Goal: Task Accomplishment & Management: Manage account settings

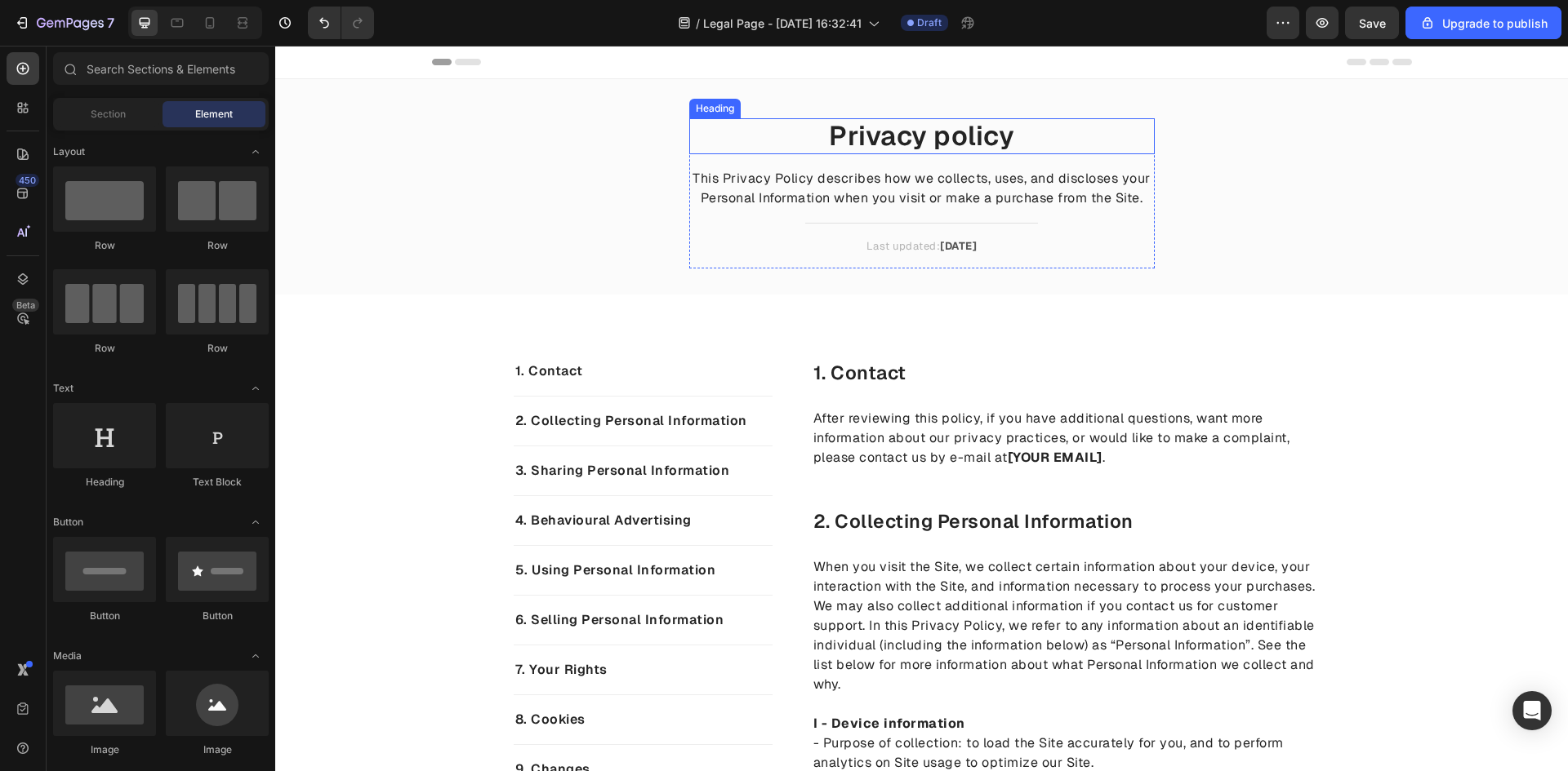
click at [918, 143] on p "Privacy policy" at bounding box center [922, 137] width 462 height 33
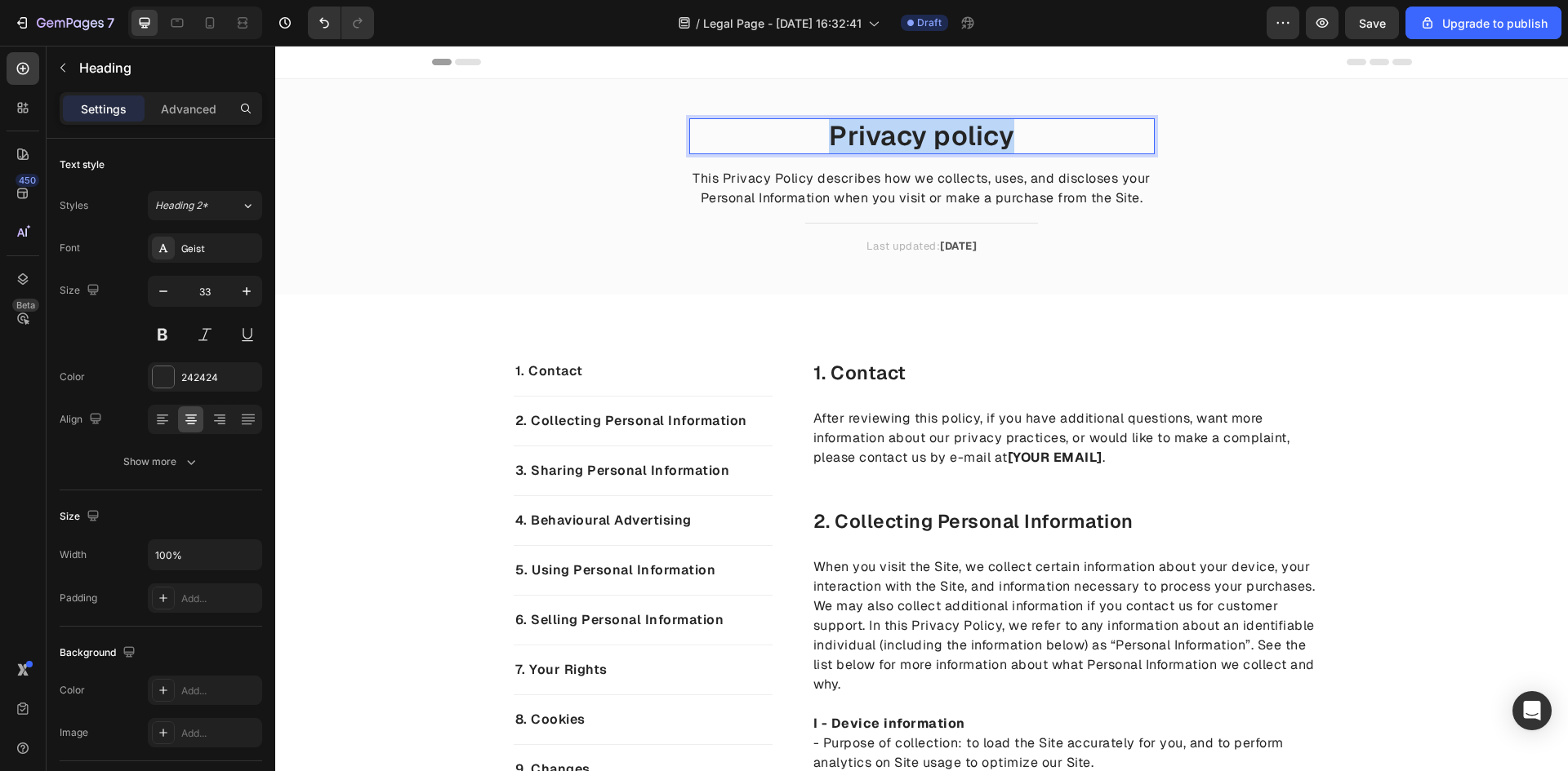
click at [918, 143] on p "Privacy policy" at bounding box center [922, 137] width 462 height 33
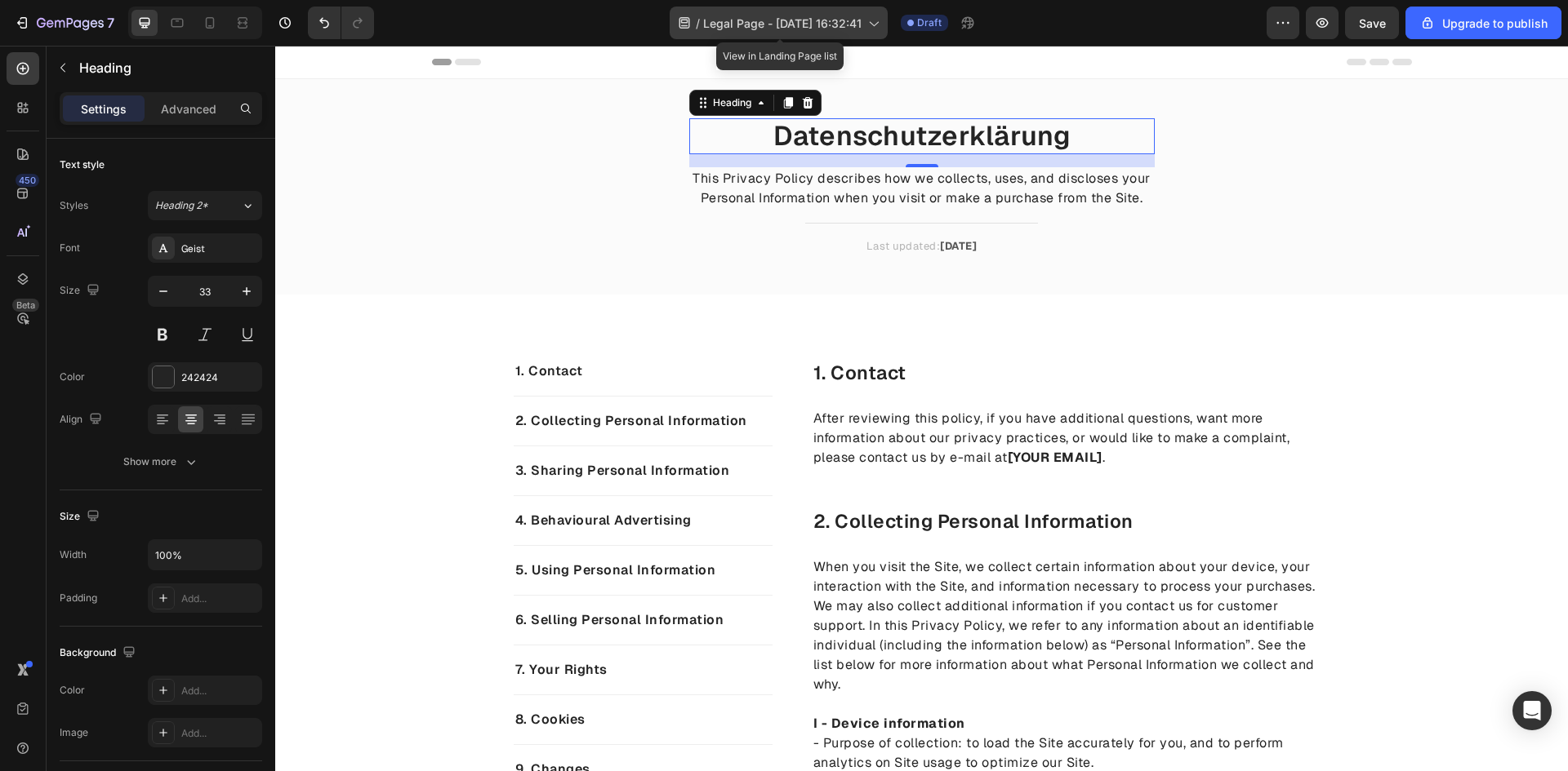
click at [775, 27] on span "Legal Page - [DATE] 16:32:41" at bounding box center [781, 23] width 158 height 17
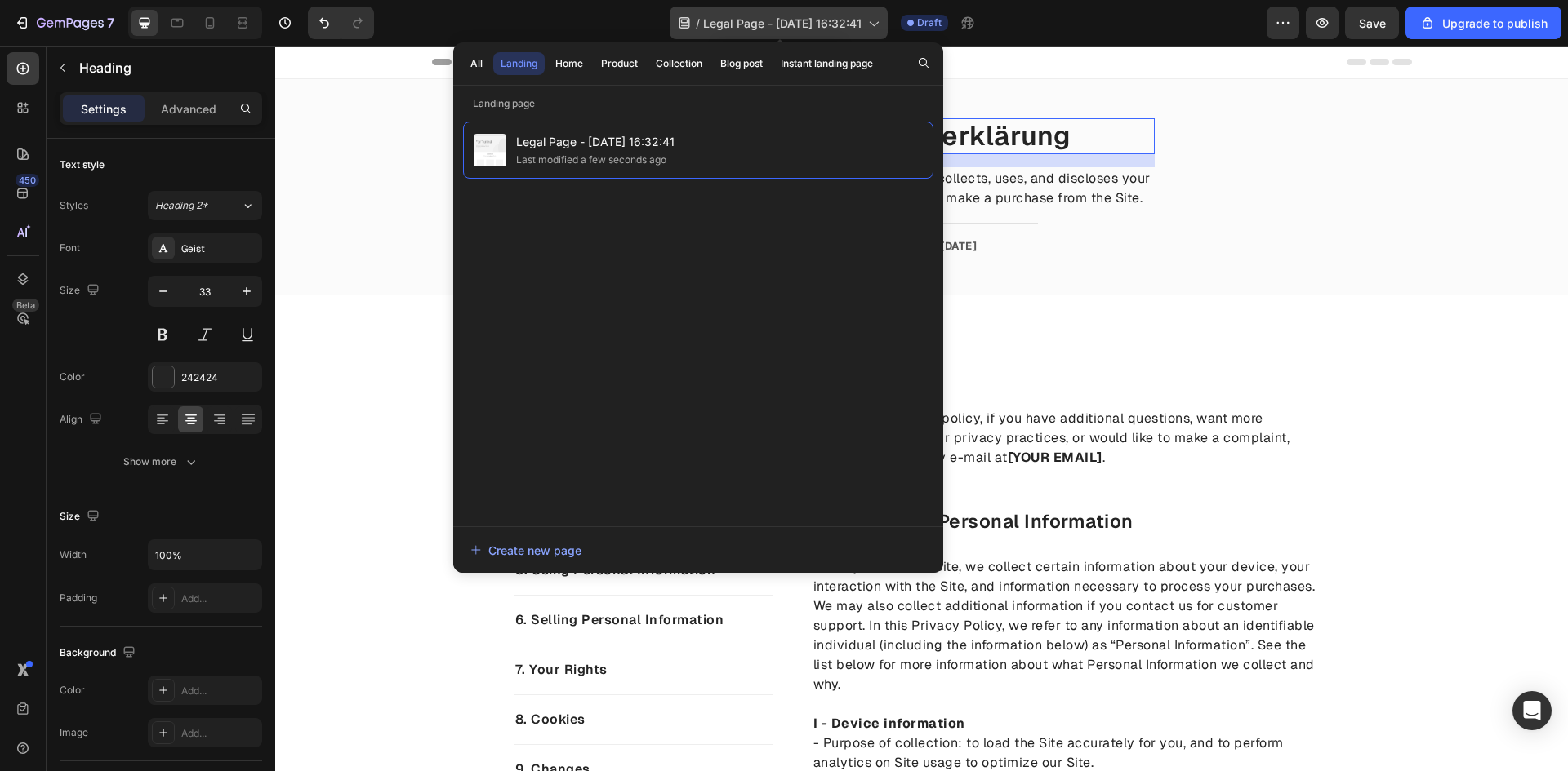
click at [869, 18] on icon at bounding box center [872, 22] width 16 height 16
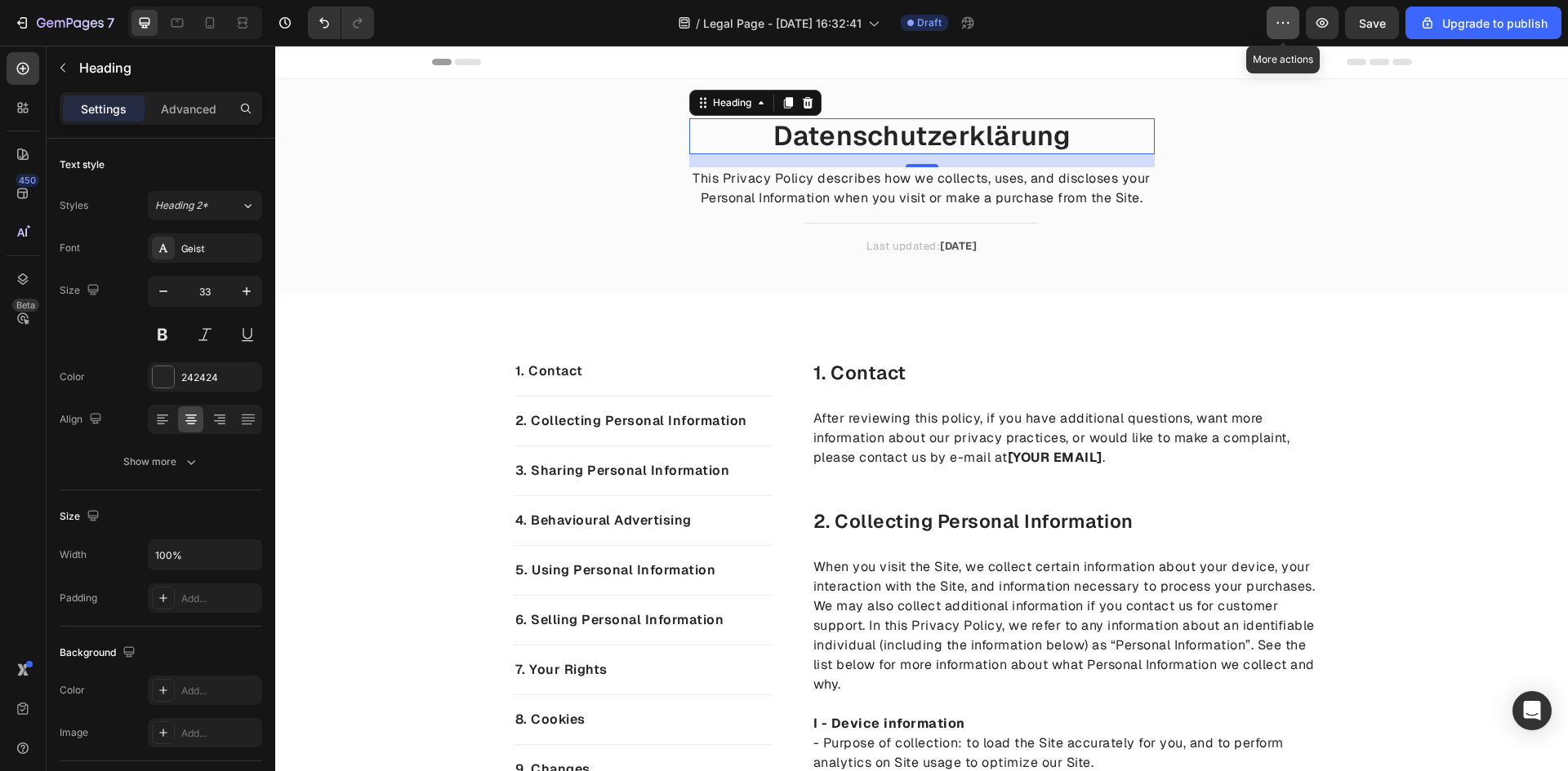
click at [1284, 17] on icon "button" at bounding box center [1282, 22] width 16 height 16
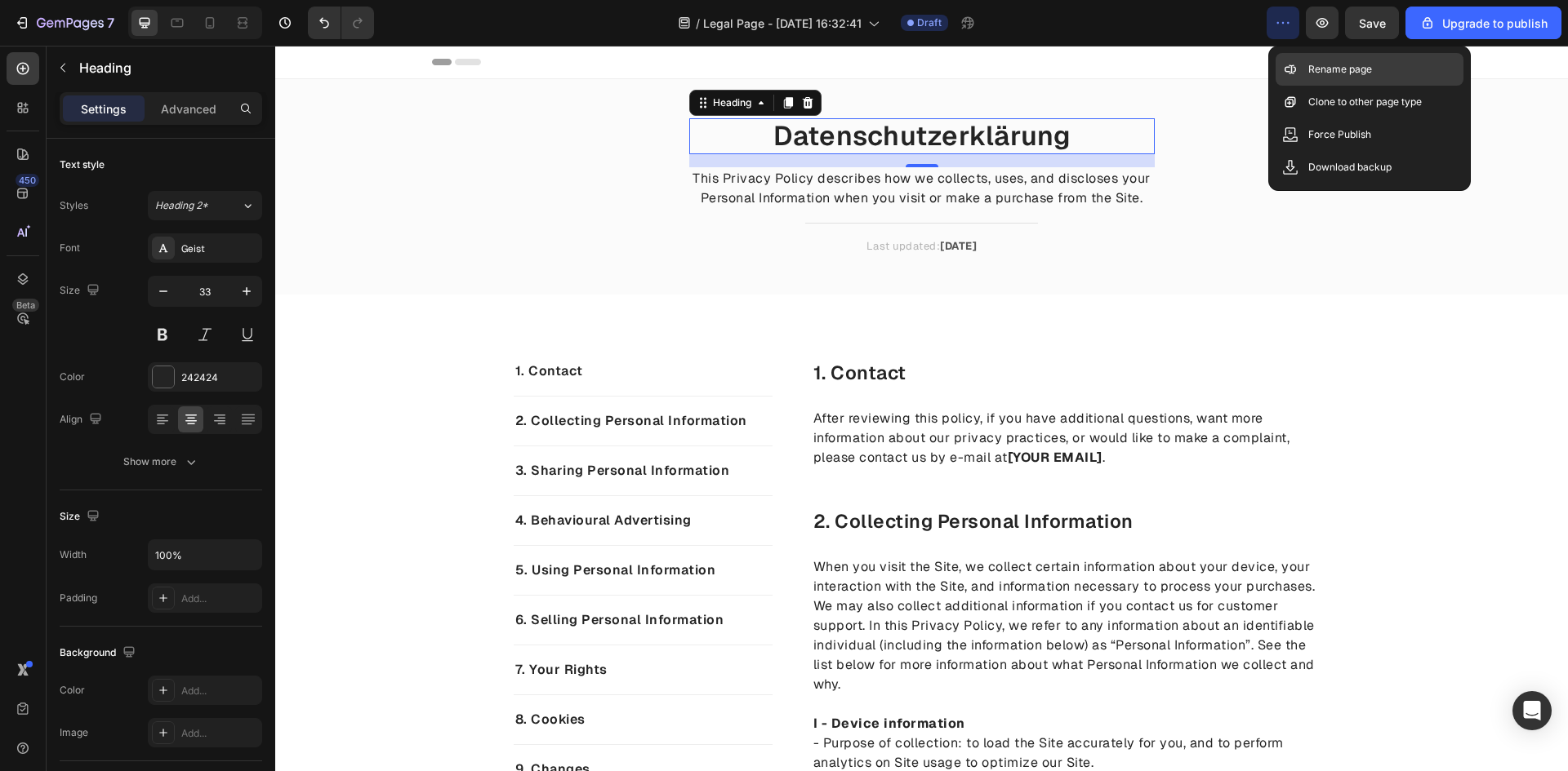
click at [1306, 70] on div "Rename page" at bounding box center [1369, 70] width 188 height 33
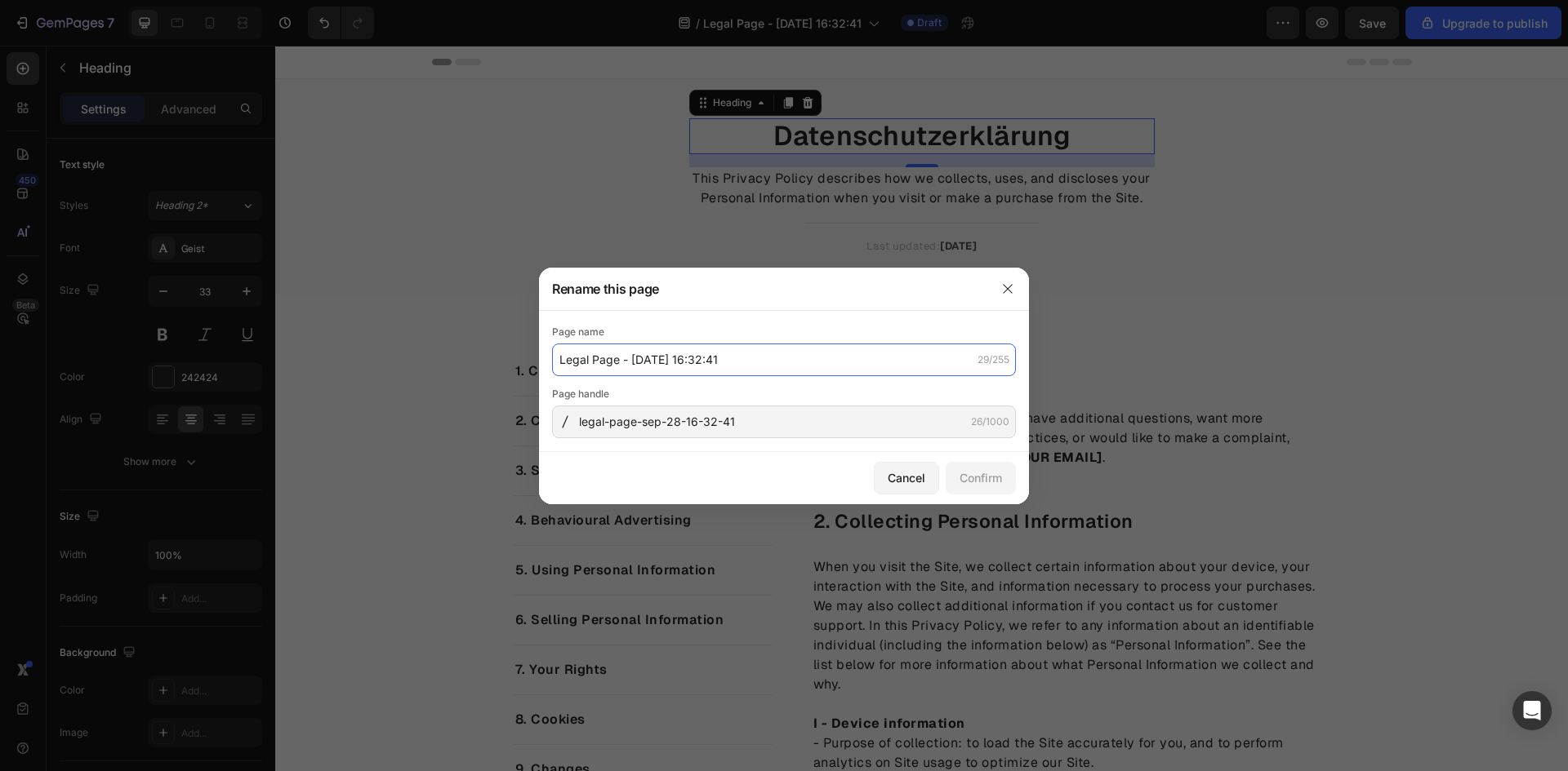
click at [737, 354] on input "Legal Page - [DATE] 16:32:41" at bounding box center [784, 360] width 464 height 33
type input "Datenschutzerklärung"
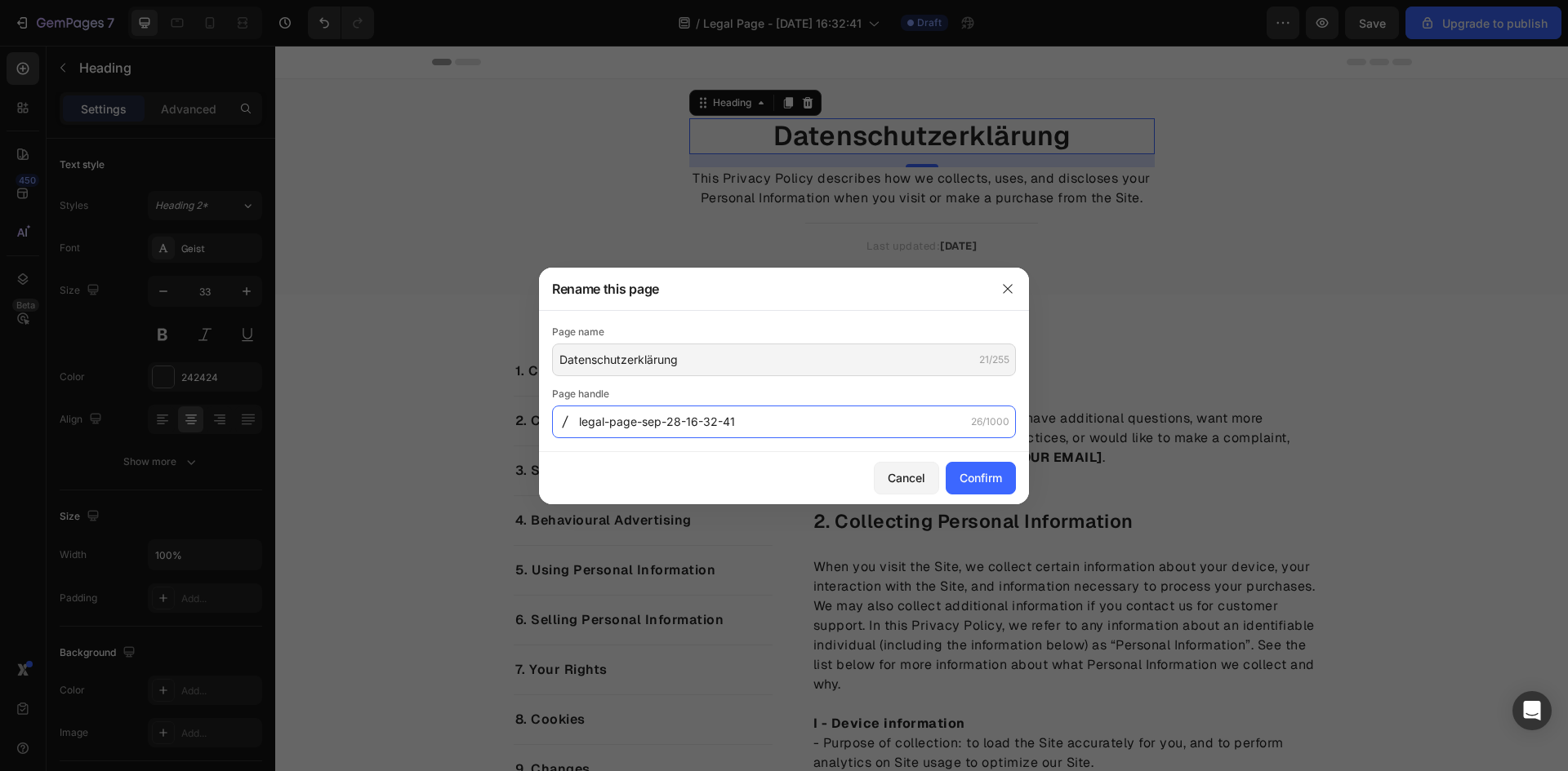
click at [802, 418] on input "legal-page-sep-28-16-32-41" at bounding box center [784, 422] width 464 height 33
type input "D"
type input "datenschutzerklaerung"
click at [993, 469] on button "Confirm" at bounding box center [981, 478] width 70 height 33
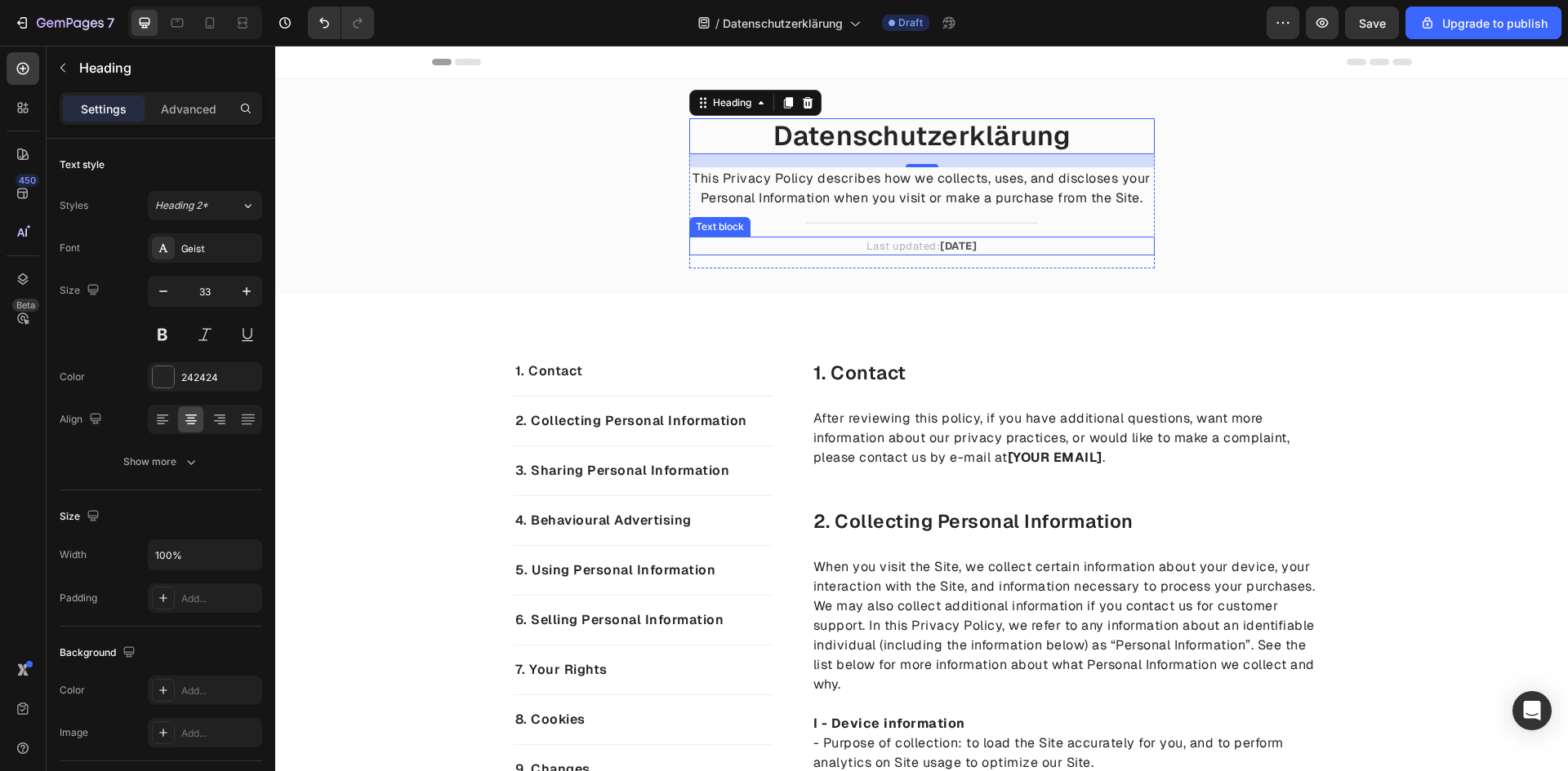
click at [874, 249] on p "Last updated: [DATE]" at bounding box center [922, 246] width 462 height 16
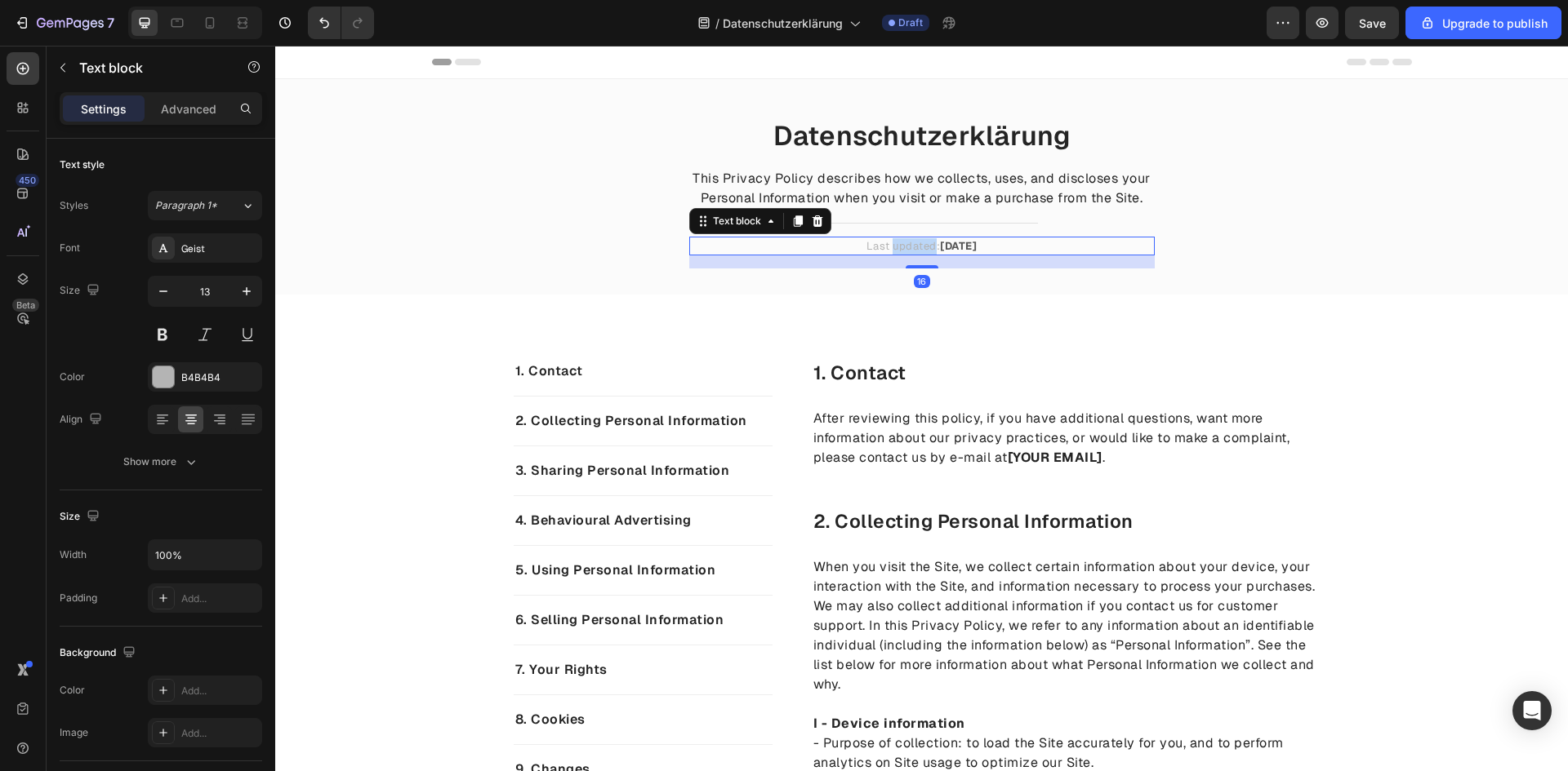
click at [874, 249] on p "Last updated: [DATE]" at bounding box center [922, 246] width 462 height 16
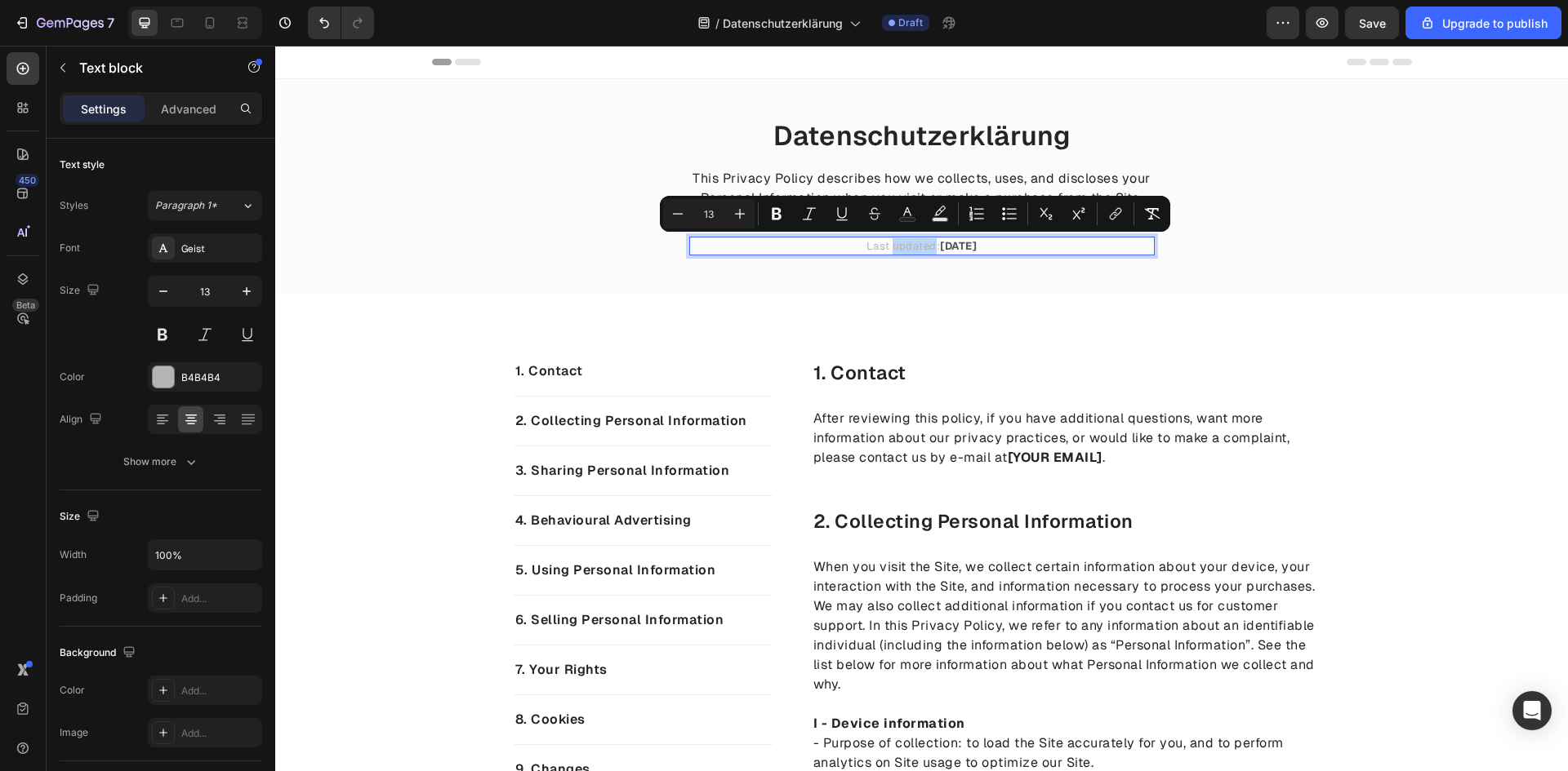
click at [879, 249] on p "Last updated: [DATE]" at bounding box center [922, 246] width 462 height 16
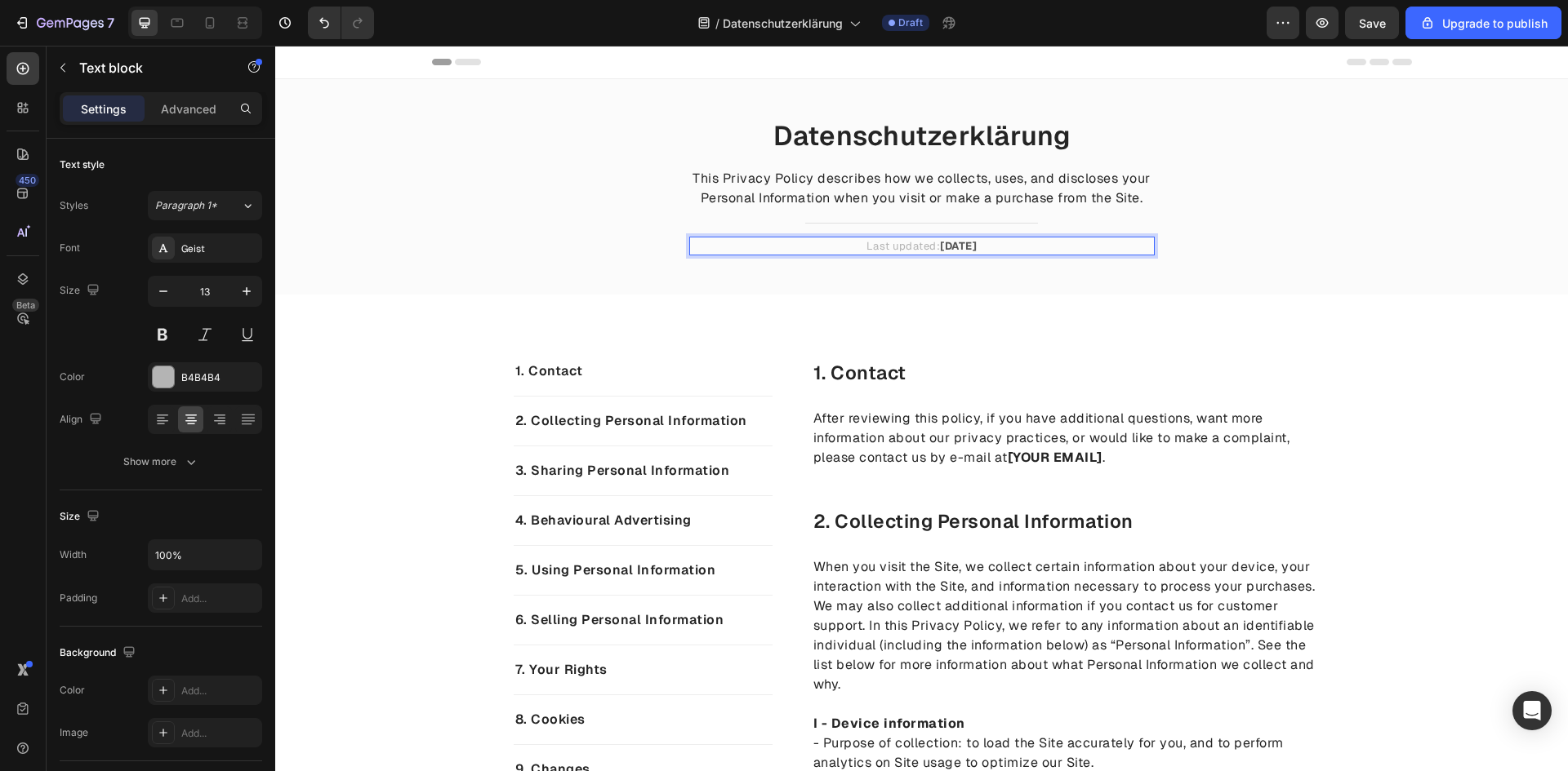
click at [918, 246] on p "Last updated: [DATE]" at bounding box center [922, 246] width 462 height 16
click at [990, 243] on strong "[DATE]" at bounding box center [972, 246] width 37 height 14
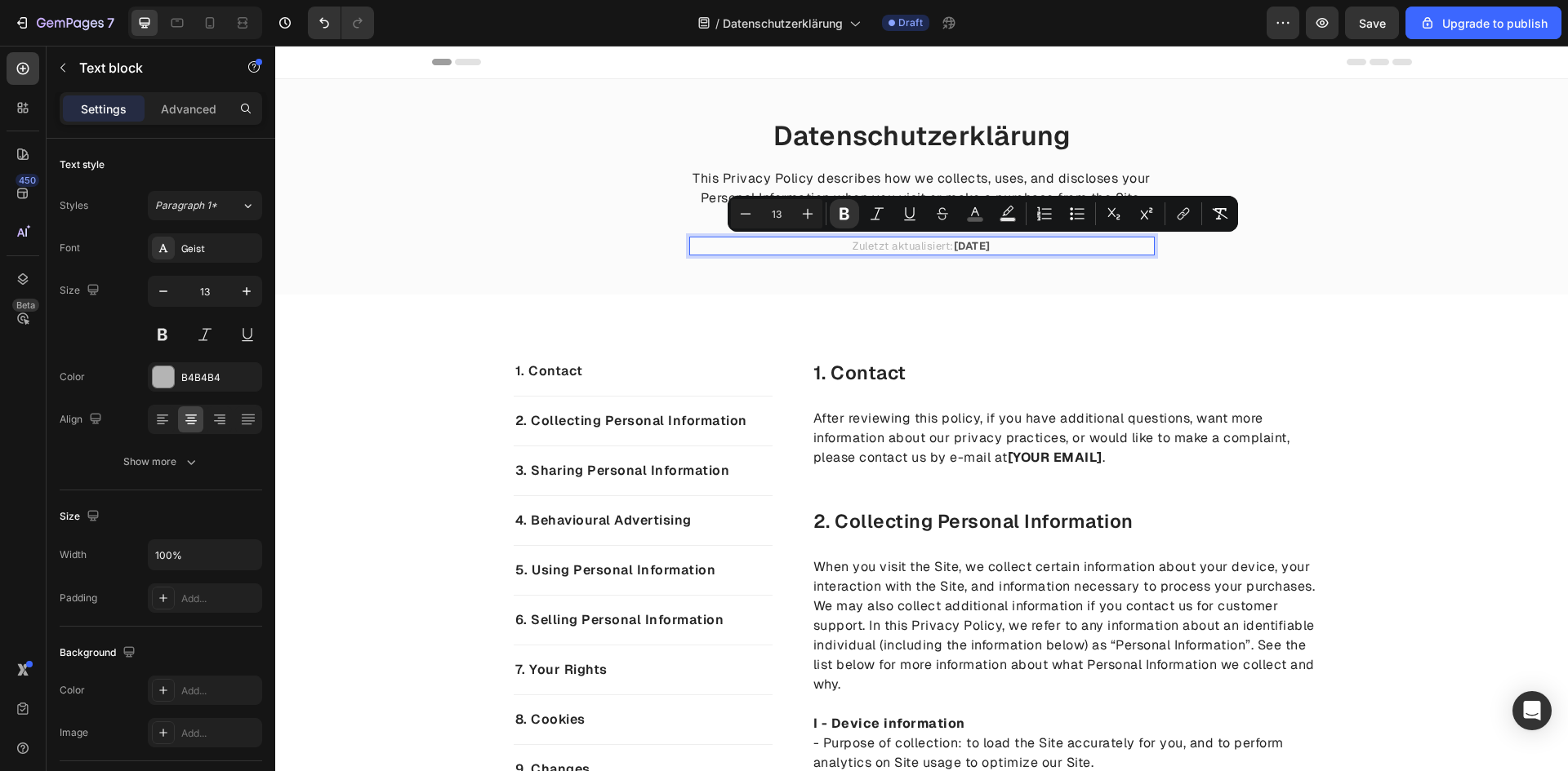
click at [1002, 244] on p "Zuletzt aktualisiert: [DATE]" at bounding box center [922, 246] width 462 height 16
drag, startPoint x: 1003, startPoint y: 246, endPoint x: 939, endPoint y: 255, distance: 64.6
click at [939, 255] on div "Zuletzt aktualisiert: [DATE]" at bounding box center [922, 246] width 465 height 19
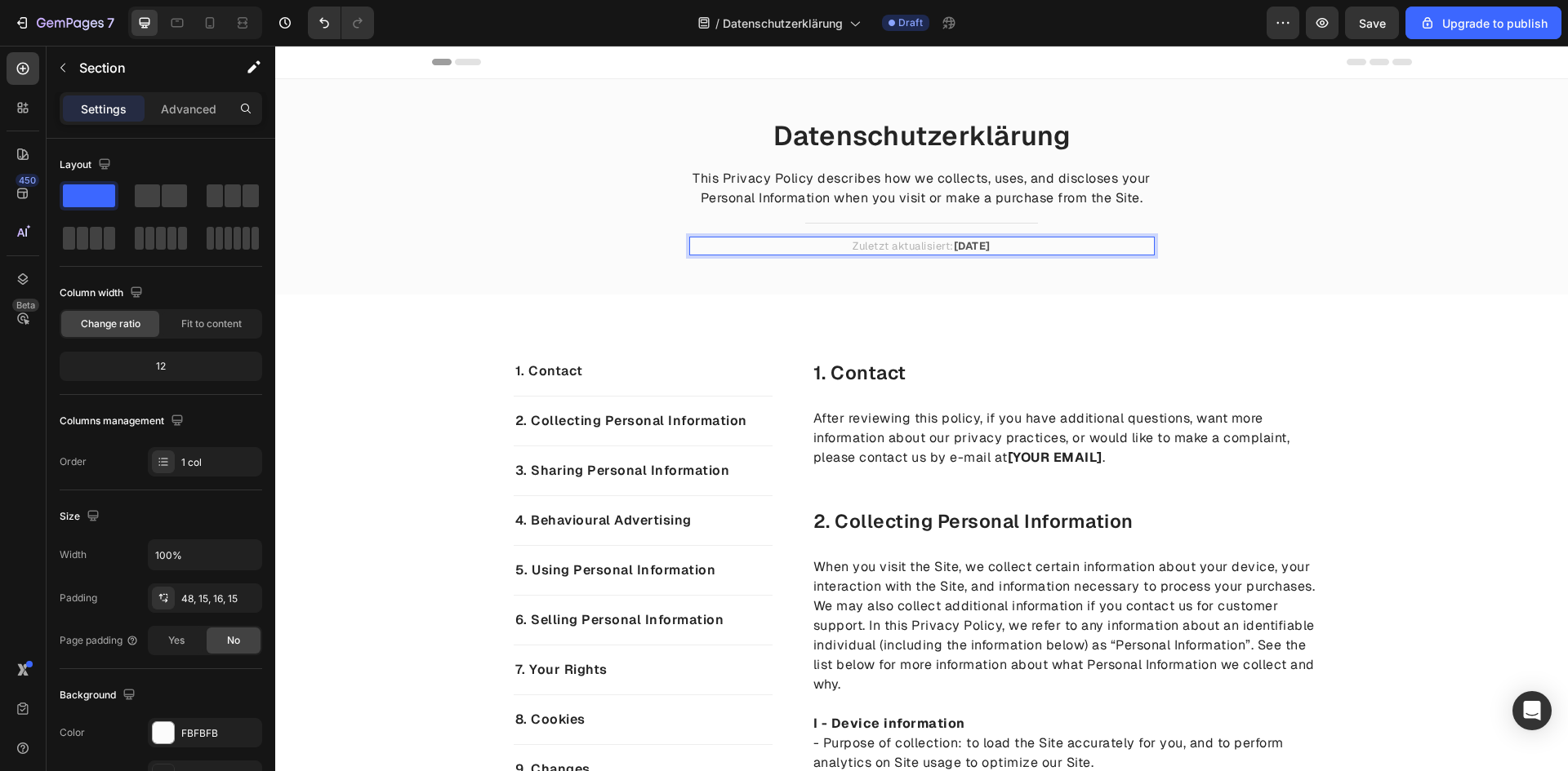
click at [941, 280] on div "Datenschutzerklärung Heading This Privacy Policy describes how we collects, use…" at bounding box center [922, 200] width 1268 height 164
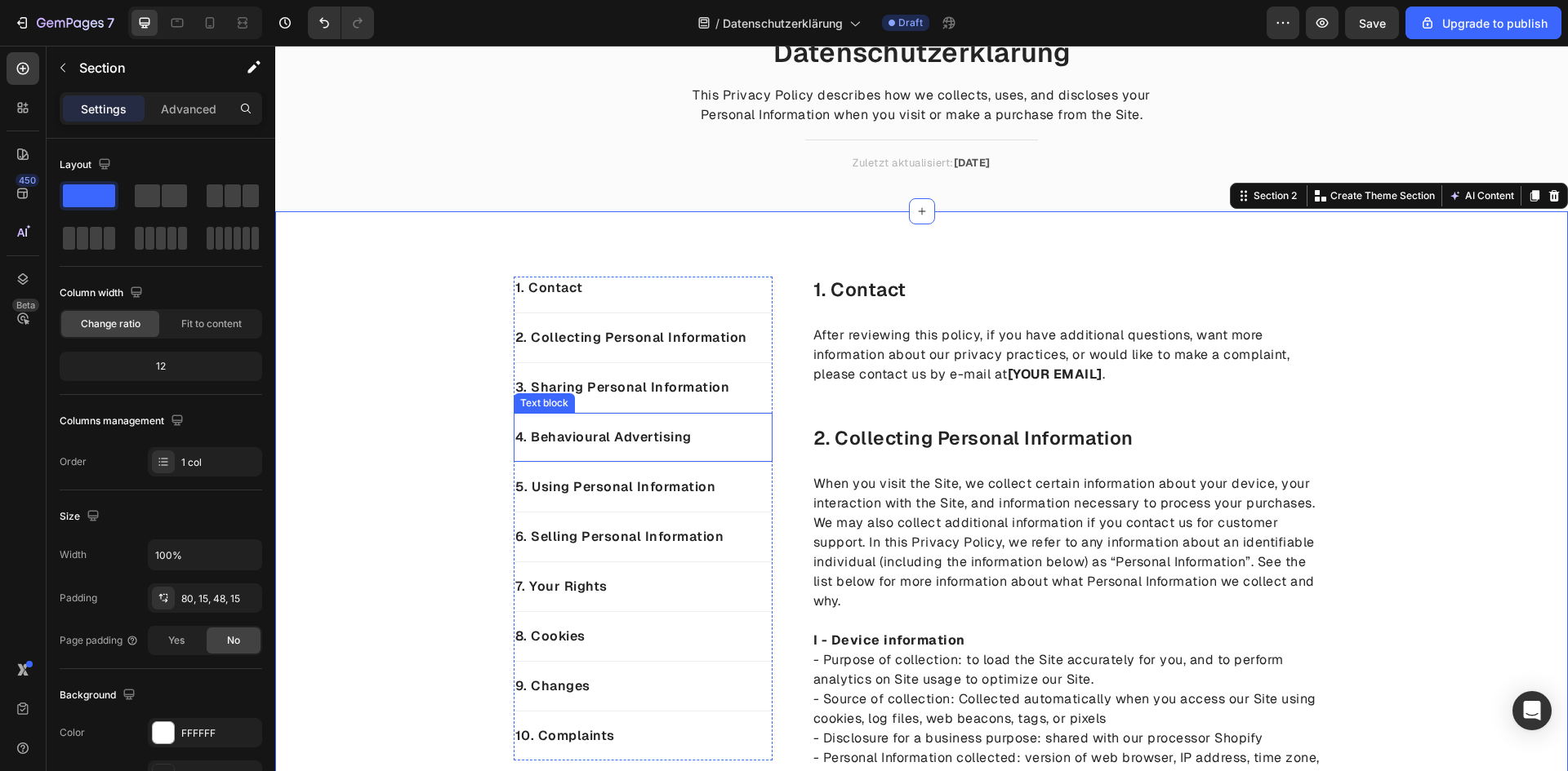
scroll to position [164, 0]
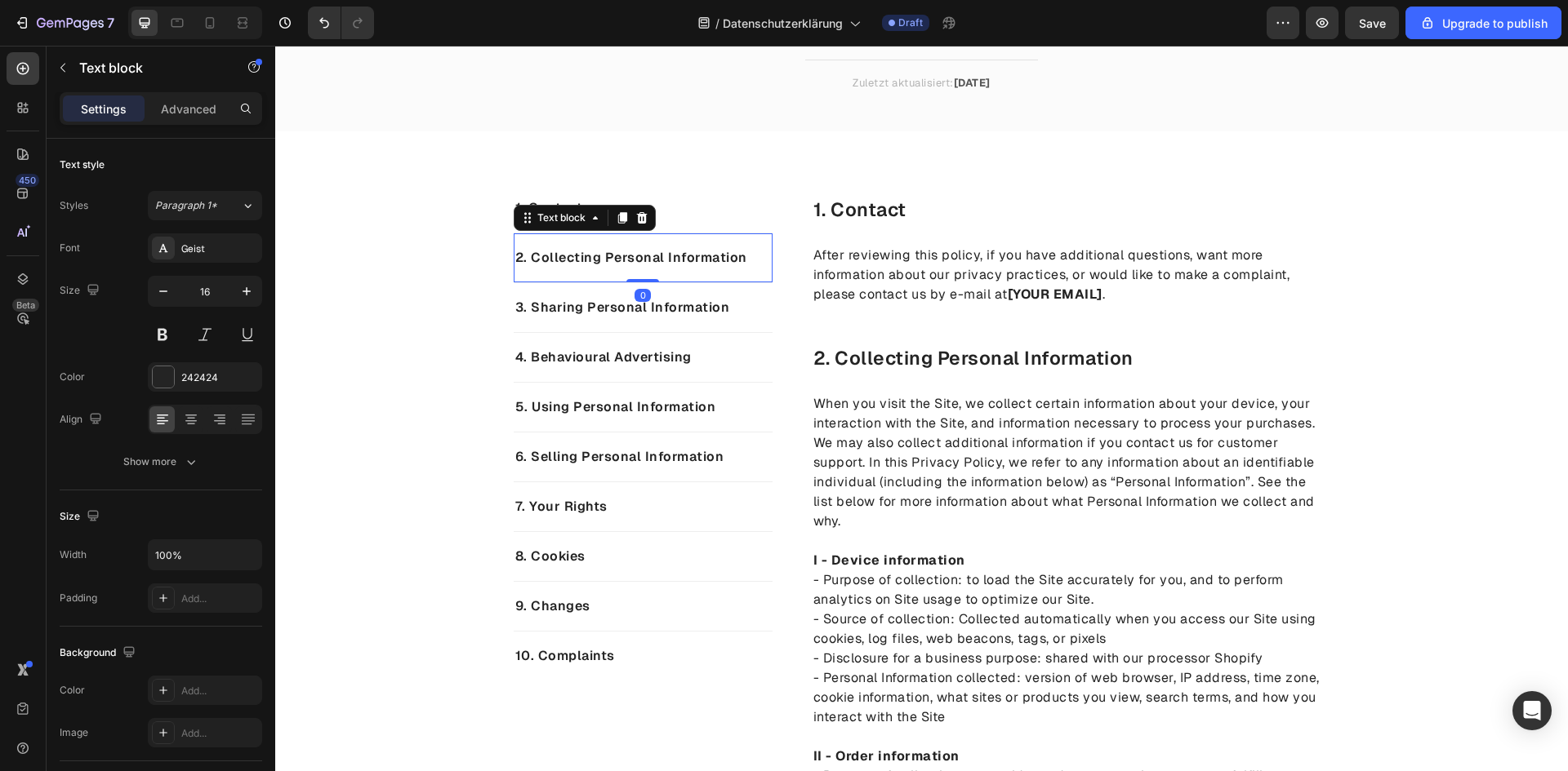
click at [764, 235] on div "2. Collecting Personal Information Text block 0" at bounding box center [643, 258] width 259 height 49
click at [569, 216] on div "Text block" at bounding box center [561, 217] width 54 height 15
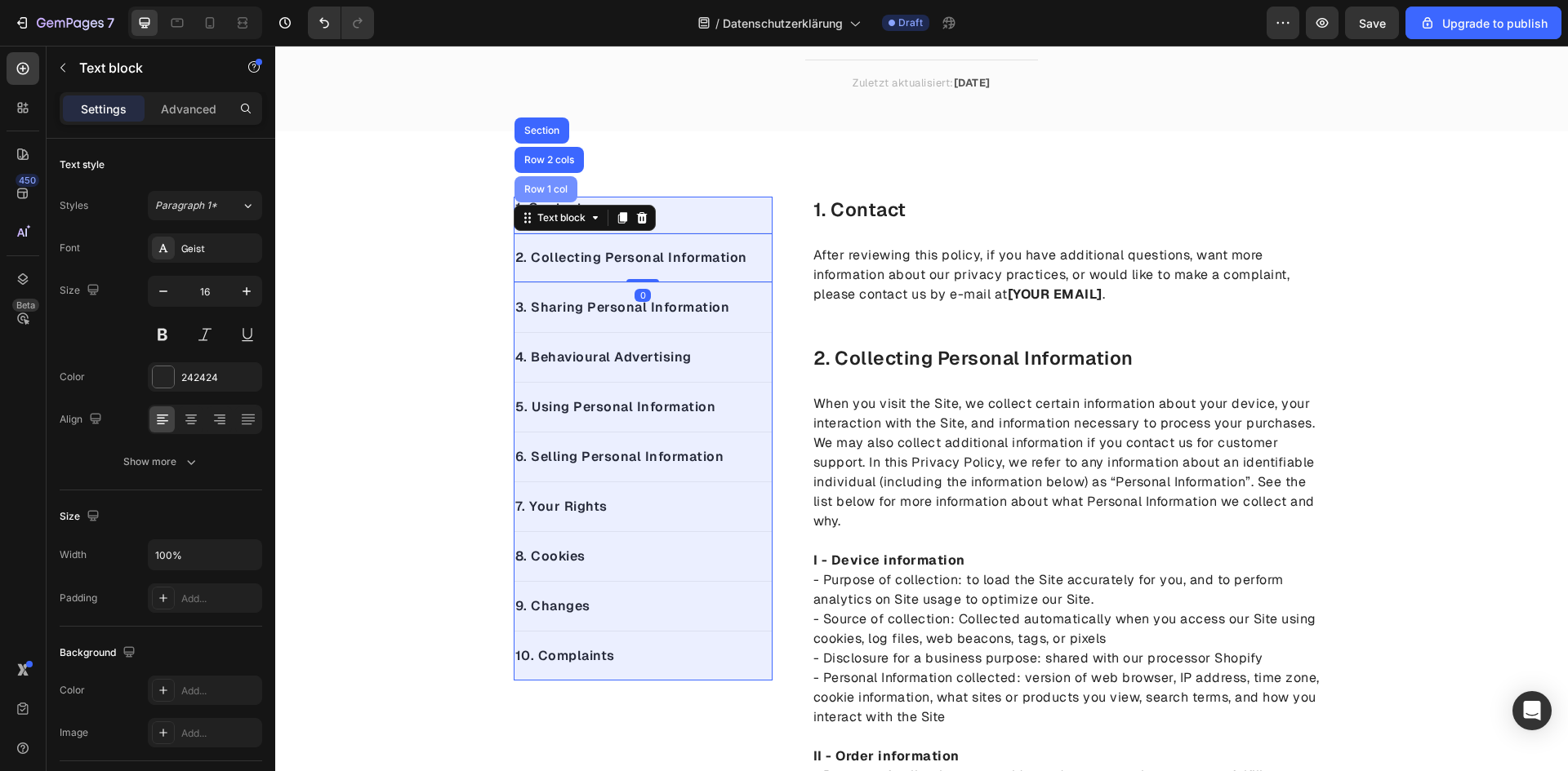
click at [545, 184] on div "Row 1 col" at bounding box center [546, 189] width 49 height 10
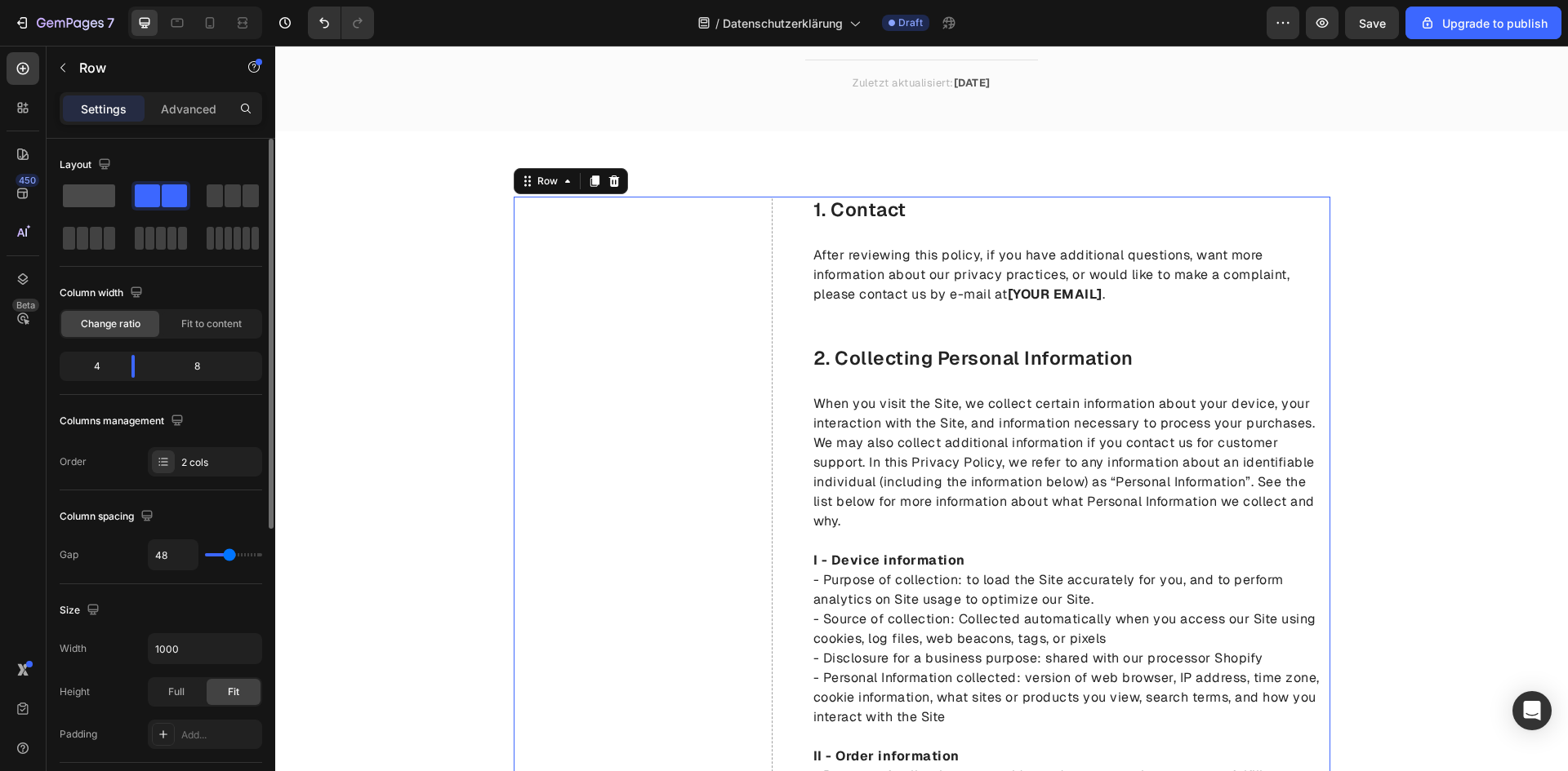
drag, startPoint x: 101, startPoint y: 181, endPoint x: 95, endPoint y: 195, distance: 15.2
click at [101, 183] on div at bounding box center [89, 196] width 59 height 29
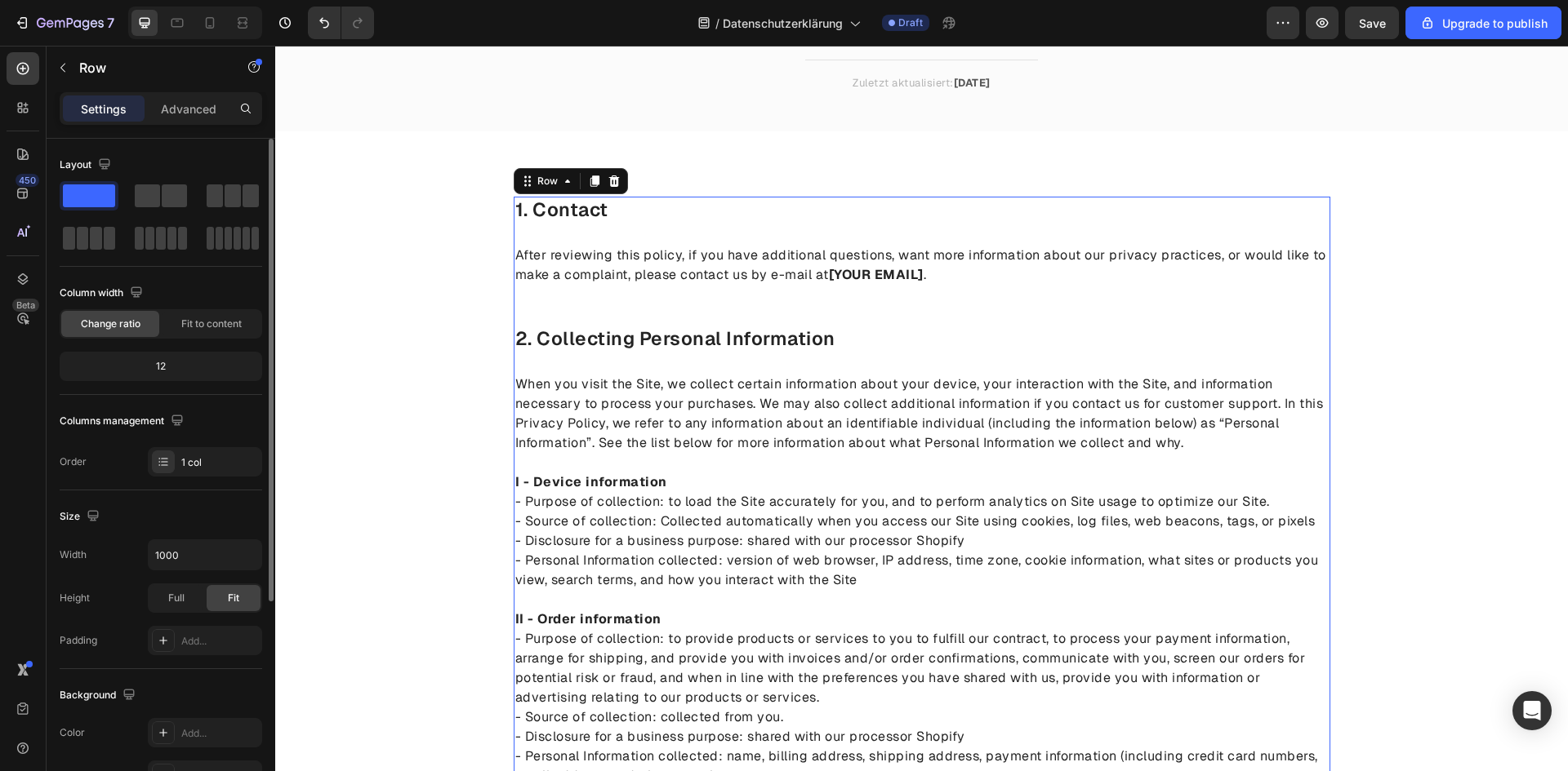
click at [95, 195] on span at bounding box center [89, 196] width 52 height 23
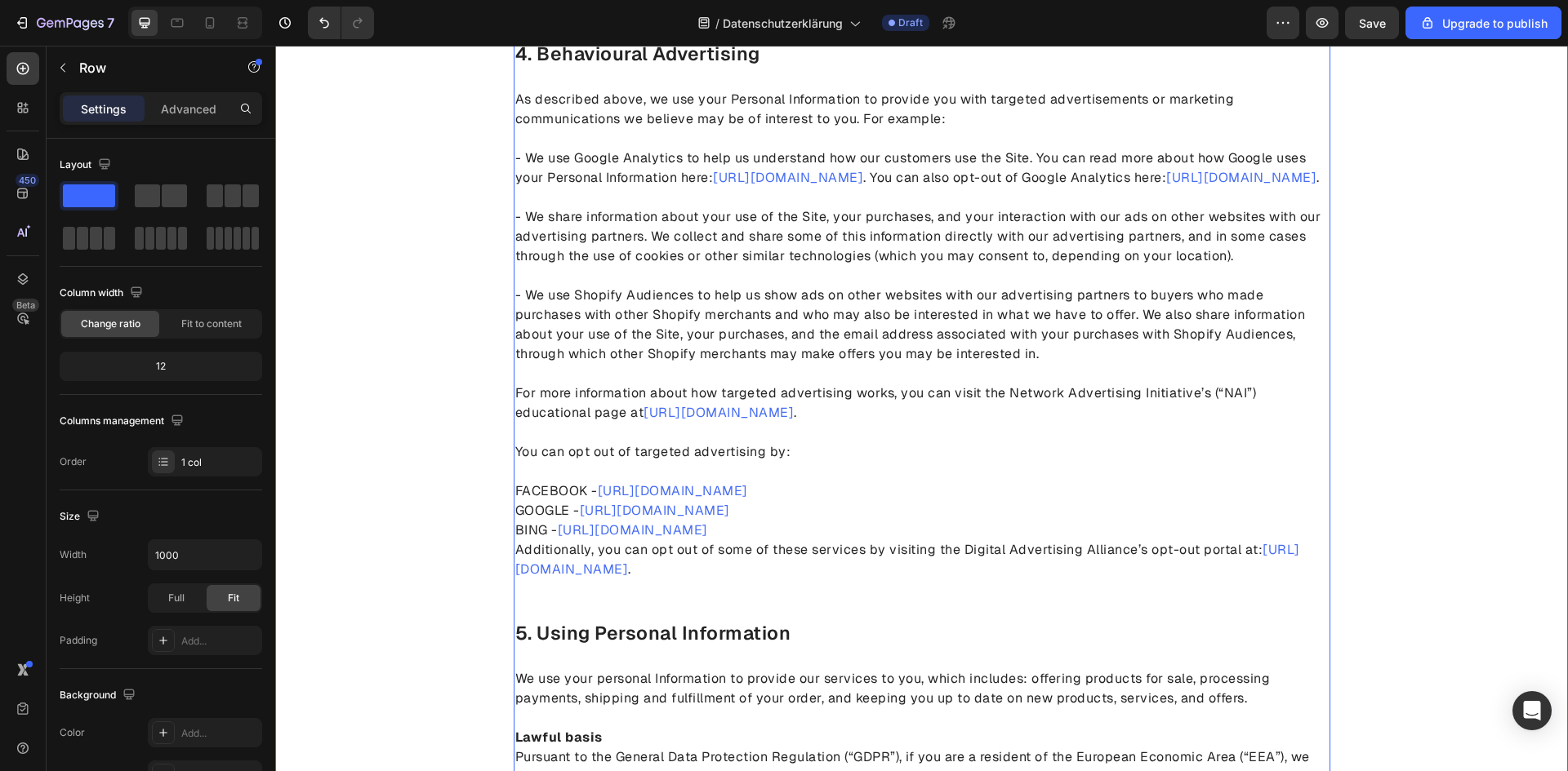
scroll to position [1360, 0]
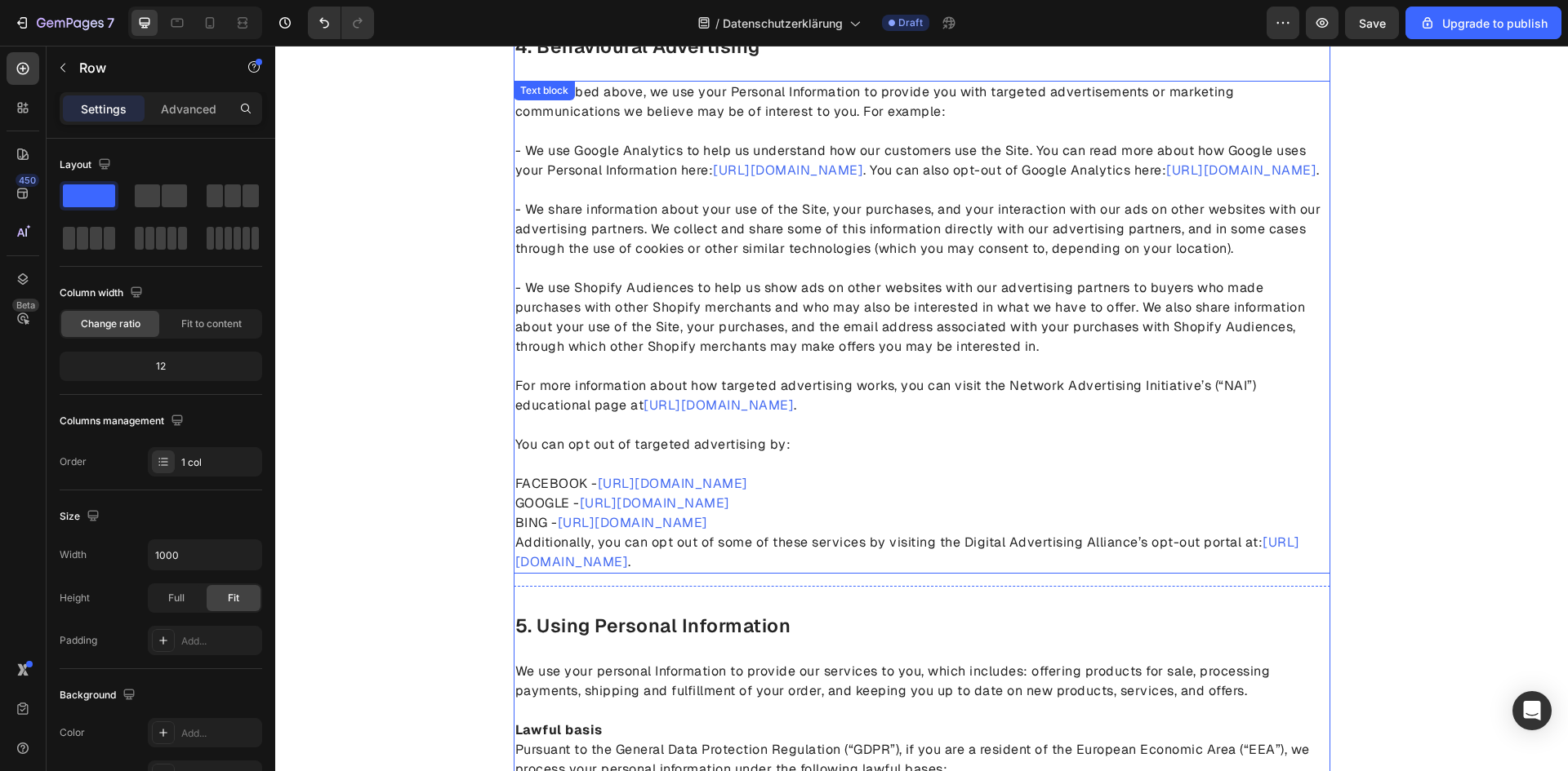
click at [671, 492] on span "[URL][DOMAIN_NAME]" at bounding box center [673, 483] width 150 height 17
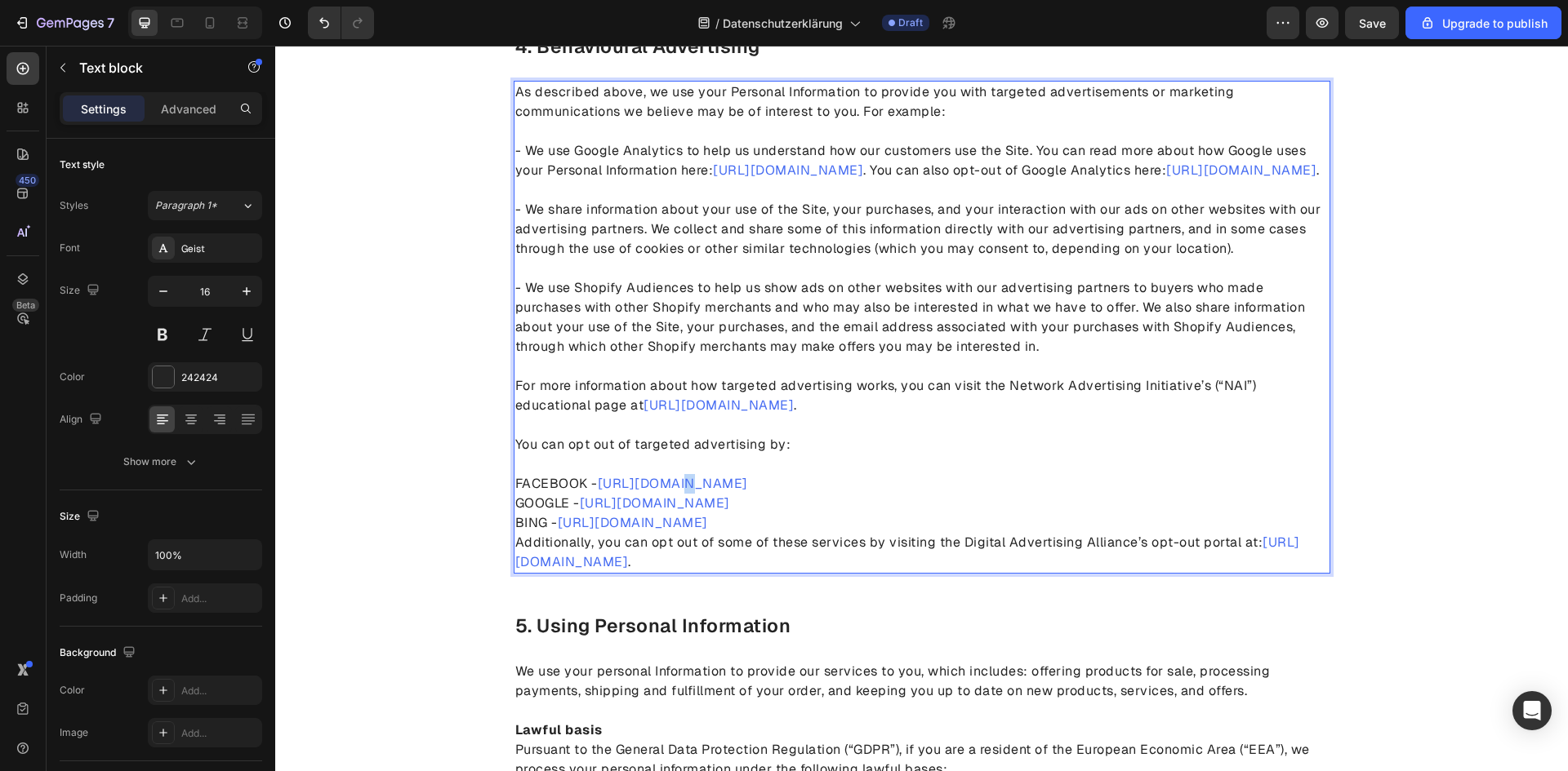
click at [671, 492] on span "[URL][DOMAIN_NAME]" at bounding box center [673, 483] width 150 height 17
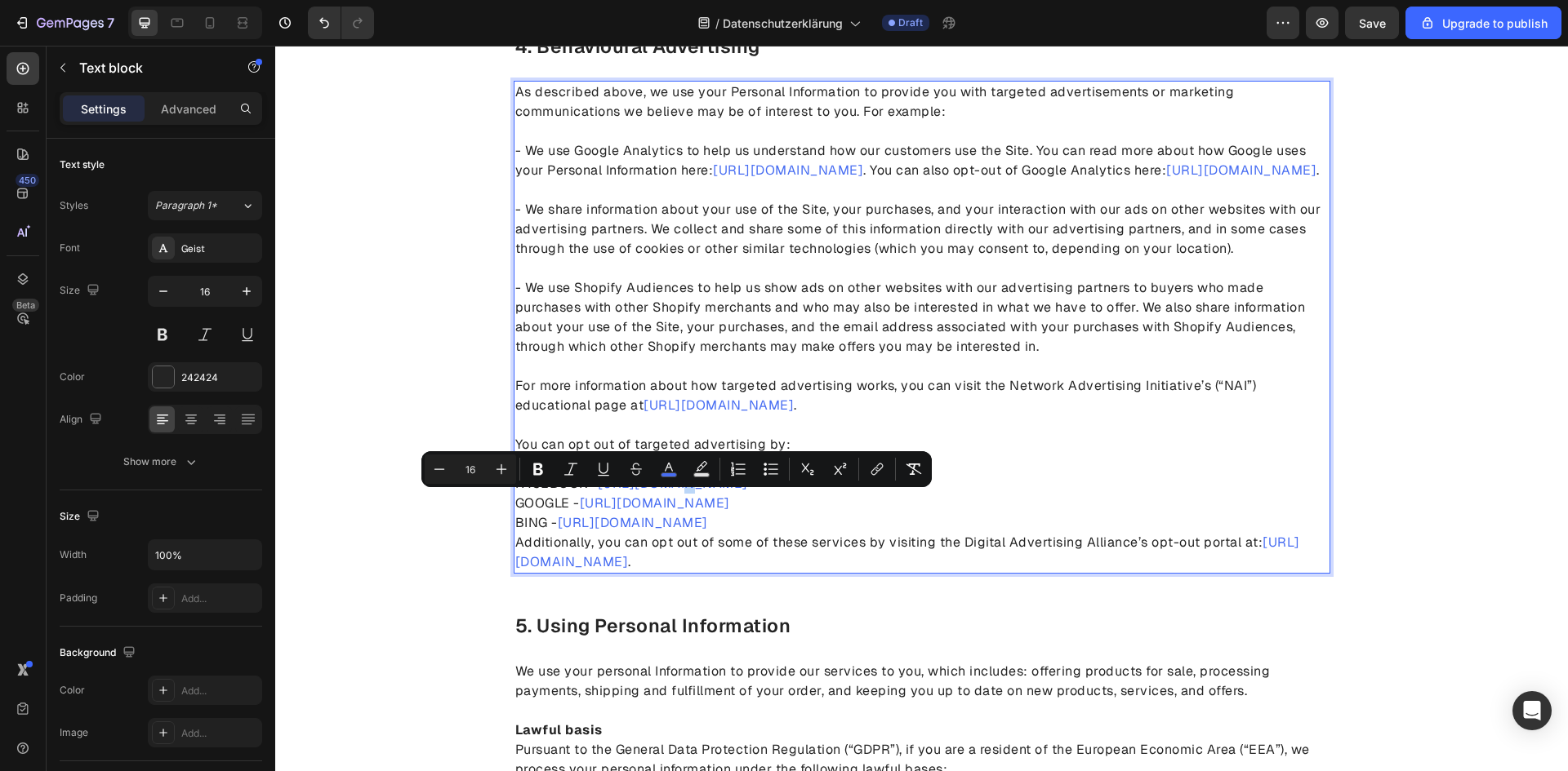
click at [671, 492] on span "[URL][DOMAIN_NAME]" at bounding box center [673, 483] width 150 height 17
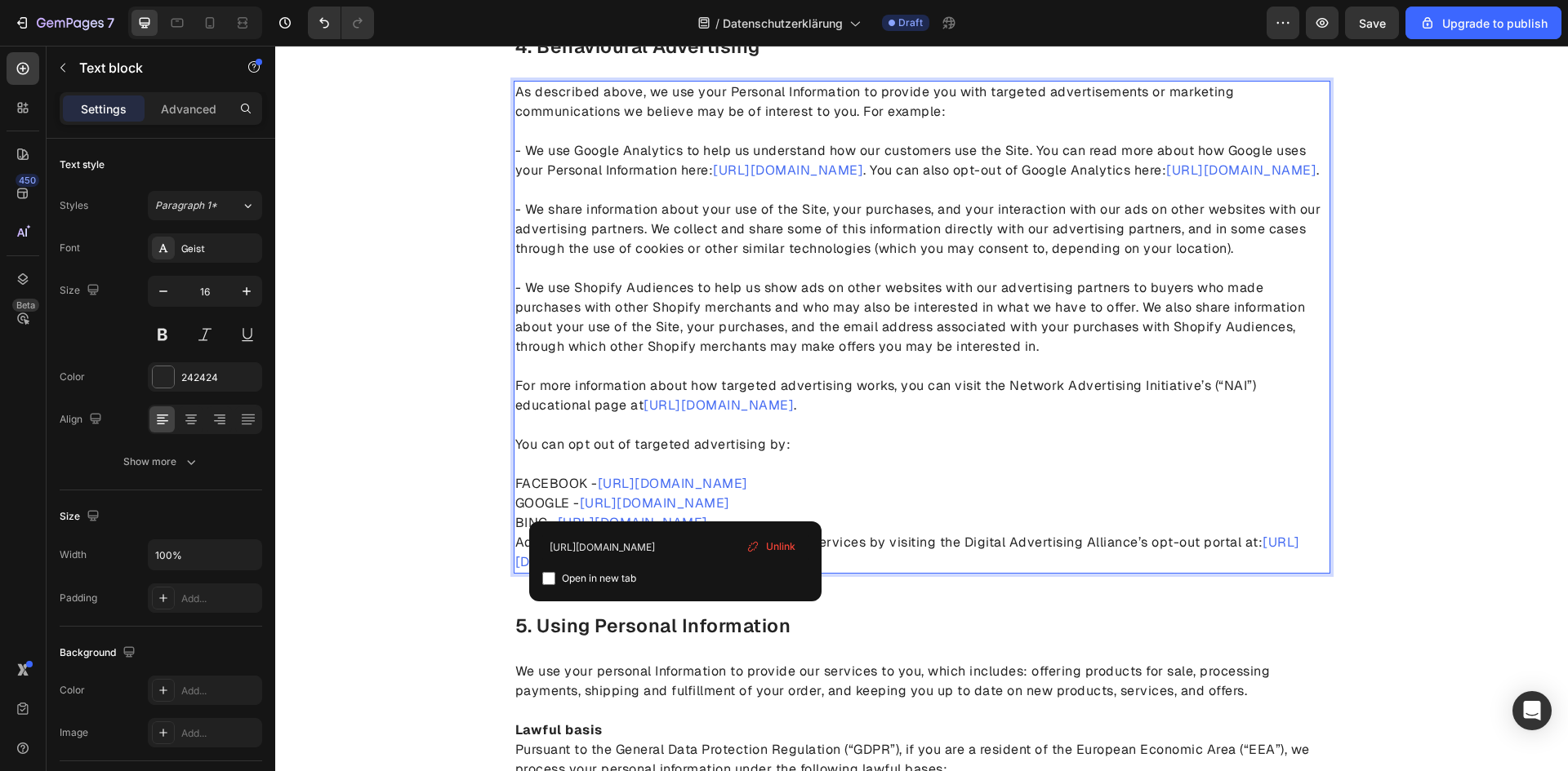
click at [595, 586] on span "Open in new tab" at bounding box center [599, 578] width 75 height 19
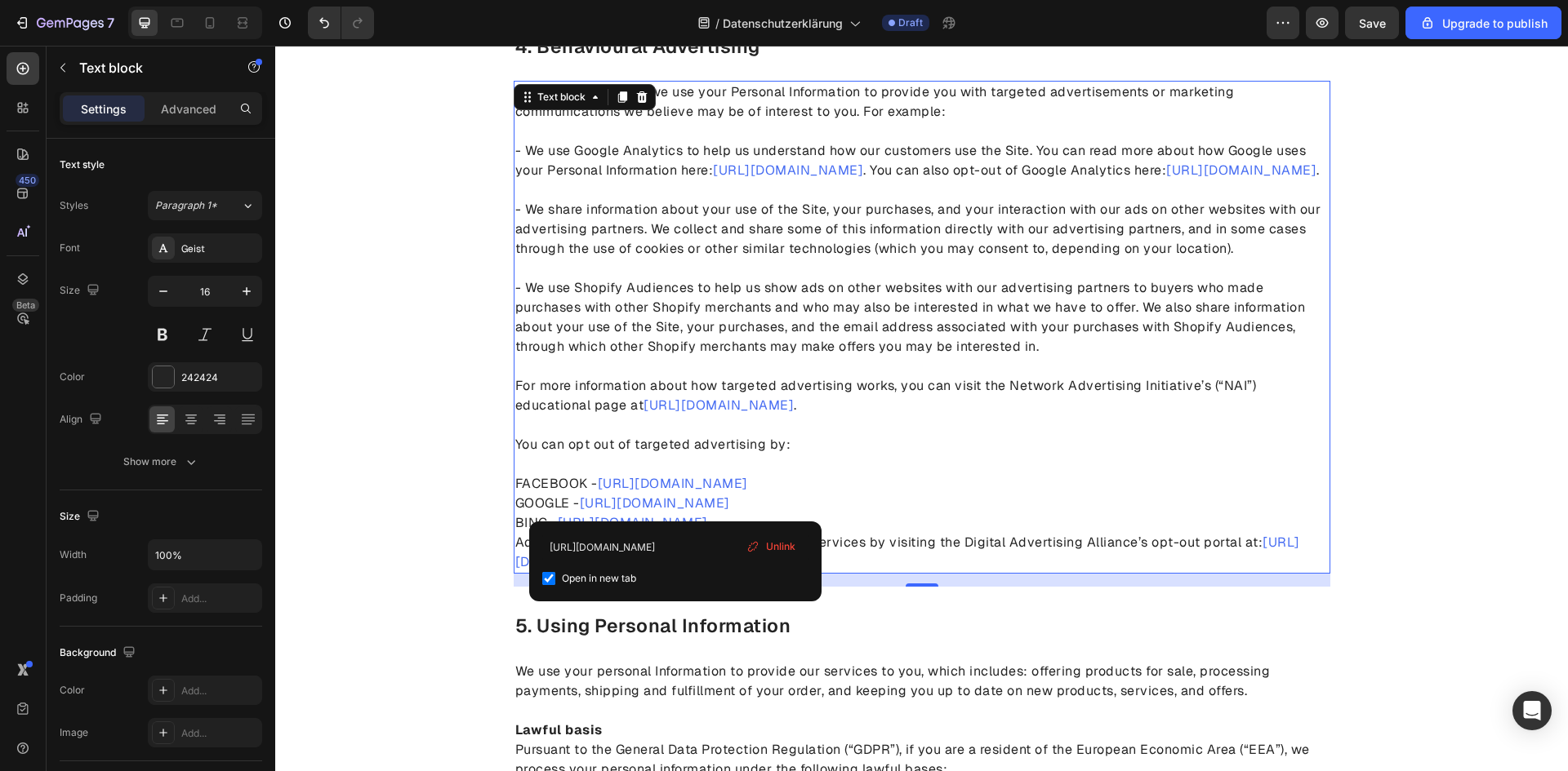
click at [560, 581] on label "Open in new tab" at bounding box center [595, 578] width 80 height 19
checkbox input "false"
click at [601, 543] on input "[URL][DOMAIN_NAME]" at bounding box center [674, 547] width 267 height 26
click at [925, 486] on p "FACEBOOK - [URL][DOMAIN_NAME]" at bounding box center [922, 474] width 813 height 39
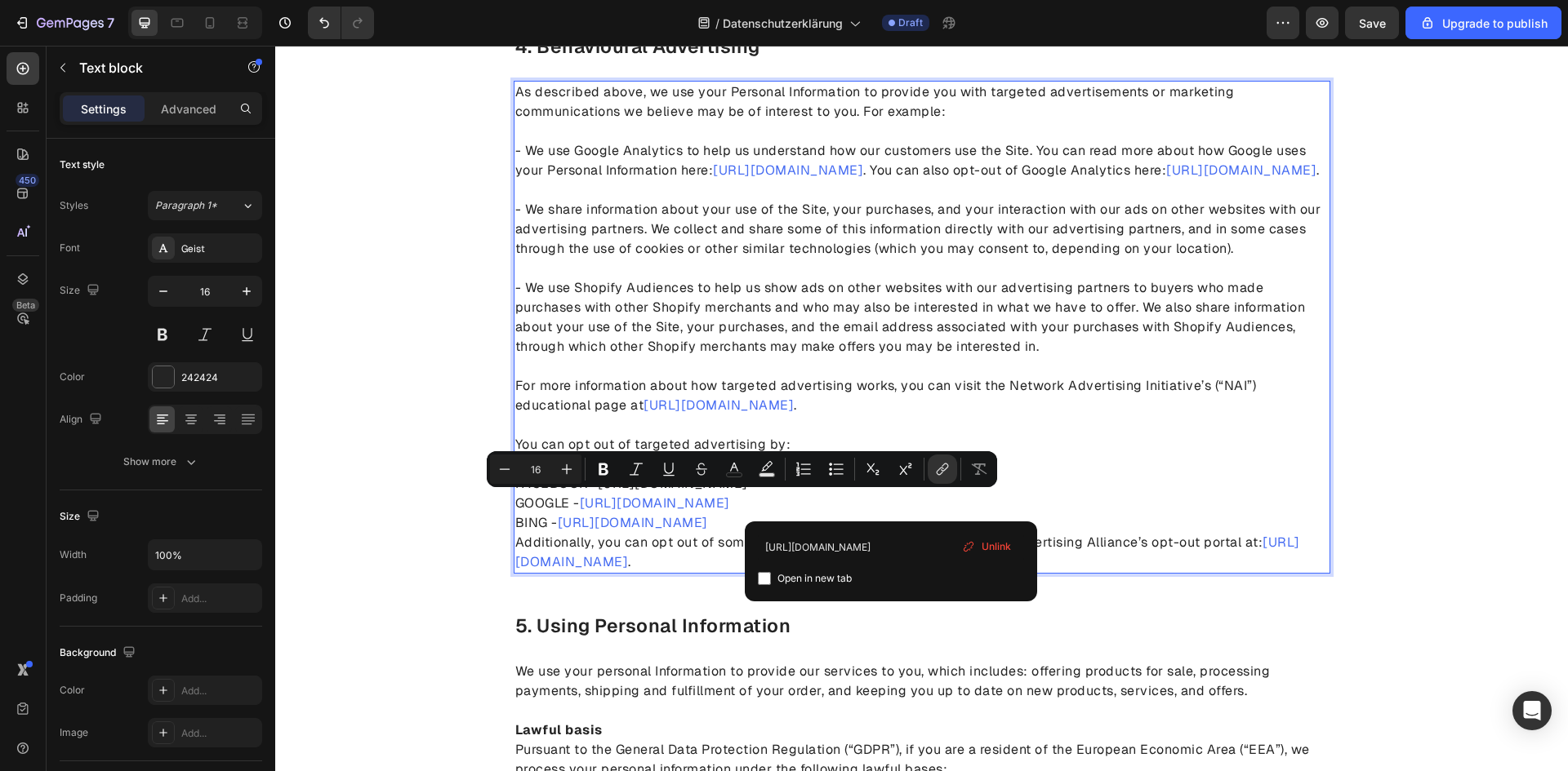
drag, startPoint x: 889, startPoint y: 507, endPoint x: 596, endPoint y: 510, distance: 293.0
click at [598, 492] on link "[URL][DOMAIN_NAME]" at bounding box center [673, 483] width 150 height 17
copy link "[URL][DOMAIN_NAME]"
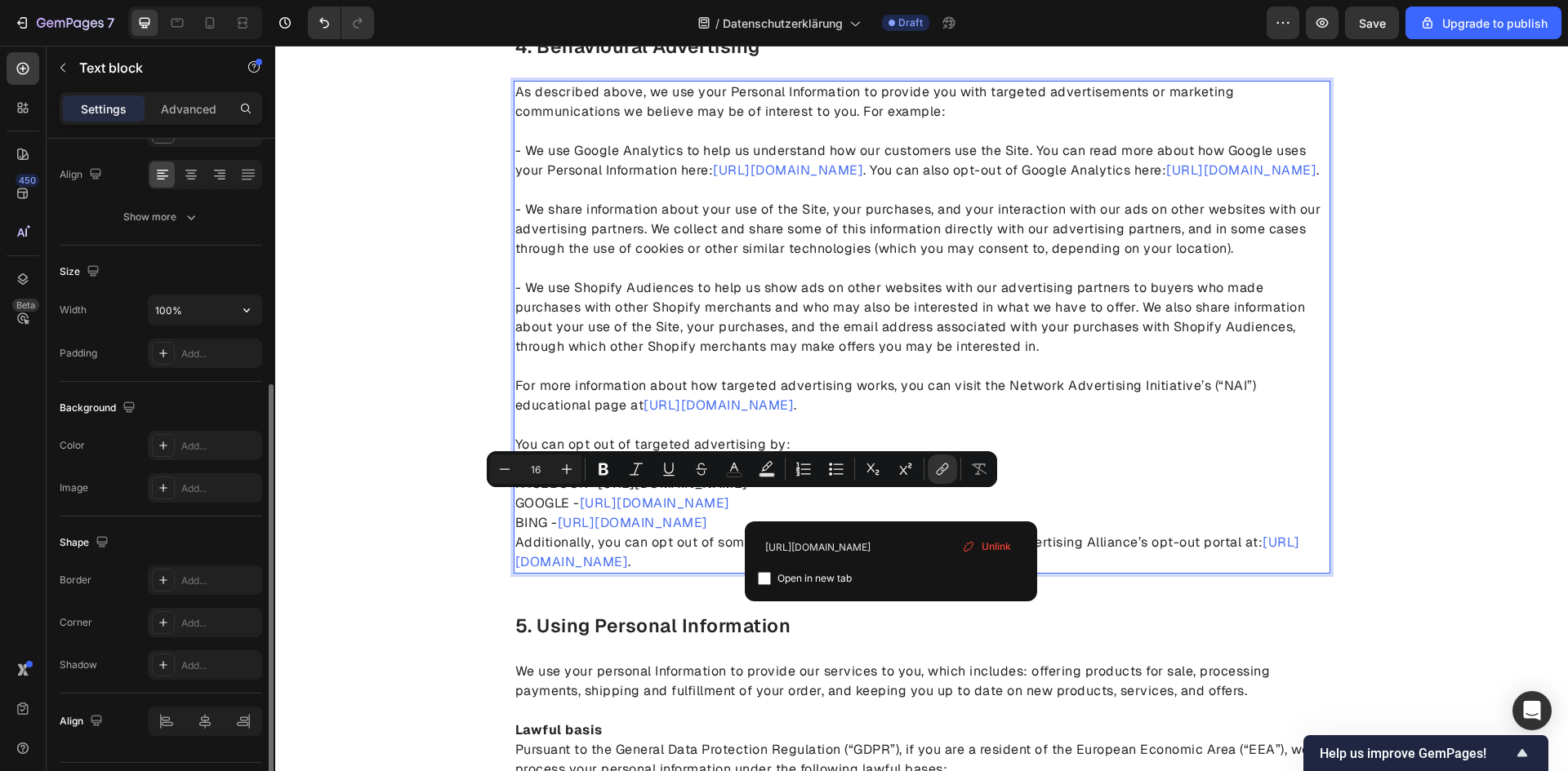
scroll to position [288, 0]
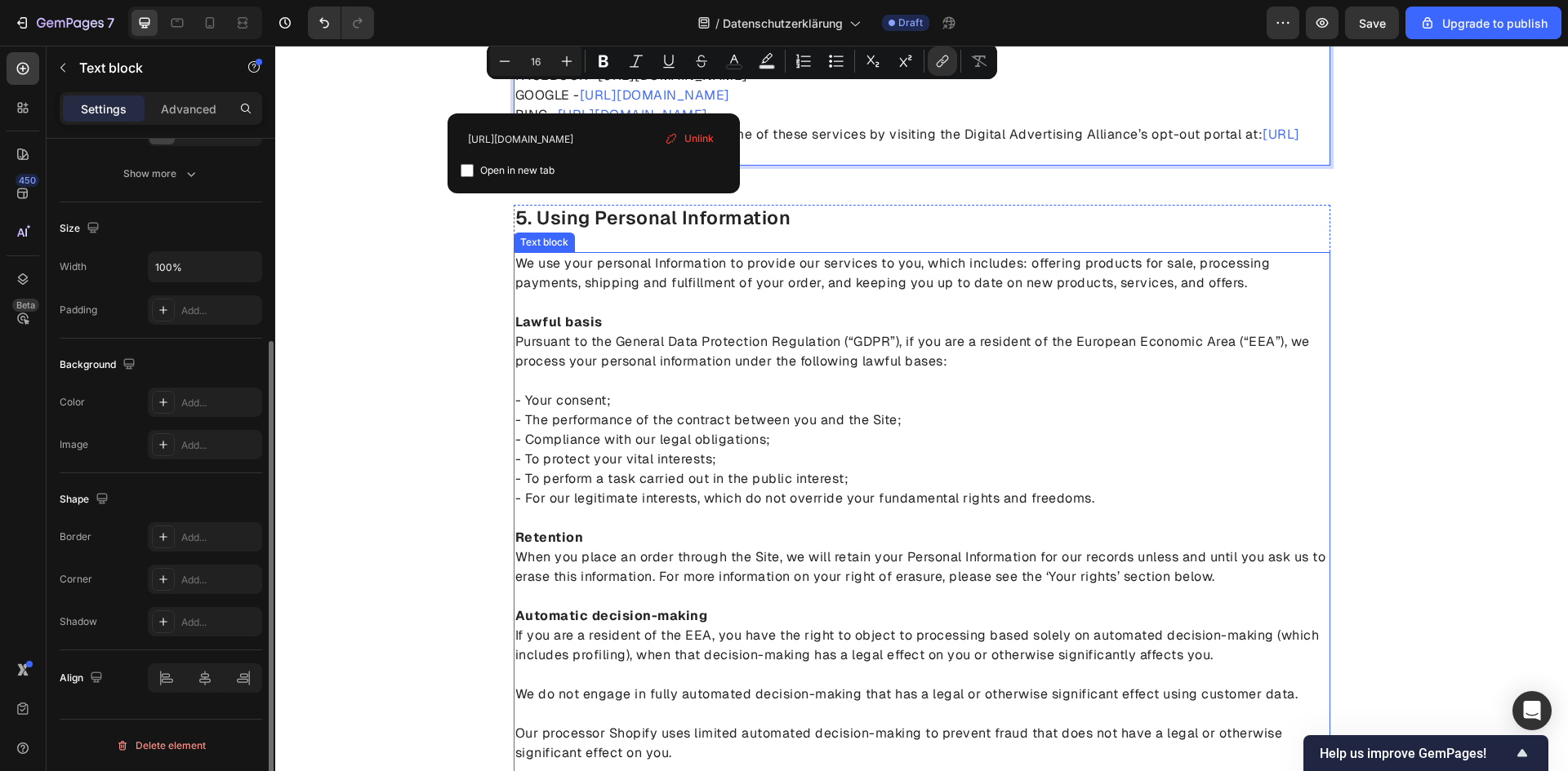
click at [609, 358] on p "Pursuant to the General Data Protection Regulation (“GDPR”), if you are a resid…" at bounding box center [922, 352] width 813 height 39
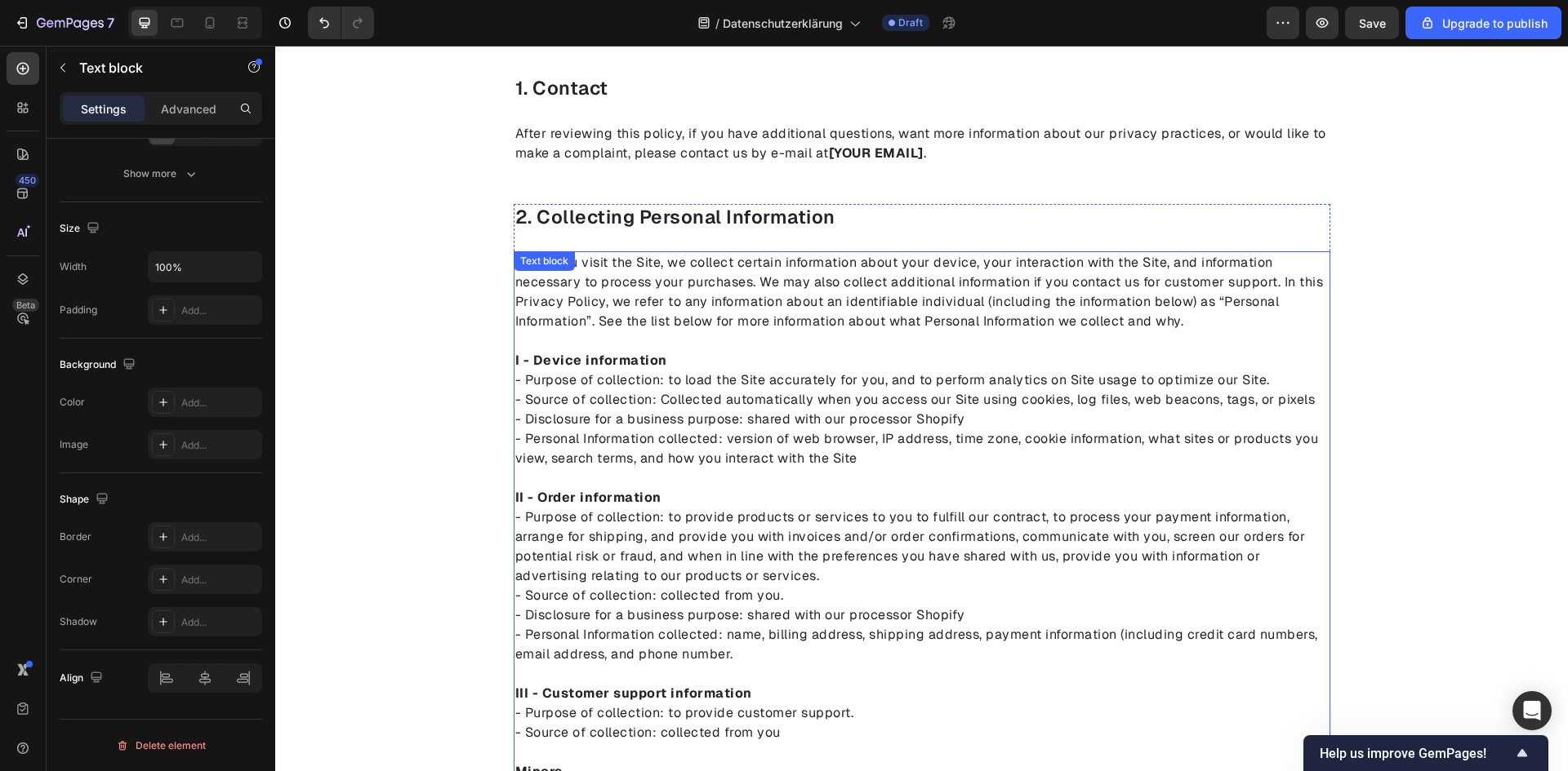
scroll to position [0, 0]
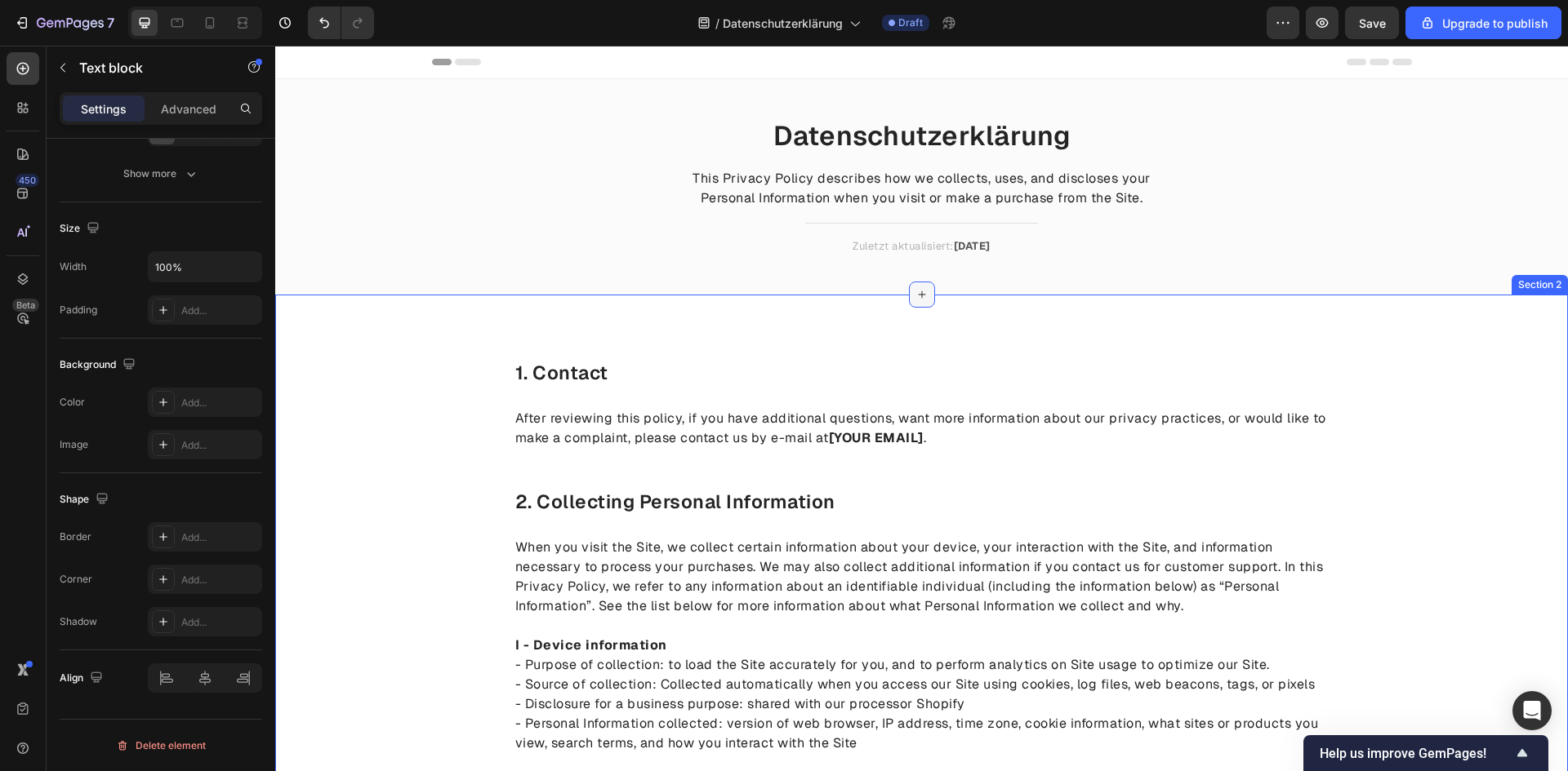
click at [916, 300] on icon at bounding box center [922, 293] width 13 height 13
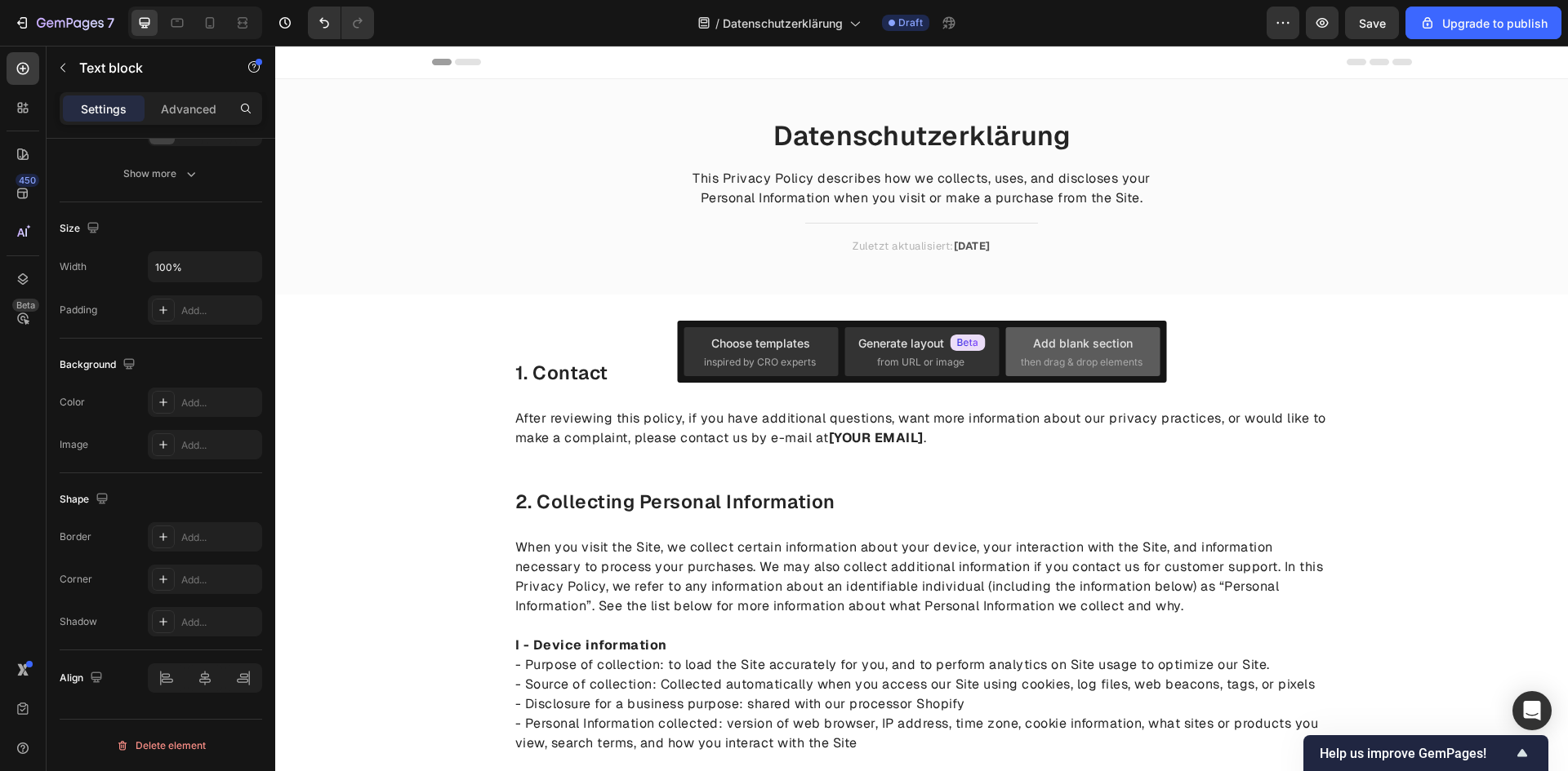
click at [1085, 351] on div "Add blank section" at bounding box center [1082, 343] width 100 height 17
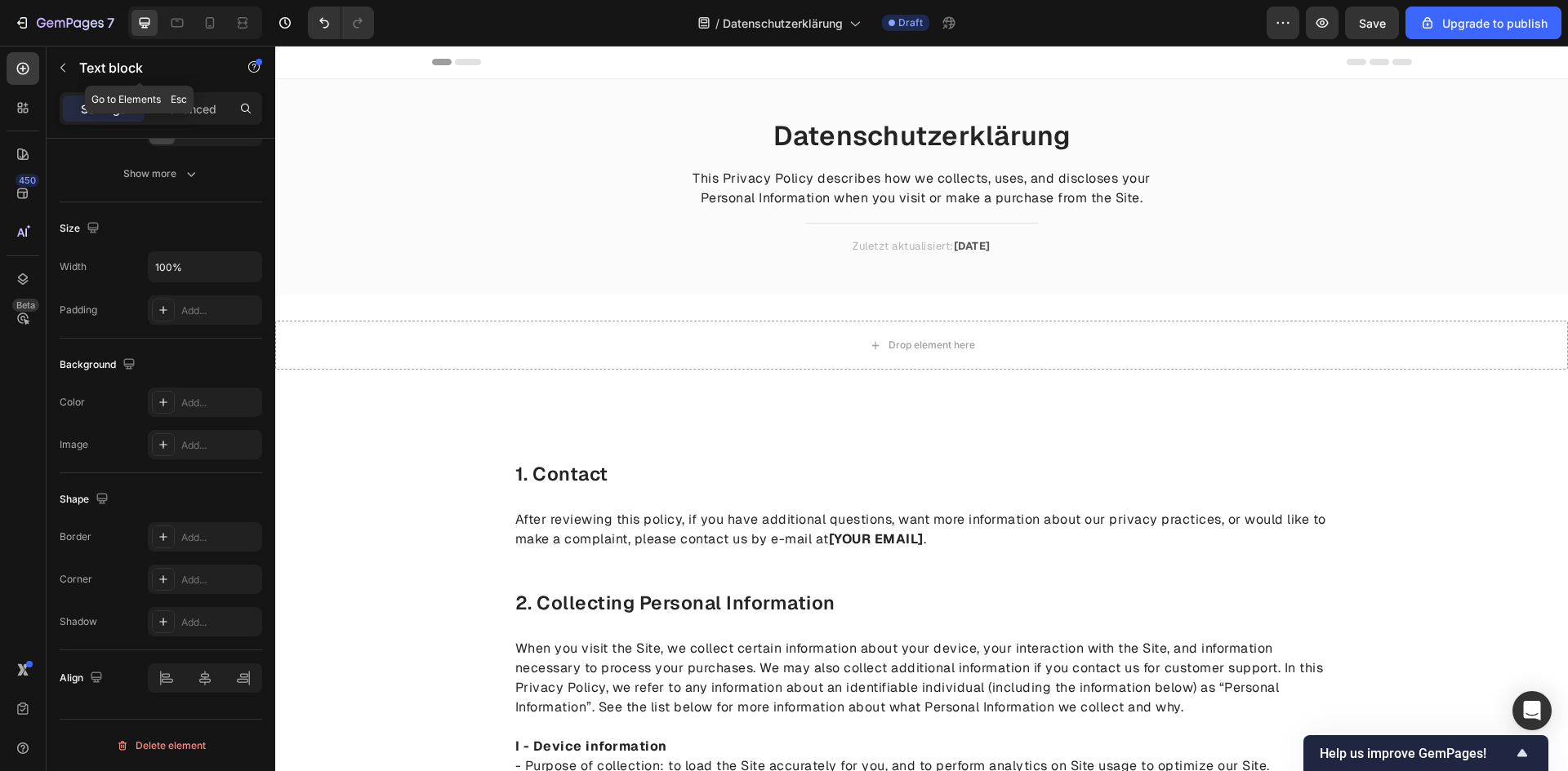
click at [71, 66] on button "button" at bounding box center [62, 67] width 26 height 26
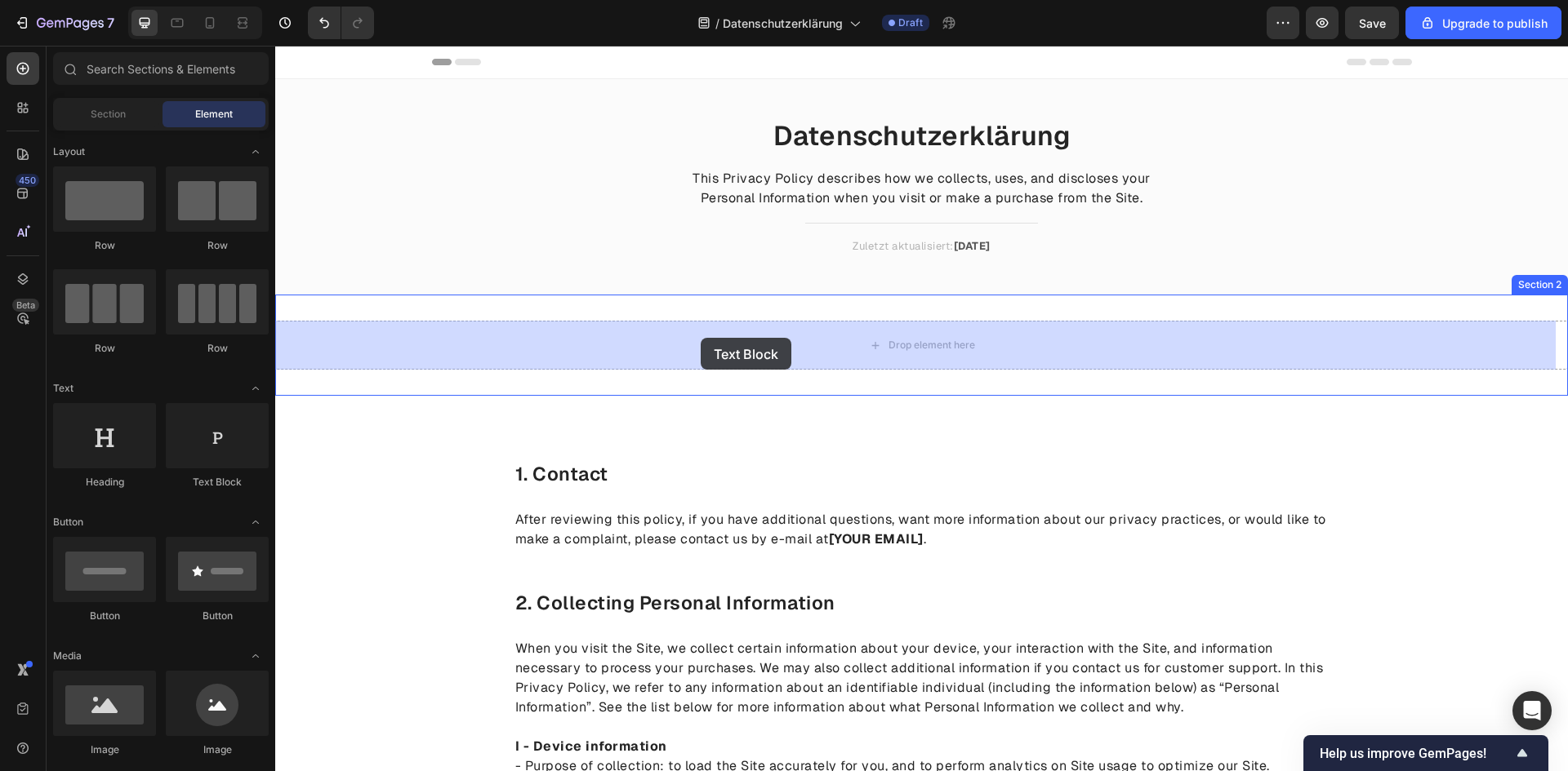
drag, startPoint x: 544, startPoint y: 475, endPoint x: 701, endPoint y: 338, distance: 208.4
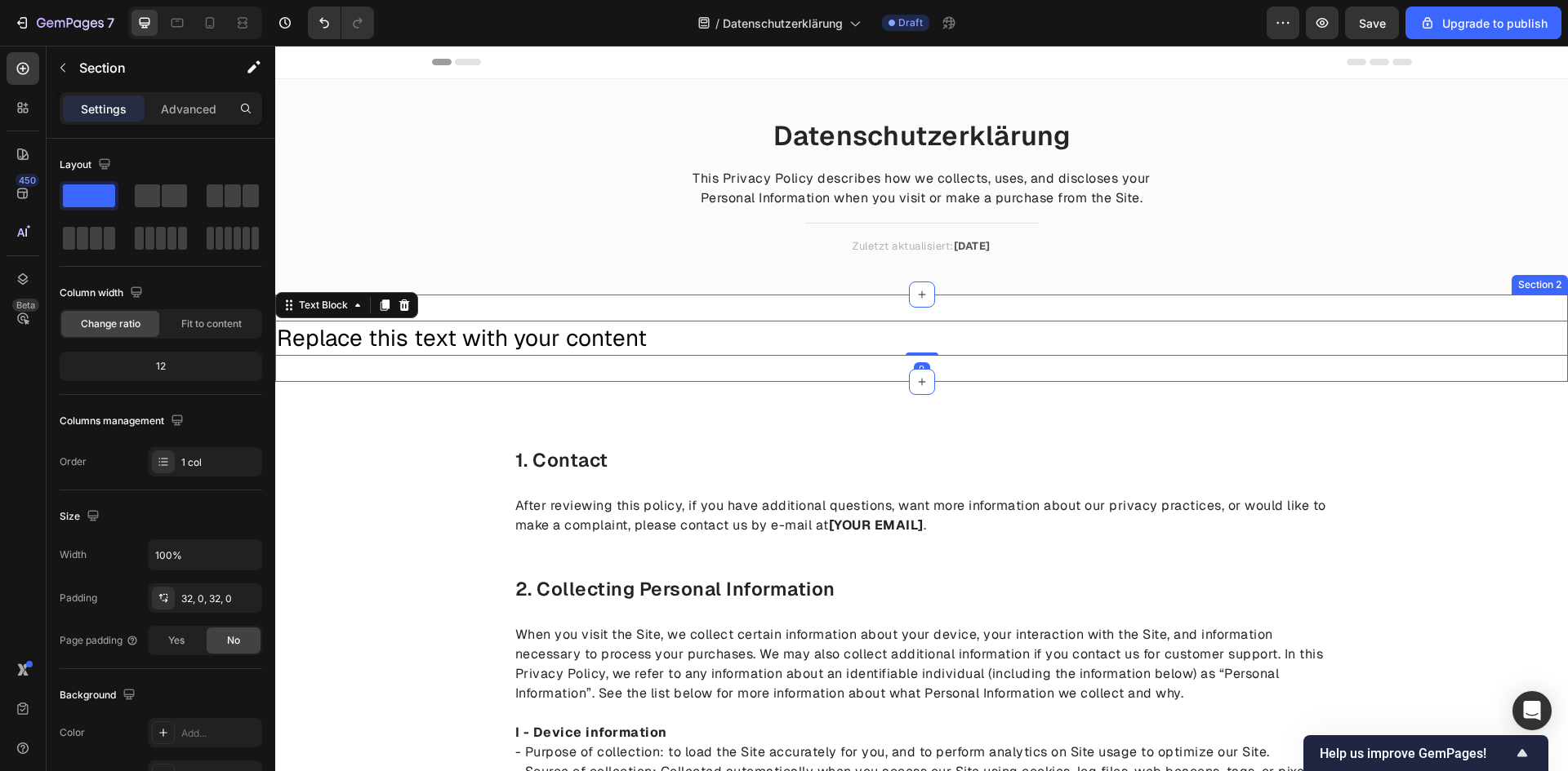
click at [900, 359] on div "Replace this text with your content Text Block 0 Section 2" at bounding box center [922, 338] width 1293 height 87
click at [886, 337] on div "Replace this text with your content" at bounding box center [922, 338] width 1293 height 35
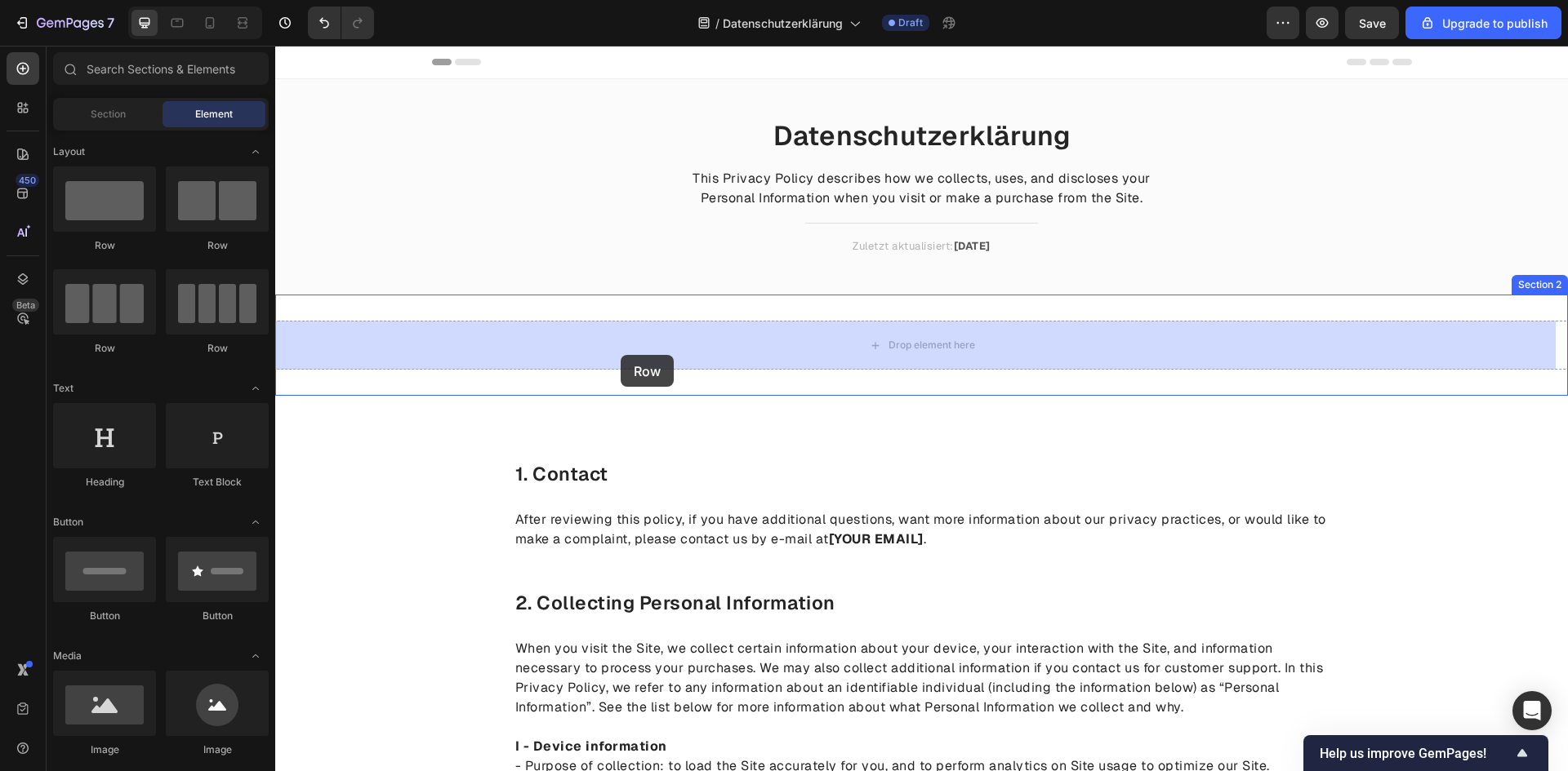
drag, startPoint x: 373, startPoint y: 244, endPoint x: 620, endPoint y: 355, distance: 270.8
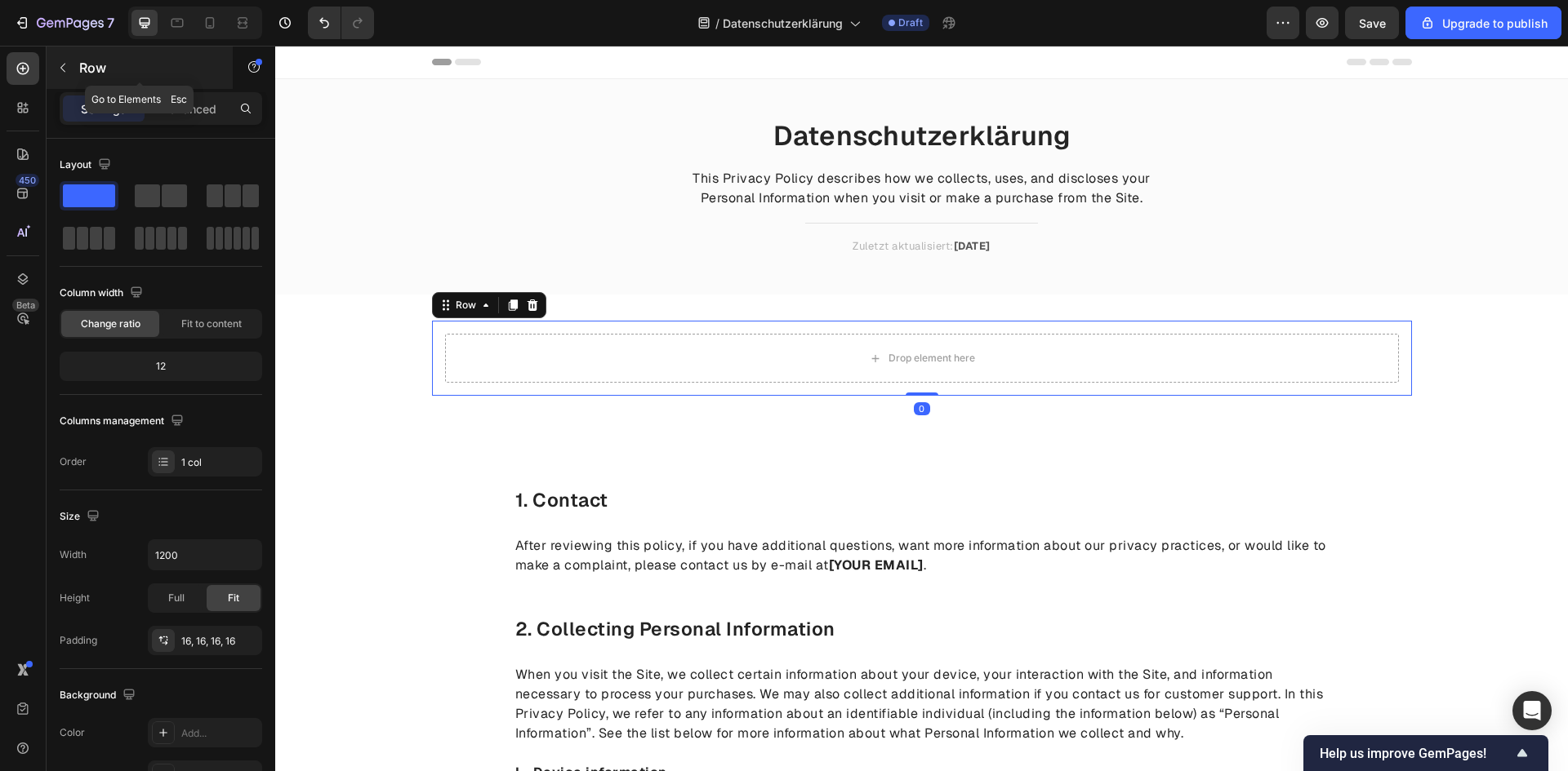
click at [62, 70] on icon "button" at bounding box center [62, 67] width 13 height 13
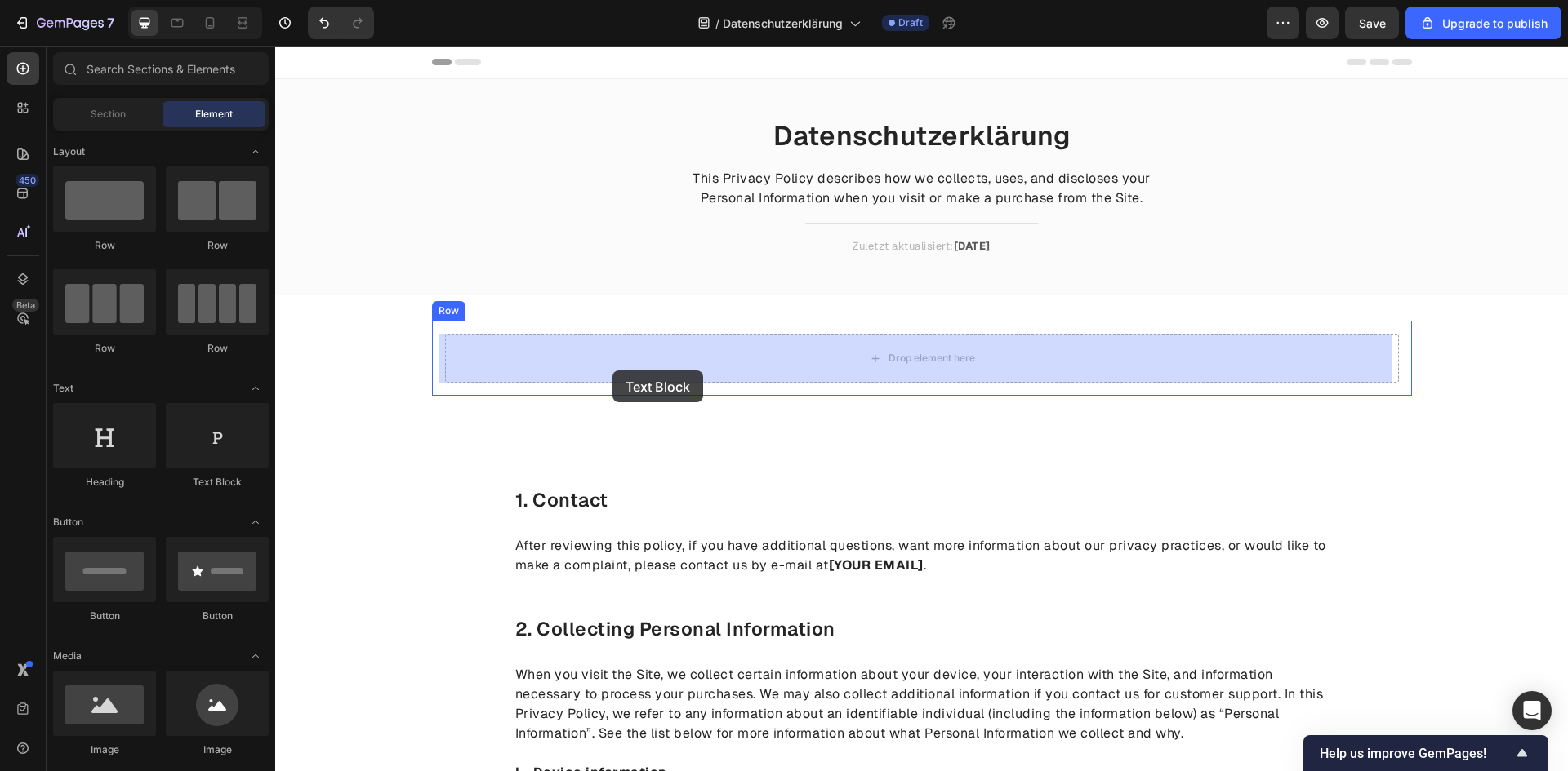
drag, startPoint x: 541, startPoint y: 491, endPoint x: 624, endPoint y: 361, distance: 154.2
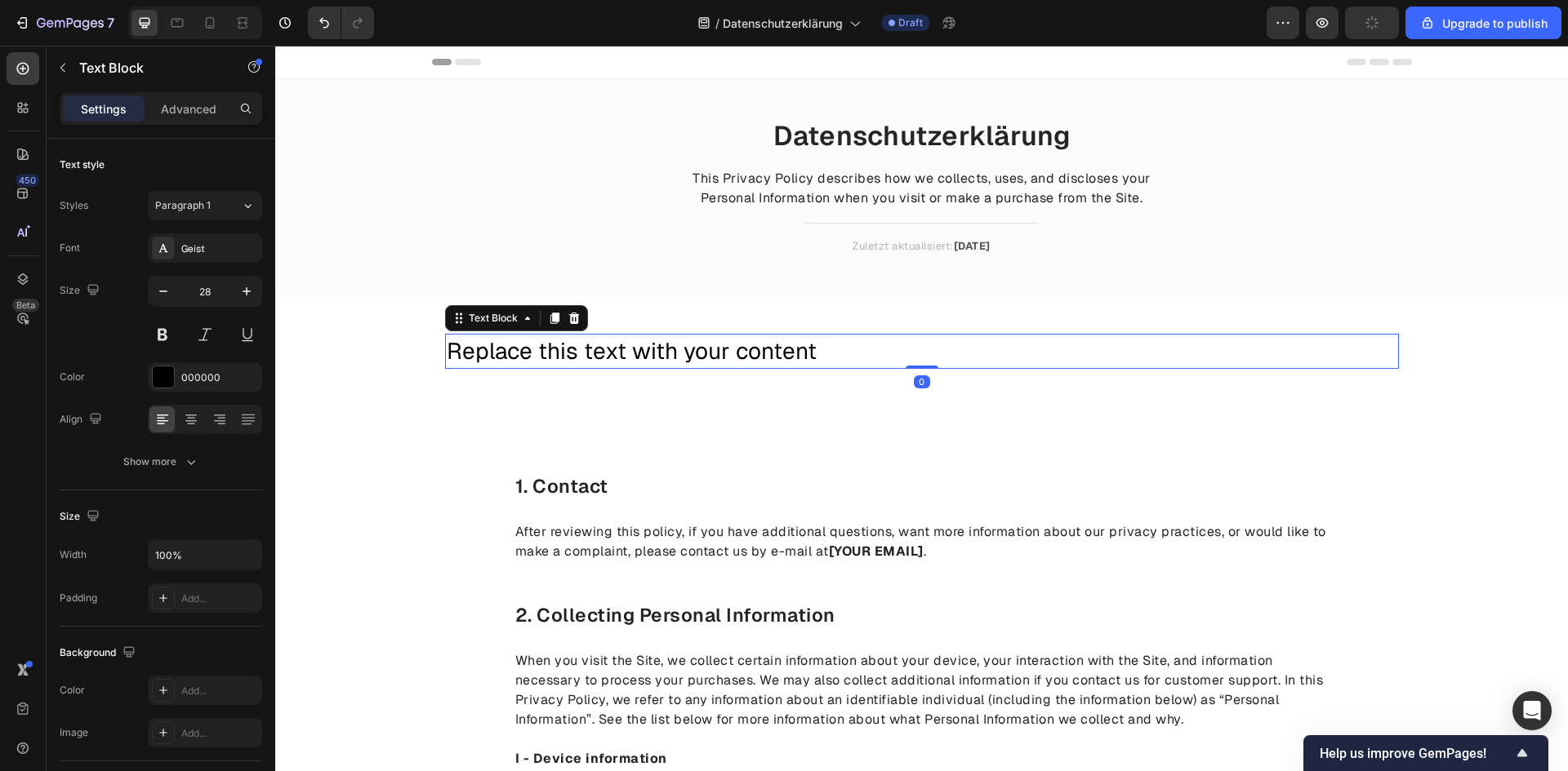
click at [627, 354] on div "Replace this text with your content" at bounding box center [922, 352] width 954 height 35
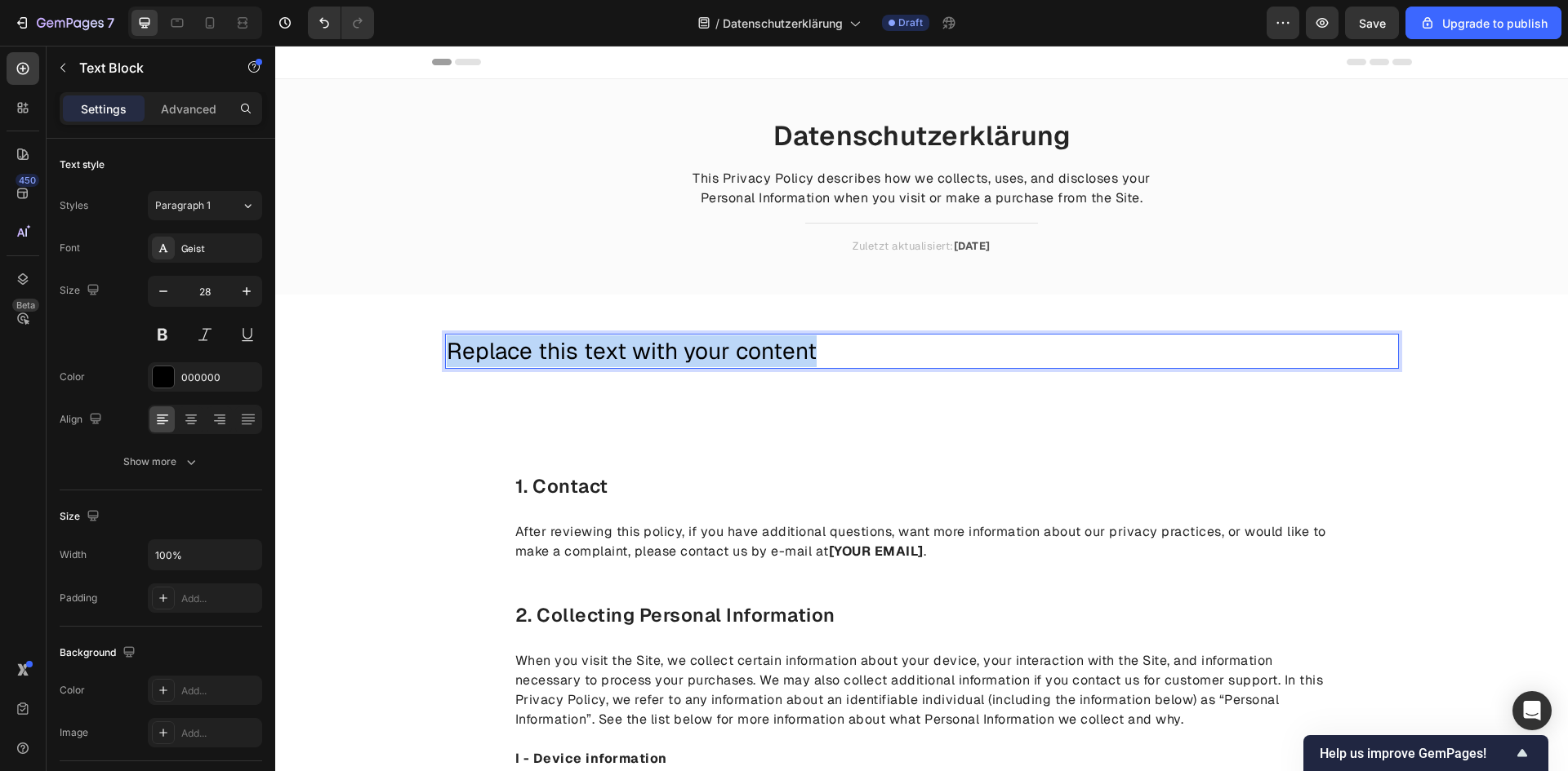
click at [627, 354] on p "Replace this text with your content" at bounding box center [922, 351] width 951 height 32
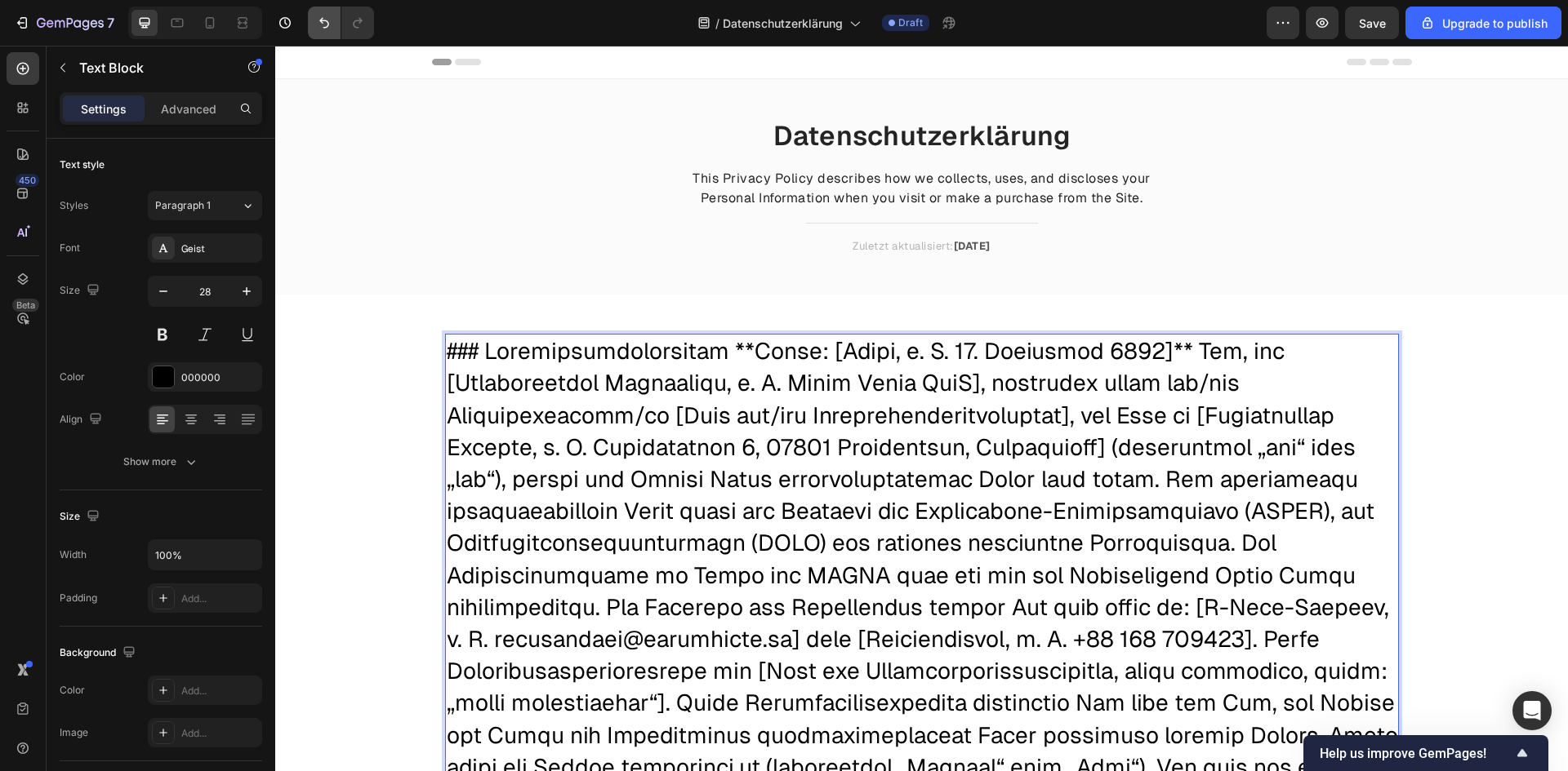
click at [316, 32] on button "Undo/Redo" at bounding box center [325, 23] width 33 height 33
click at [321, 24] on icon "Undo/Redo" at bounding box center [324, 22] width 16 height 16
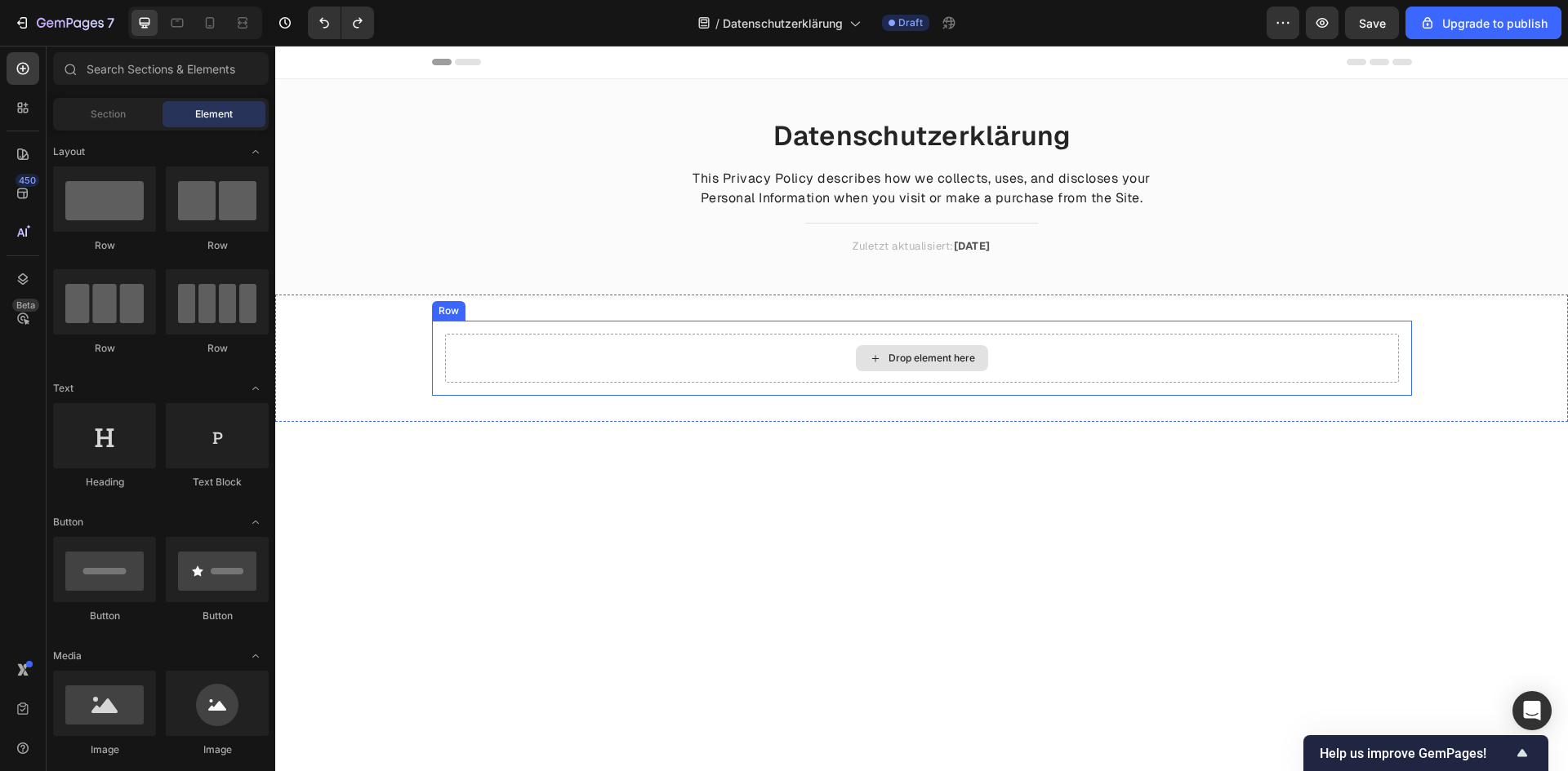
click at [625, 358] on div "Drop element here" at bounding box center [922, 358] width 954 height 49
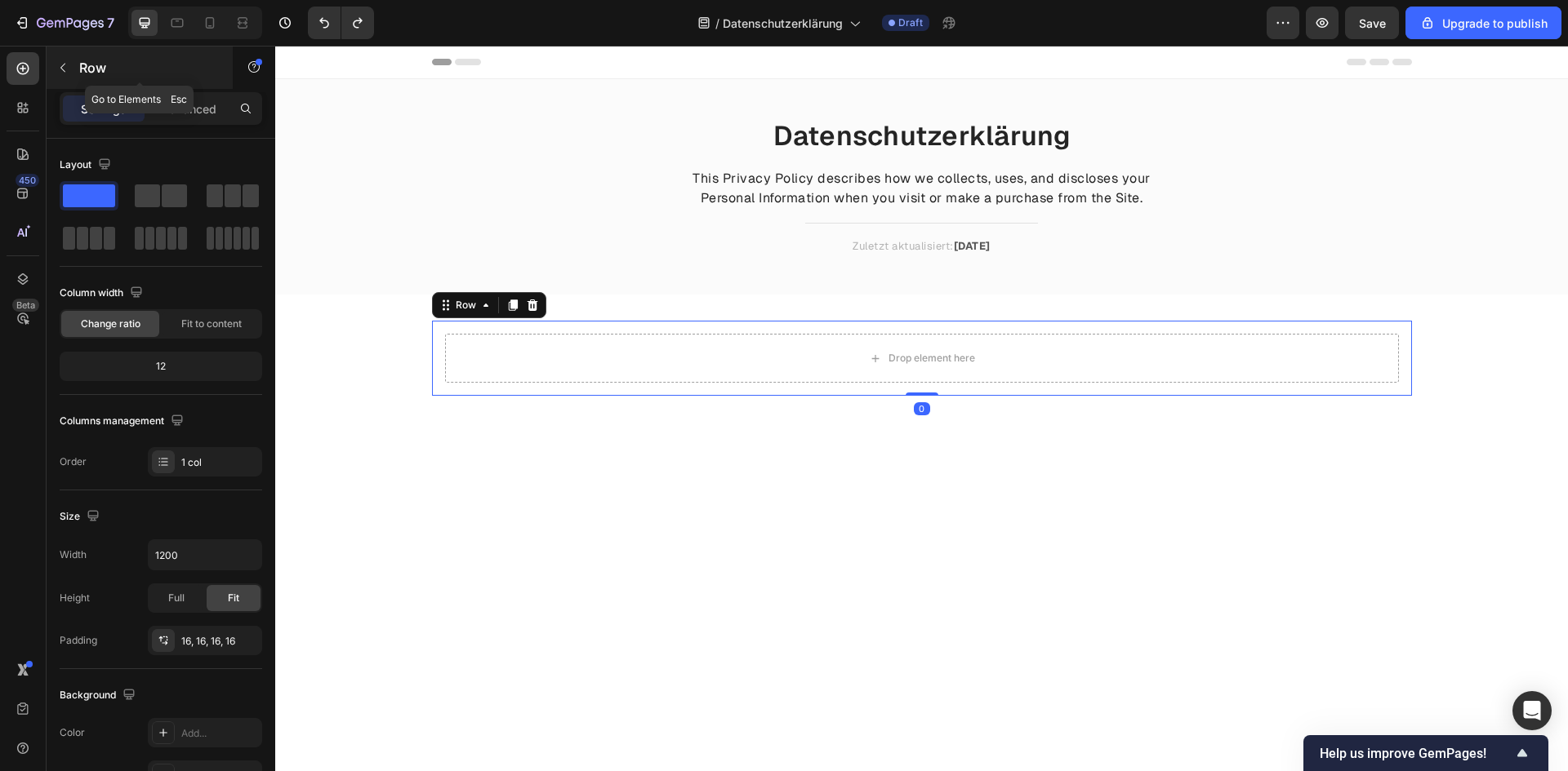
click at [73, 73] on button "button" at bounding box center [62, 67] width 26 height 26
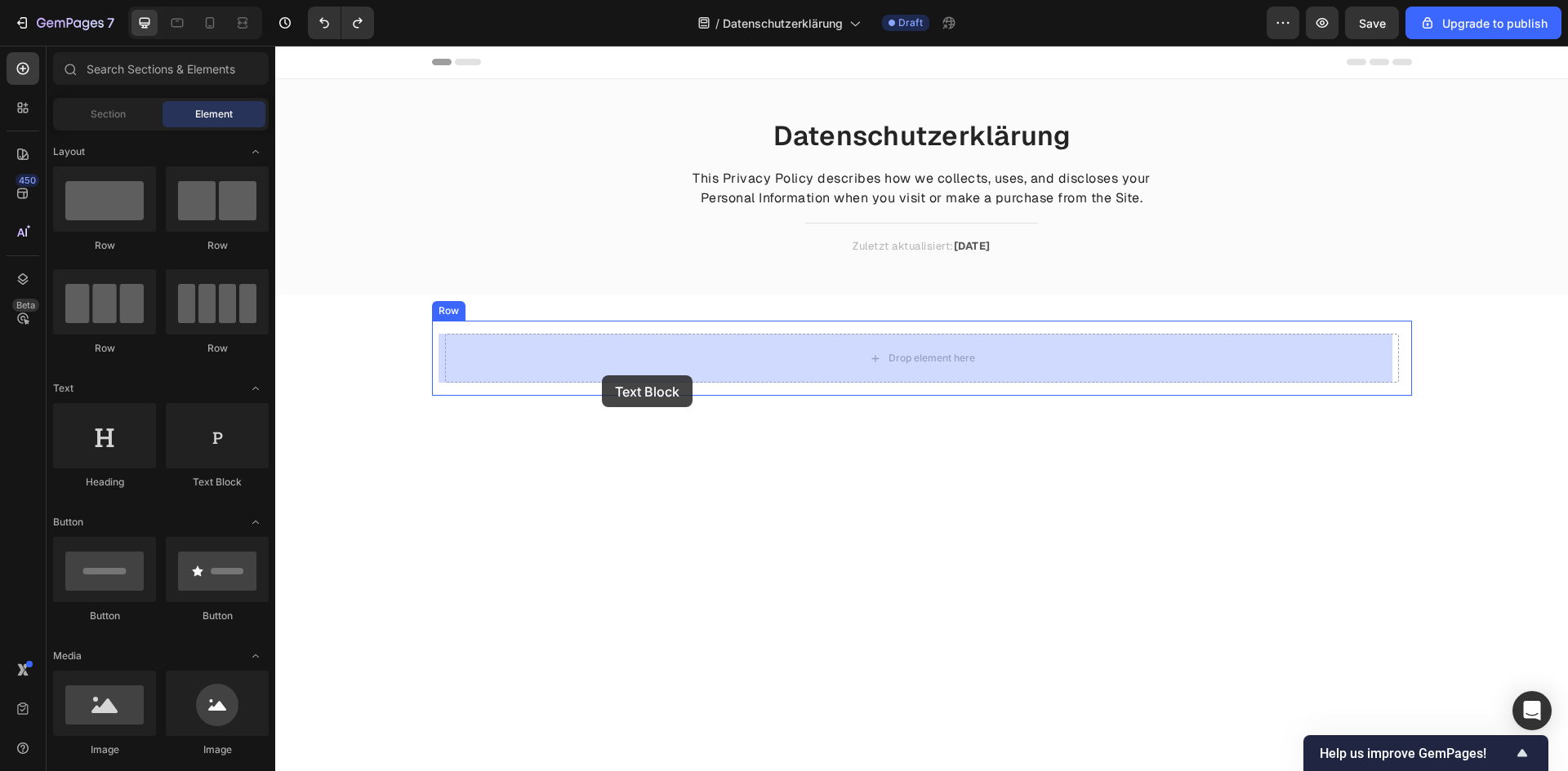
drag, startPoint x: 497, startPoint y: 481, endPoint x: 602, endPoint y: 370, distance: 152.8
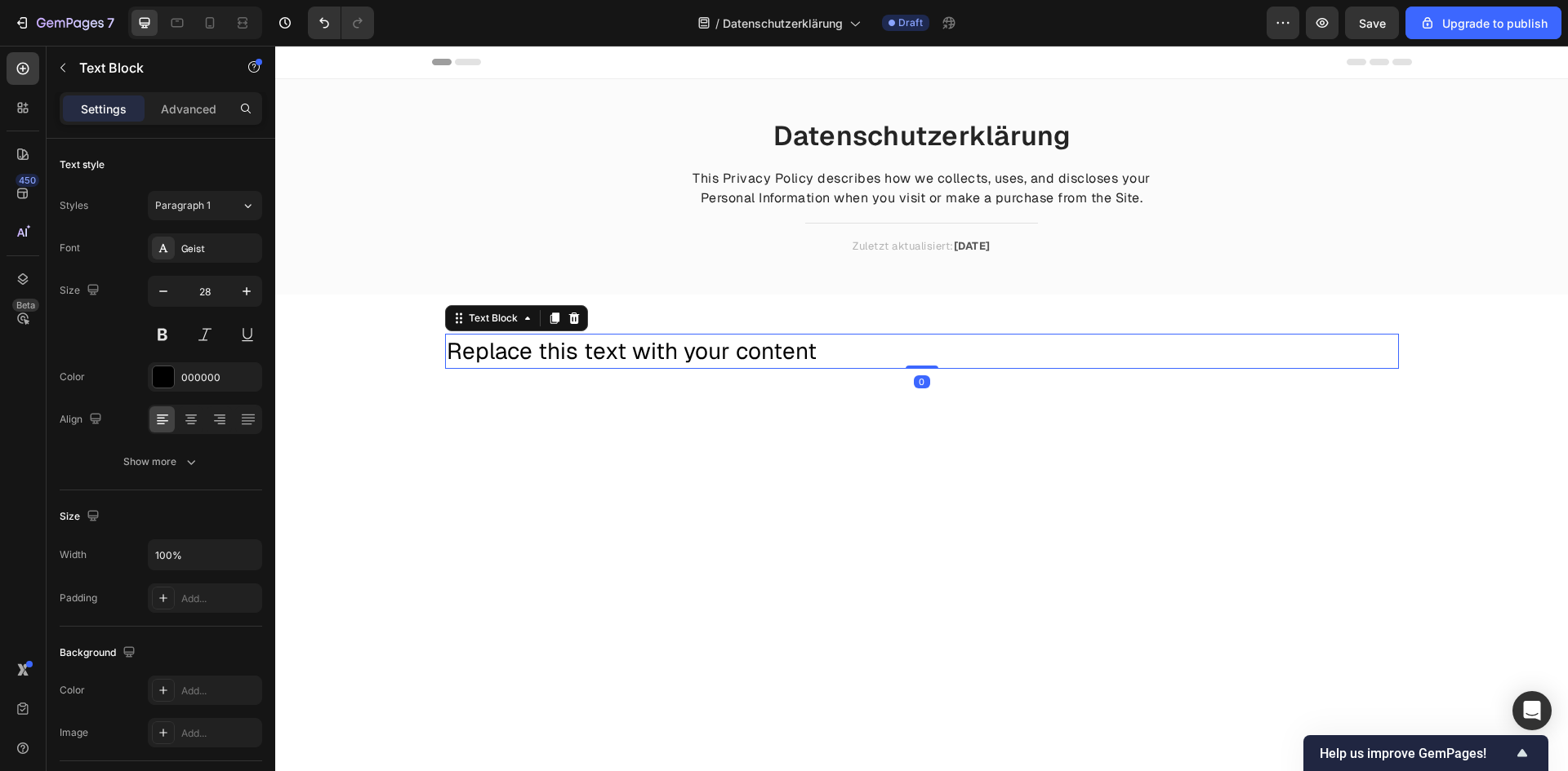
click at [603, 349] on div "Replace this text with your content" at bounding box center [922, 352] width 954 height 35
click at [603, 349] on p "Replace this text with your content" at bounding box center [922, 351] width 951 height 32
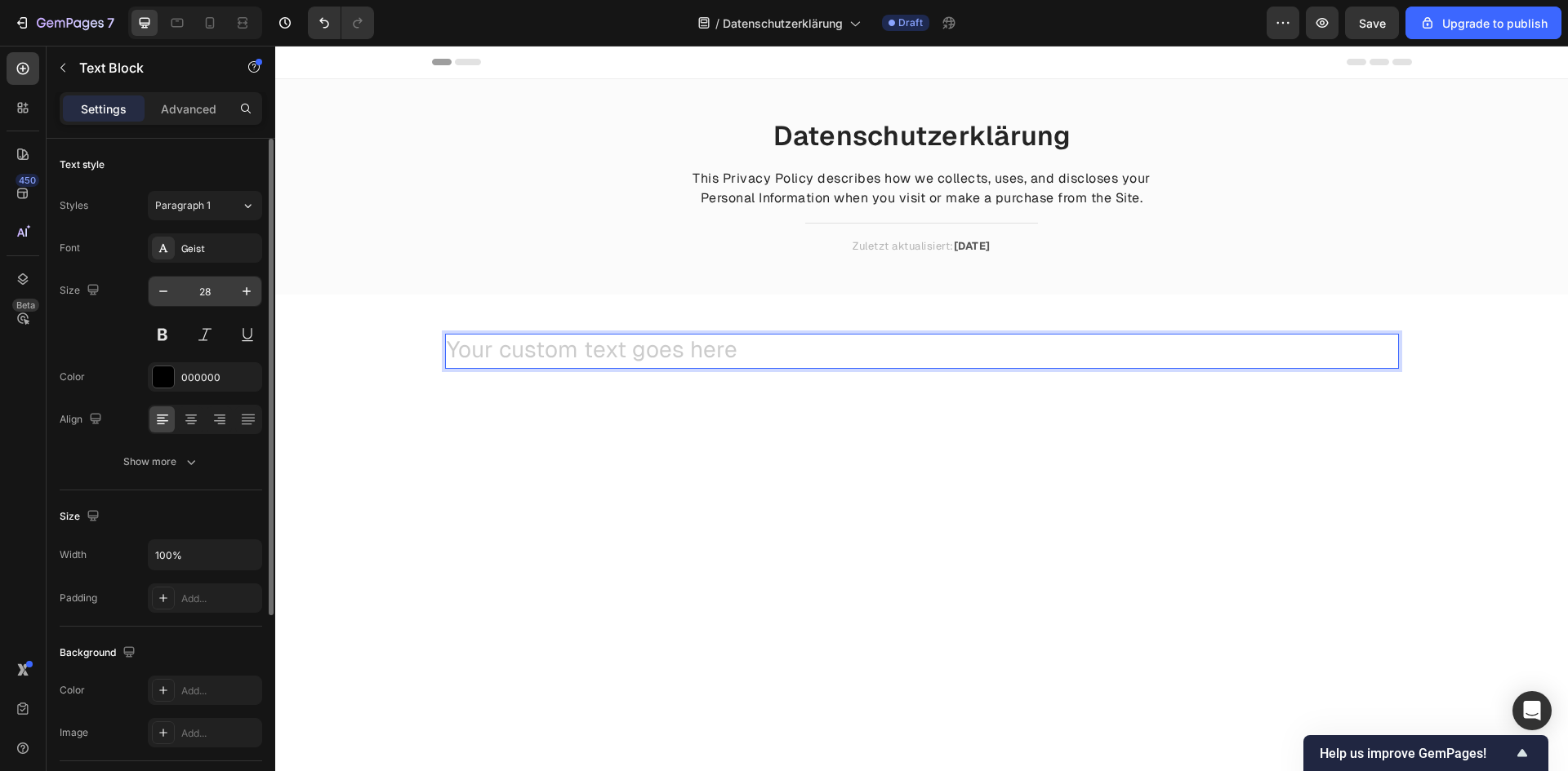
click at [215, 291] on input "28" at bounding box center [205, 292] width 54 height 29
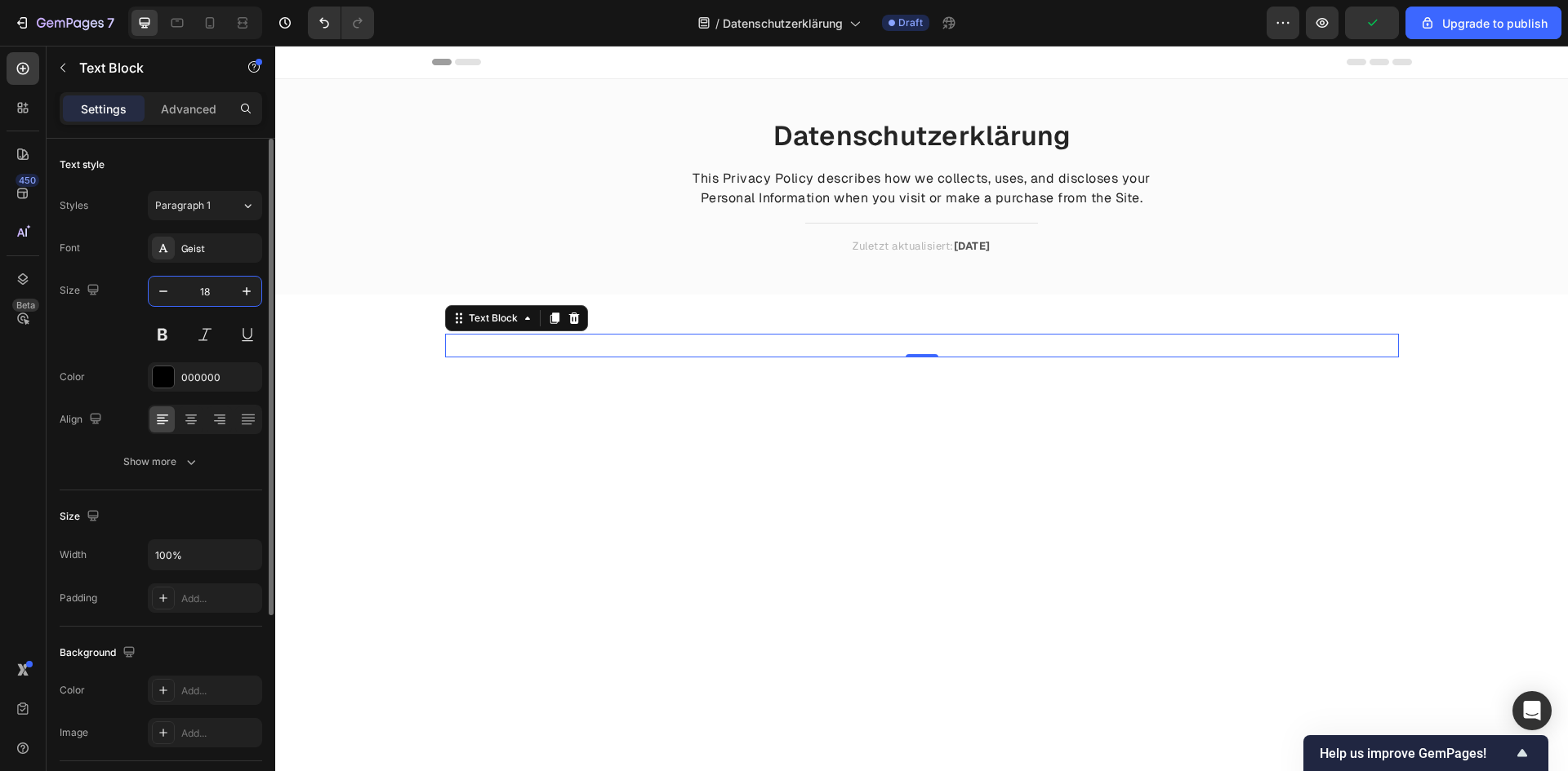
type input "18"
click at [77, 327] on div "Size 18" at bounding box center [161, 313] width 203 height 74
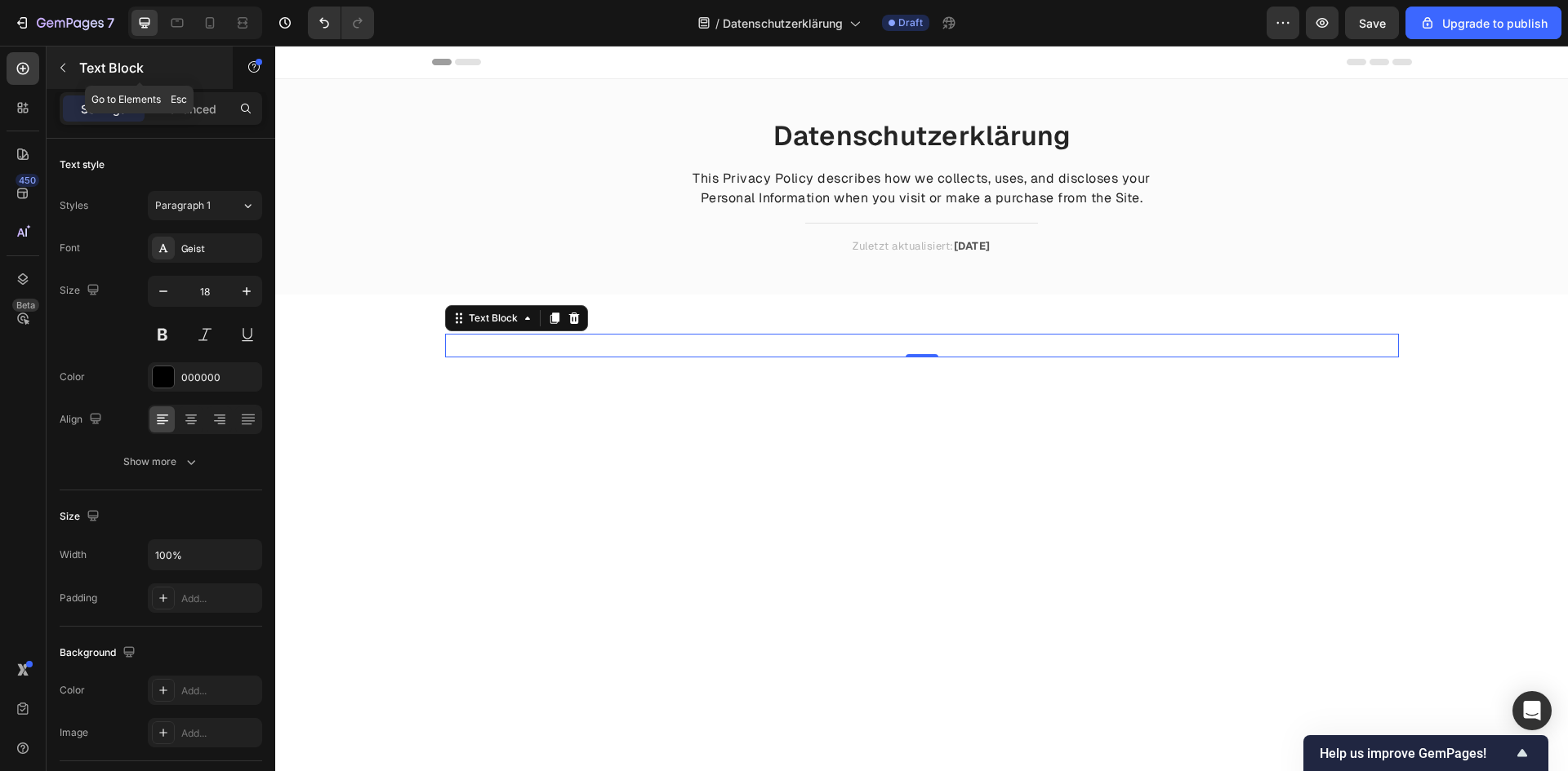
click at [68, 70] on icon "button" at bounding box center [62, 67] width 13 height 13
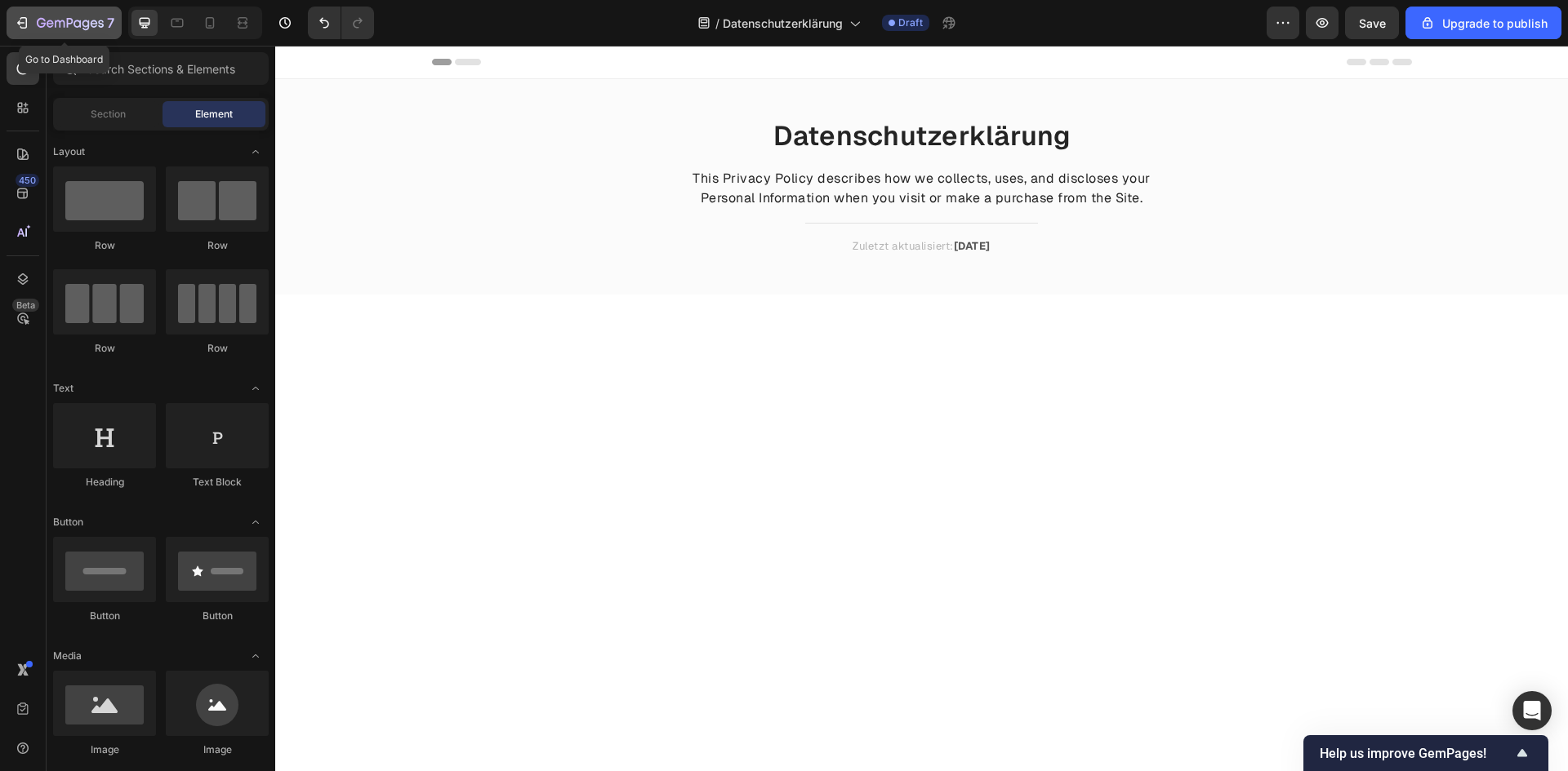
click at [78, 21] on icon "button" at bounding box center [78, 23] width 8 height 8
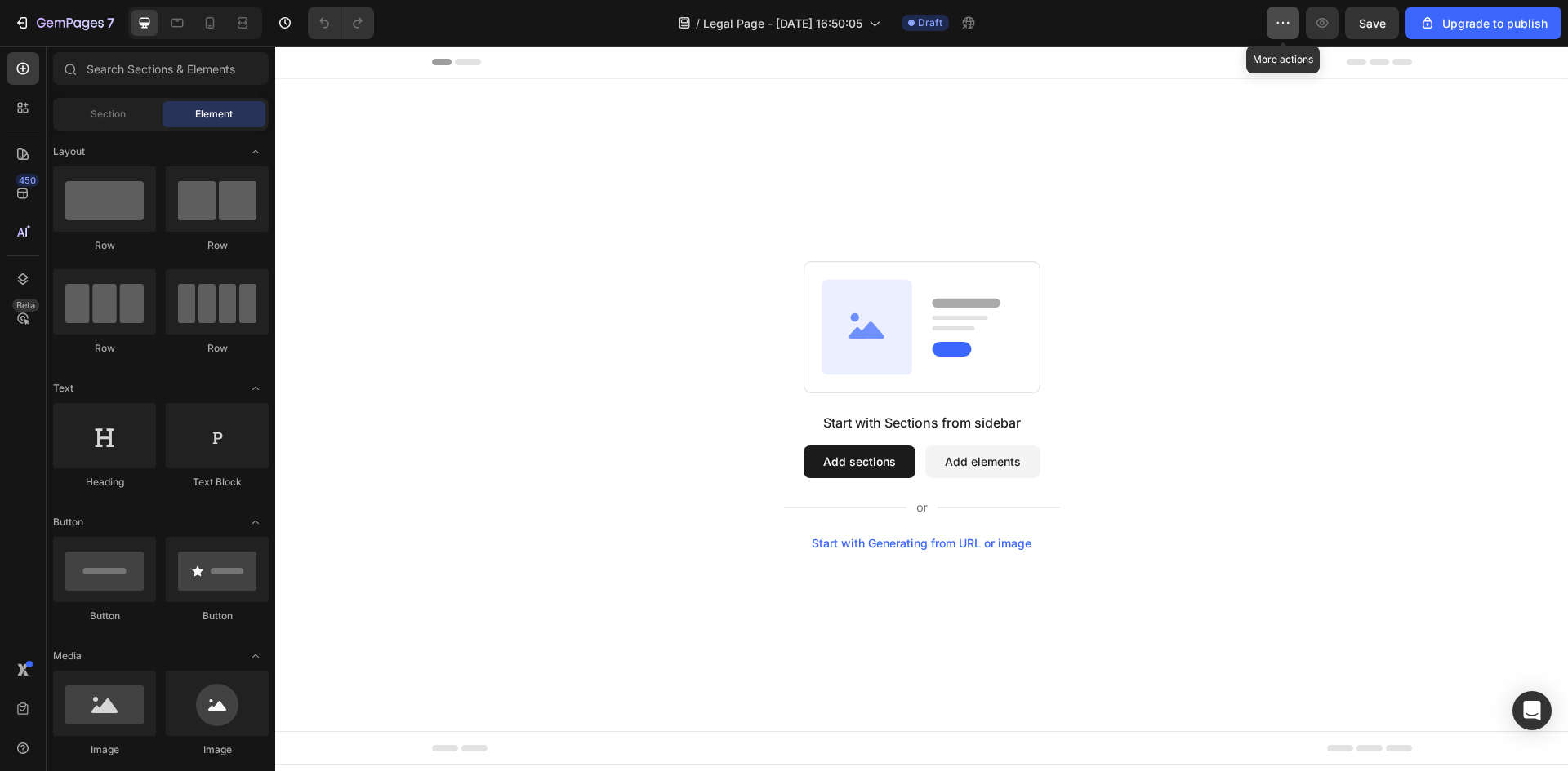
click at [1299, 25] on button "button" at bounding box center [1283, 23] width 33 height 33
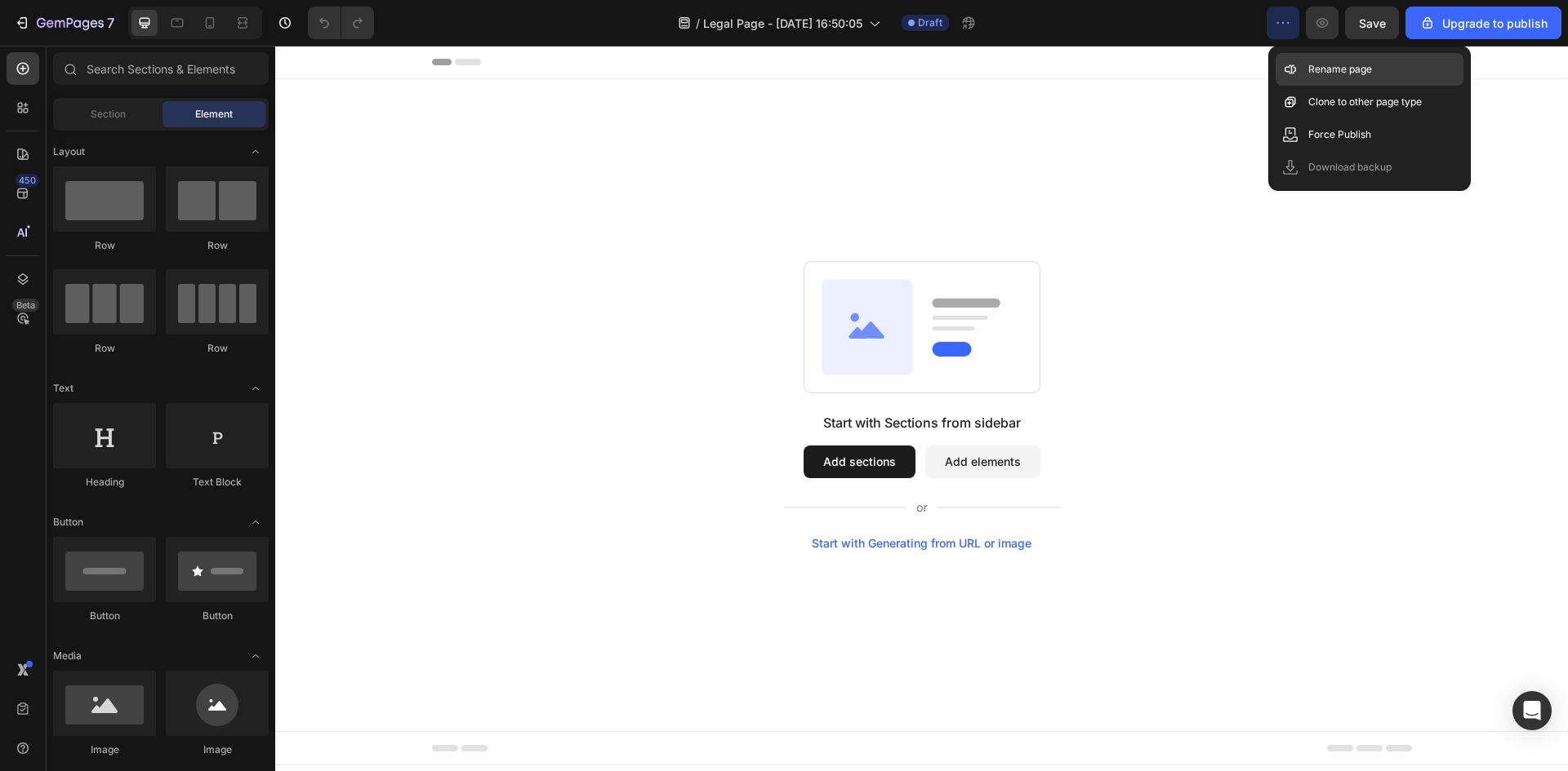
click at [1313, 70] on p "Rename page" at bounding box center [1340, 69] width 64 height 16
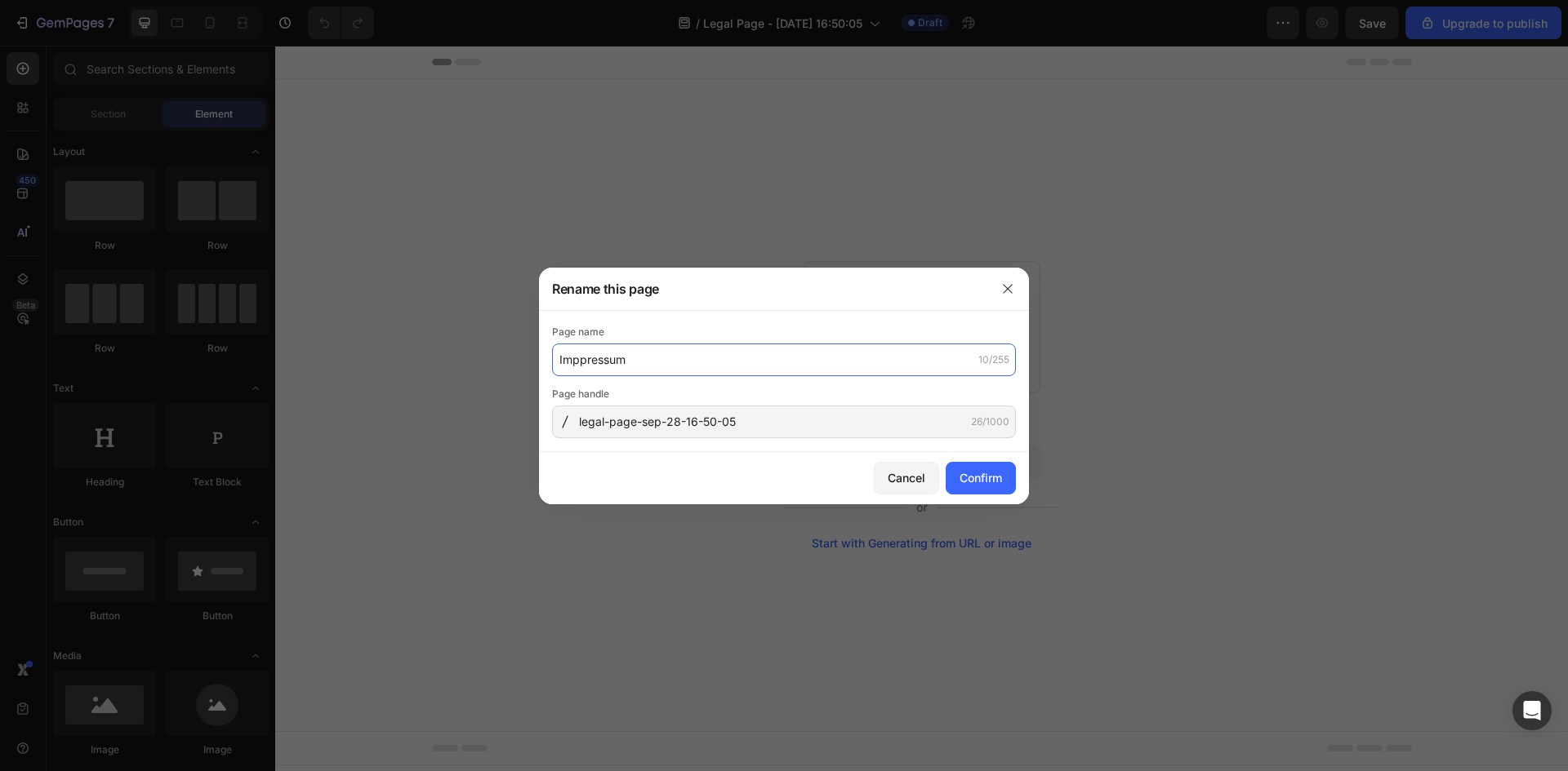
click at [582, 357] on input "Imppressum" at bounding box center [784, 360] width 464 height 33
type input "Impressum"
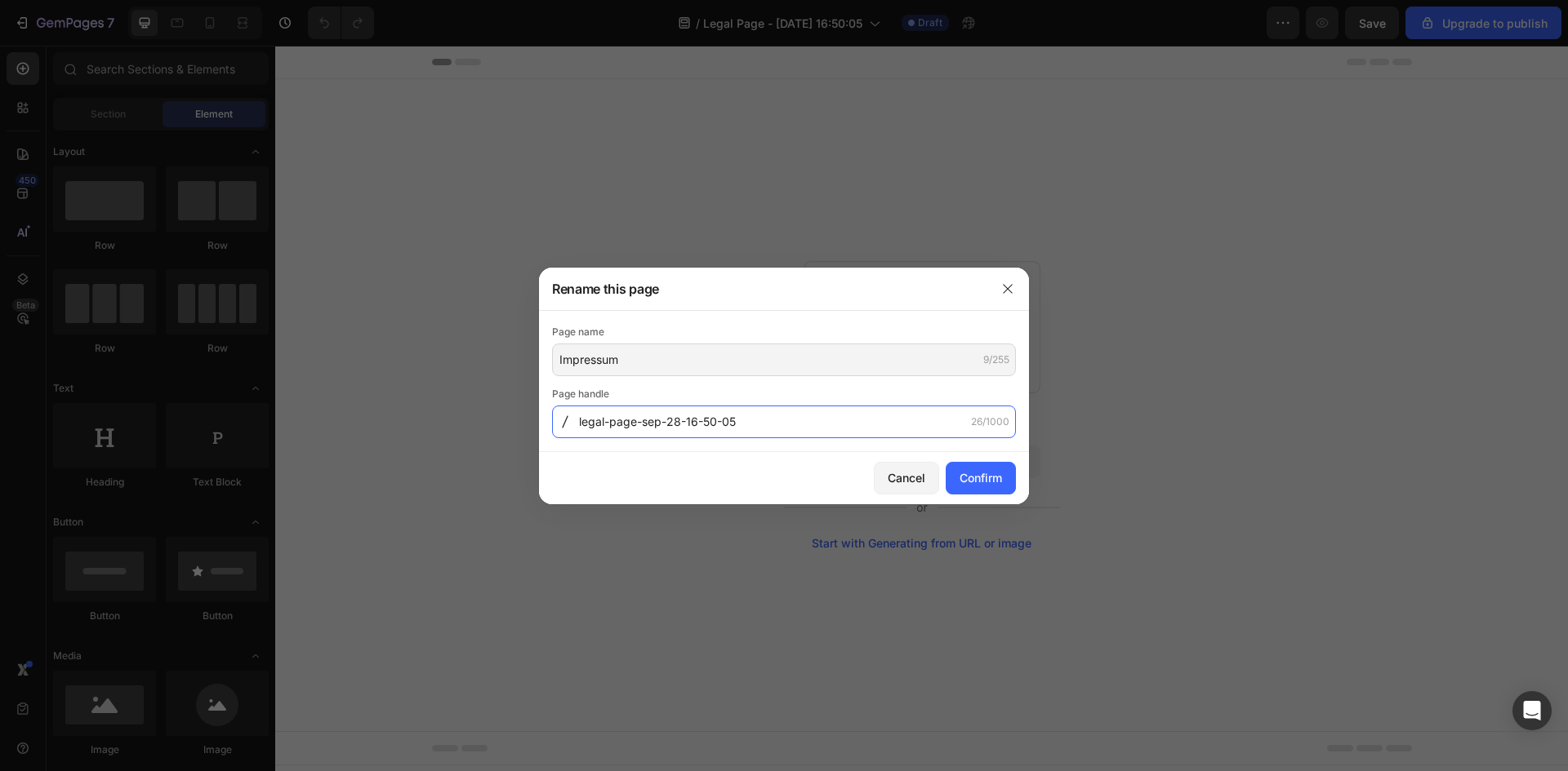
click at [664, 427] on input "legal-page-sep-28-16-50-05" at bounding box center [784, 422] width 464 height 33
type input "I"
type input "impressum"
click at [994, 482] on div "Confirm" at bounding box center [981, 478] width 43 height 17
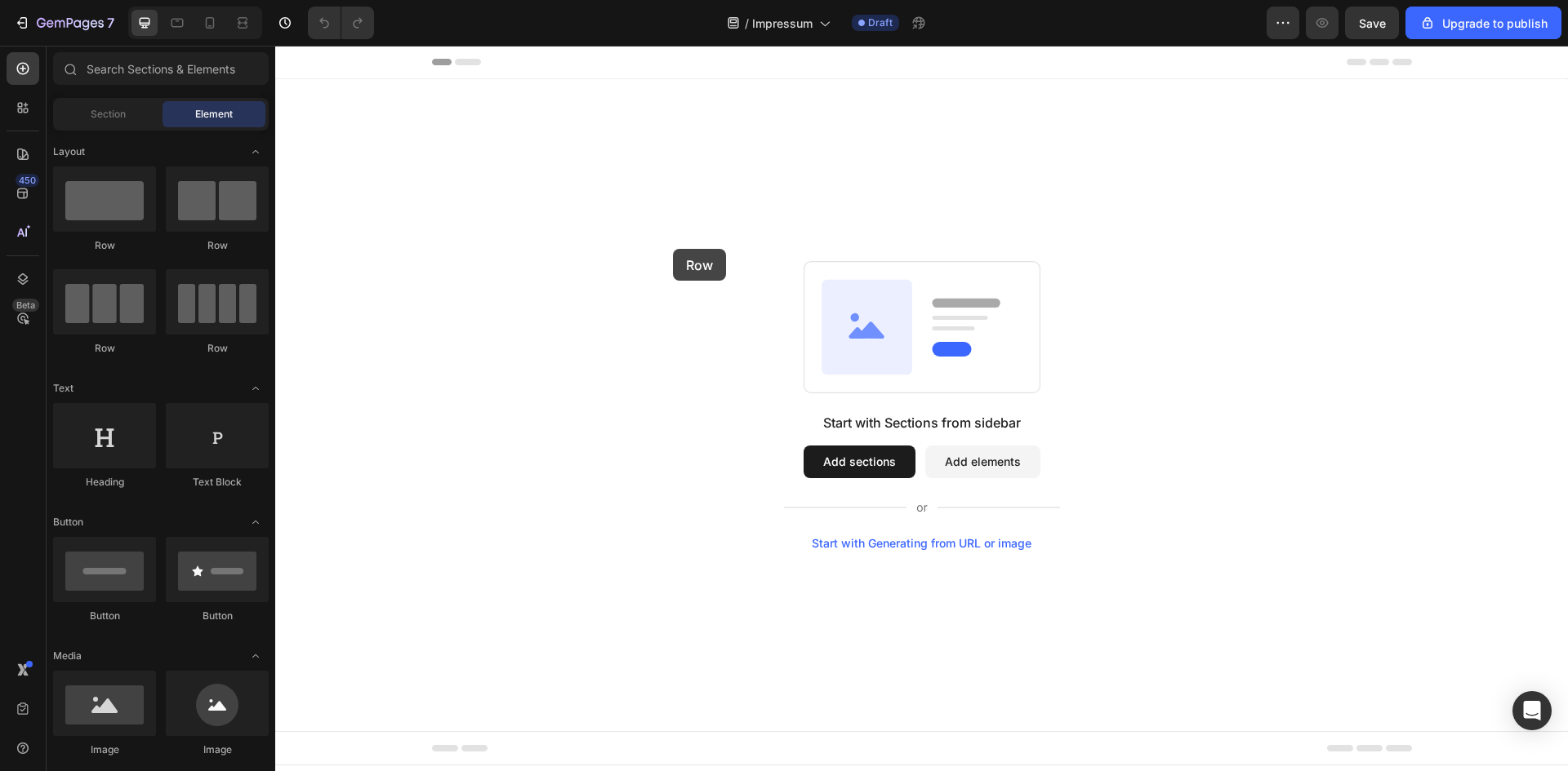
drag, startPoint x: 400, startPoint y: 261, endPoint x: 699, endPoint y: 251, distance: 299.2
click at [854, 461] on button "Add sections" at bounding box center [859, 462] width 111 height 33
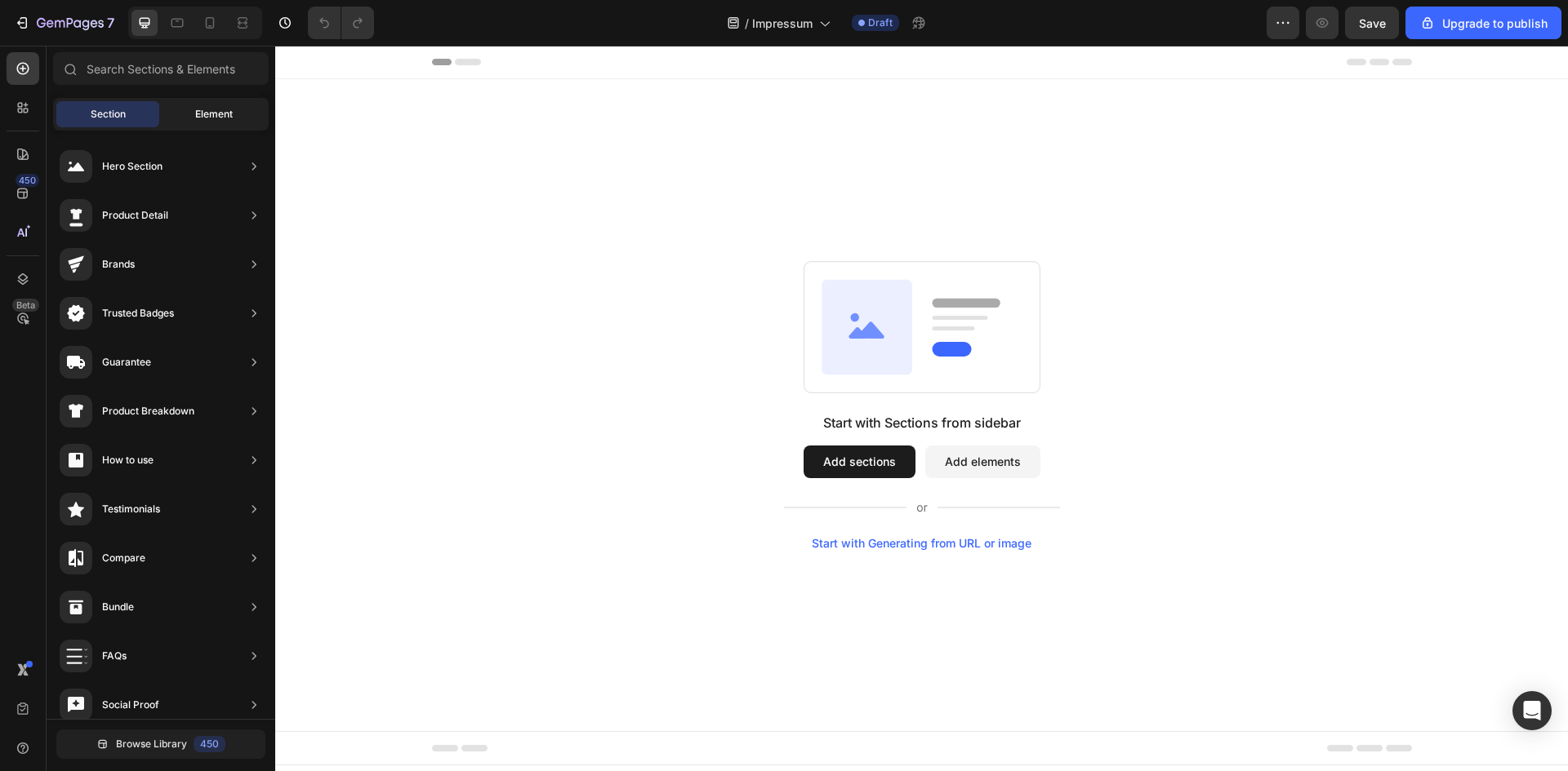
click at [208, 123] on div "Element" at bounding box center [214, 113] width 103 height 26
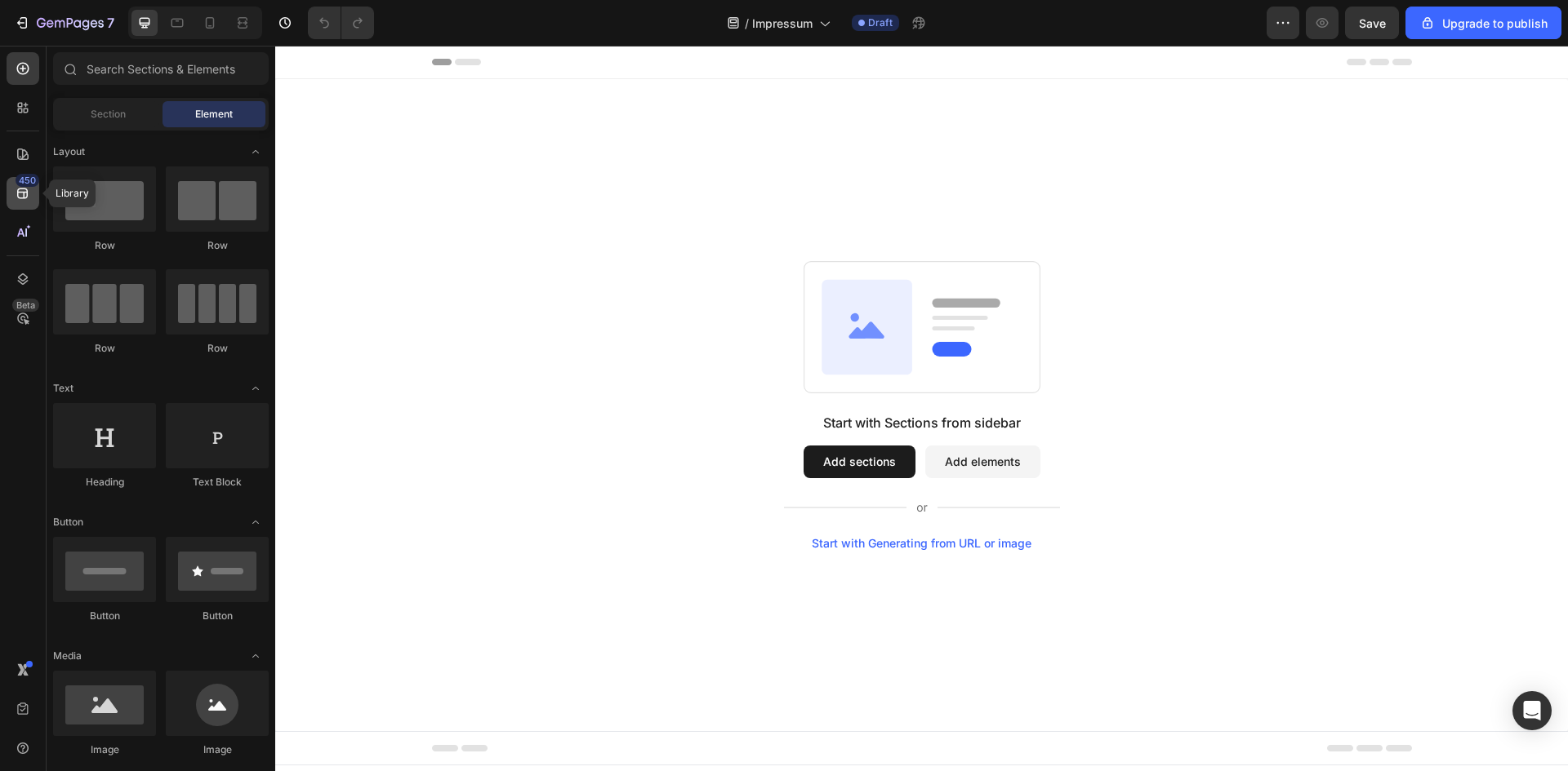
click at [21, 199] on icon at bounding box center [22, 194] width 11 height 11
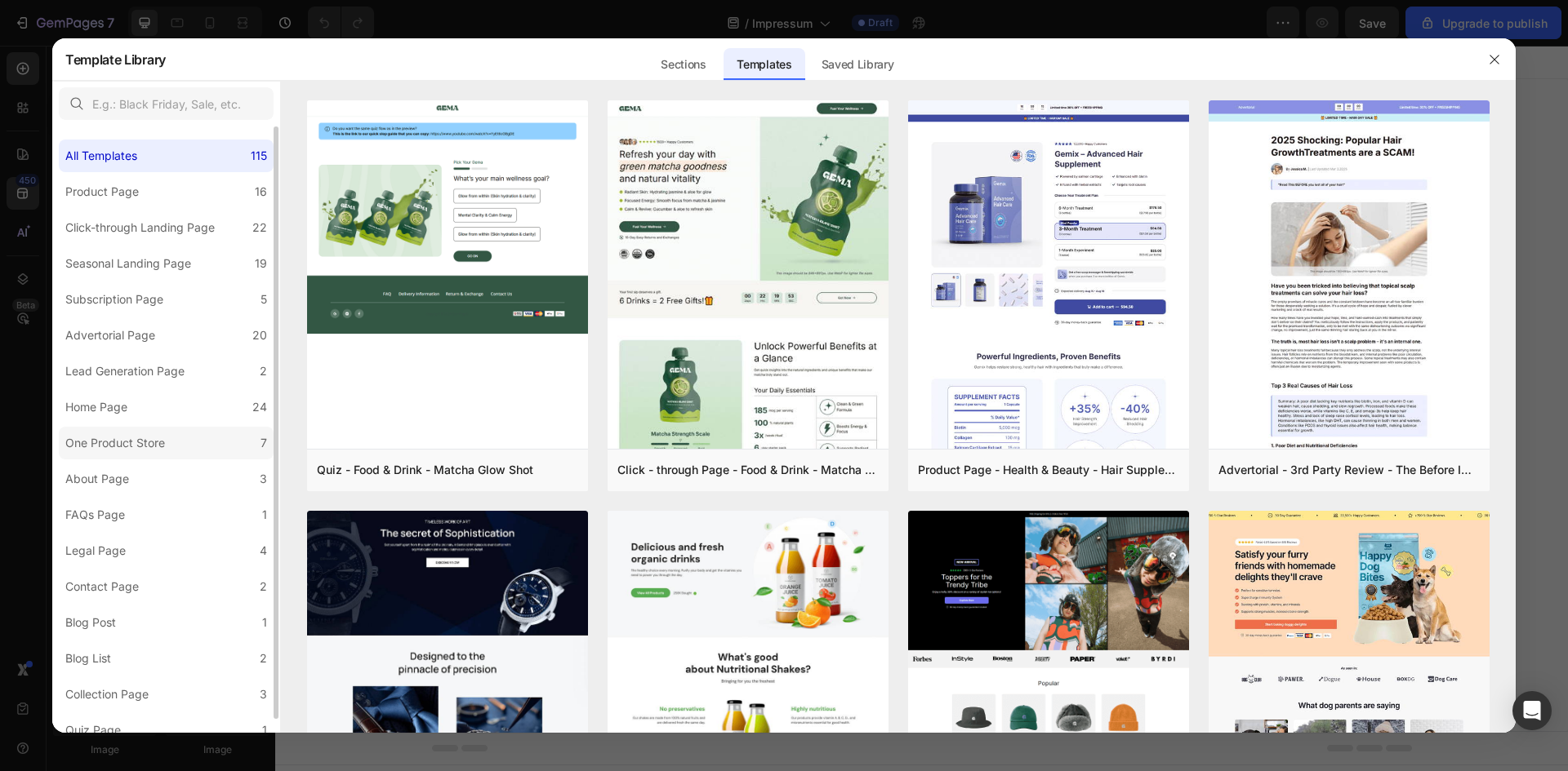
scroll to position [14, 0]
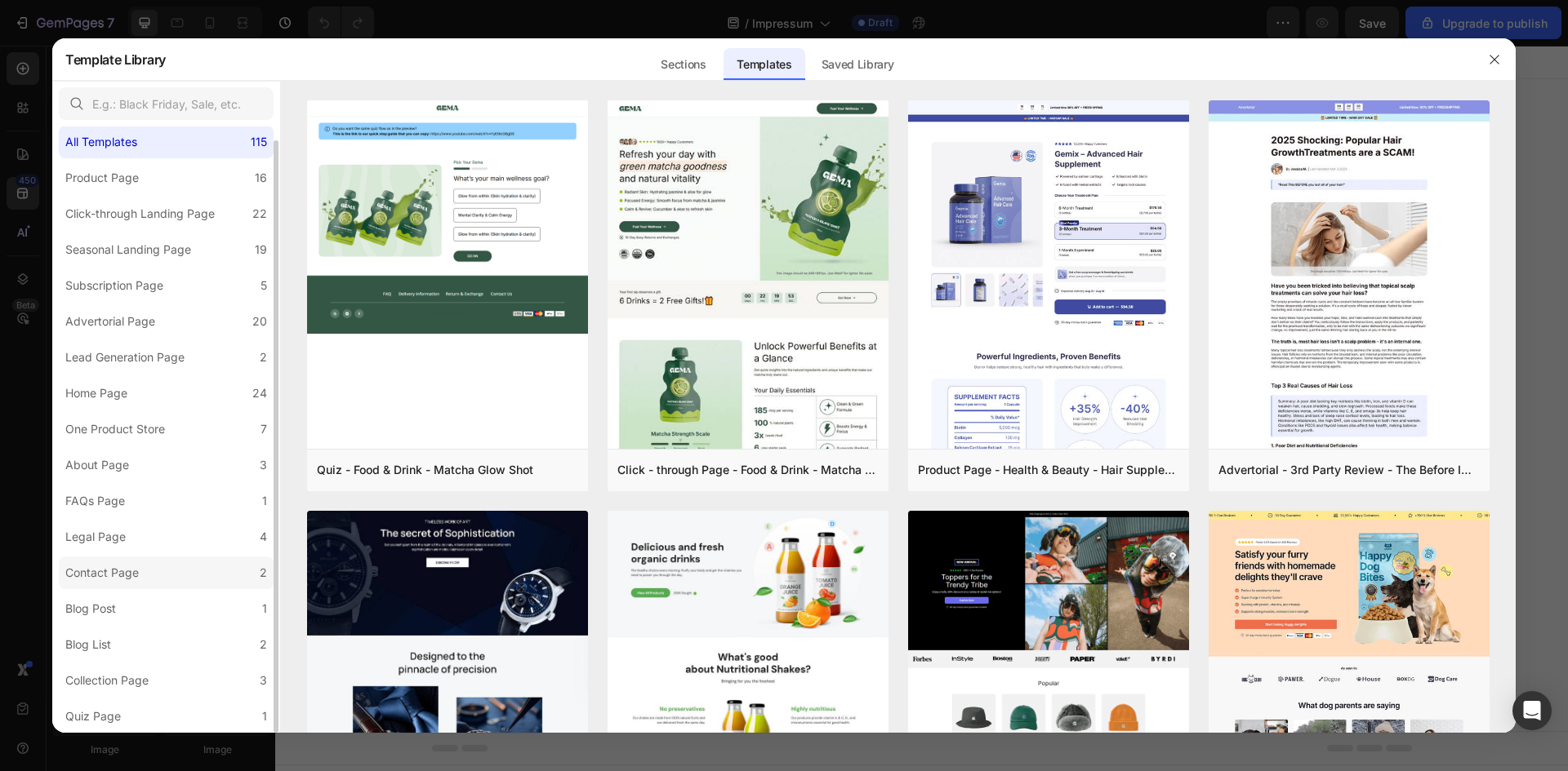
click at [132, 559] on label "Contact Page 2" at bounding box center [167, 573] width 215 height 33
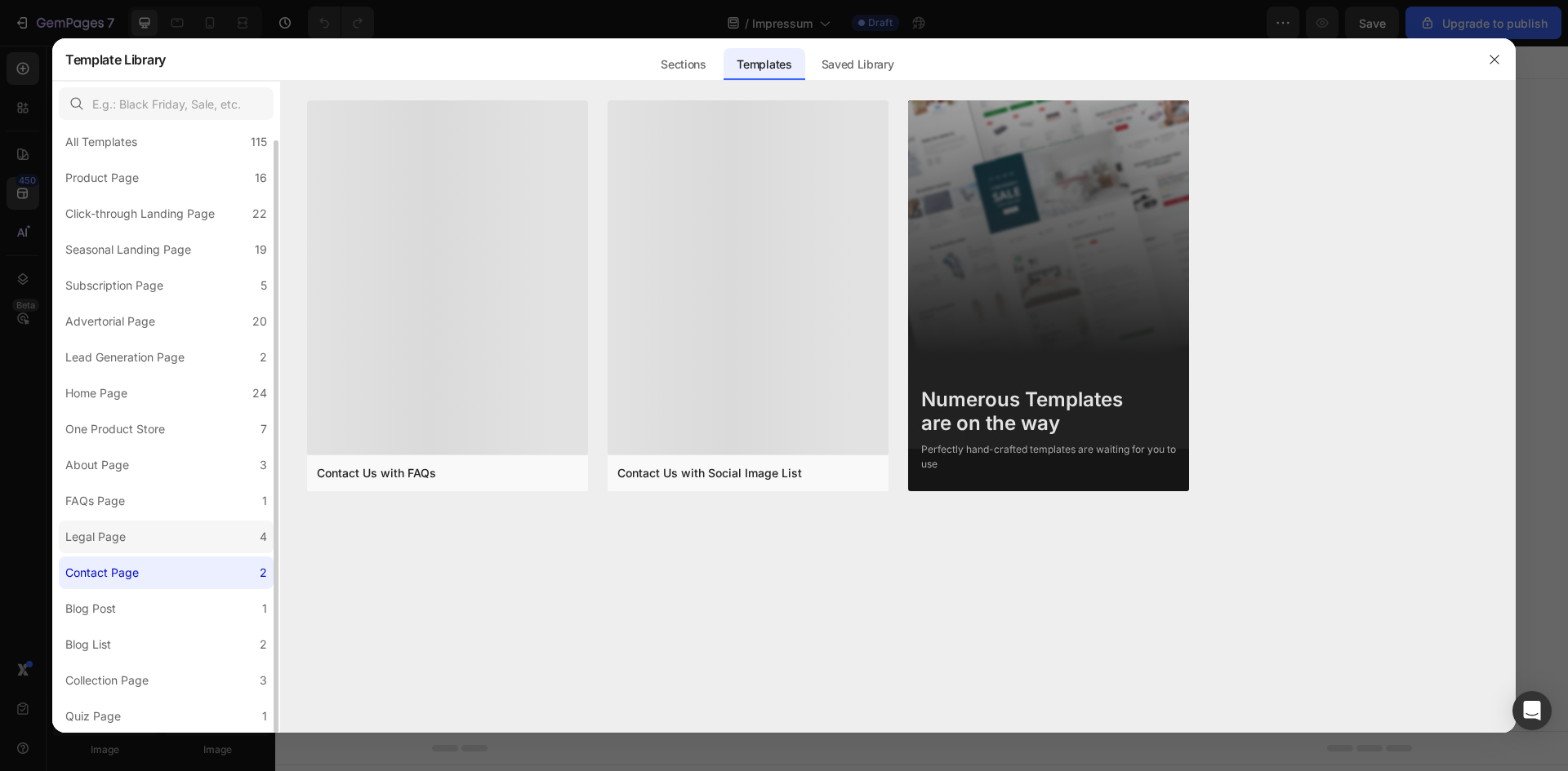
click at [137, 534] on label "Legal Page 4" at bounding box center [167, 538] width 215 height 33
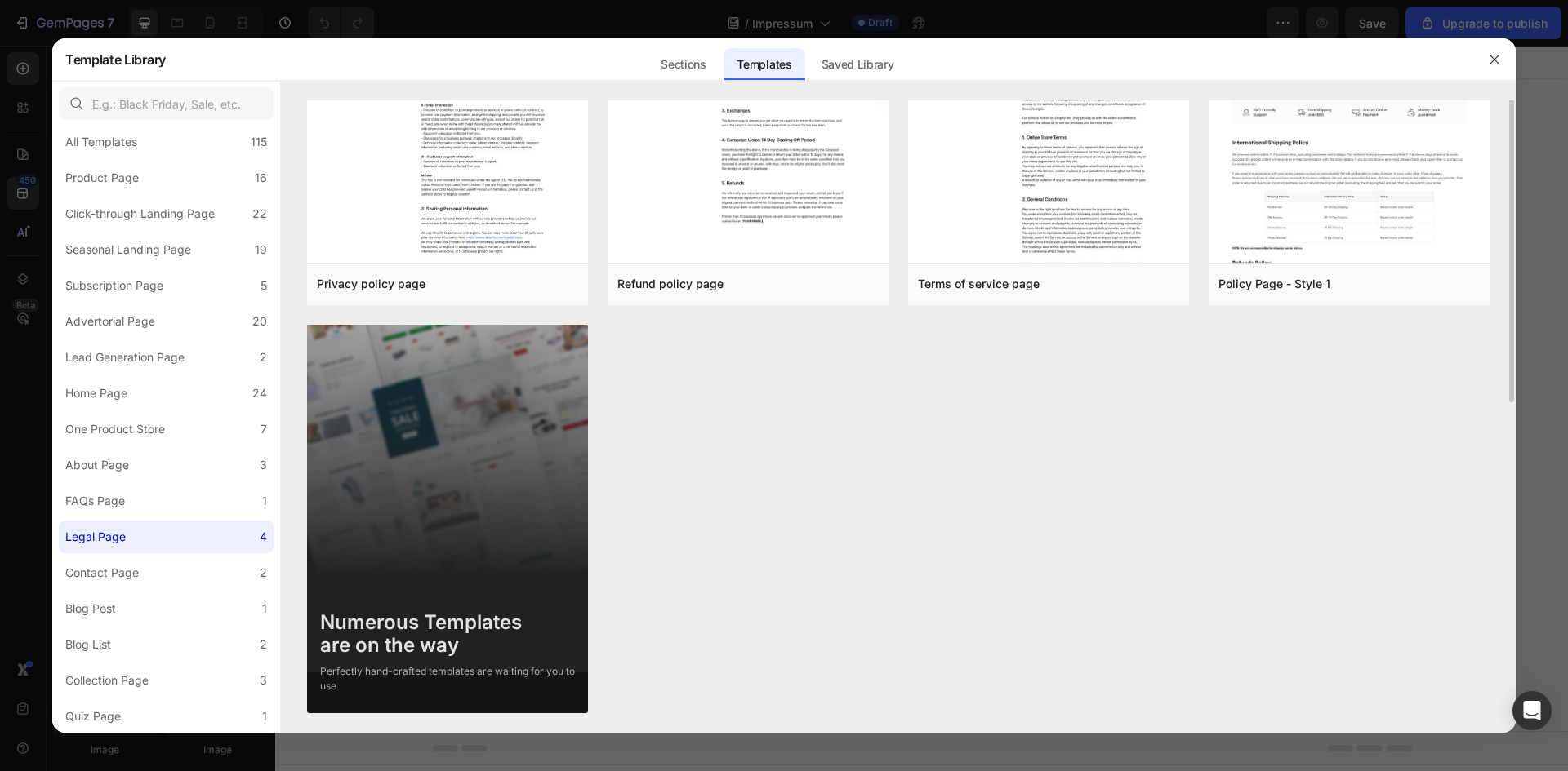
scroll to position [0, 0]
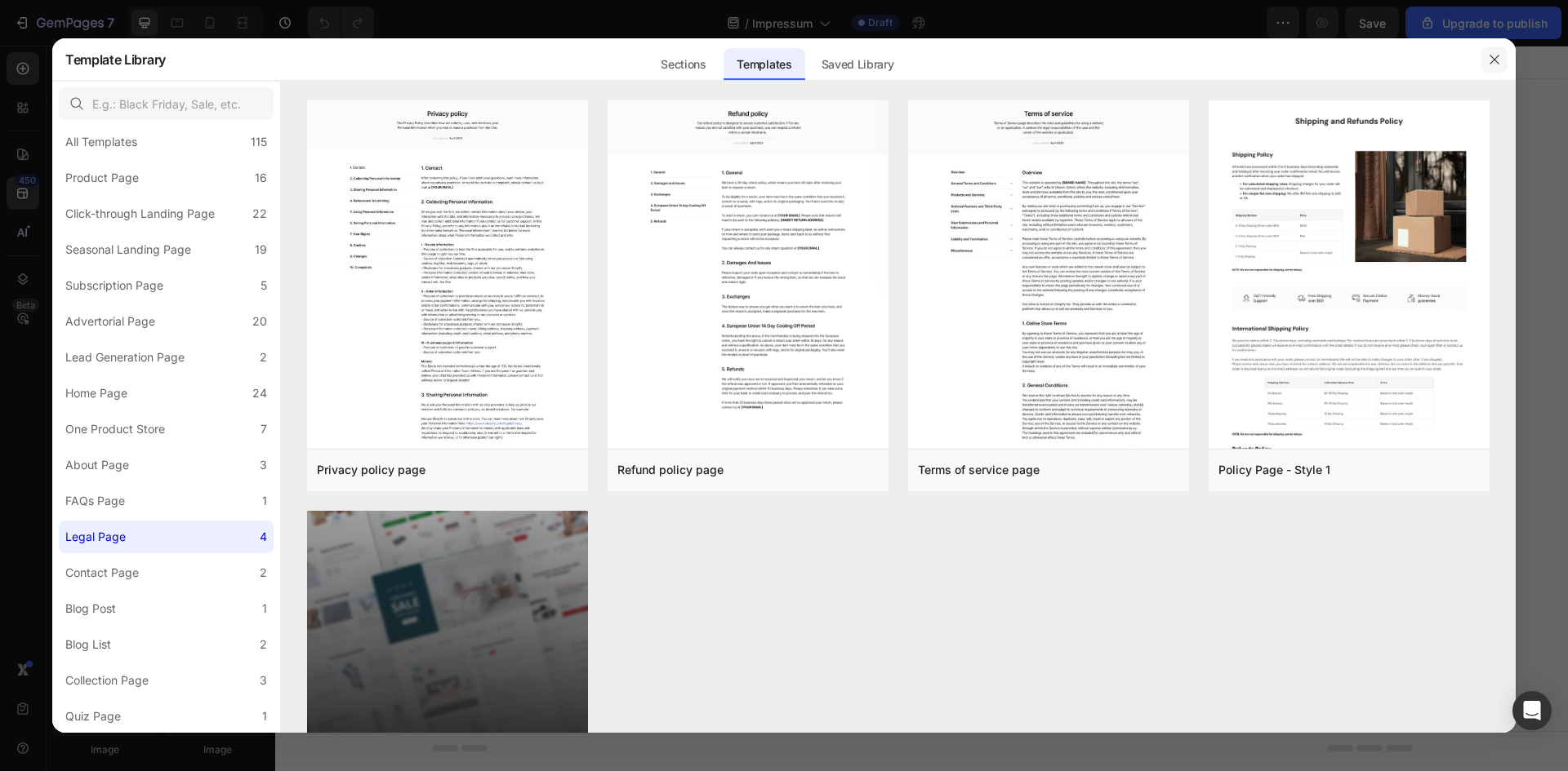
click at [1496, 58] on icon "button" at bounding box center [1493, 58] width 9 height 9
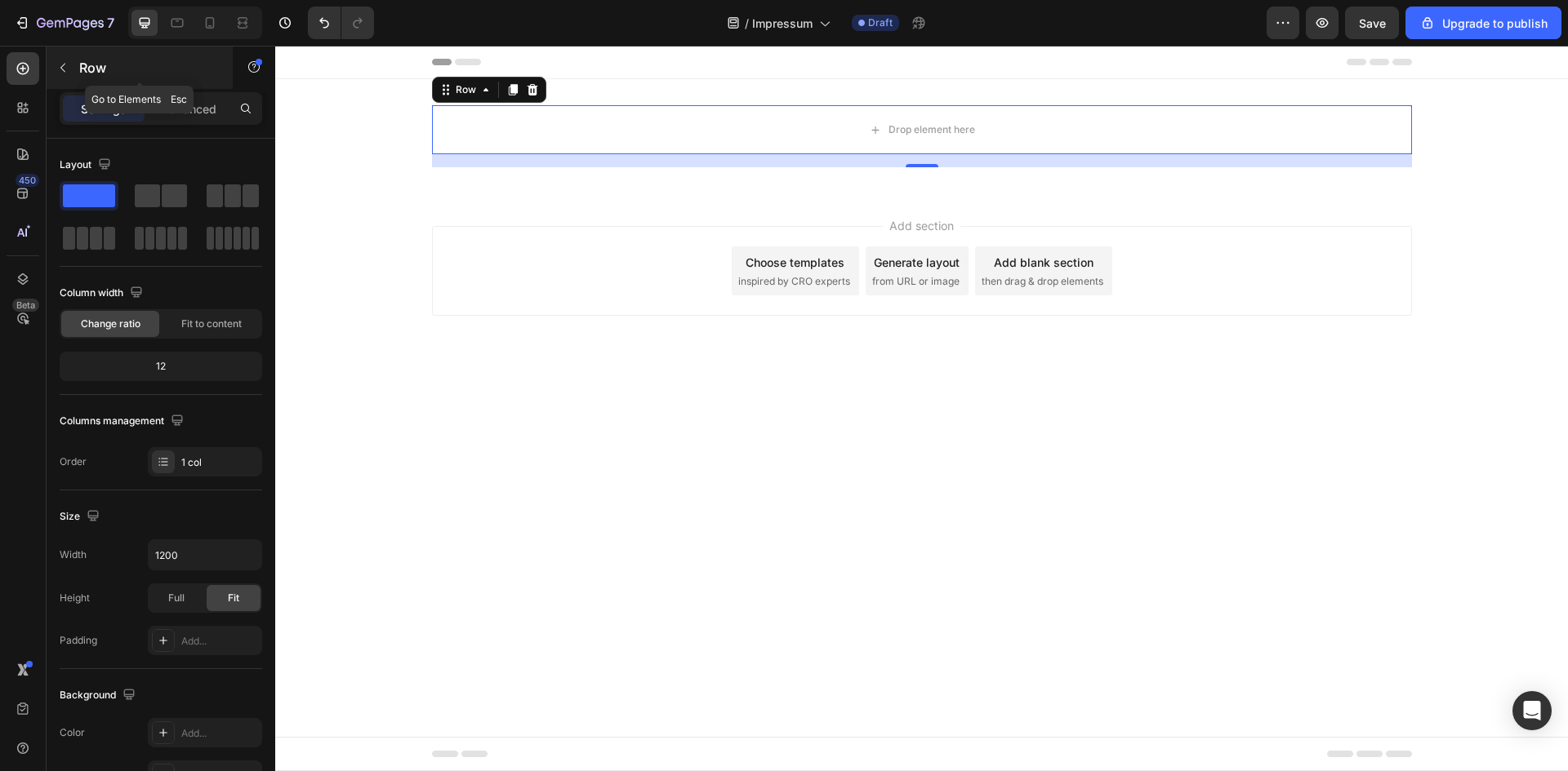
click at [80, 74] on p "Row" at bounding box center [148, 68] width 139 height 19
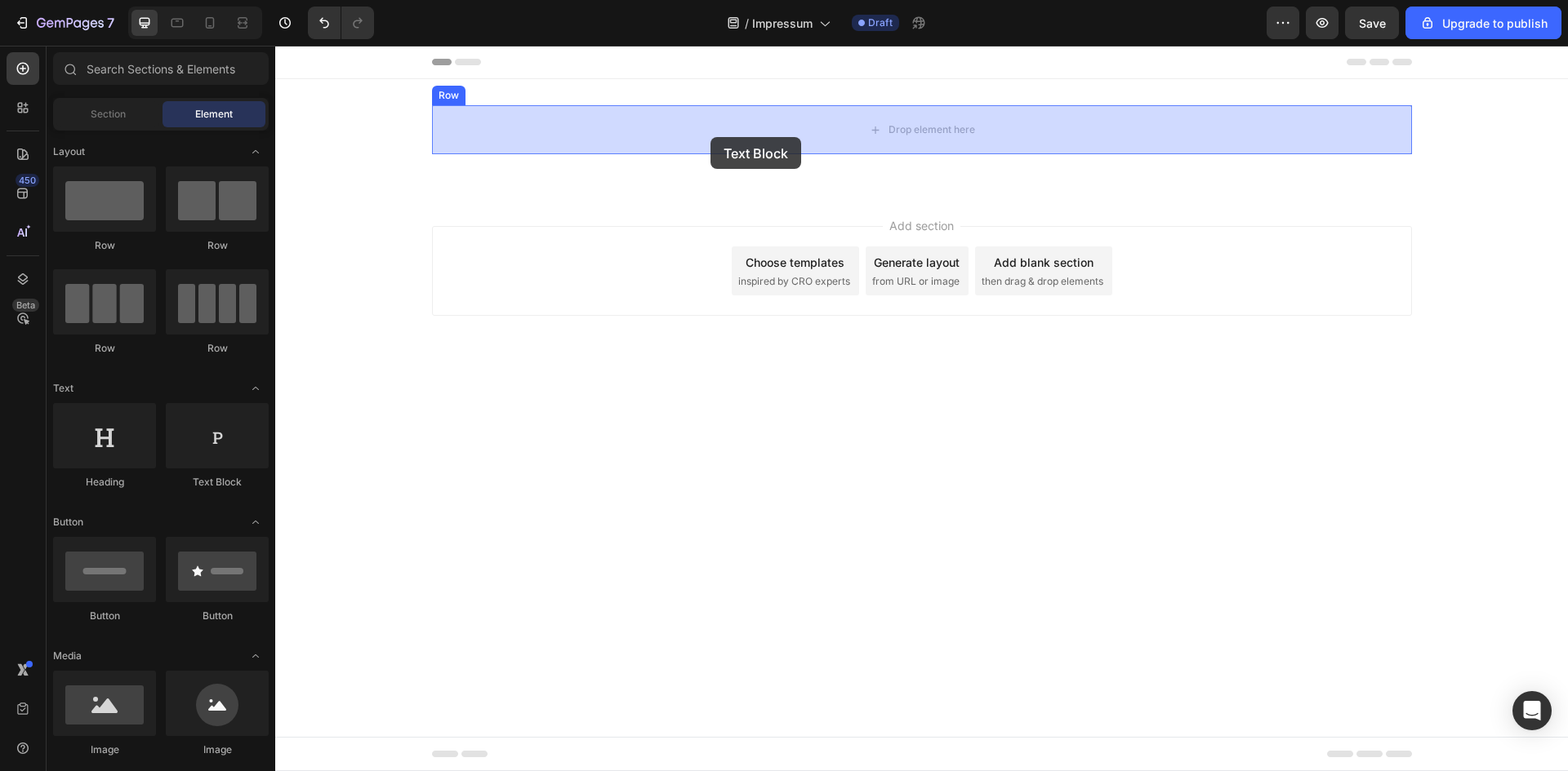
drag, startPoint x: 545, startPoint y: 459, endPoint x: 707, endPoint y: 139, distance: 358.7
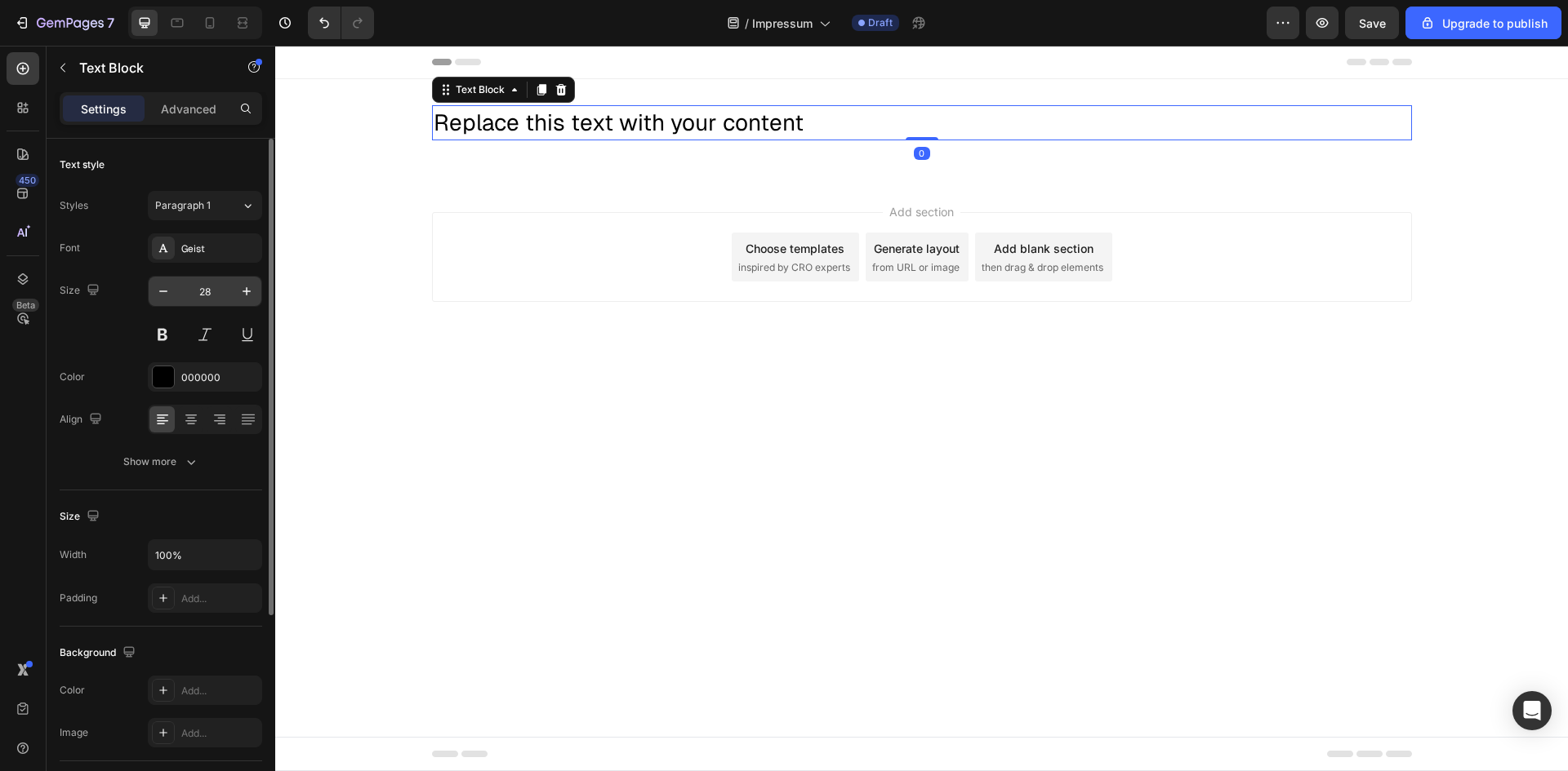
click at [215, 298] on input "28" at bounding box center [205, 292] width 54 height 29
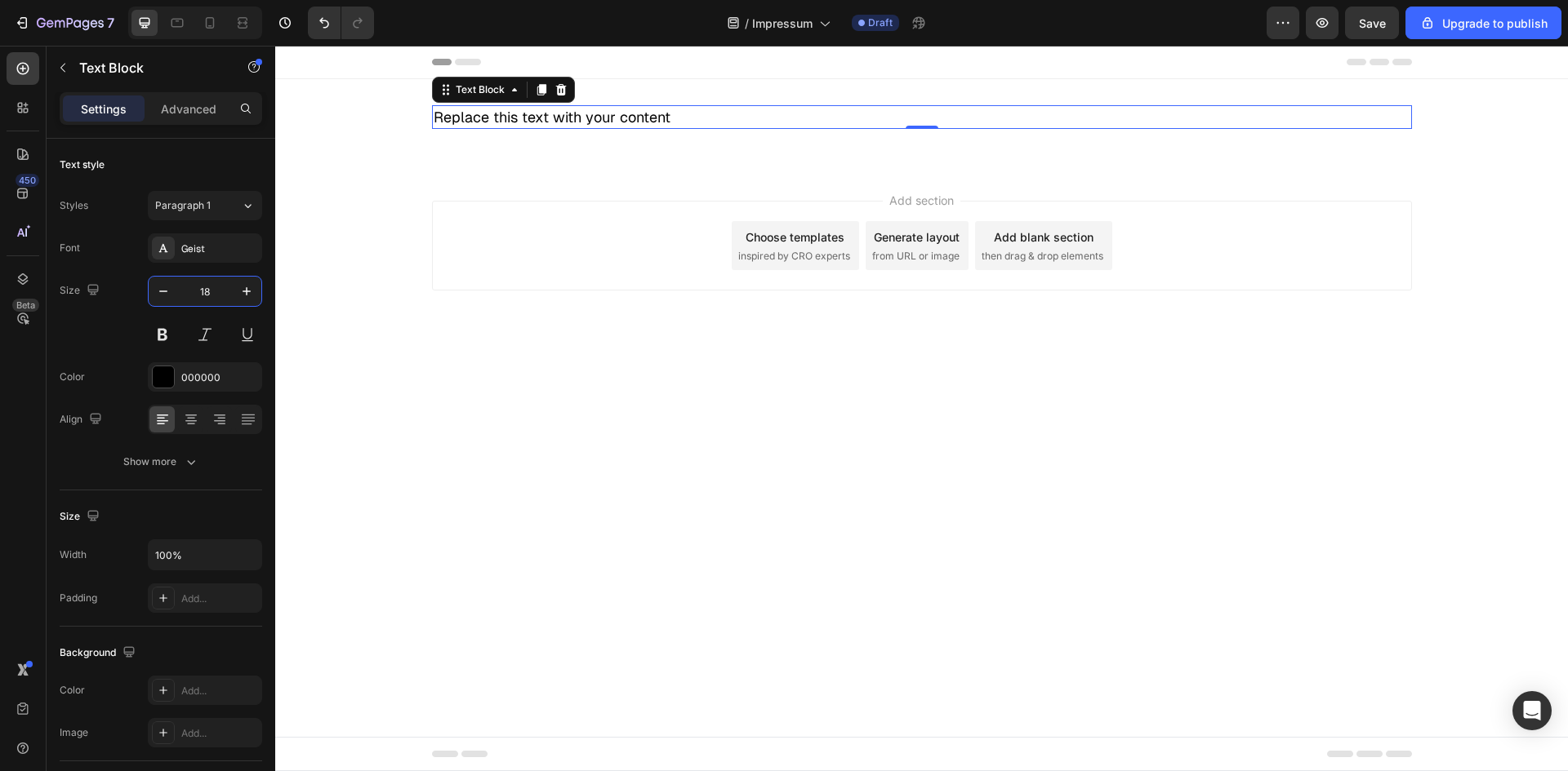
type input "18"
click at [608, 112] on div "Replace this text with your content" at bounding box center [922, 117] width 980 height 23
click at [608, 112] on p "Replace this text with your content" at bounding box center [922, 116] width 977 height 20
click at [672, 115] on p "Replace this text with your content" at bounding box center [922, 116] width 977 height 20
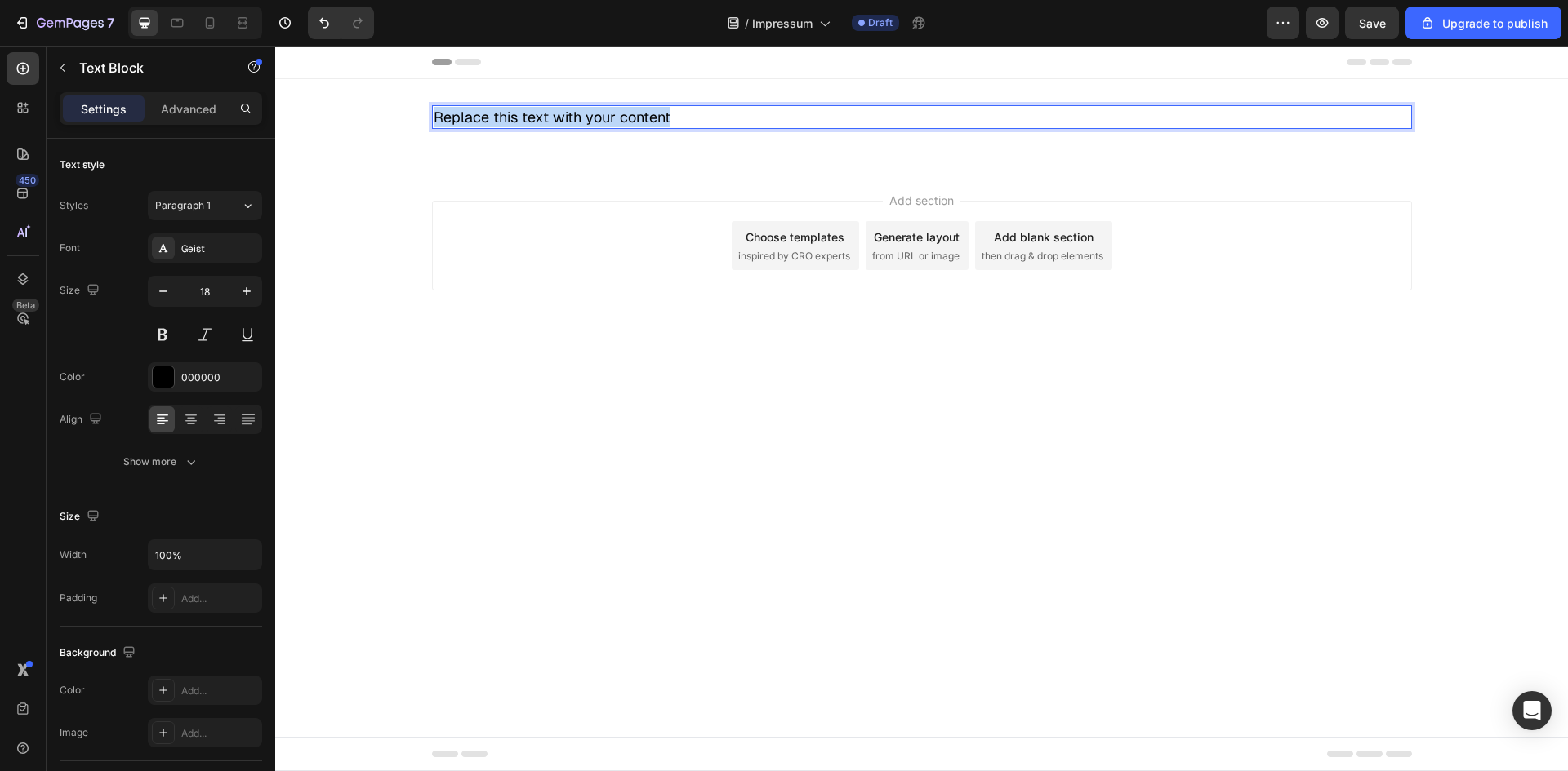
drag, startPoint x: 672, startPoint y: 118, endPoint x: 309, endPoint y: 105, distance: 363.2
click at [316, 107] on div "Replace this text with your content Text Block 0 Row" at bounding box center [922, 124] width 1293 height 37
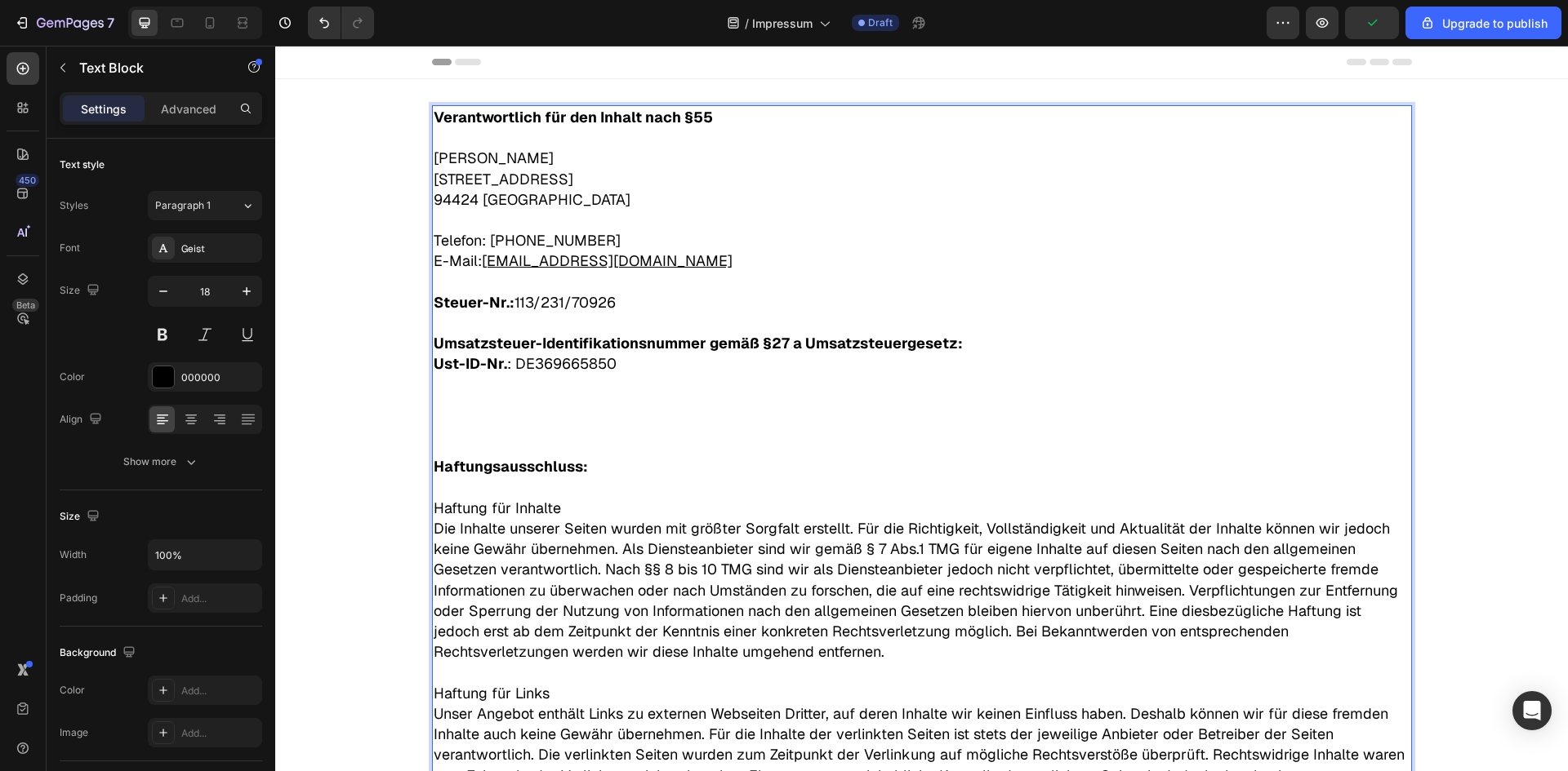
click at [479, 427] on p "Ust-ID-Nr. : DE369665850" at bounding box center [922, 394] width 977 height 82
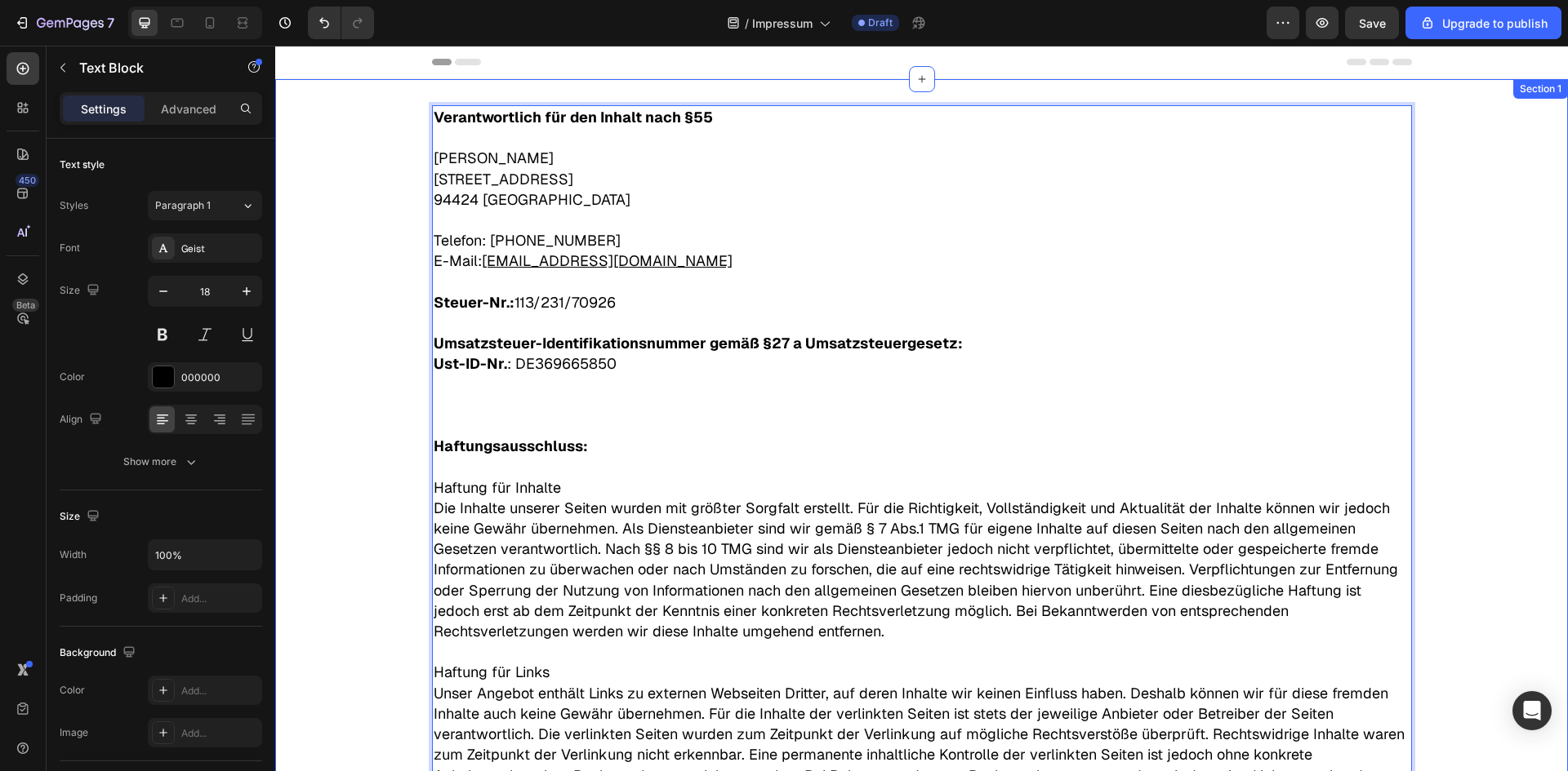
click at [329, 186] on div "Verantwortlich für den Inhalt nach §55 ​ Julian Hüttner Unterer Markt 15 94424 …" at bounding box center [922, 586] width 1293 height 962
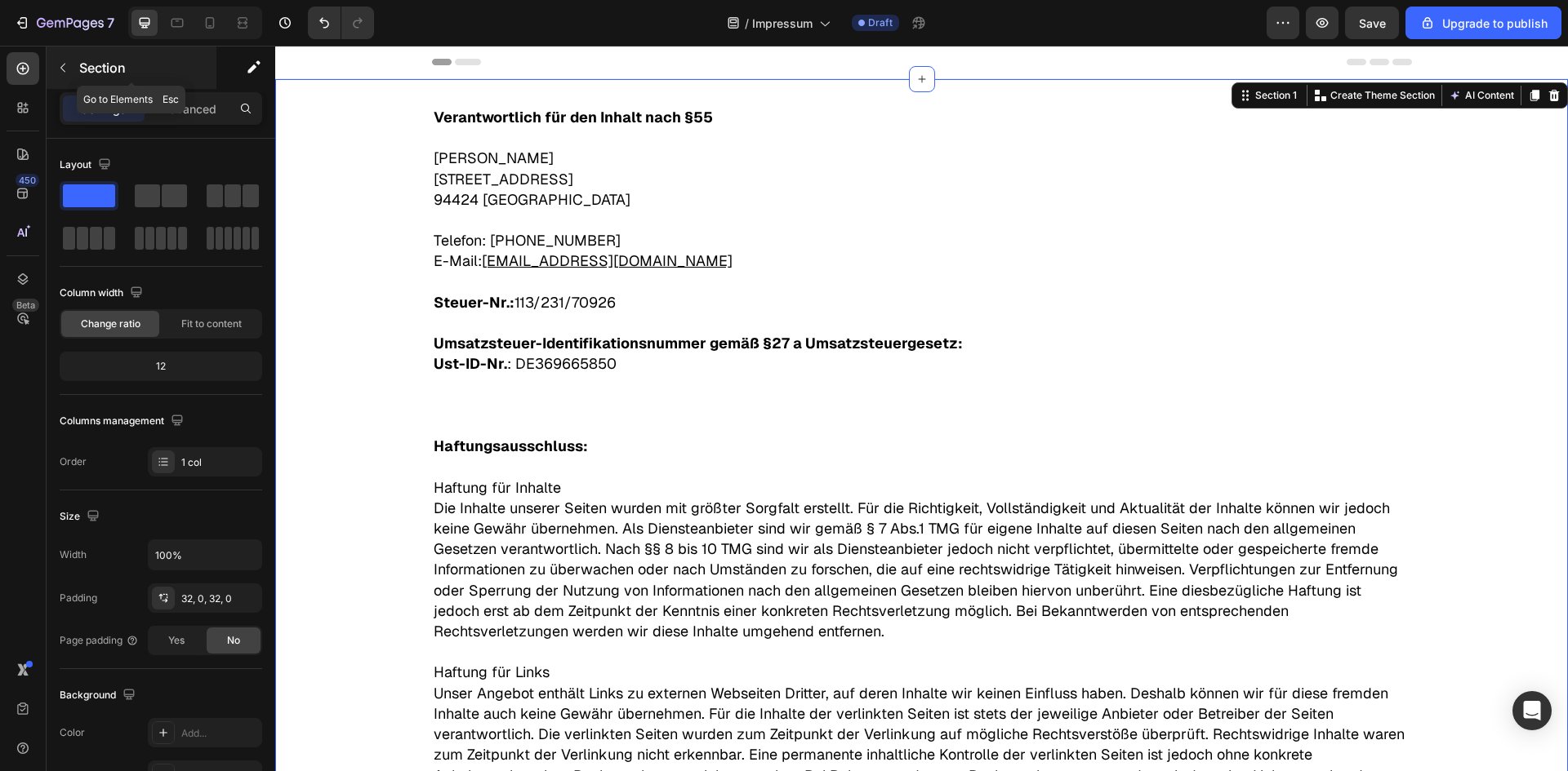
click at [60, 67] on icon "button" at bounding box center [62, 67] width 13 height 13
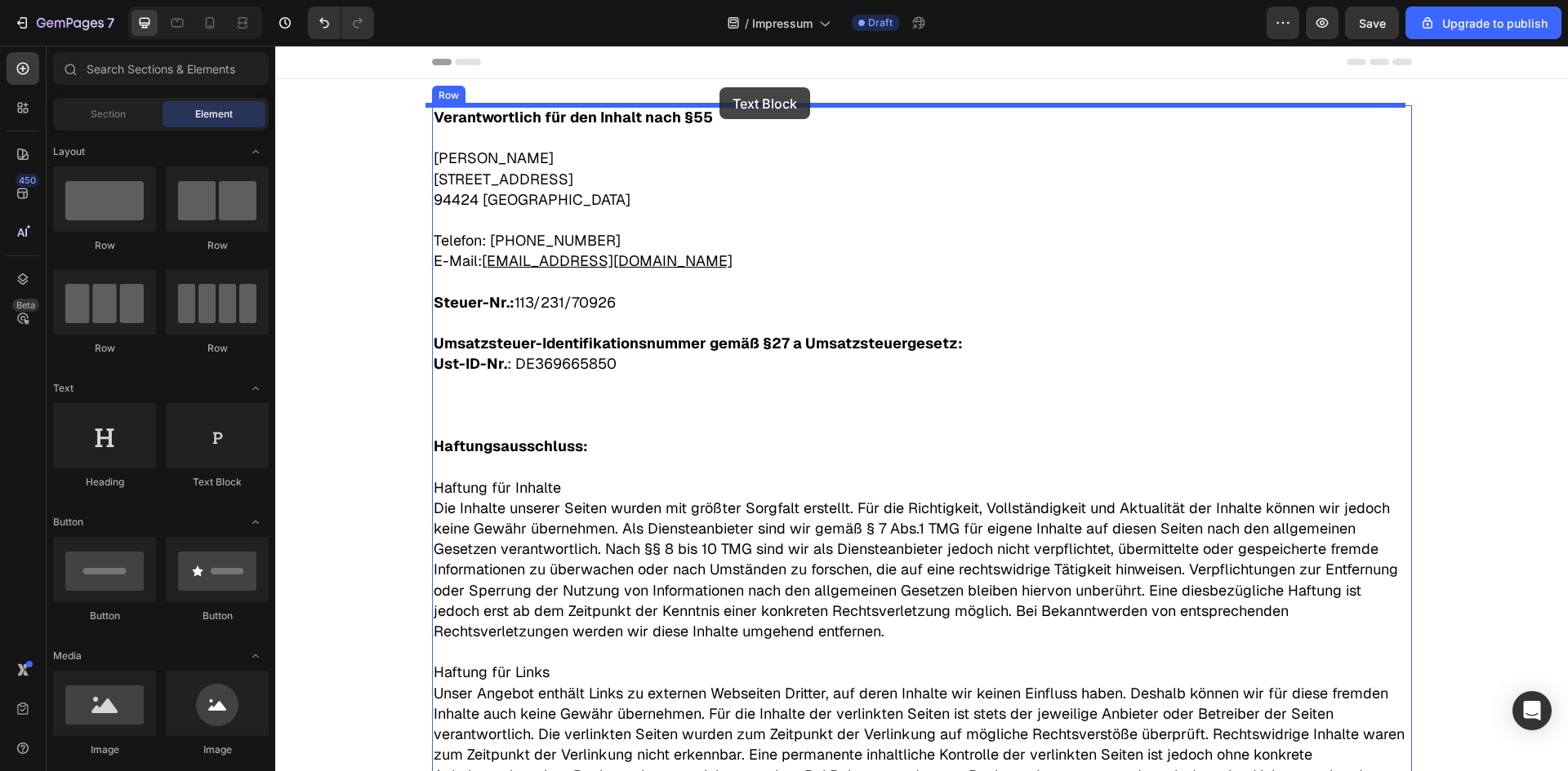
drag, startPoint x: 544, startPoint y: 485, endPoint x: 729, endPoint y: 96, distance: 430.8
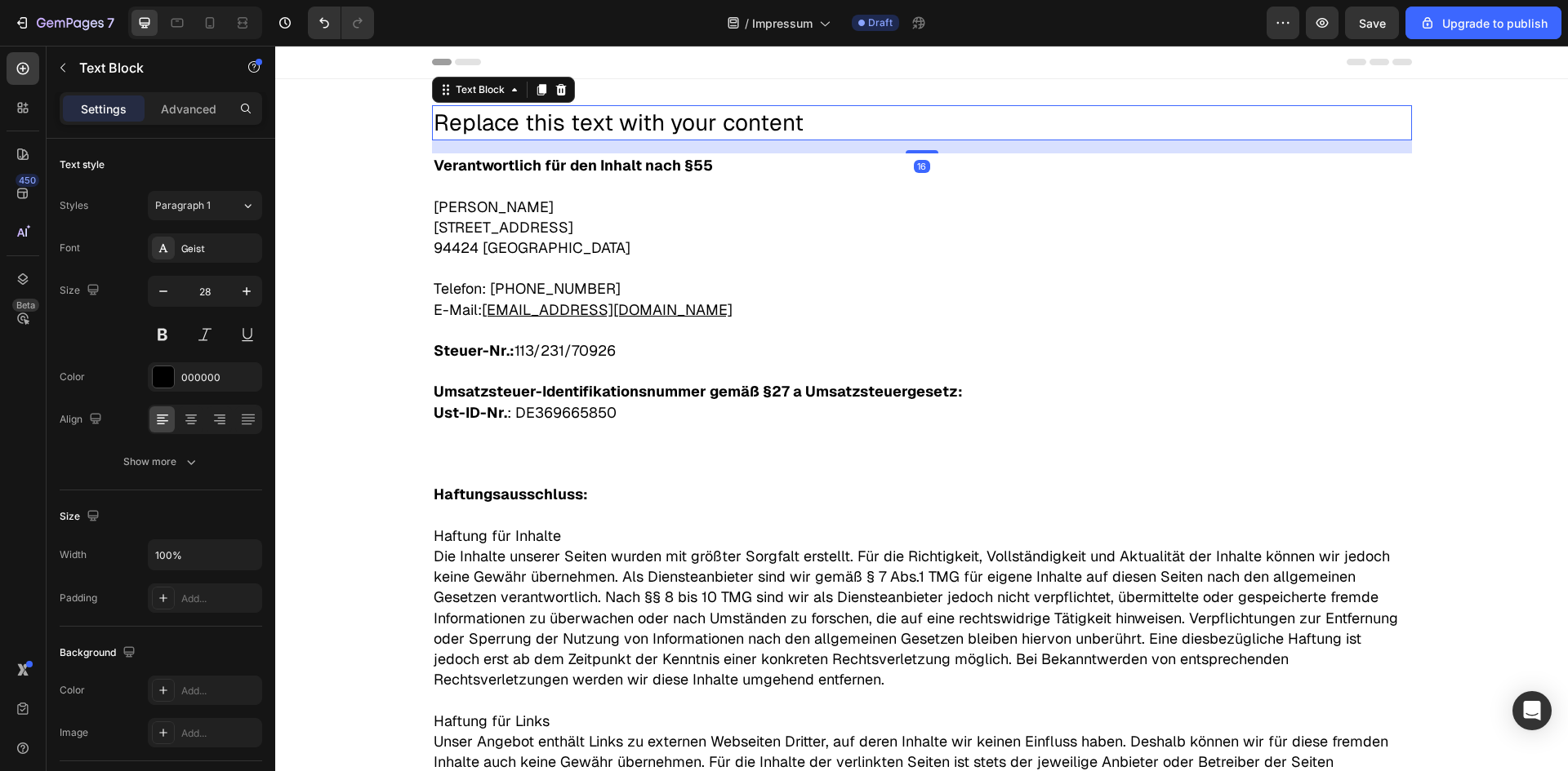
click at [742, 122] on div "Replace this text with your content" at bounding box center [922, 123] width 980 height 35
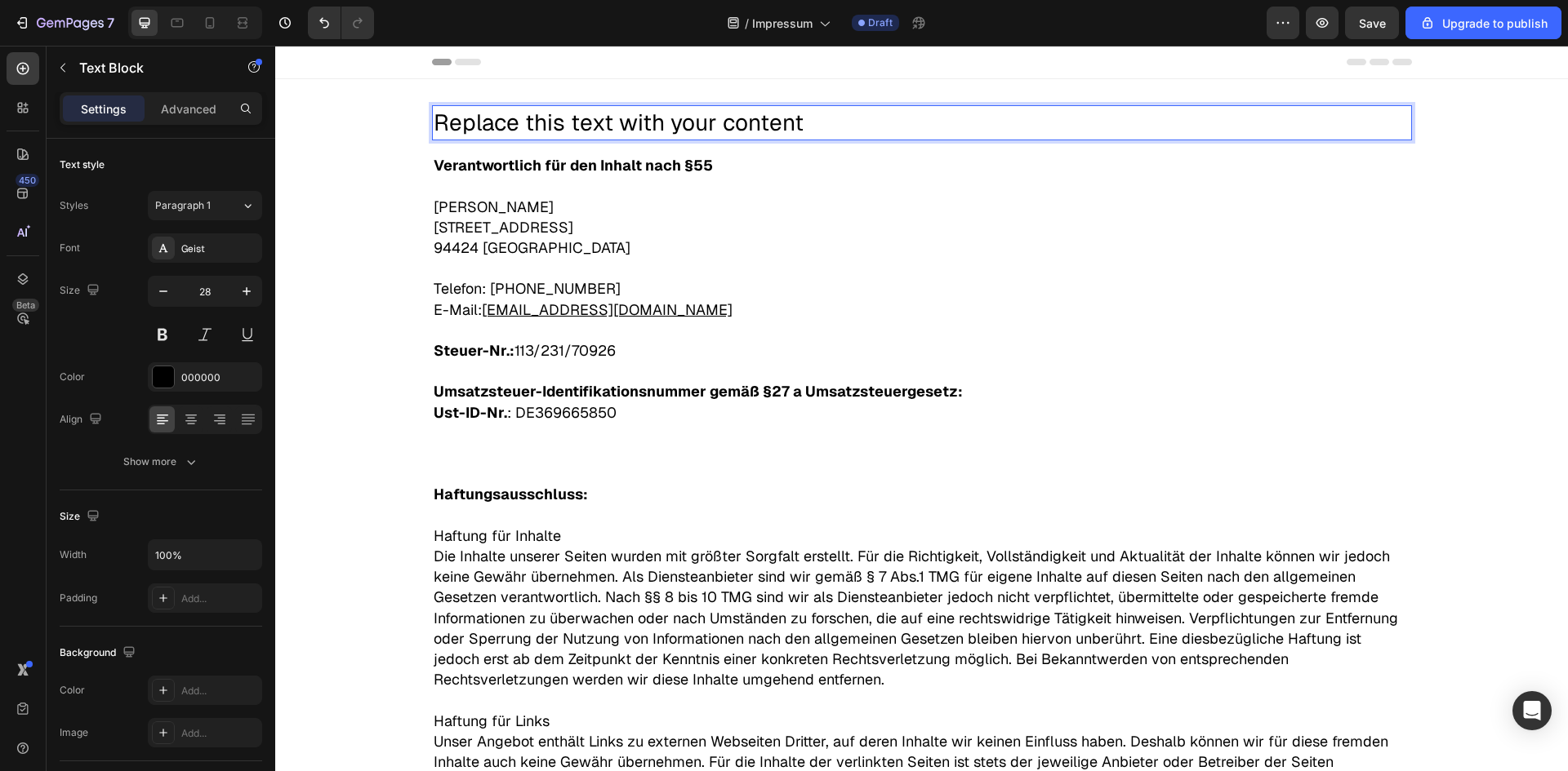
click at [742, 122] on p "Replace this text with your content" at bounding box center [922, 122] width 977 height 32
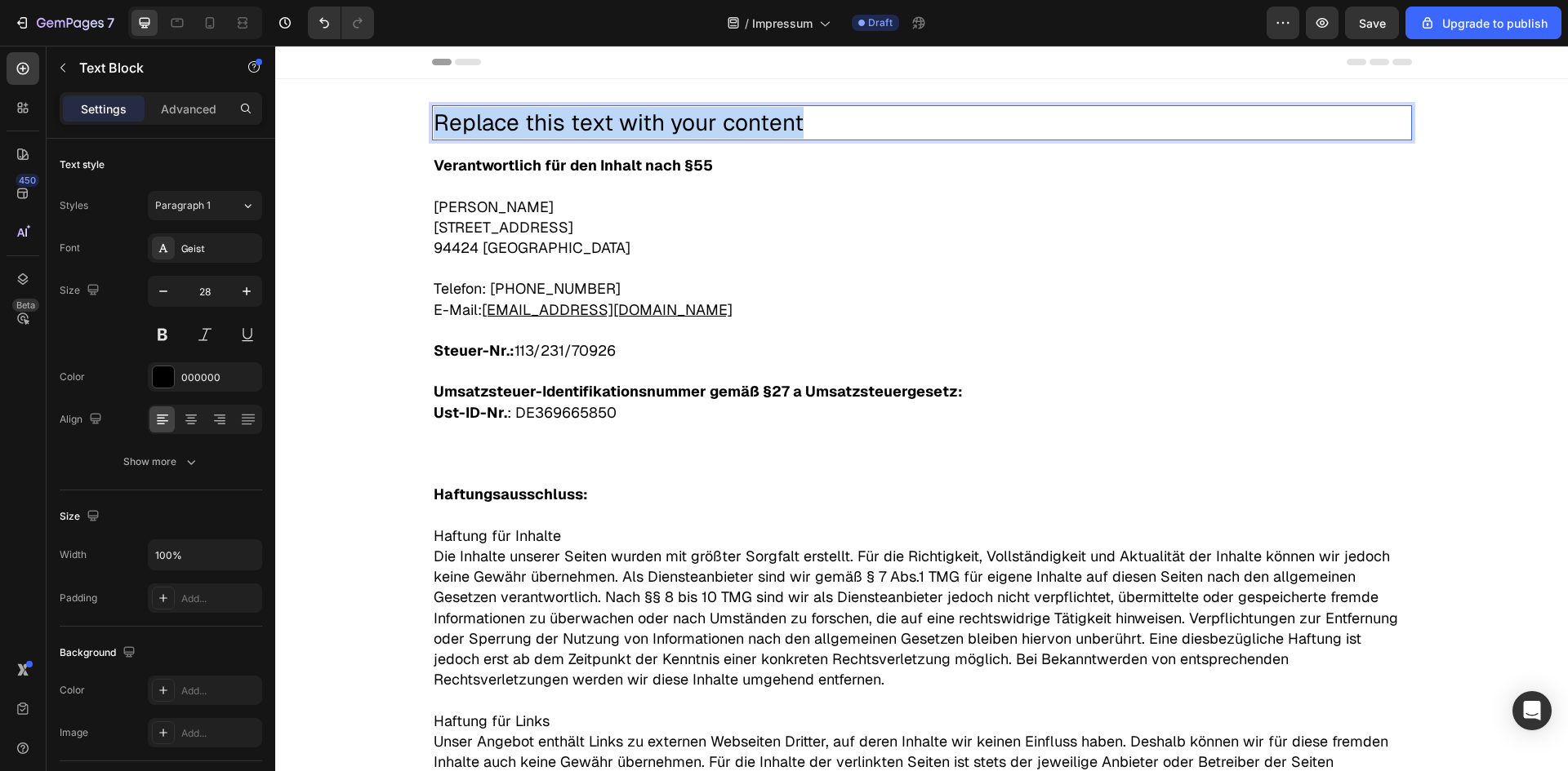
click at [742, 122] on p "Replace this text with your content" at bounding box center [922, 122] width 977 height 32
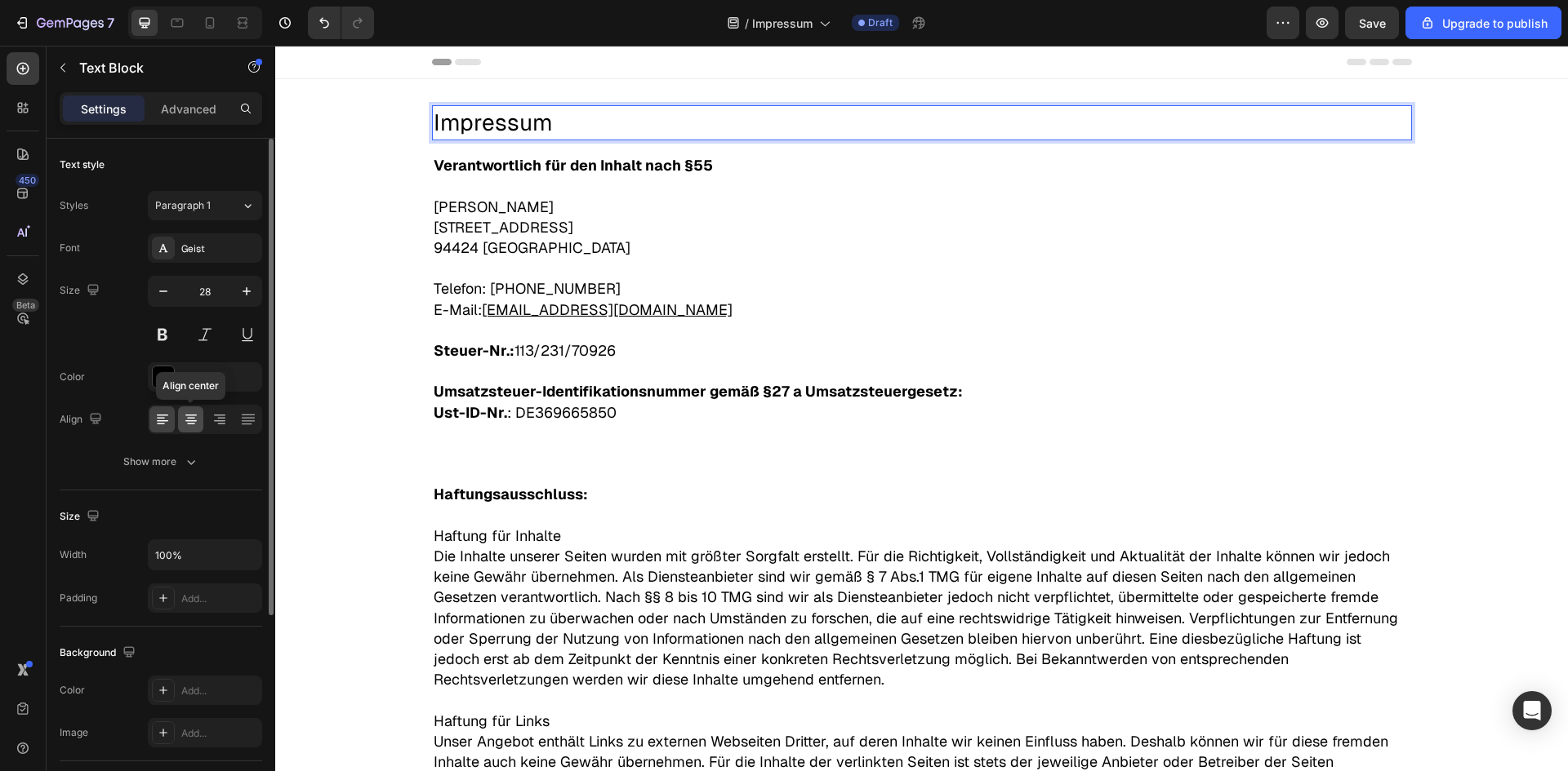
click at [196, 417] on icon at bounding box center [191, 419] width 16 height 16
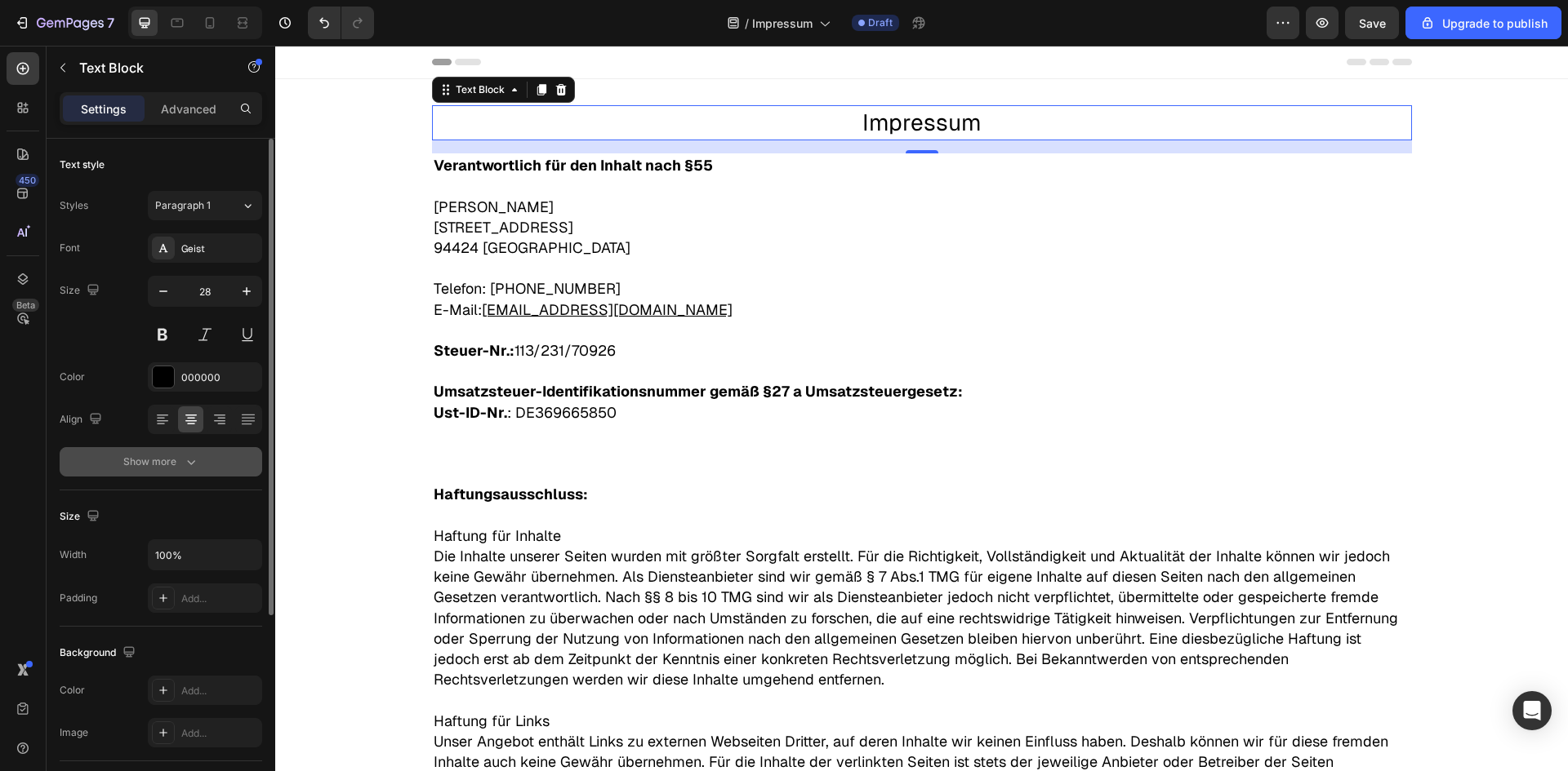
click at [170, 458] on div "Show more" at bounding box center [161, 461] width 76 height 16
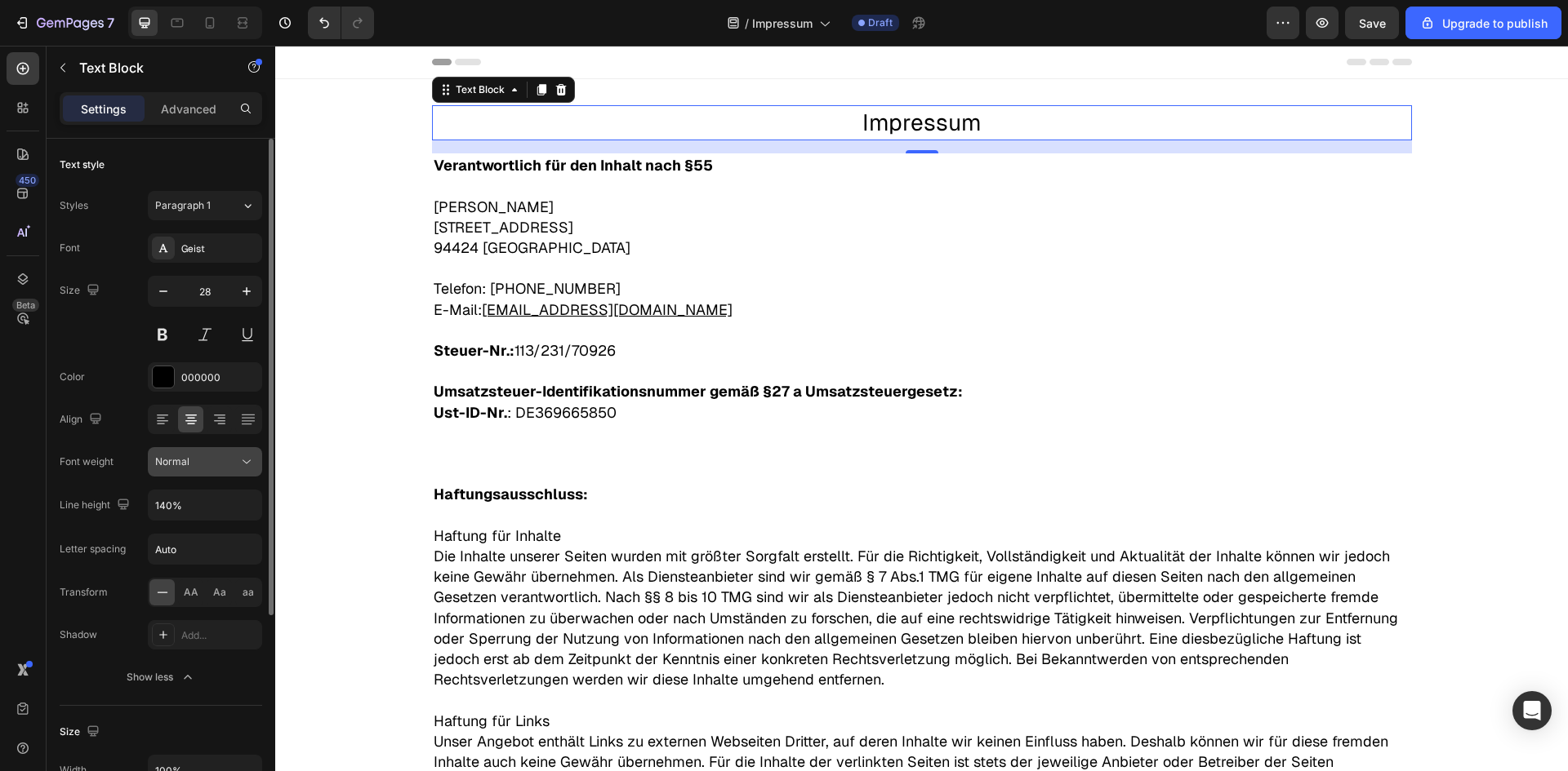
click at [178, 452] on button "Normal" at bounding box center [205, 462] width 114 height 29
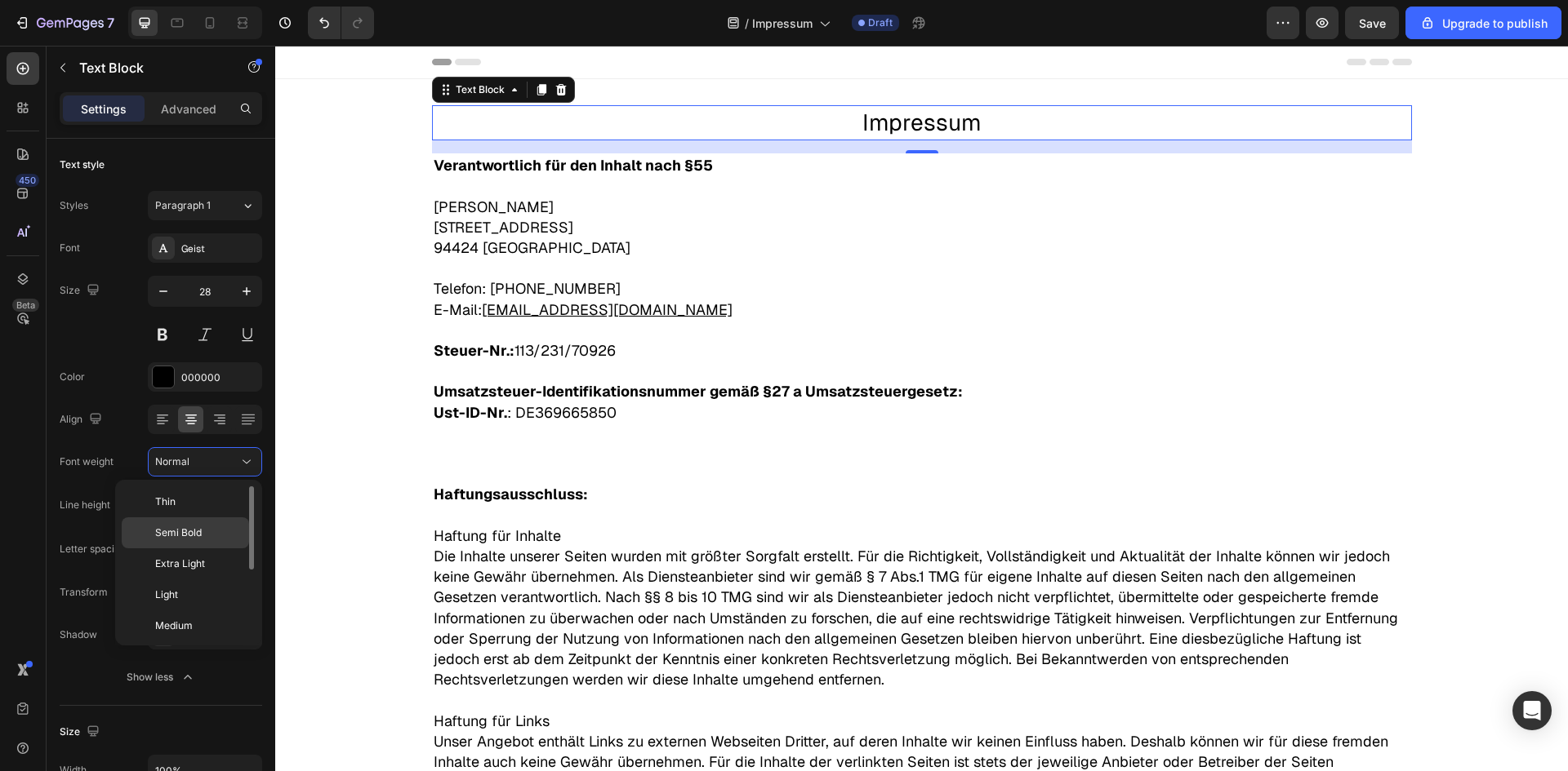
click at [196, 537] on span "Semi Bold" at bounding box center [178, 533] width 47 height 15
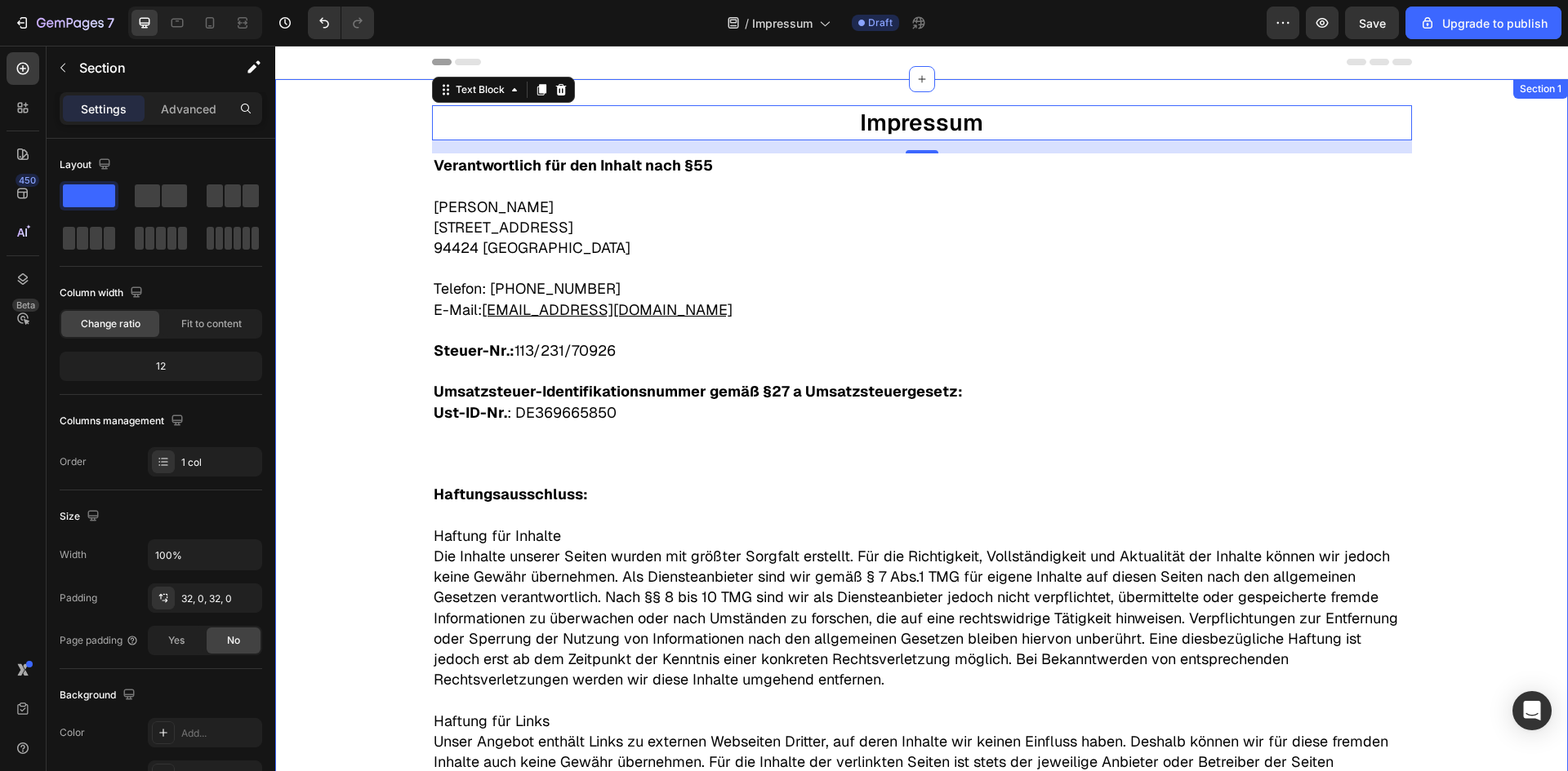
click at [371, 257] on div "Impressum Text Block 16 Verantwortlich für den Inhalt nach §55 ​ Julian Hüttner…" at bounding box center [922, 611] width 1293 height 1011
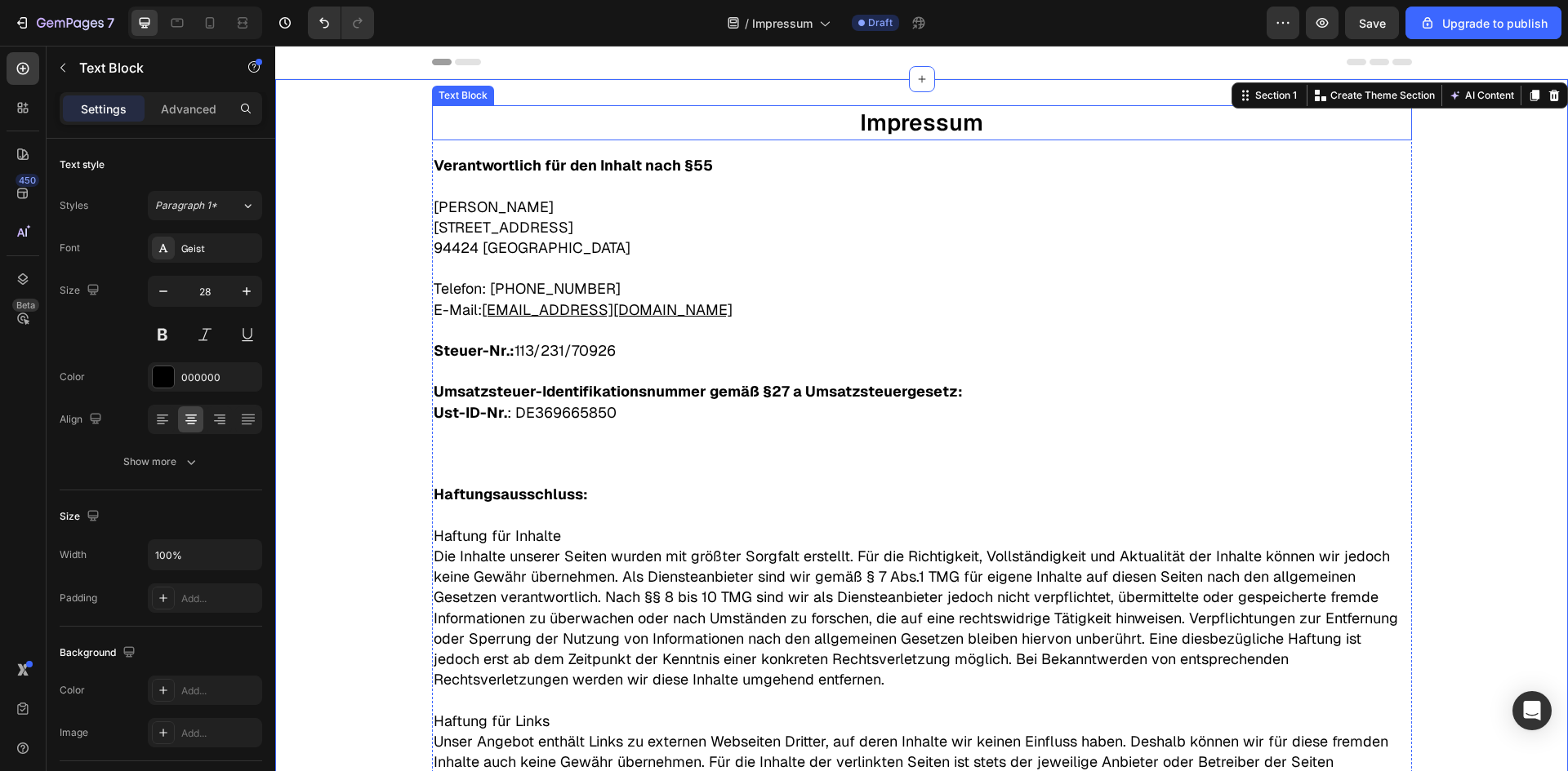
click at [808, 129] on p "Impressum" at bounding box center [922, 122] width 977 height 32
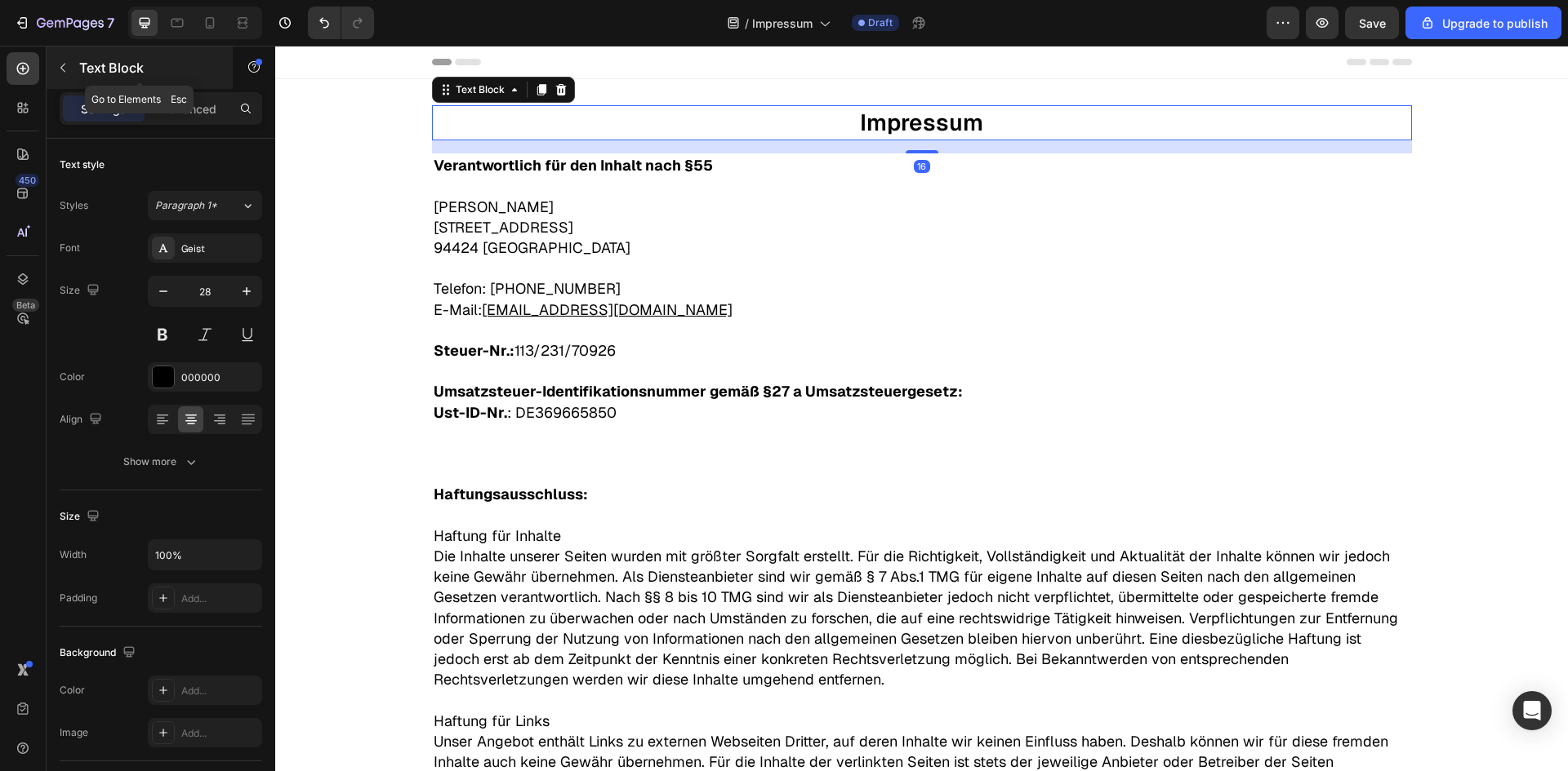
click at [64, 71] on icon "button" at bounding box center [62, 68] width 5 height 9
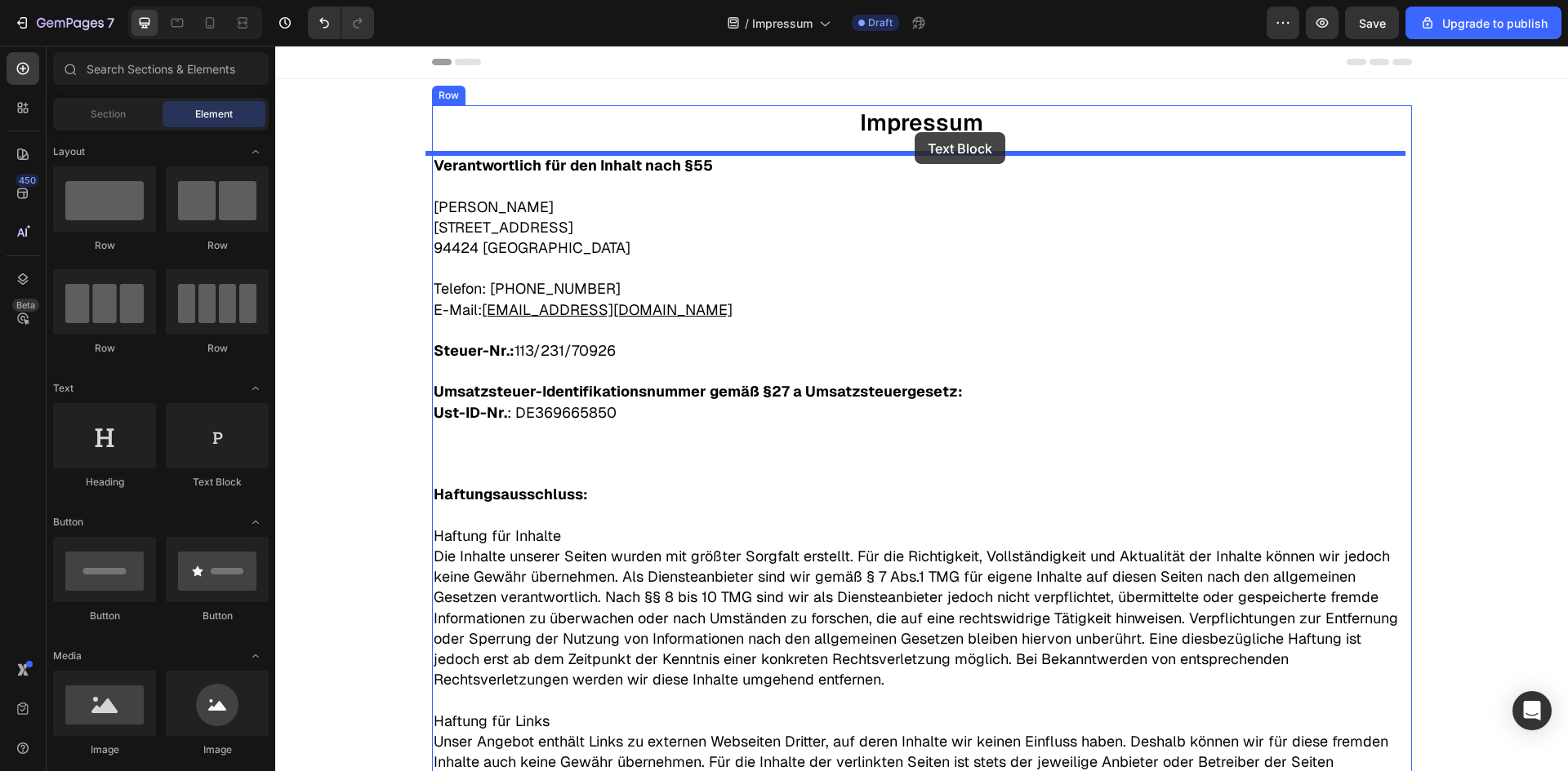
drag, startPoint x: 479, startPoint y: 495, endPoint x: 915, endPoint y: 138, distance: 563.5
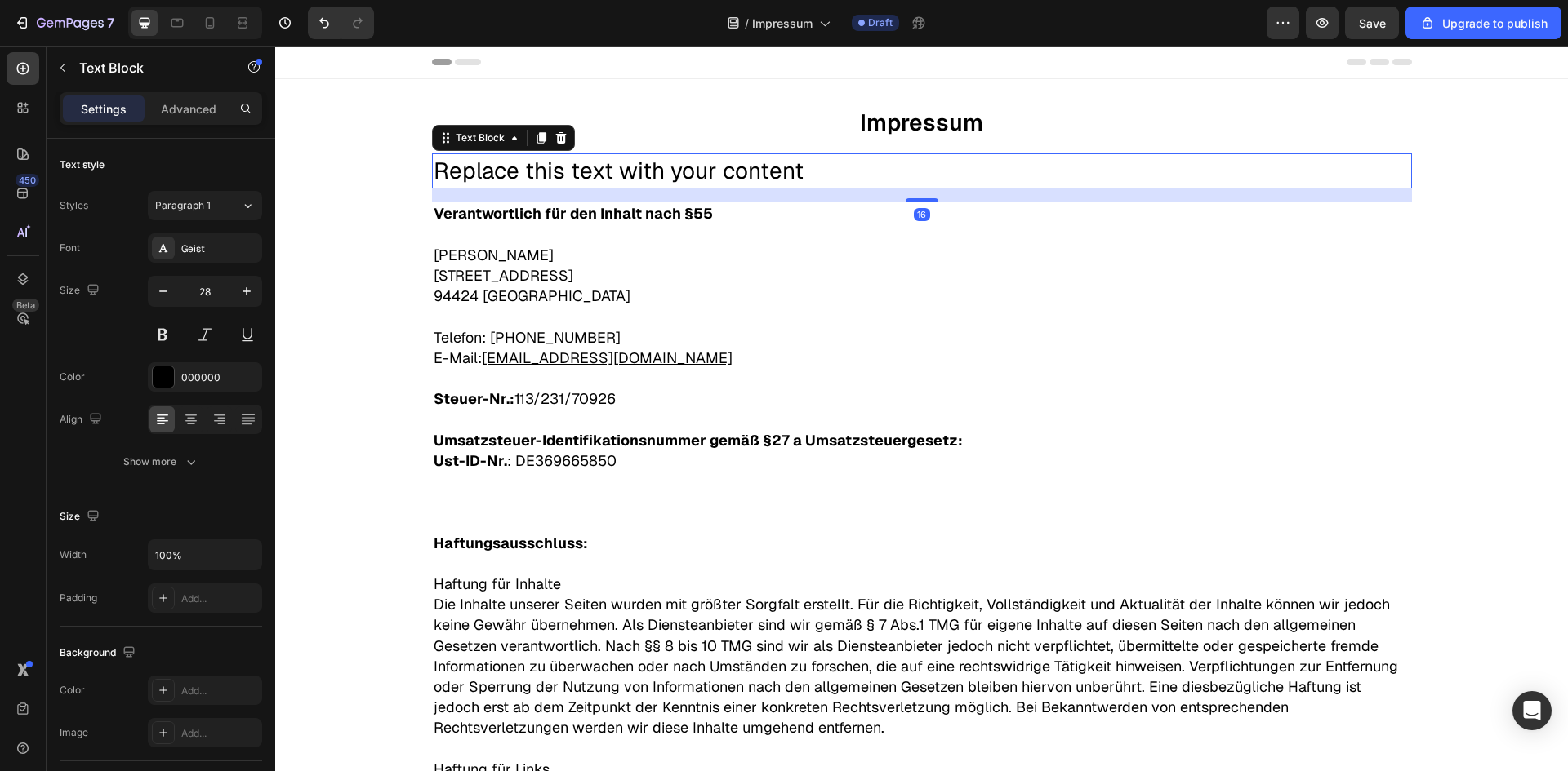
click at [853, 164] on div "Replace this text with your content" at bounding box center [922, 170] width 980 height 35
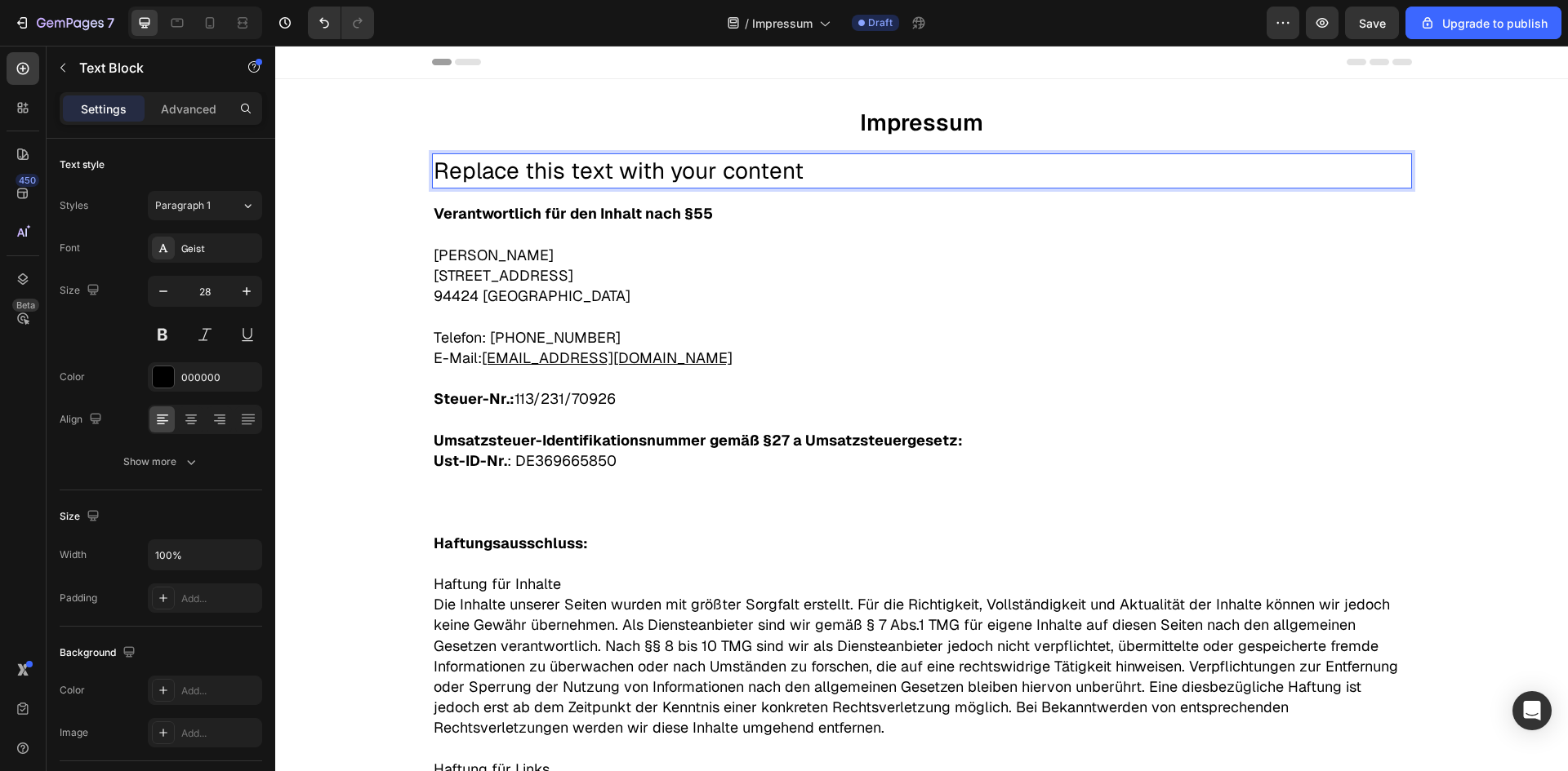
click at [853, 164] on p "Replace this text with your content" at bounding box center [922, 170] width 977 height 32
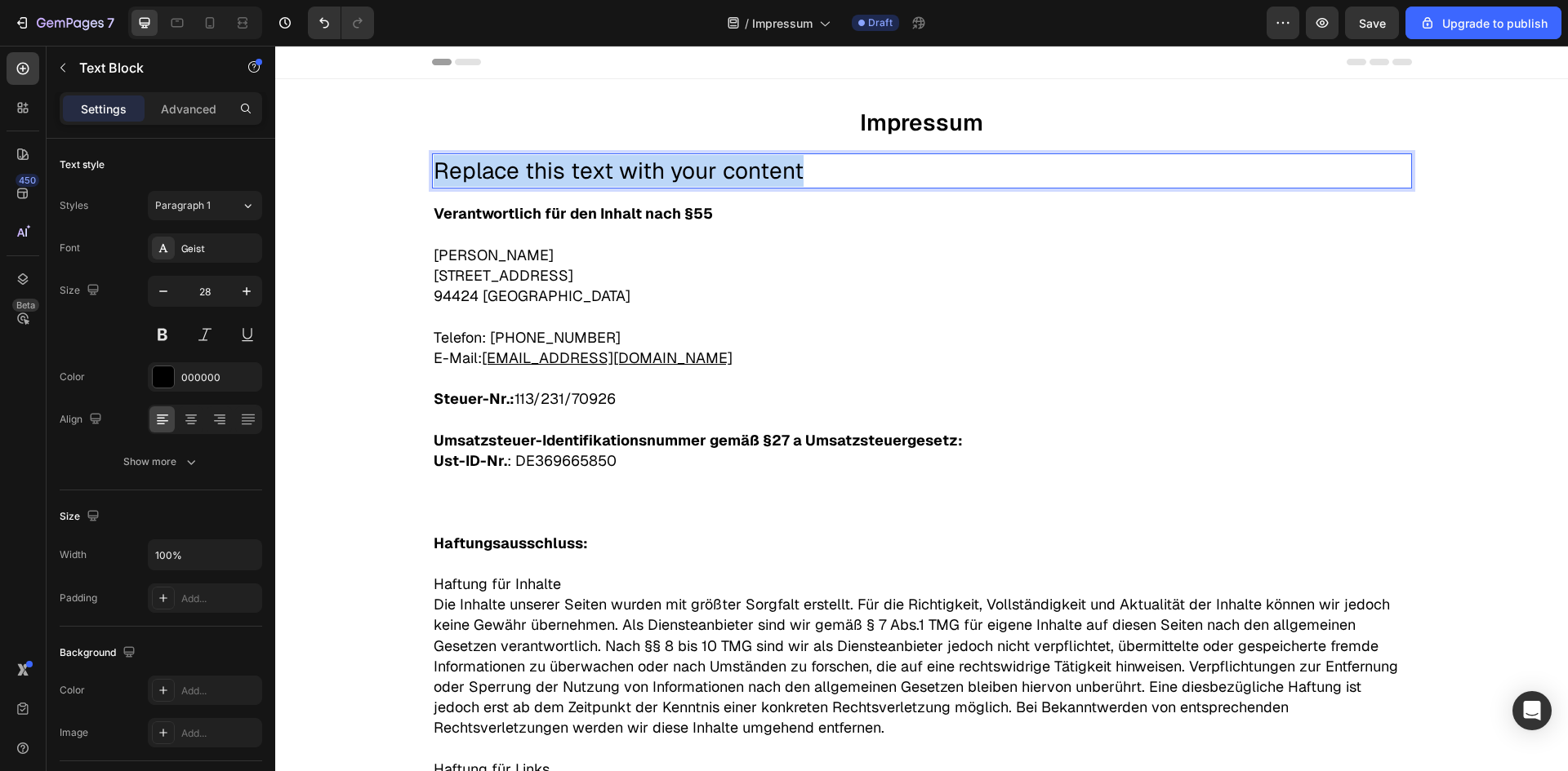
click at [853, 164] on p "Replace this text with your content" at bounding box center [922, 170] width 977 height 32
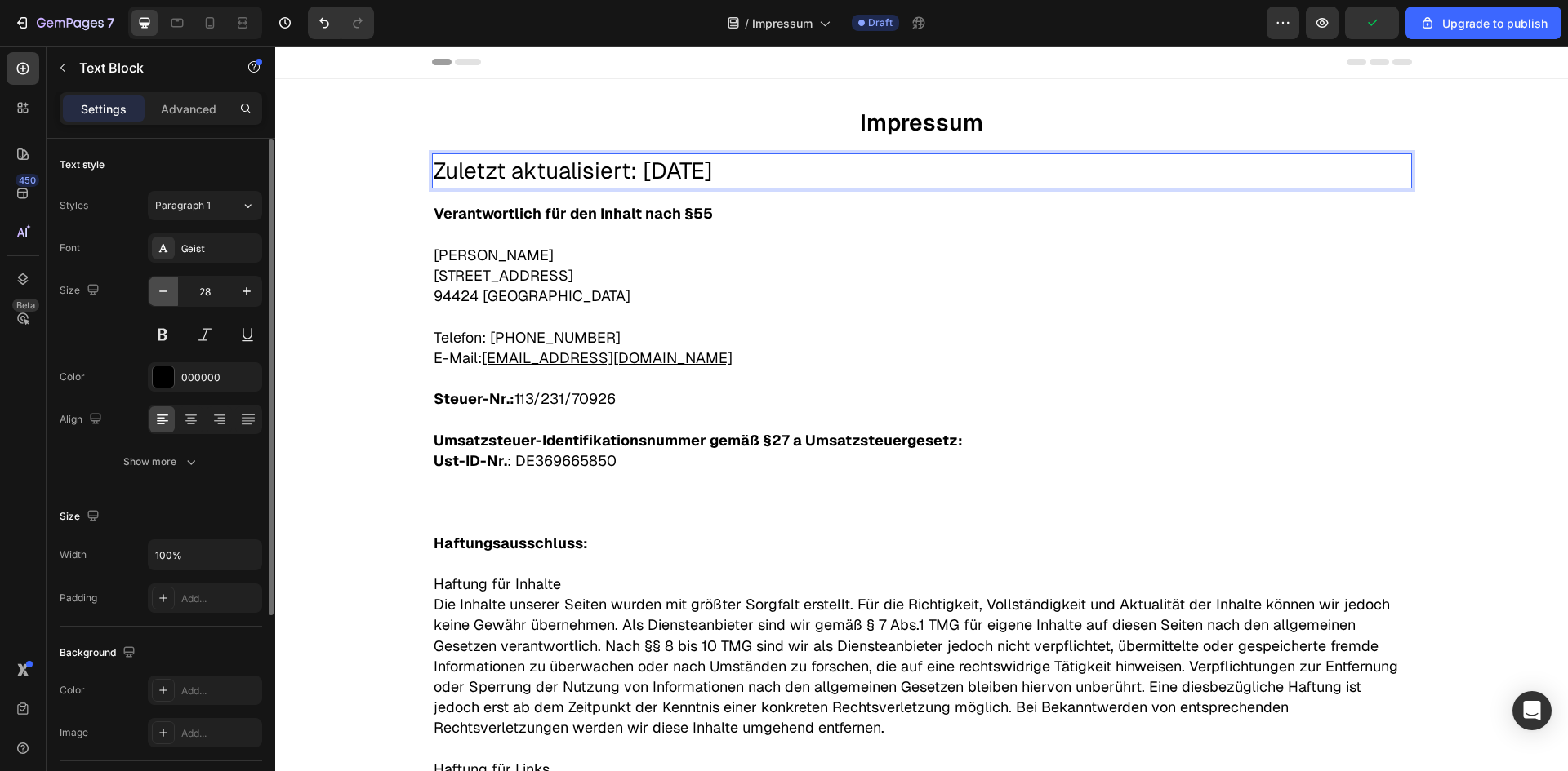
click at [152, 297] on button "button" at bounding box center [163, 292] width 29 height 29
click at [153, 297] on button "button" at bounding box center [163, 292] width 29 height 29
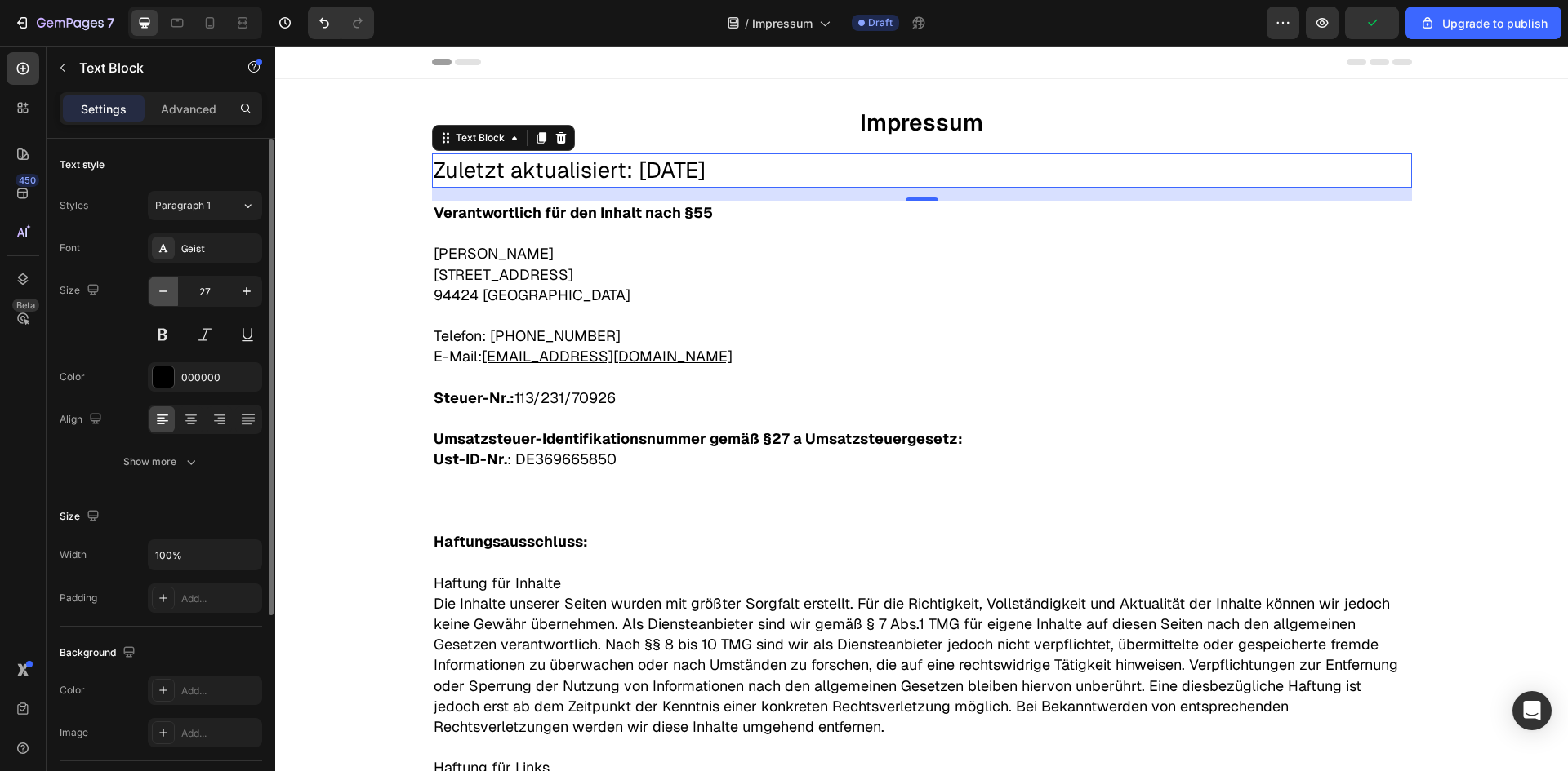
click at [153, 297] on button "button" at bounding box center [163, 292] width 29 height 29
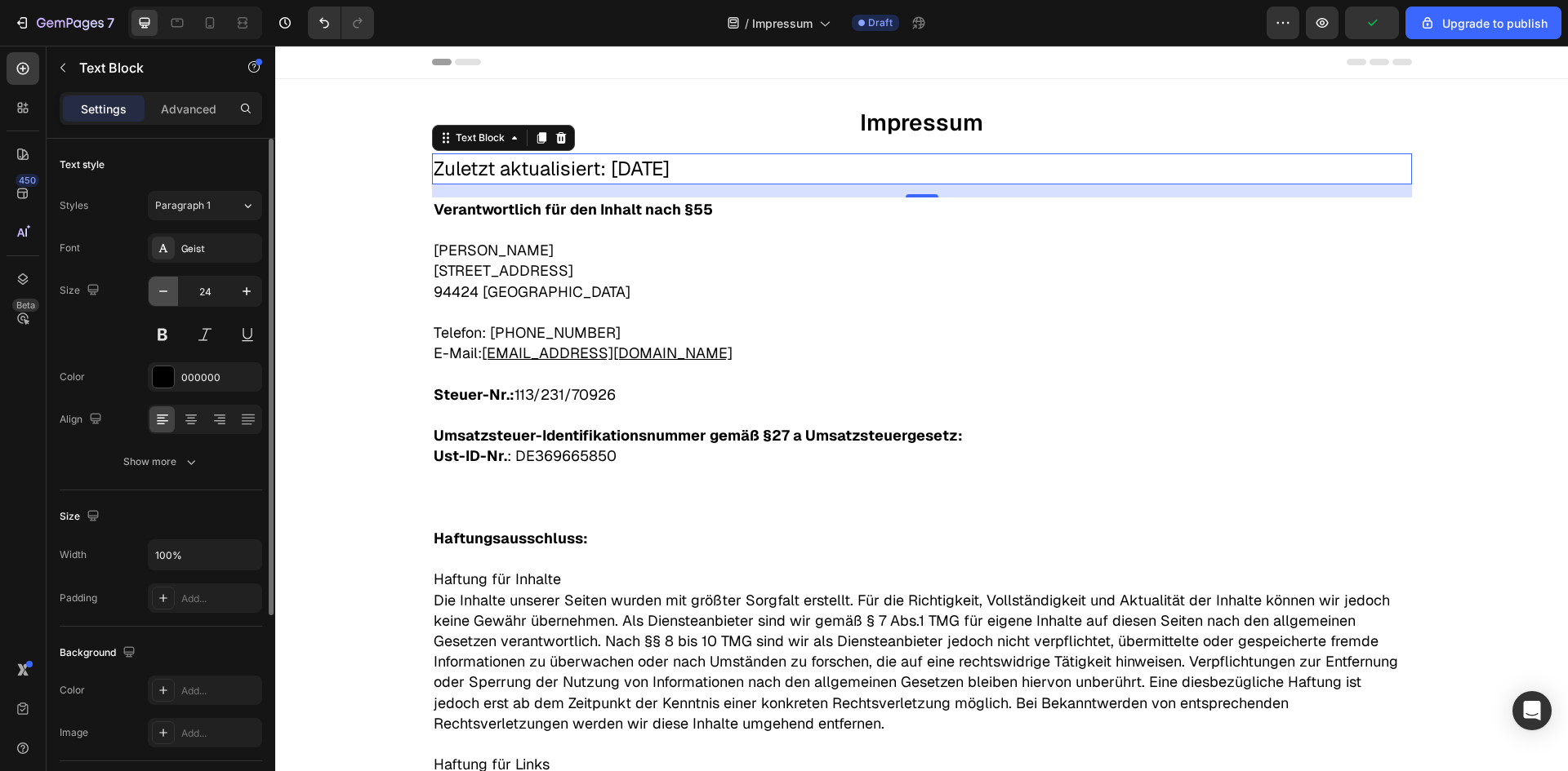
click at [153, 297] on button "button" at bounding box center [163, 292] width 29 height 29
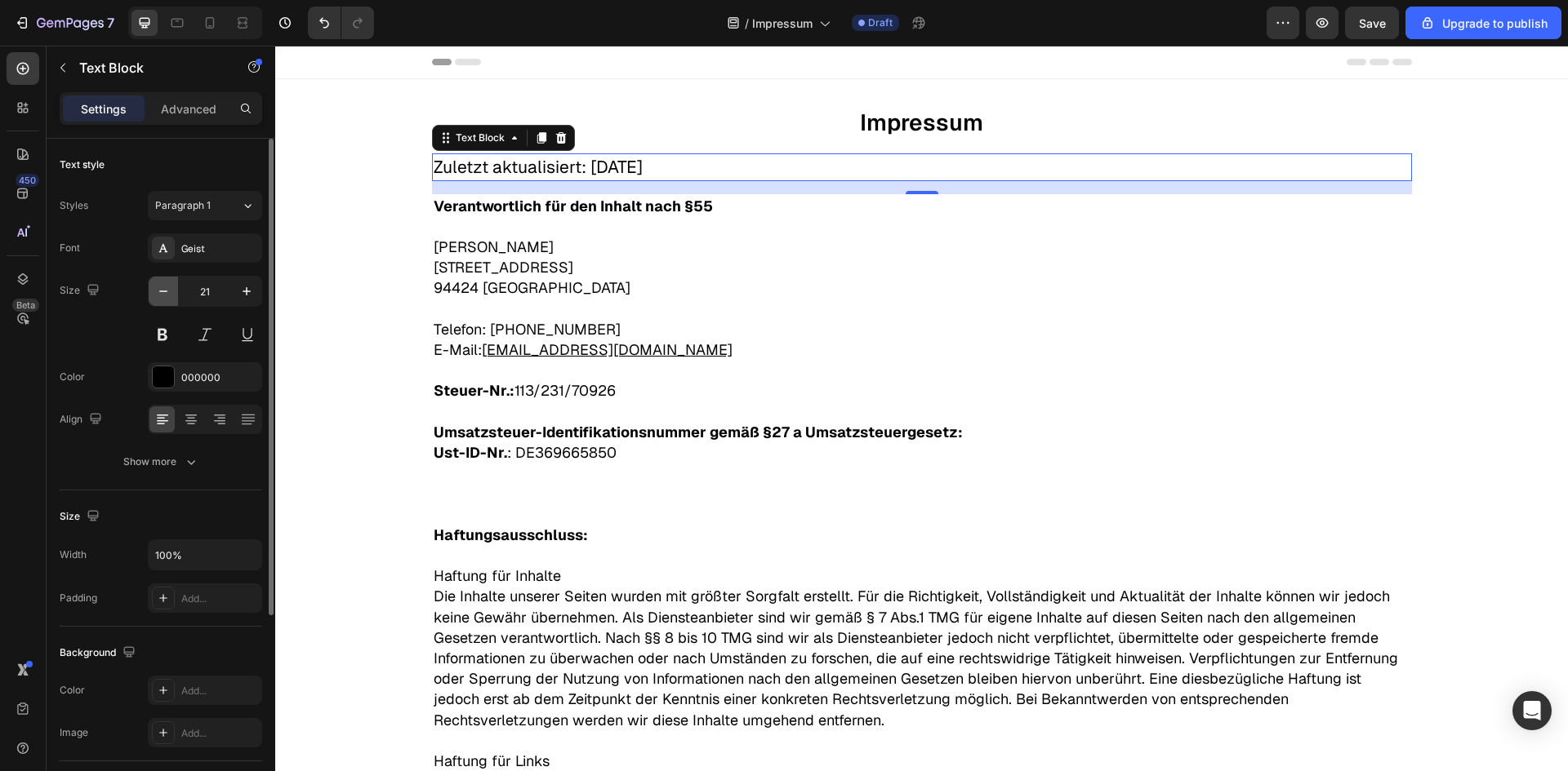
click at [153, 297] on button "button" at bounding box center [163, 292] width 29 height 29
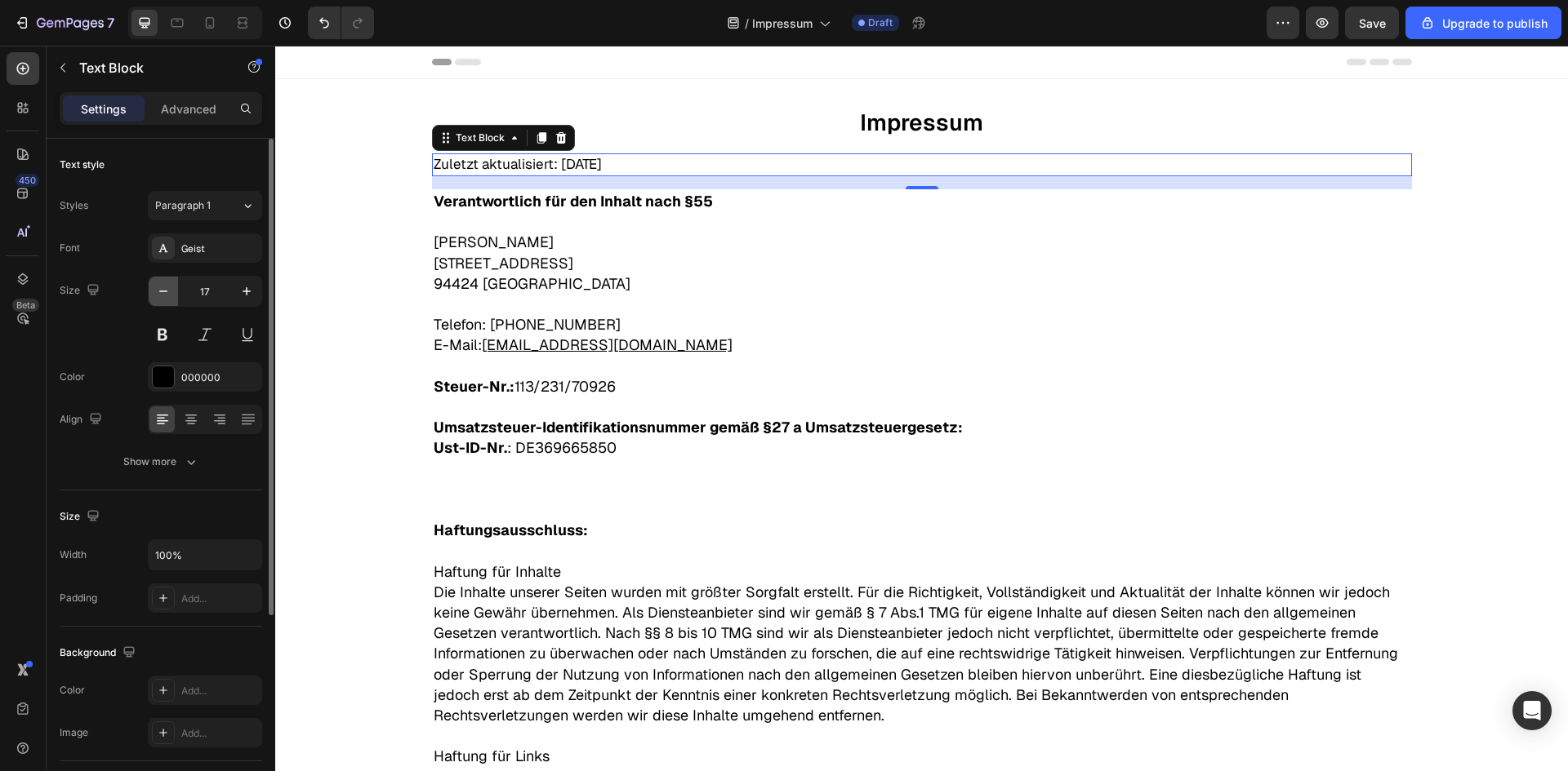
click at [153, 297] on button "button" at bounding box center [163, 292] width 29 height 29
click at [234, 293] on button "button" at bounding box center [246, 292] width 29 height 29
click at [240, 293] on icon "button" at bounding box center [246, 291] width 16 height 16
click at [158, 295] on icon "button" at bounding box center [163, 291] width 16 height 16
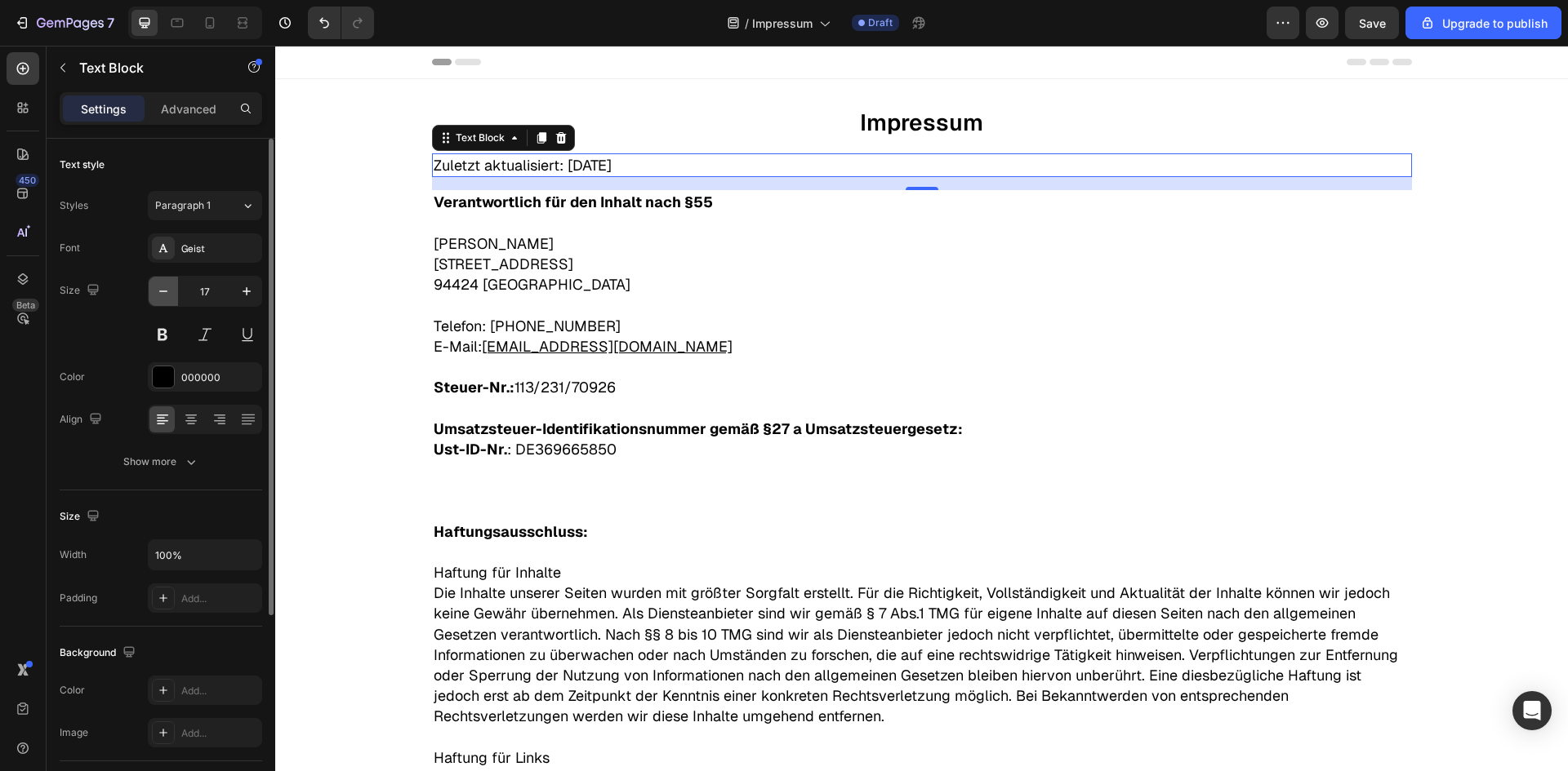
click at [158, 295] on icon "button" at bounding box center [163, 291] width 16 height 16
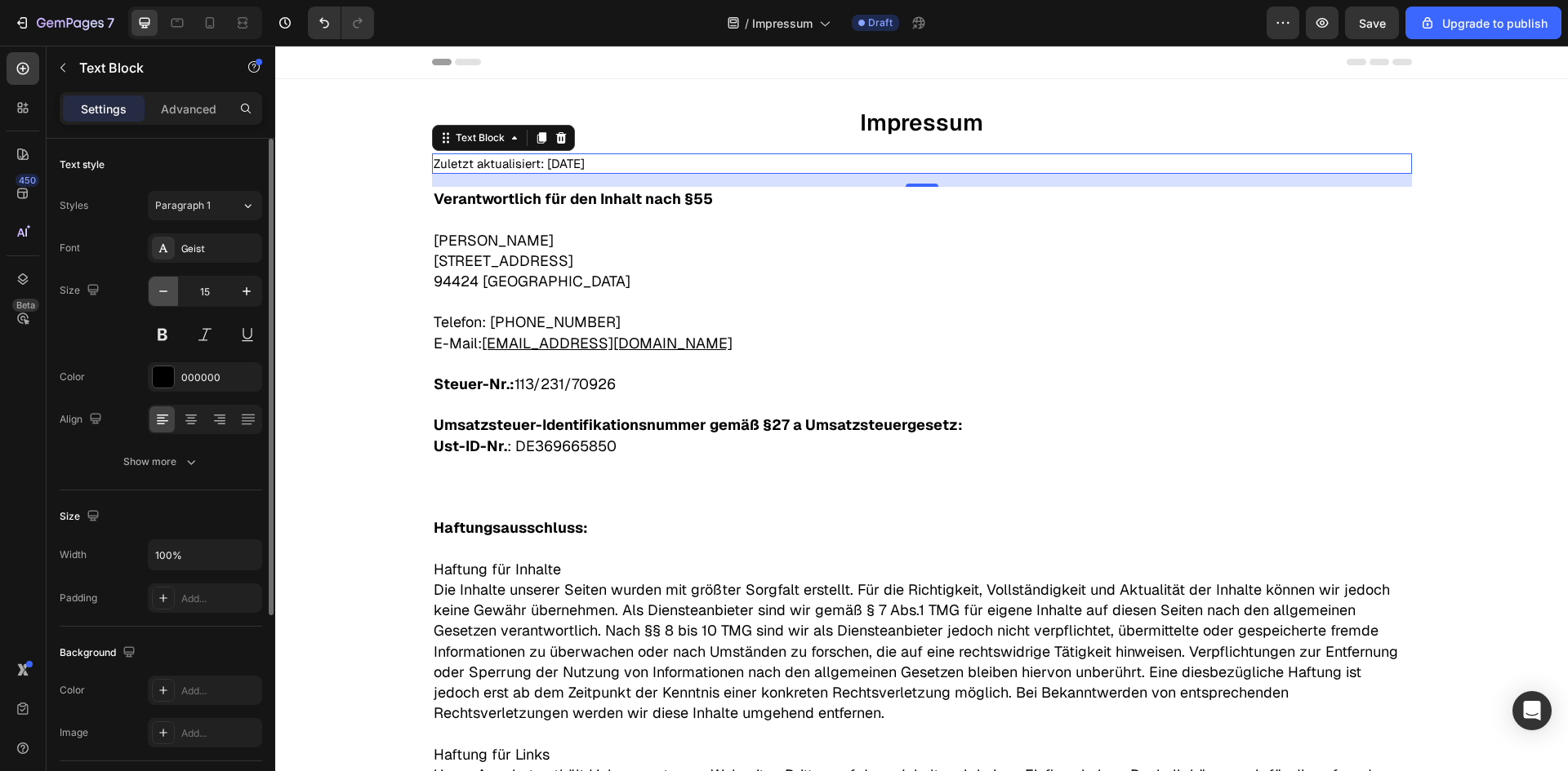
click at [158, 295] on icon "button" at bounding box center [163, 291] width 16 height 16
type input "12"
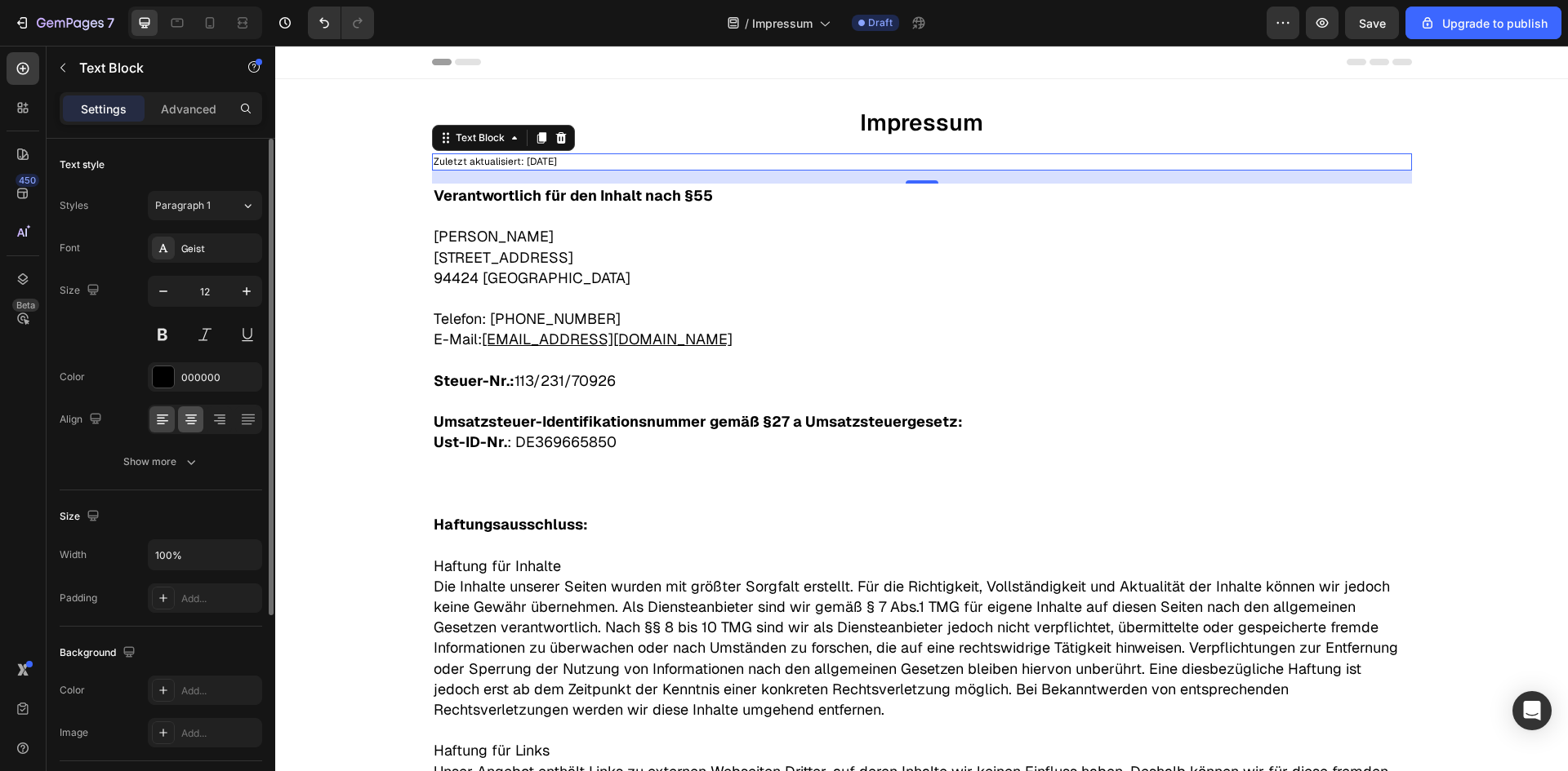
click at [190, 409] on div at bounding box center [191, 419] width 25 height 26
click at [935, 161] on p "Zuletzt aktualisiert: 28.09.2025" at bounding box center [922, 162] width 977 height 14
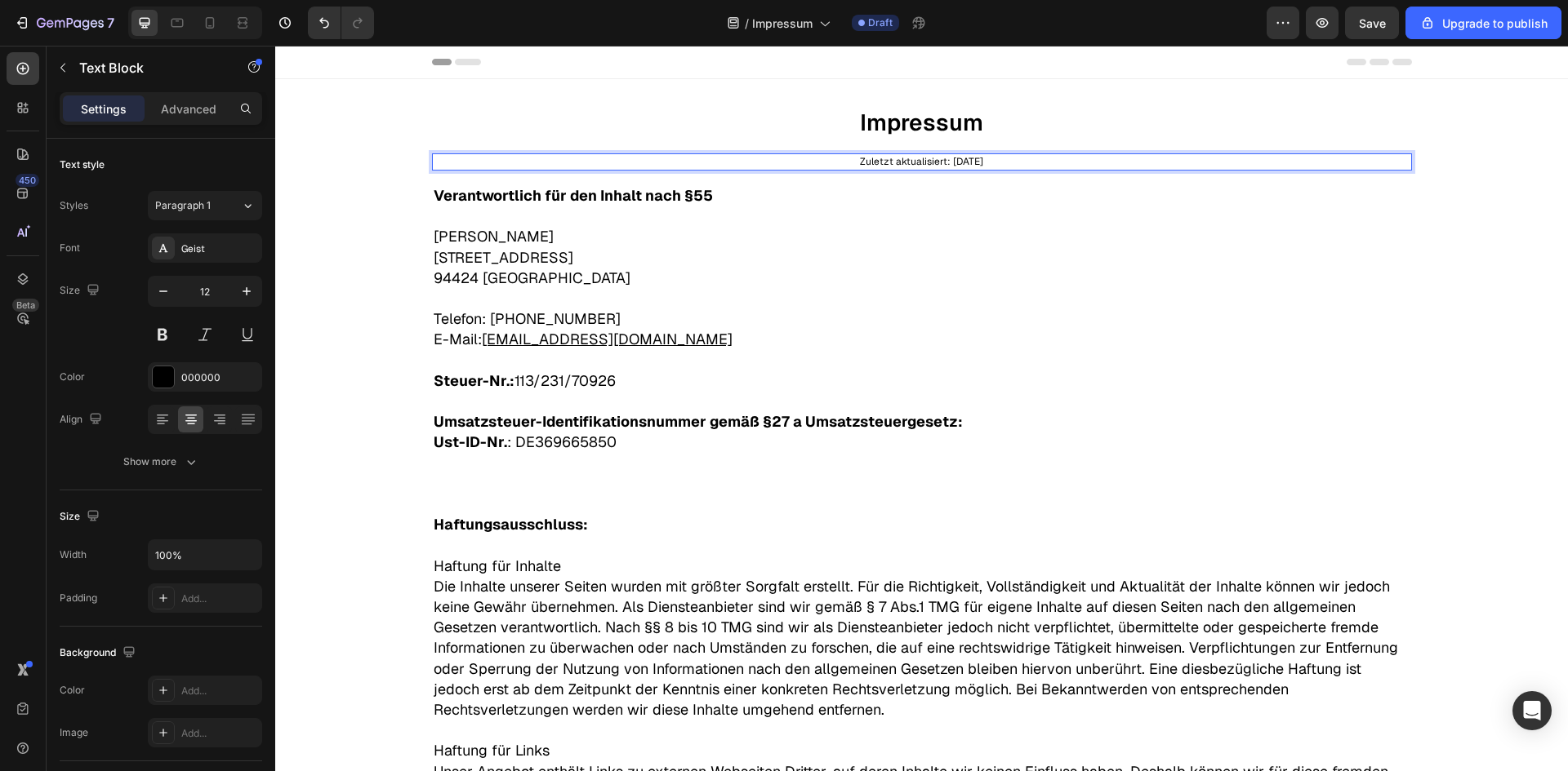
click at [936, 161] on p "Zuletzt aktualisiert: 28.09.2025" at bounding box center [922, 162] width 977 height 14
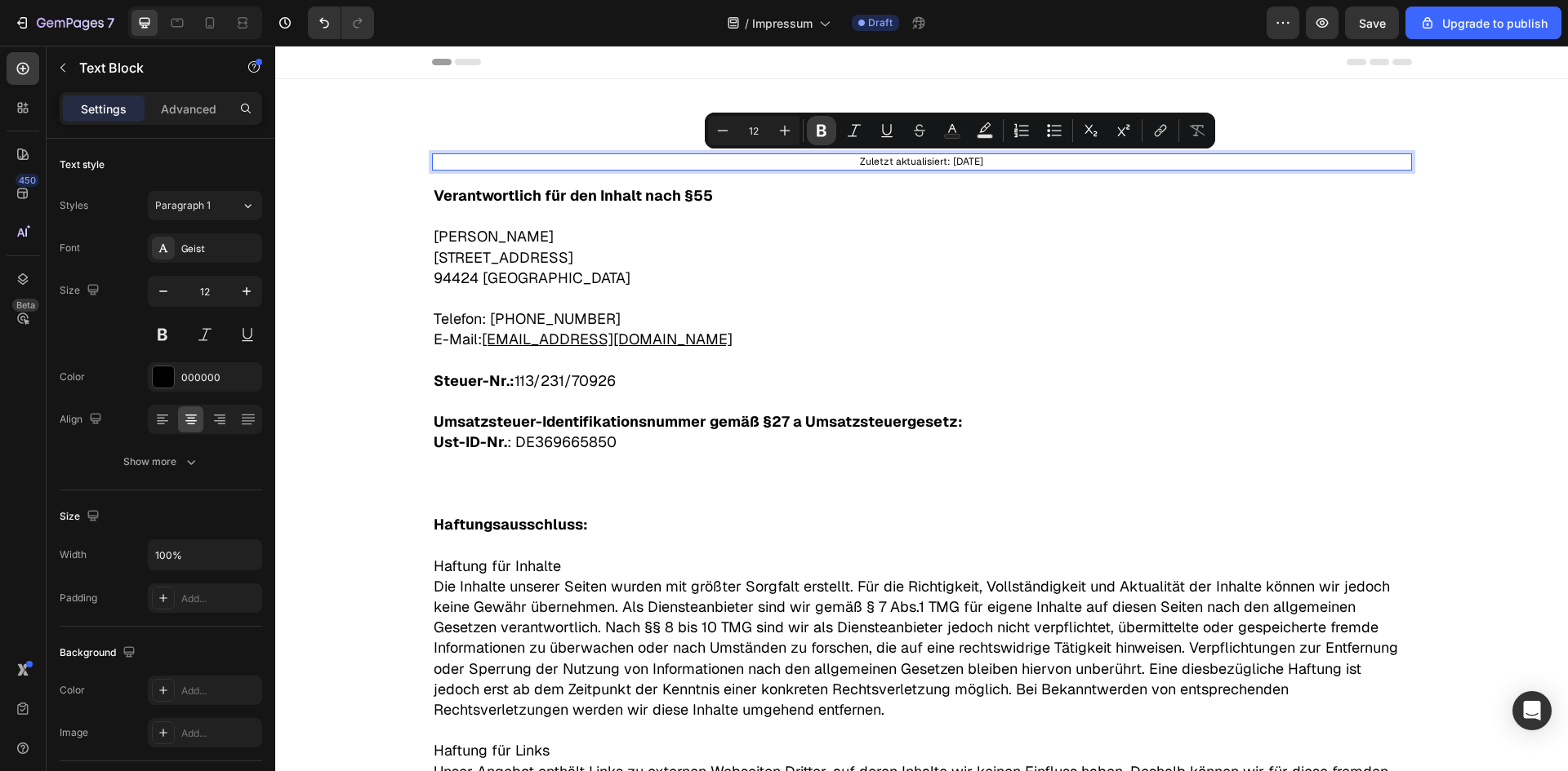
click at [818, 130] on icon "Editor contextual toolbar" at bounding box center [822, 131] width 10 height 13
click at [912, 228] on p "Julian Hüttner Unterer Markt 15 94424 Arnstorf" at bounding box center [922, 257] width 977 height 62
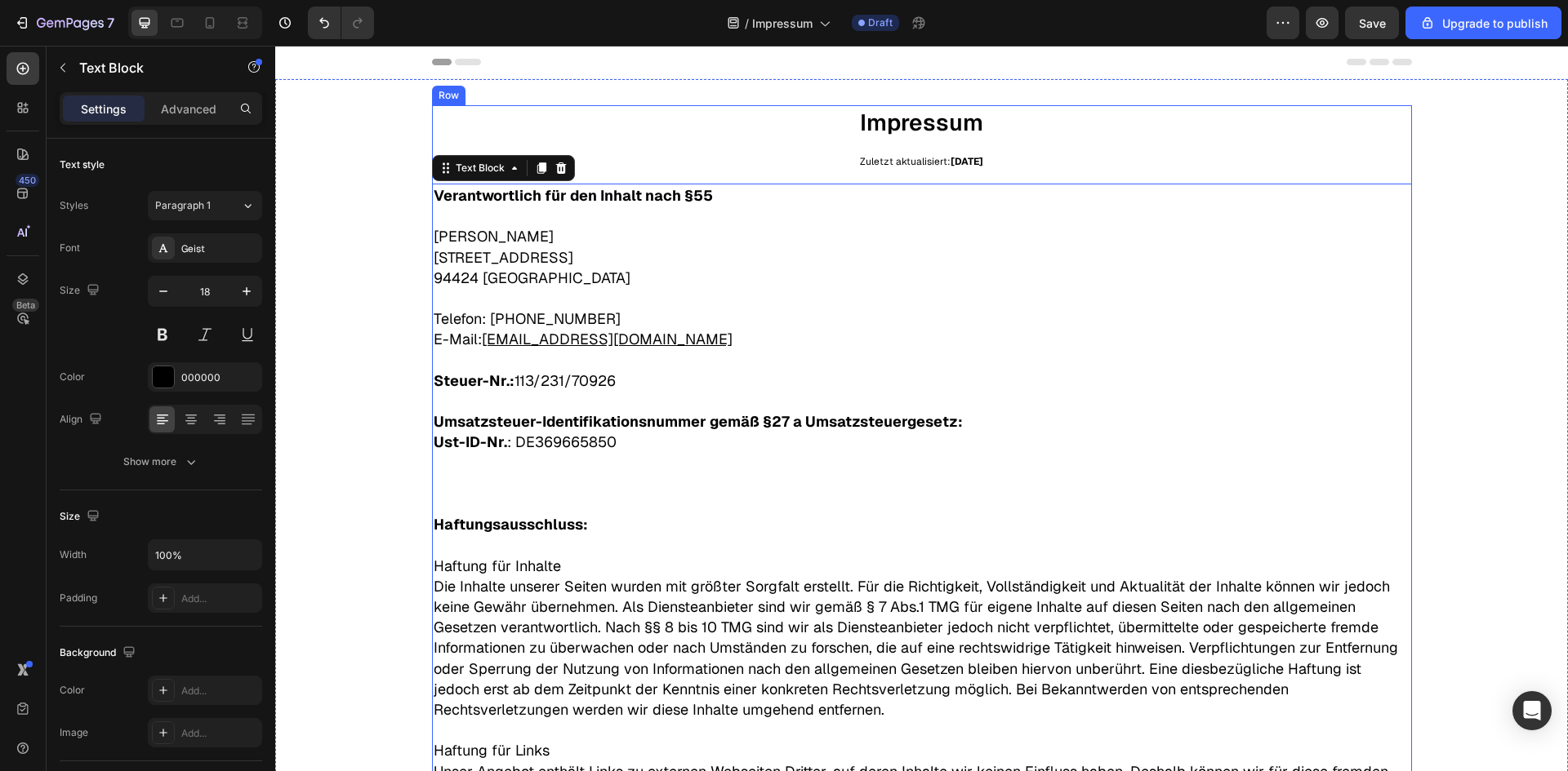
click at [894, 122] on p "Impressum" at bounding box center [922, 122] width 977 height 32
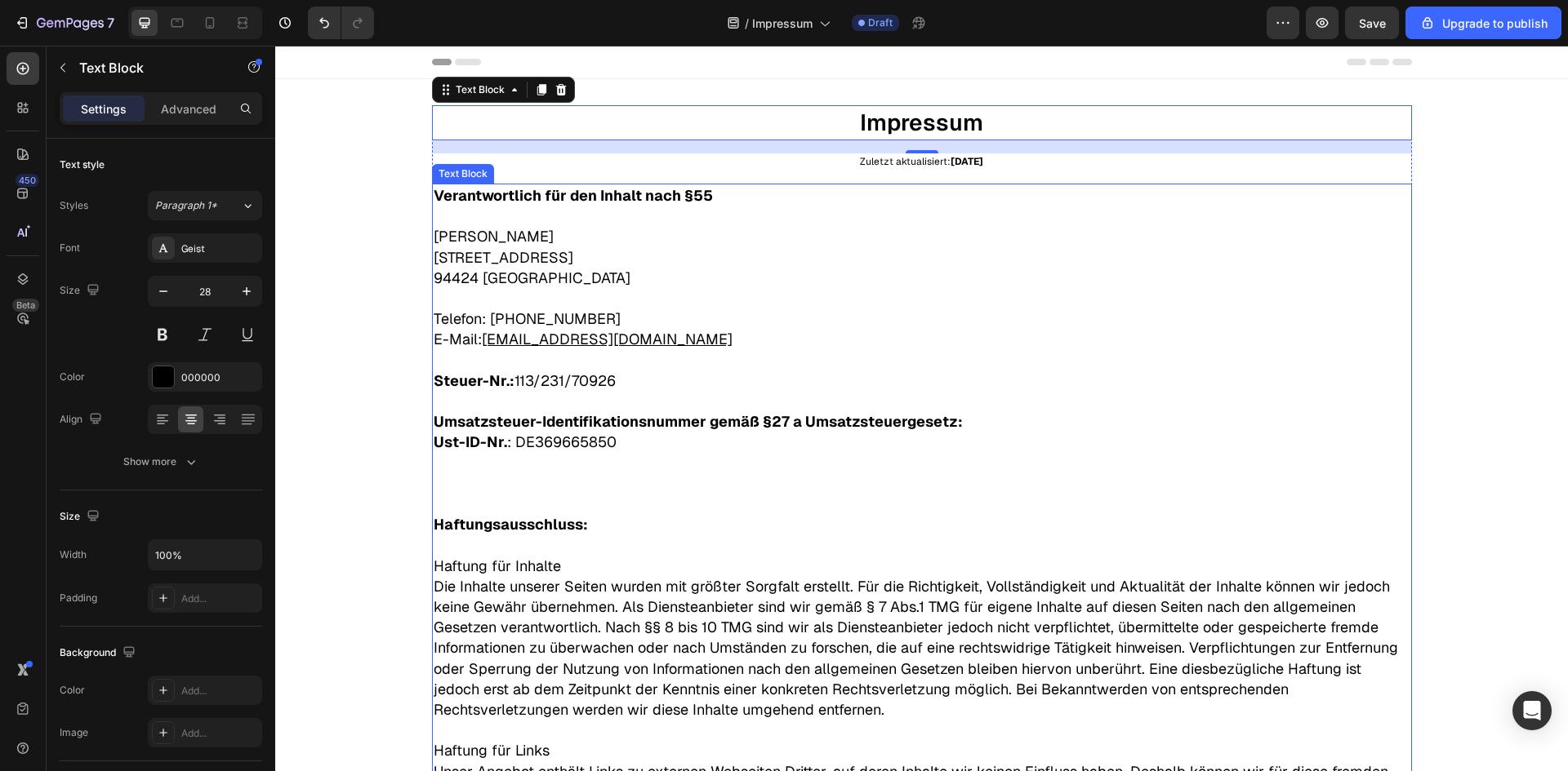
click at [451, 262] on span "Unterer Markt 15" at bounding box center [503, 257] width 140 height 18
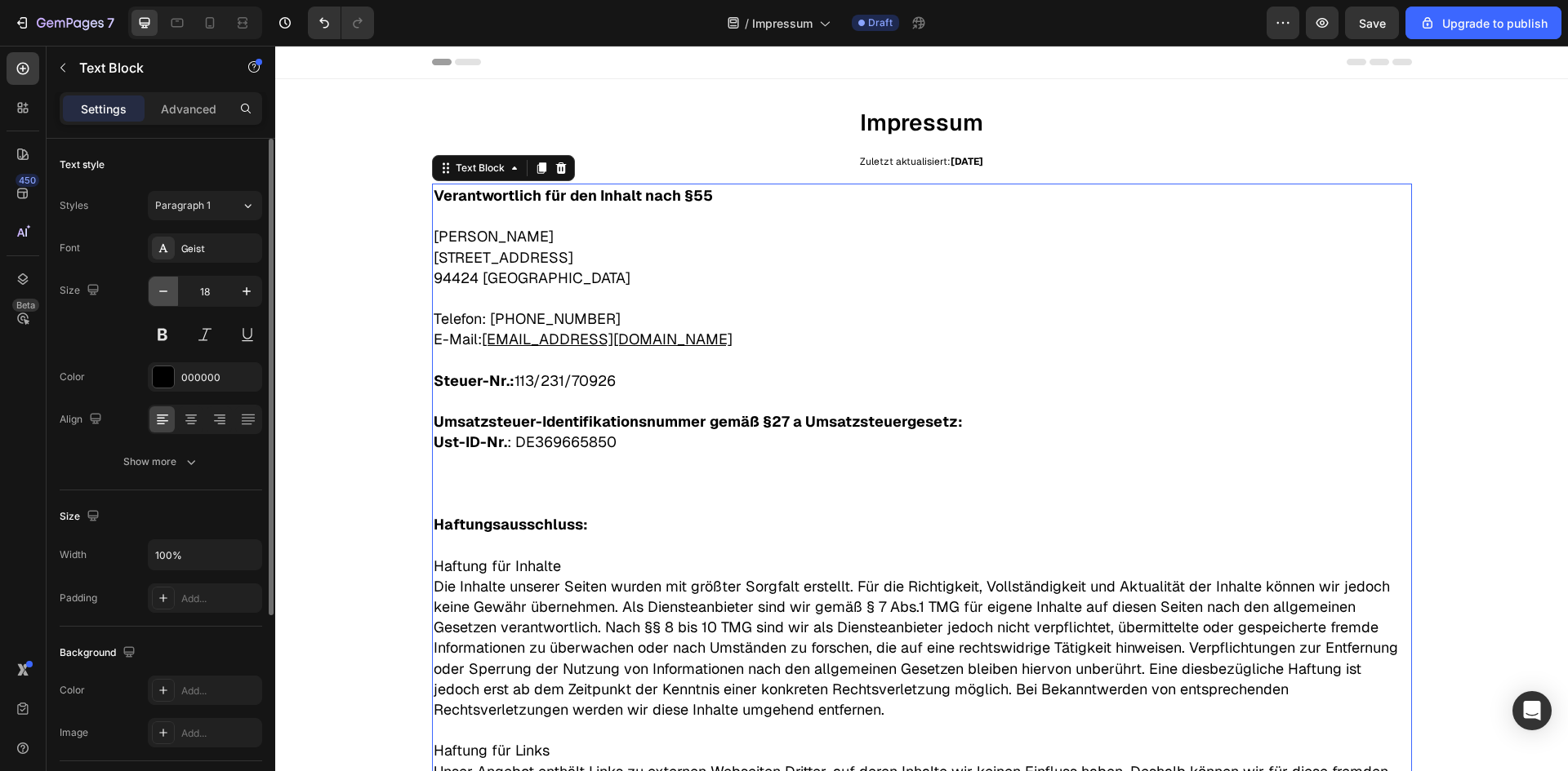
click at [153, 293] on button "button" at bounding box center [163, 292] width 29 height 29
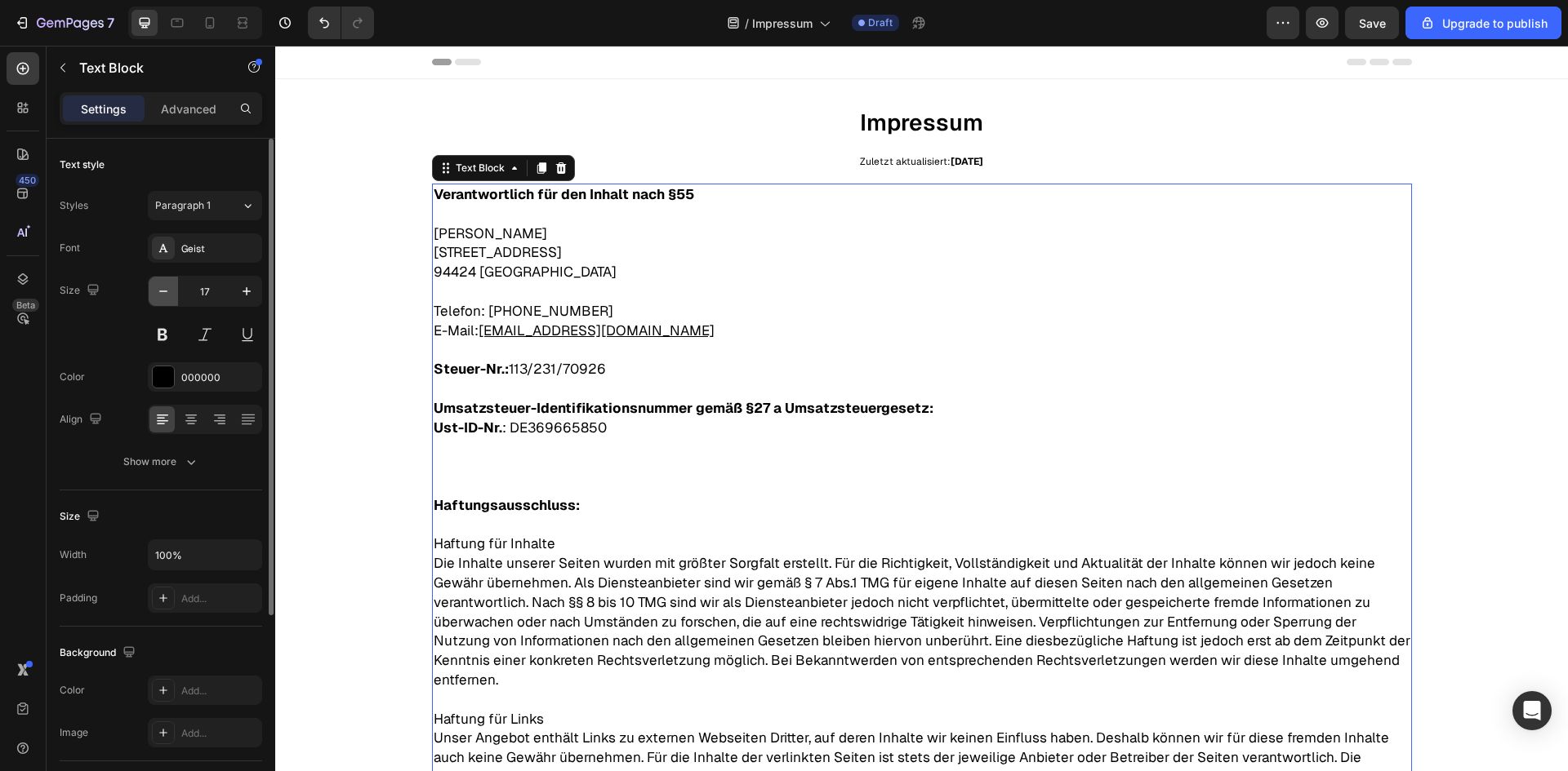
type input "16"
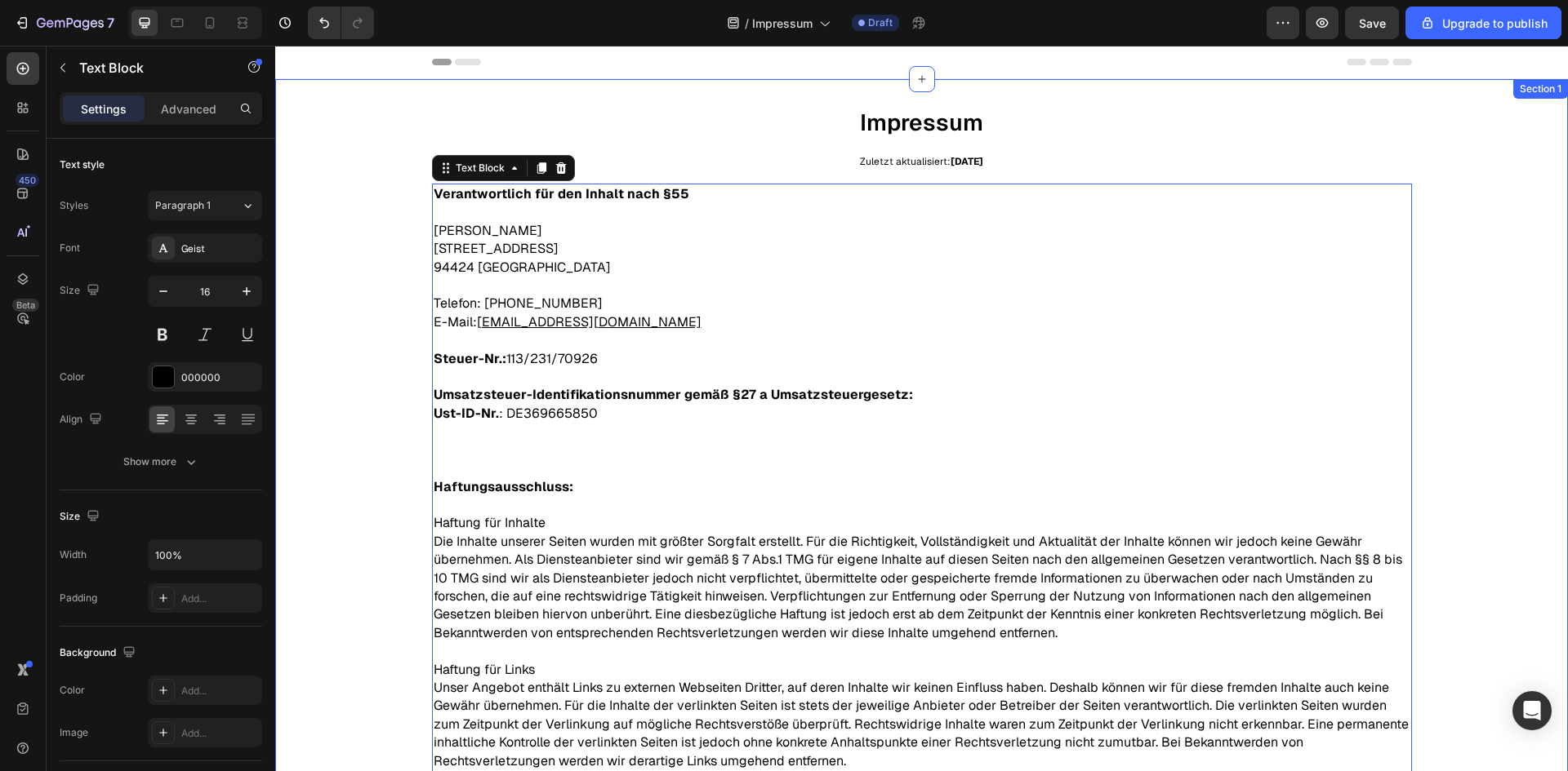
click at [319, 323] on div "Impressum Text Block Zuletzt aktualisiert: 28.09.2025 Text Block Verantwortlich…" at bounding box center [922, 545] width 1293 height 880
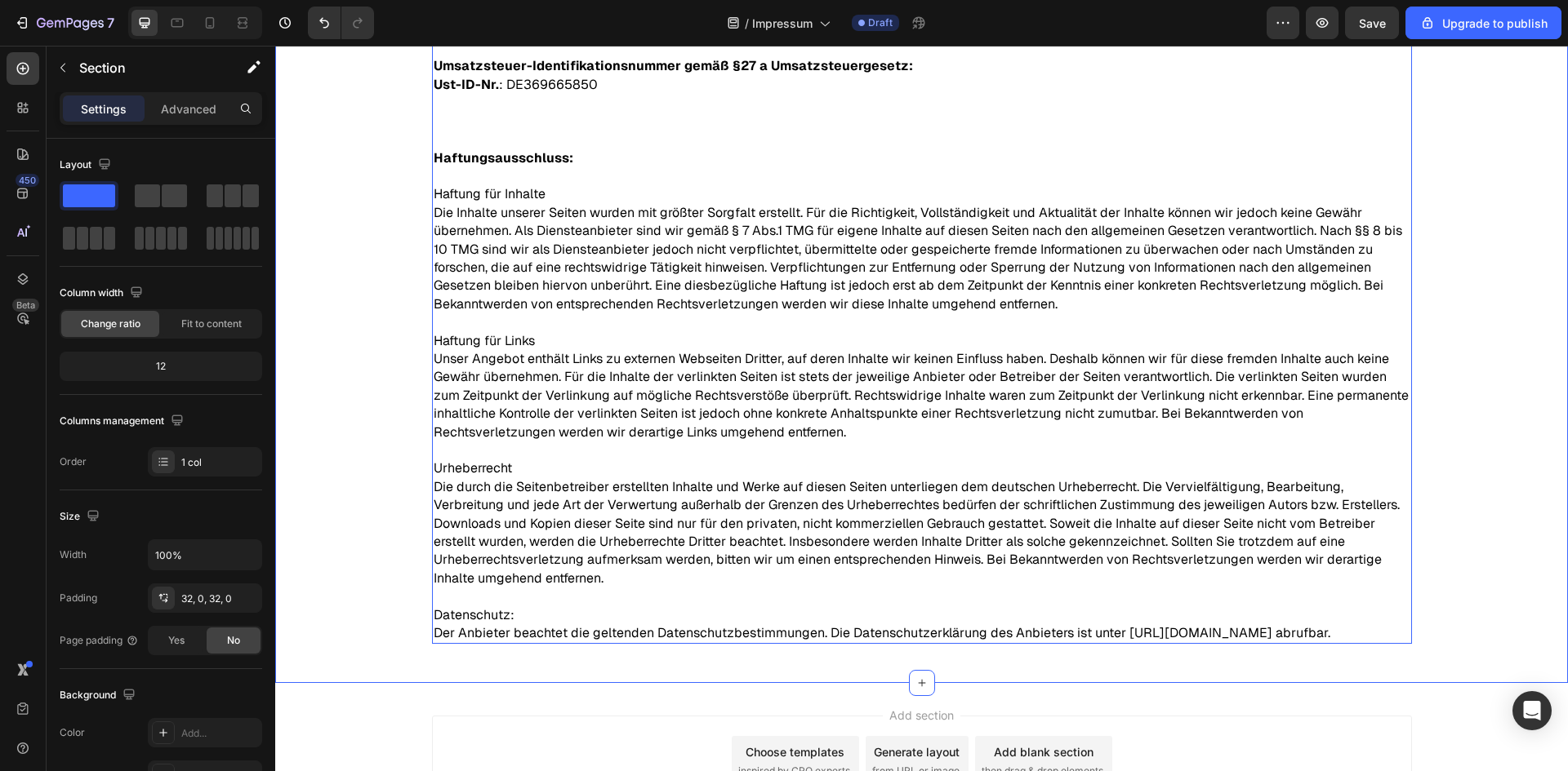
scroll to position [476, 0]
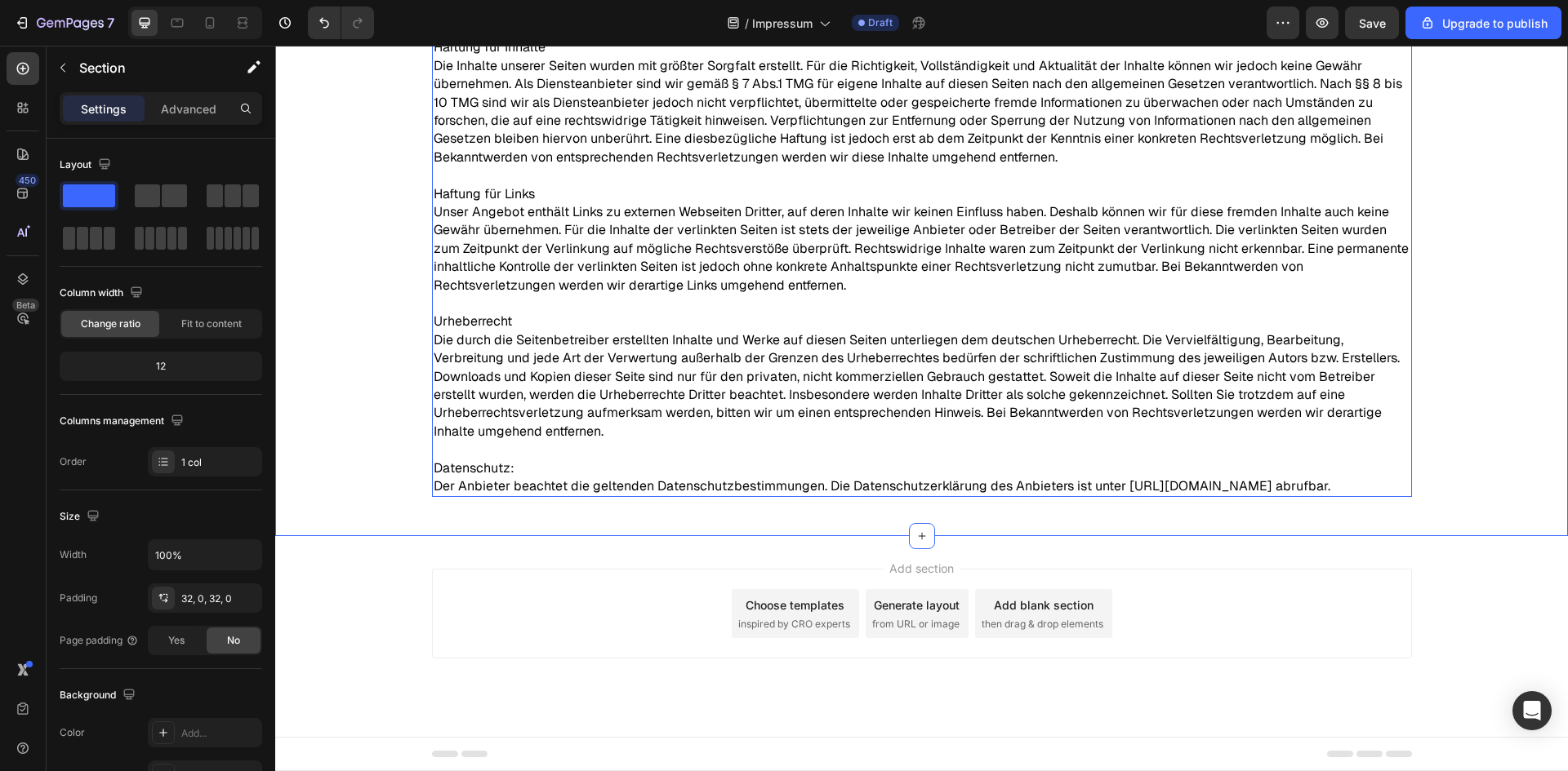
click at [1179, 478] on span "Der Anbieter beachtet die geltenden Datenschutzbestimmungen. Die Datenschutzerk…" at bounding box center [881, 486] width 896 height 17
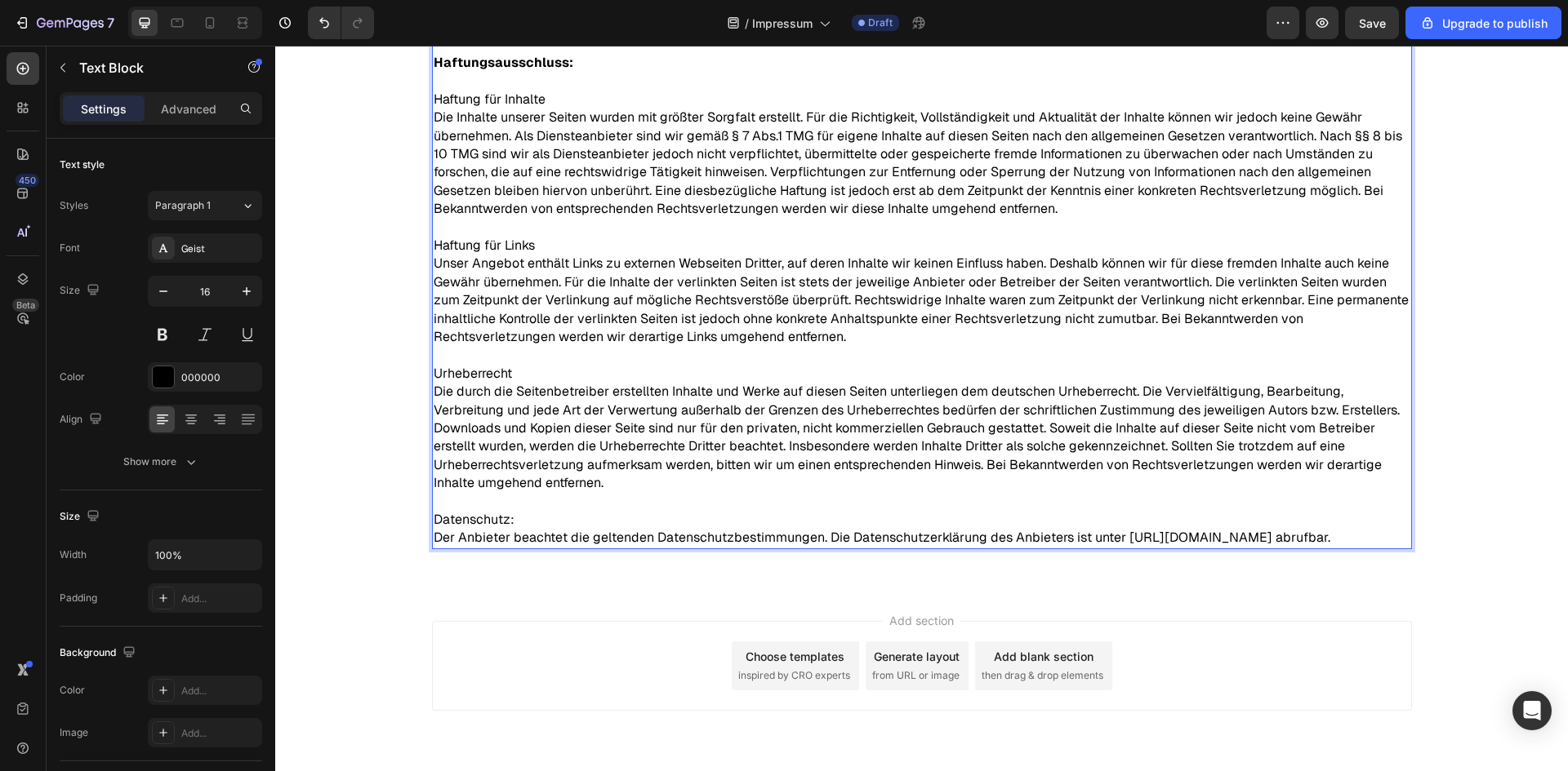
scroll to position [495, 0]
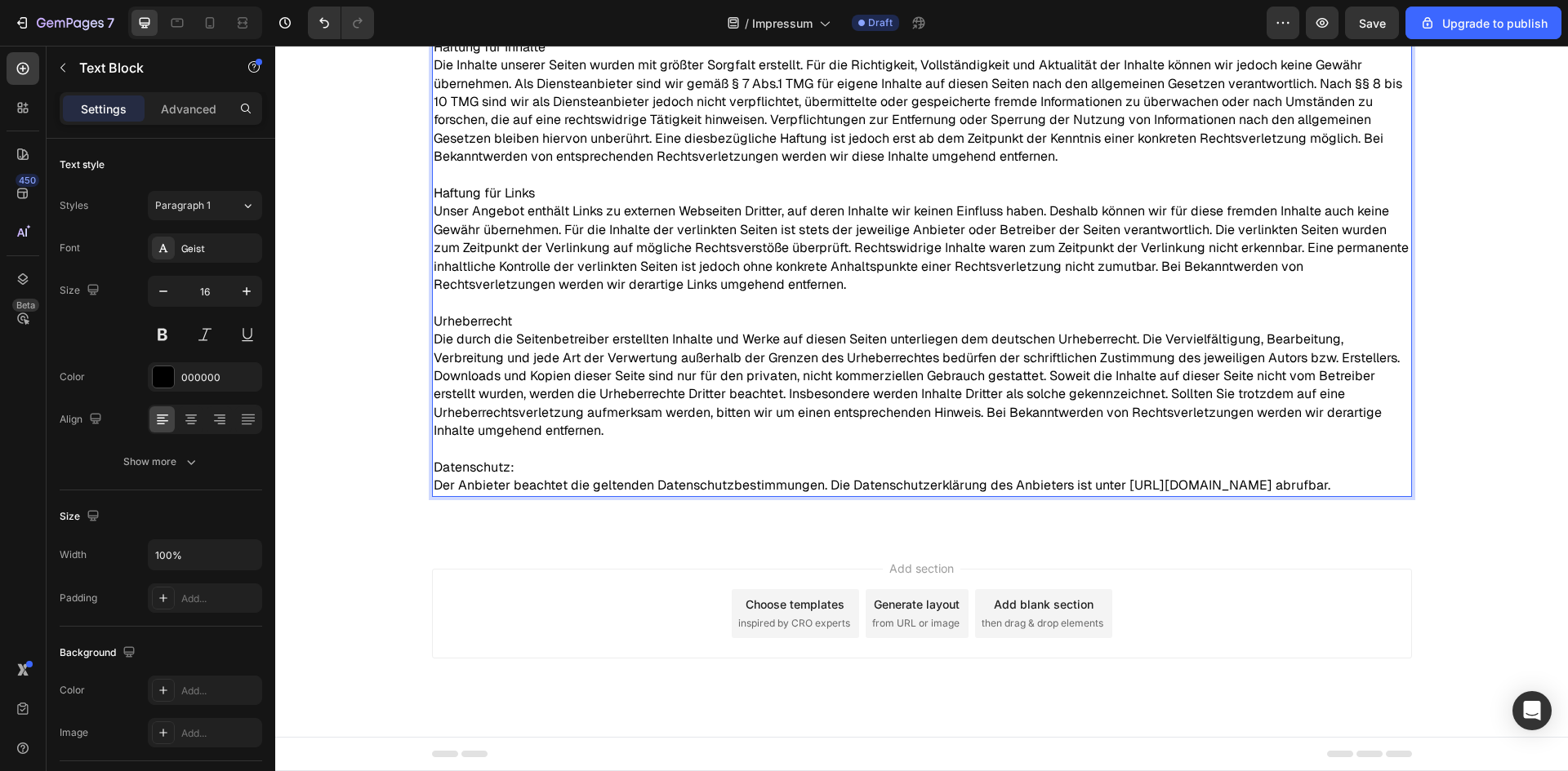
click at [1175, 456] on p "Datenschutz: Der Anbieter beachtet die geltenden Datenschutzbestimmungen. Die D…" at bounding box center [922, 468] width 977 height 54
click at [1168, 477] on span "Der Anbieter beachtet die geltenden Datenschutzbestimmungen. Die Datenschutzerk…" at bounding box center [881, 485] width 896 height 17
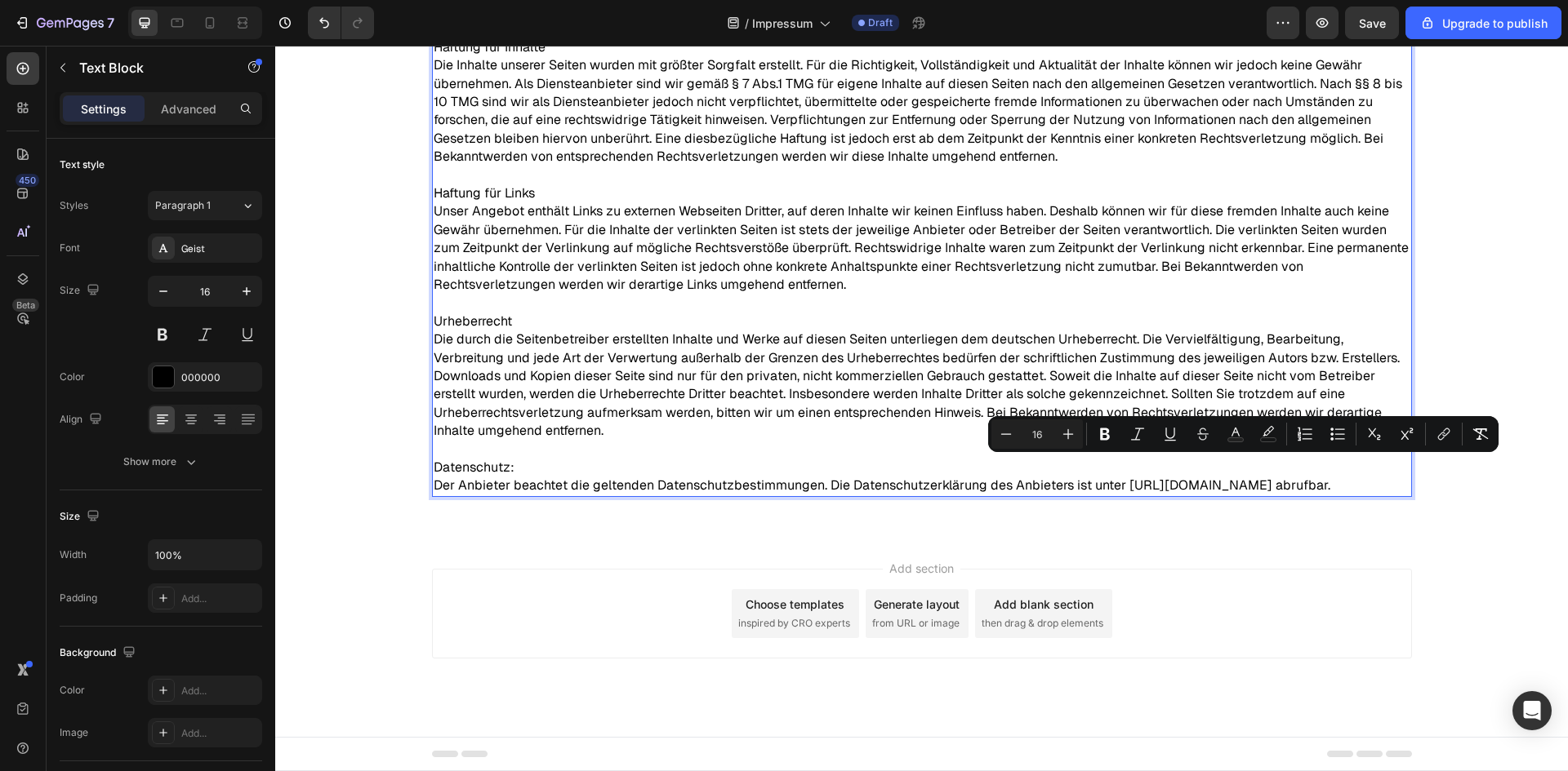
drag, startPoint x: 1115, startPoint y: 469, endPoint x: 1373, endPoint y: 471, distance: 258.0
click at [1373, 471] on p "Datenschutz: Der Anbieter beachtet die geltenden Datenschutzbestimmungen. Die D…" at bounding box center [922, 468] width 977 height 54
click at [1144, 438] on icon "Editor contextual toolbar" at bounding box center [1137, 434] width 16 height 16
click at [1112, 439] on icon "Editor contextual toolbar" at bounding box center [1105, 434] width 16 height 16
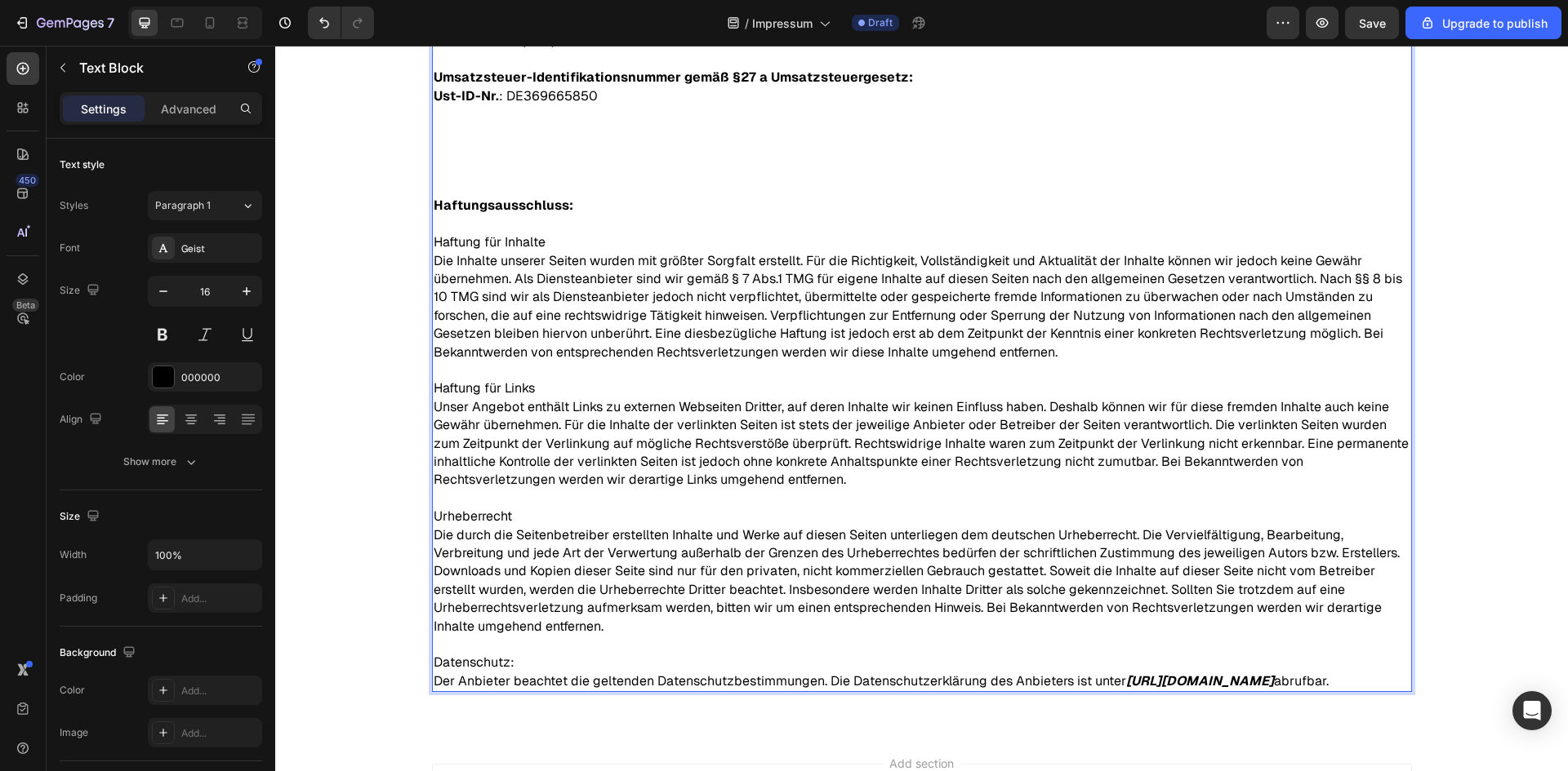
scroll to position [250, 0]
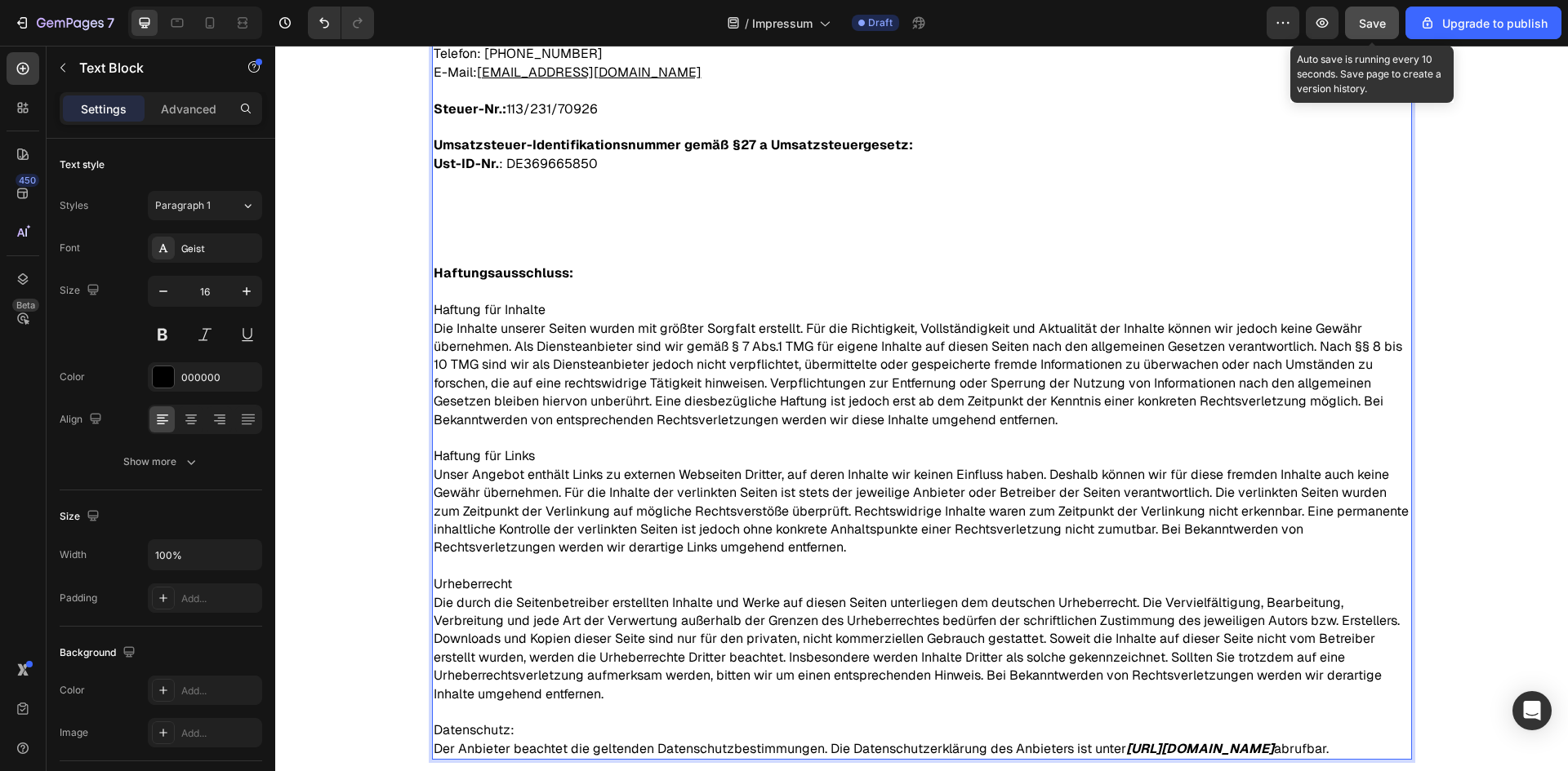
click at [1381, 8] on button "Save" at bounding box center [1372, 23] width 54 height 33
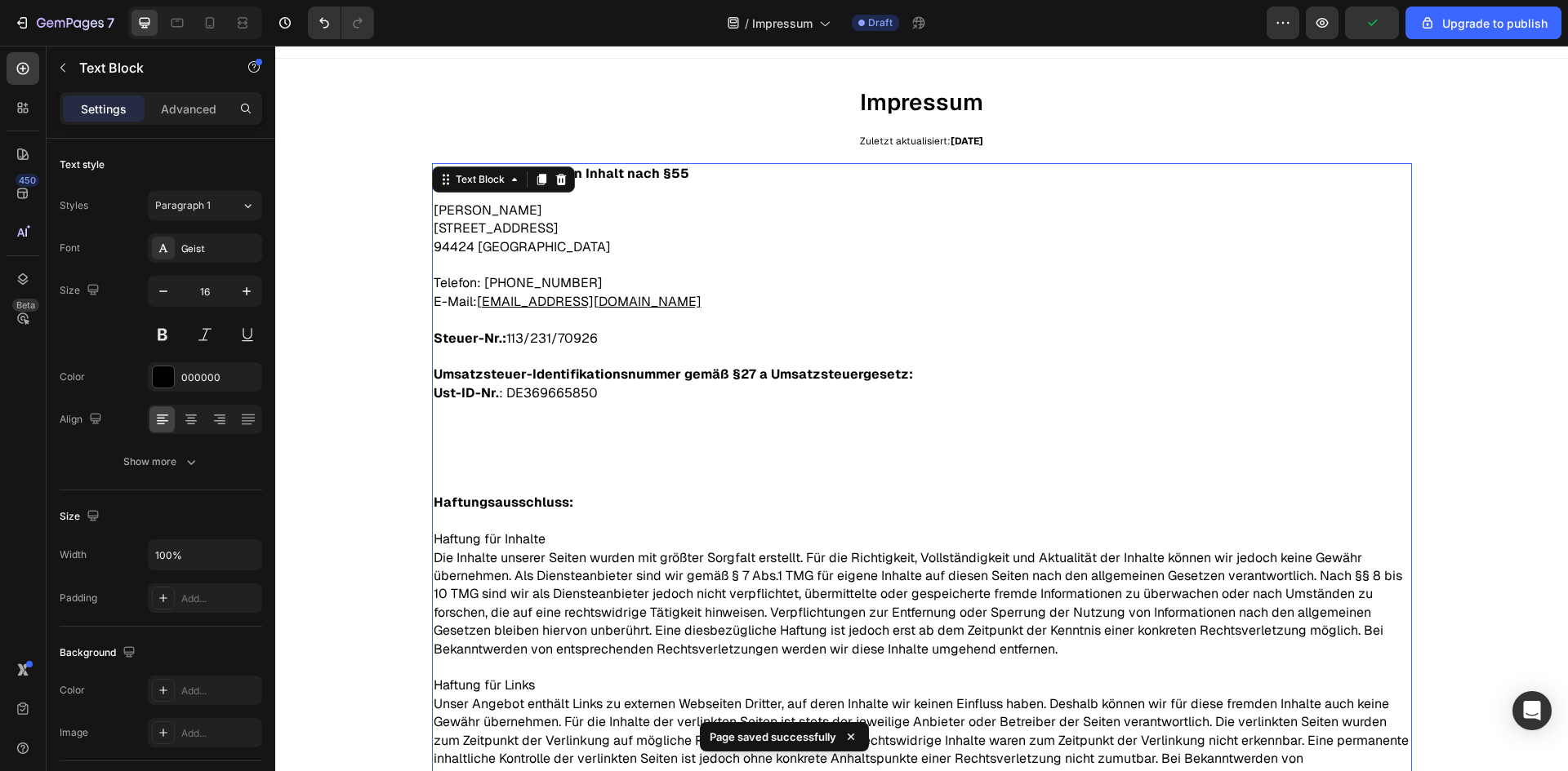
scroll to position [0, 0]
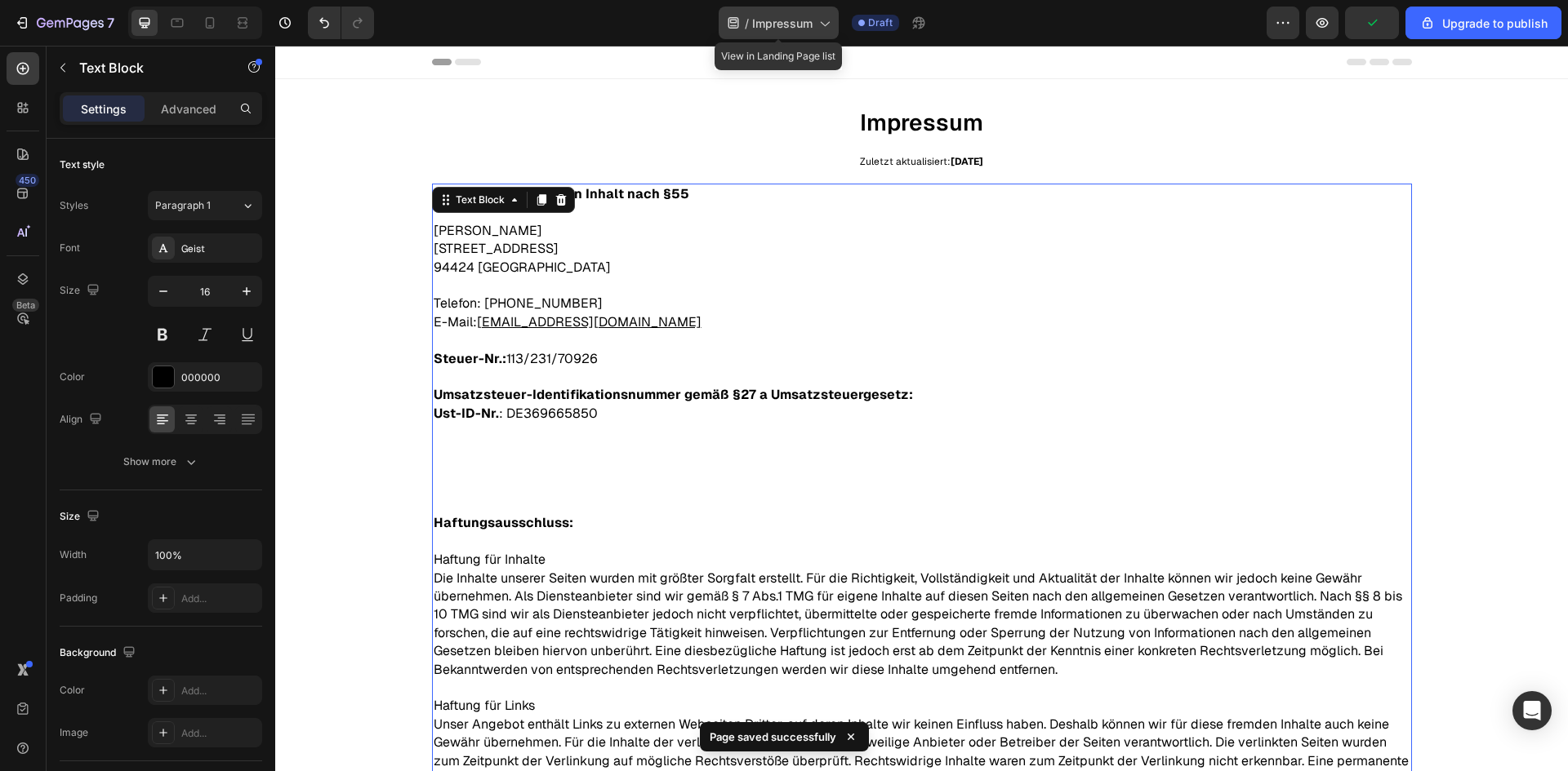
click at [775, 32] on div "/ Impressum" at bounding box center [778, 23] width 120 height 33
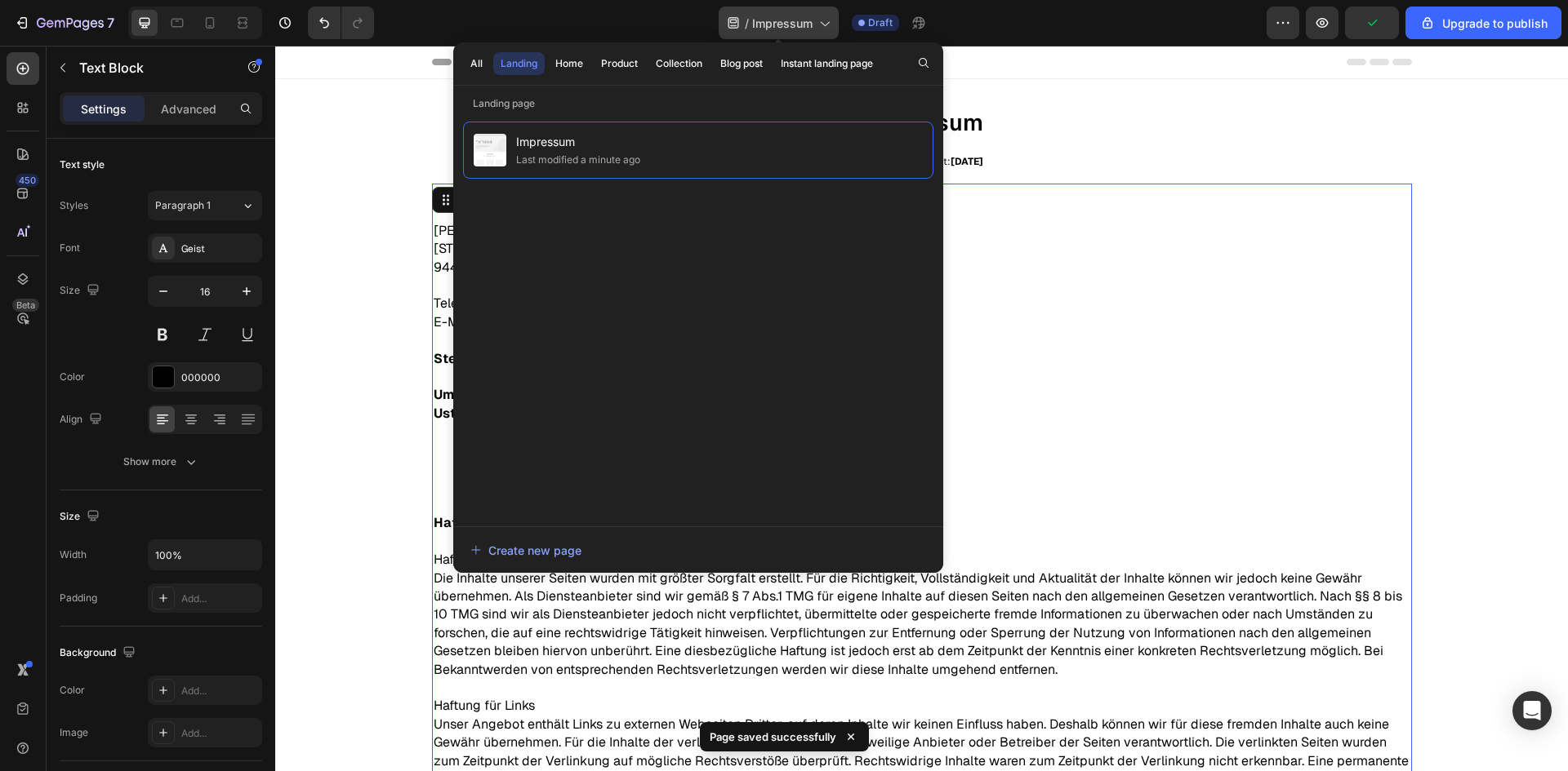
click at [775, 32] on div "/ Impressum" at bounding box center [778, 23] width 120 height 33
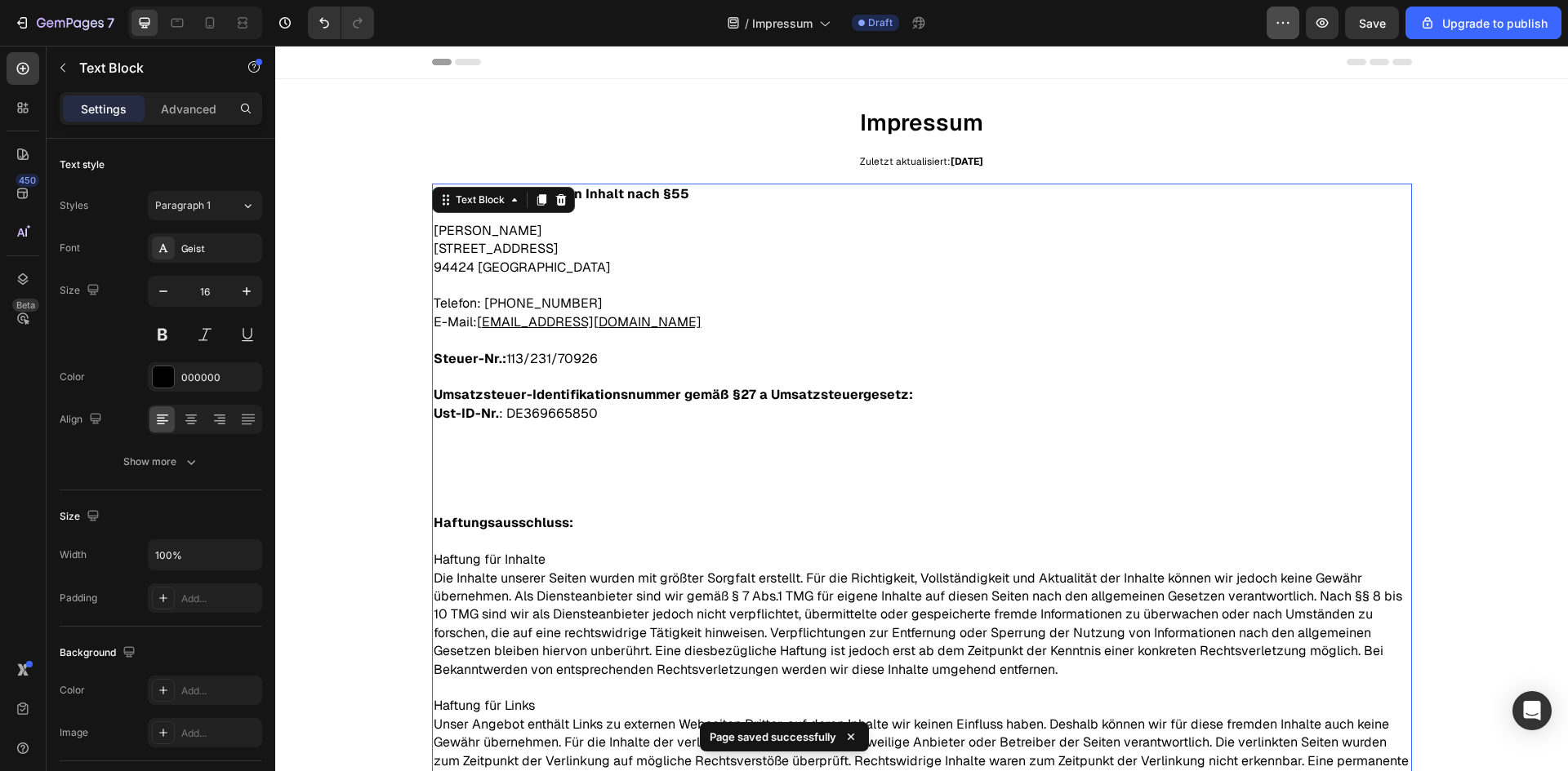
click at [1277, 23] on icon "button" at bounding box center [1282, 22] width 16 height 16
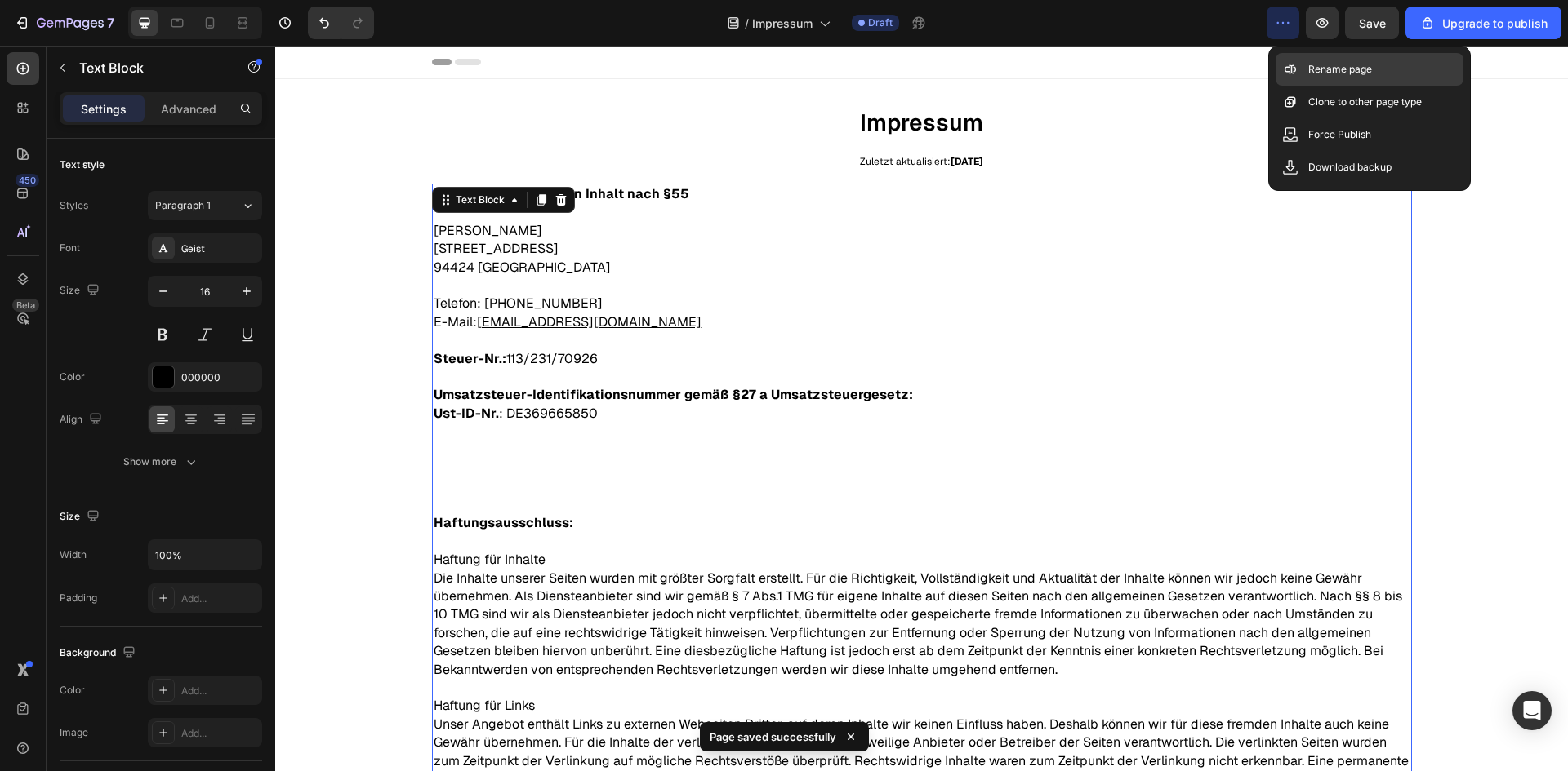
click at [1292, 62] on icon at bounding box center [1290, 69] width 16 height 16
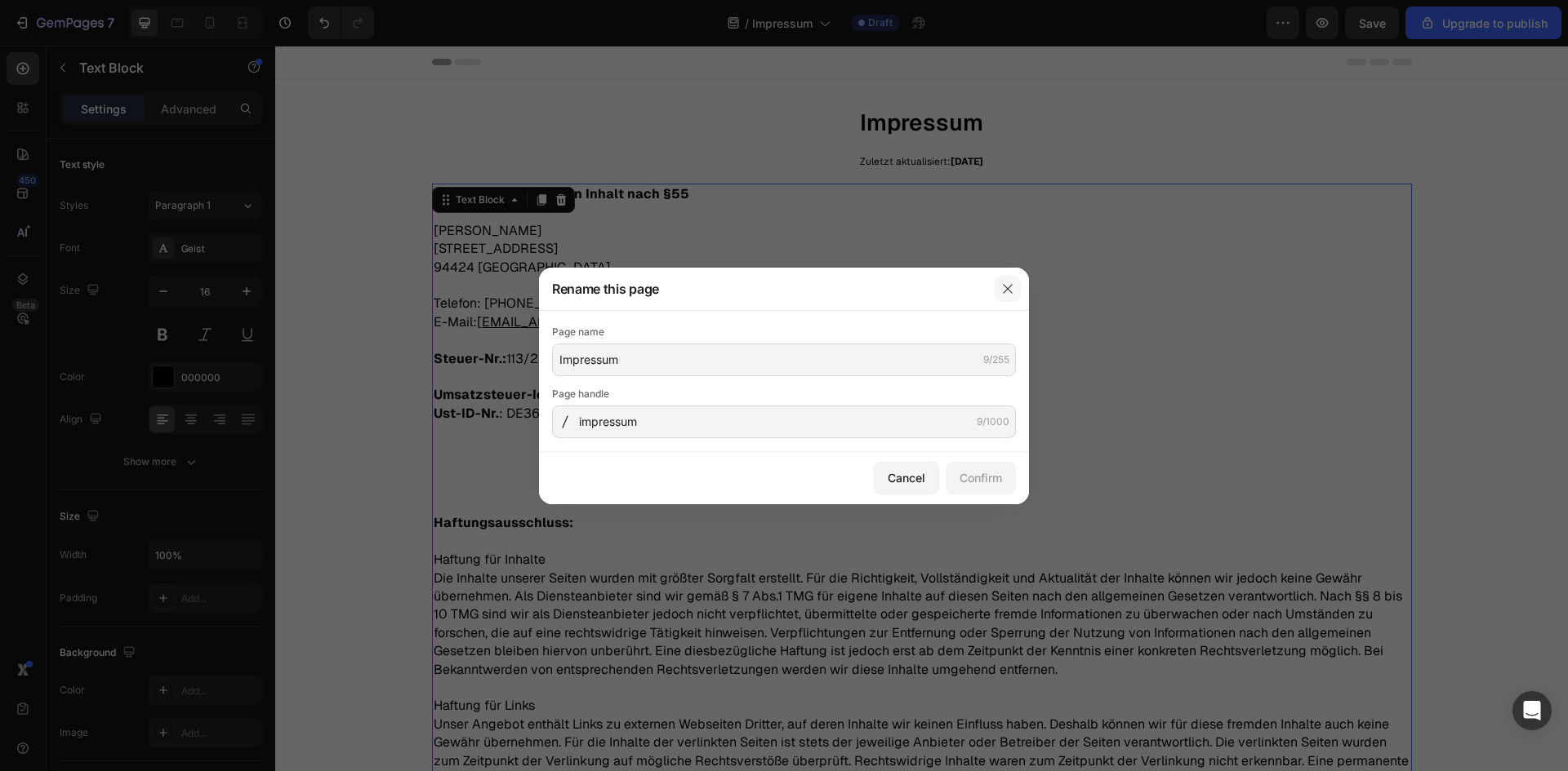
click at [1009, 288] on icon "button" at bounding box center [1007, 289] width 13 height 13
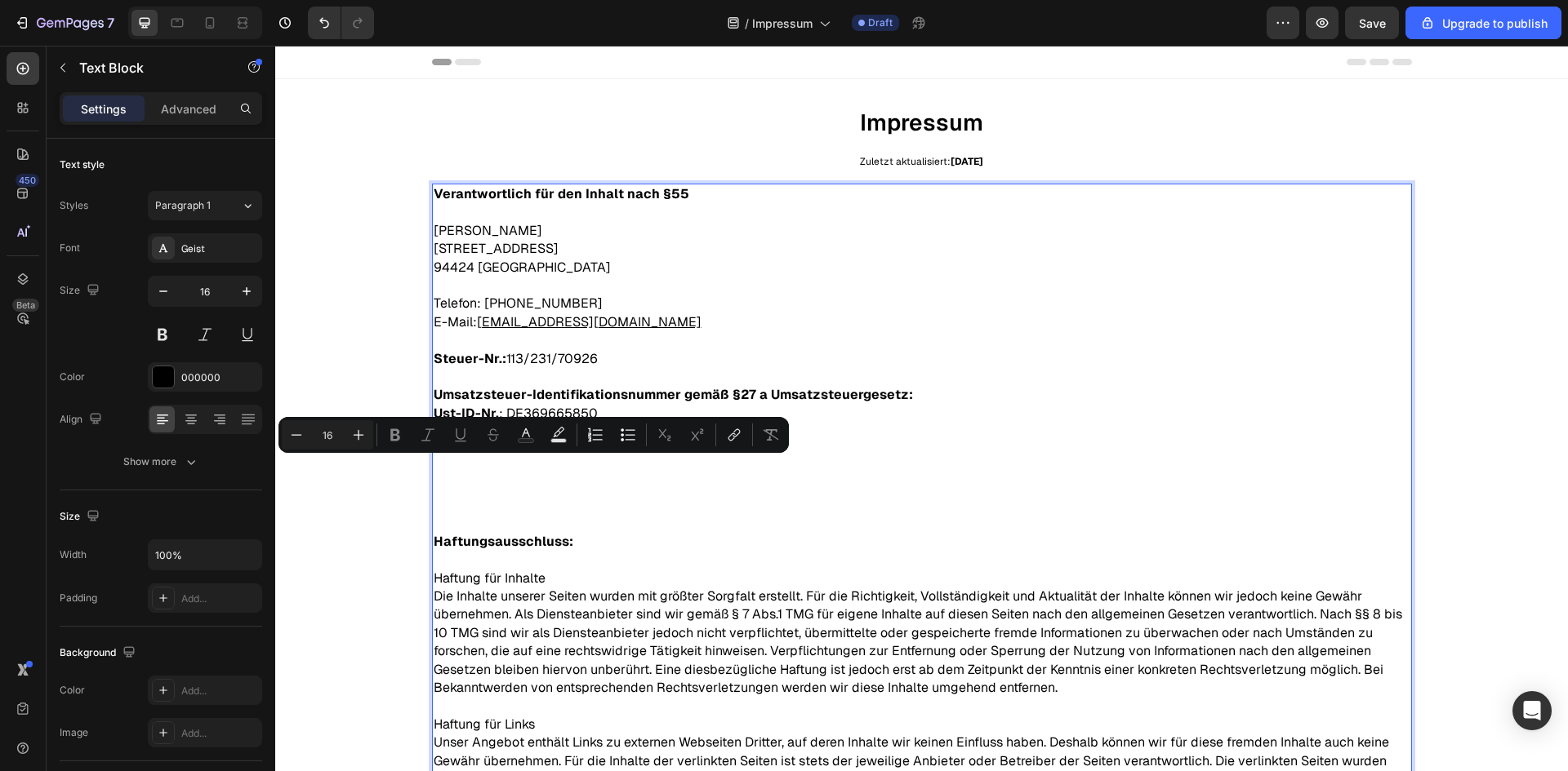
drag, startPoint x: 495, startPoint y: 499, endPoint x: 496, endPoint y: 509, distance: 10.0
click at [495, 499] on p "Ust-ID-Nr. : DE369665850" at bounding box center [922, 459] width 977 height 109
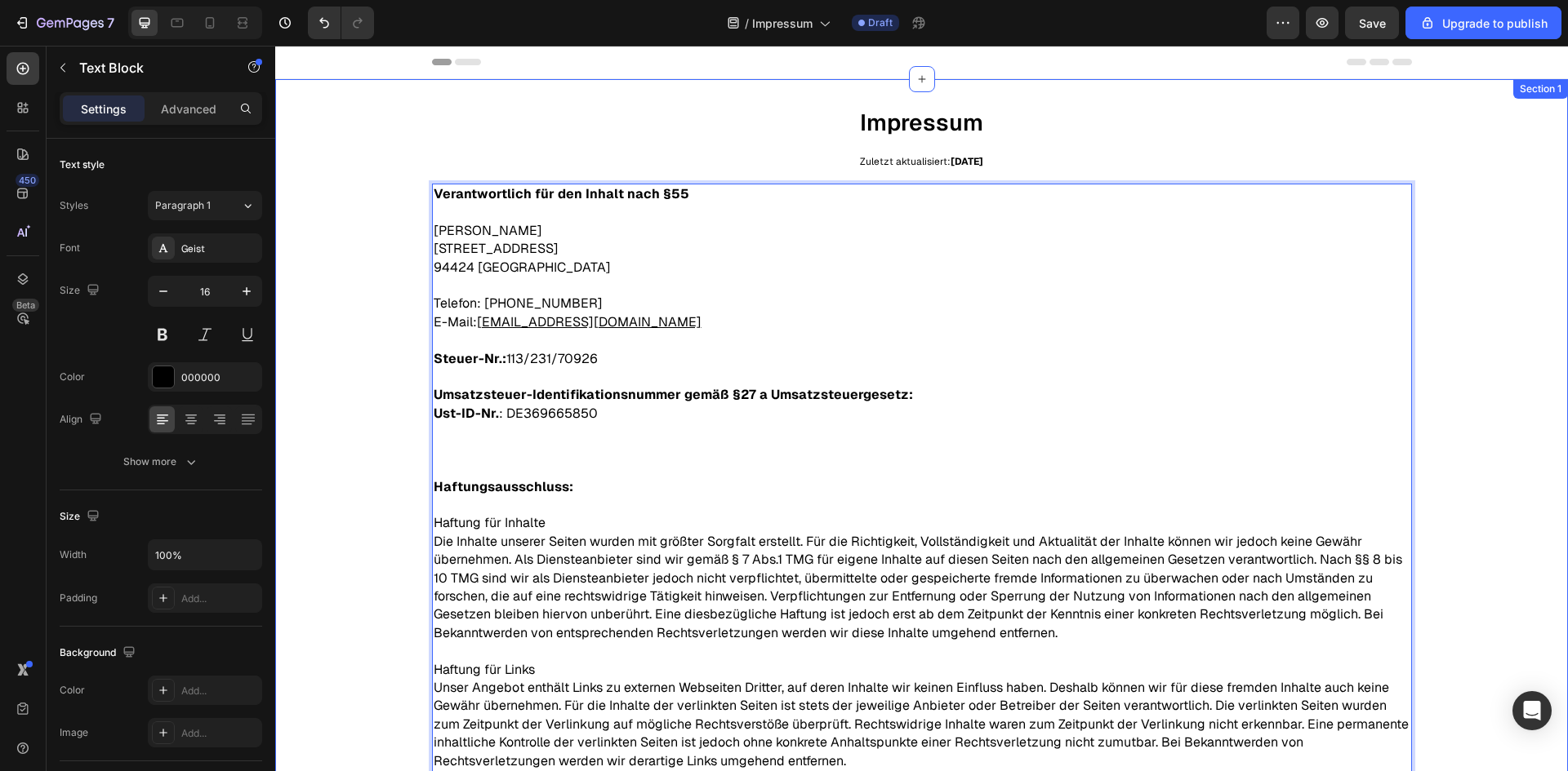
click at [340, 433] on div "Impressum Text Block Zuletzt aktualisiert: 28.09.2025 Text Block Verantwortlich…" at bounding box center [922, 545] width 1293 height 880
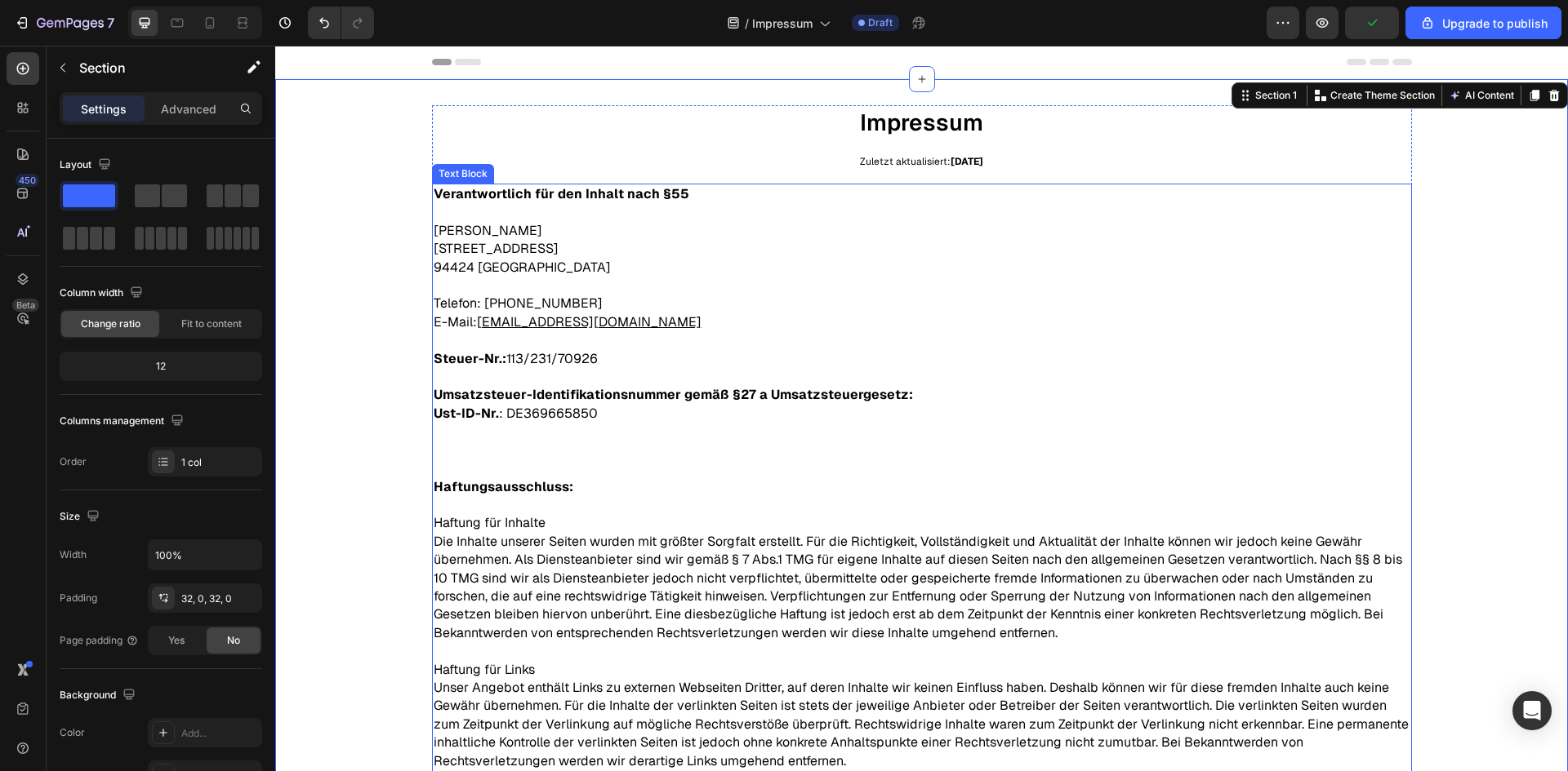
click at [437, 231] on span "Julian Hüttner" at bounding box center [487, 231] width 109 height 17
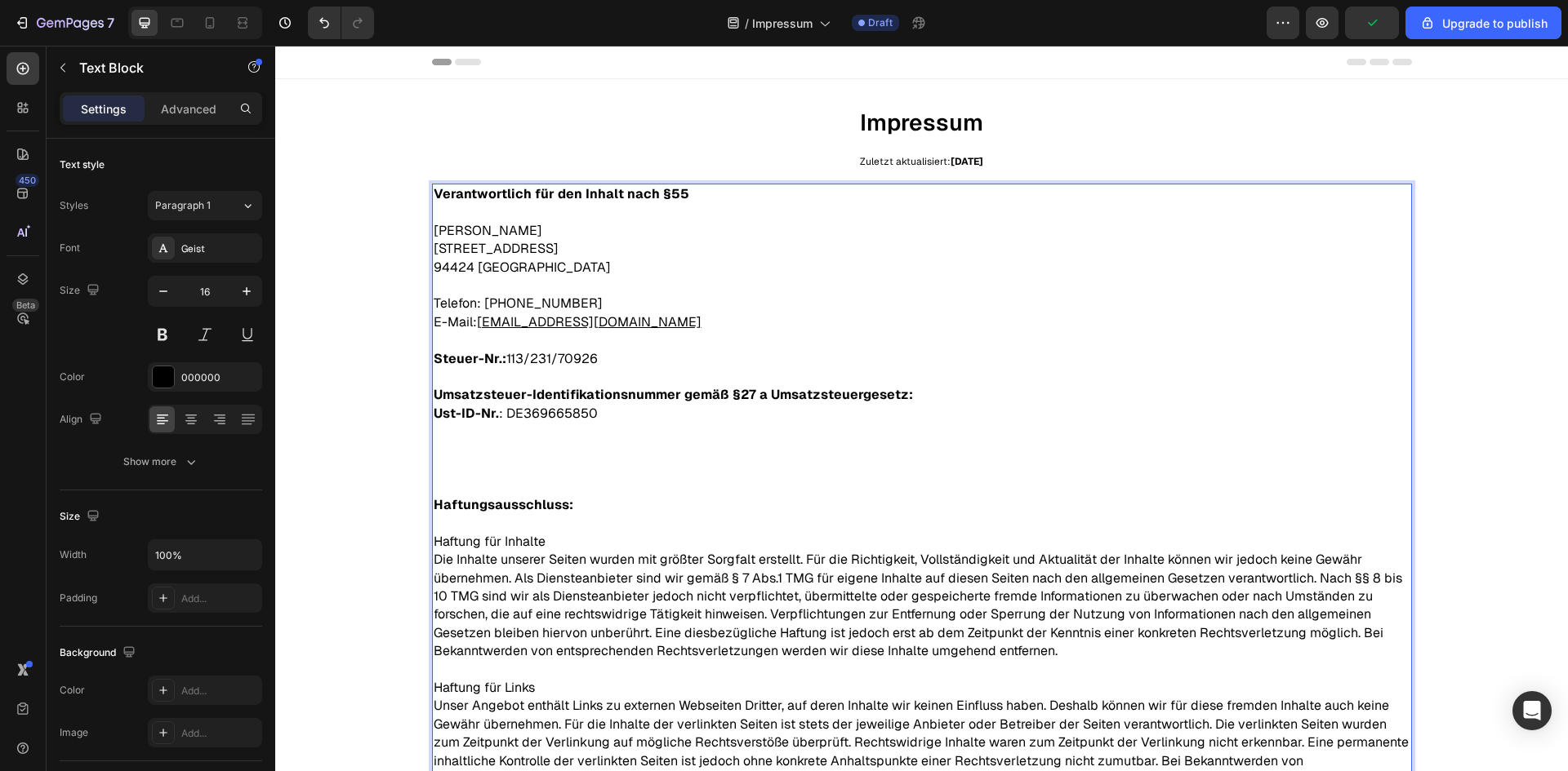
click at [441, 224] on span "Julian Hüttner" at bounding box center [487, 231] width 109 height 17
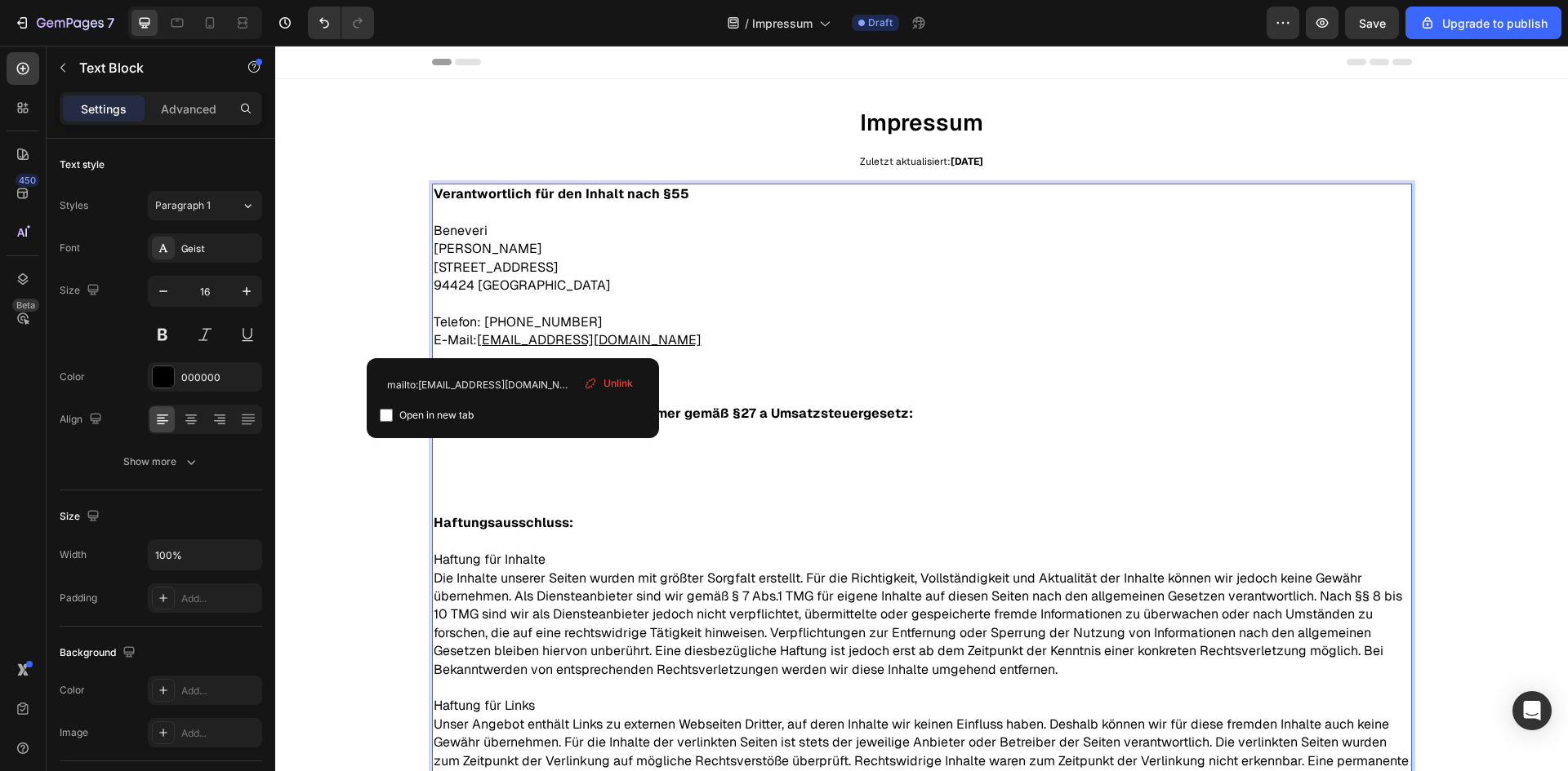
click at [515, 340] on u "kontakt@beneveri.de" at bounding box center [589, 340] width 225 height 17
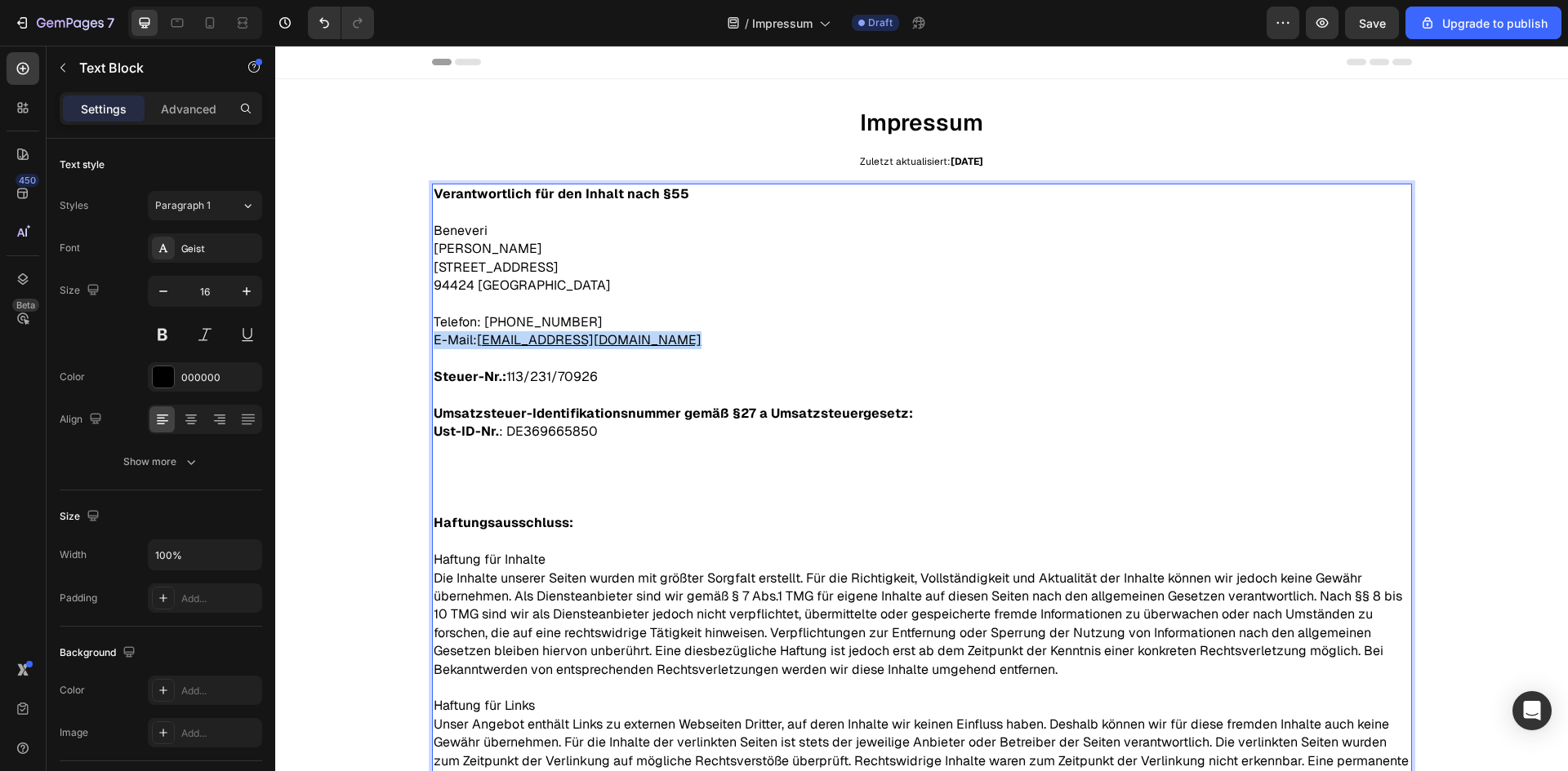
click at [515, 340] on u "kontakt@beneveri.de" at bounding box center [589, 340] width 225 height 17
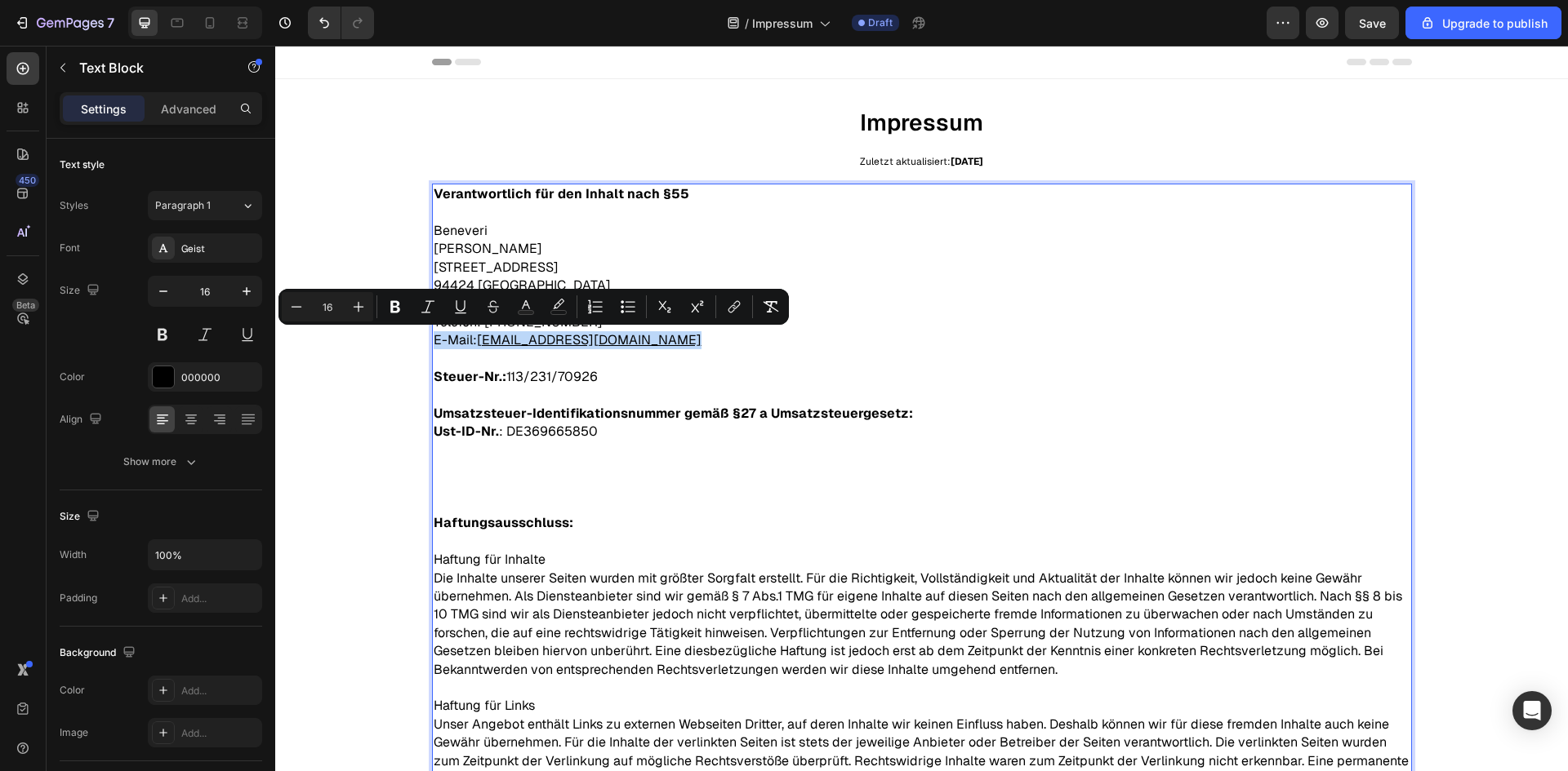
click at [599, 343] on p "Telefon: +49 160 4154694 E-Mail: kontakt@beneveri.de" at bounding box center [922, 332] width 977 height 37
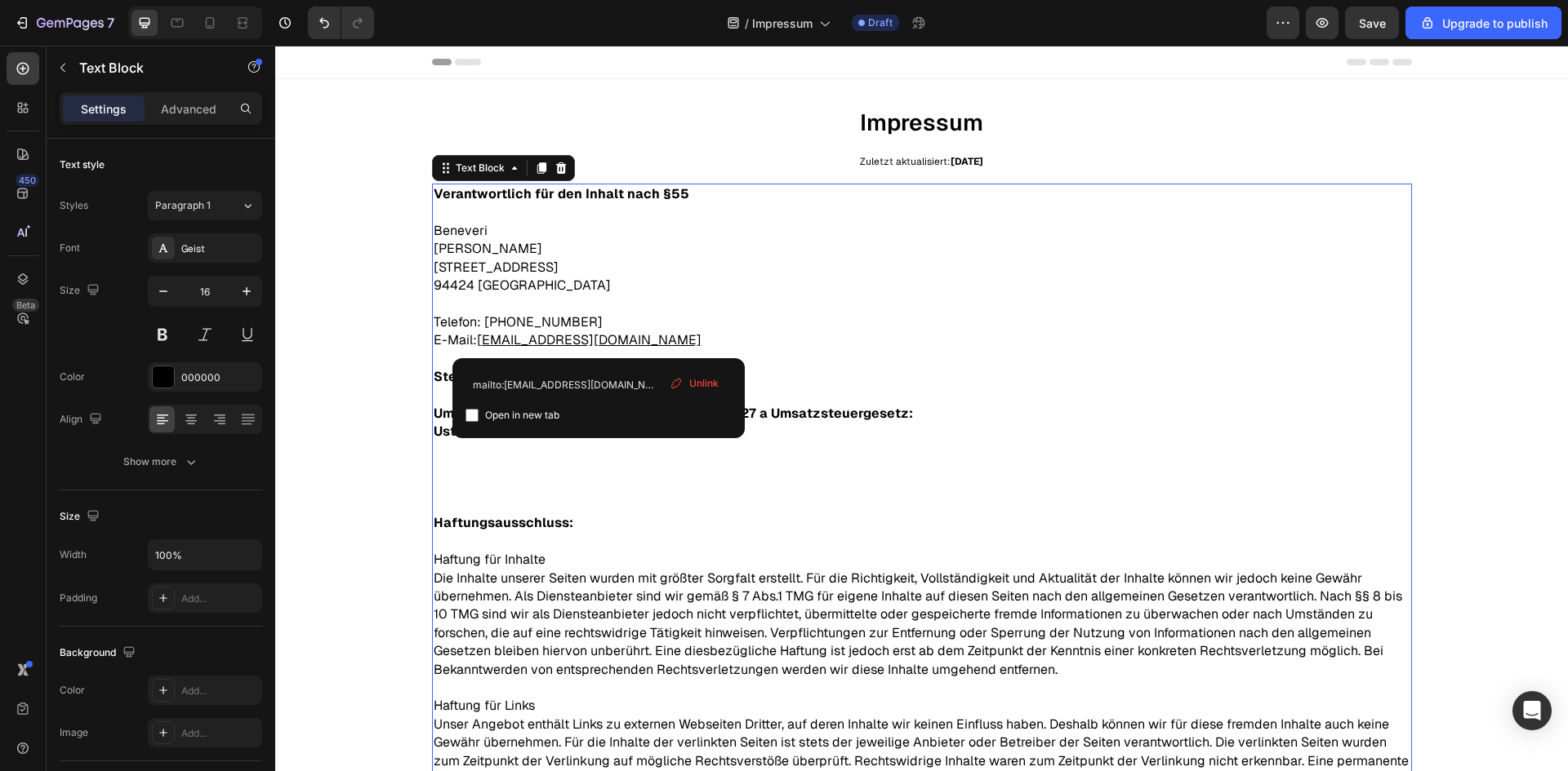
click at [682, 381] on icon at bounding box center [675, 383] width 13 height 13
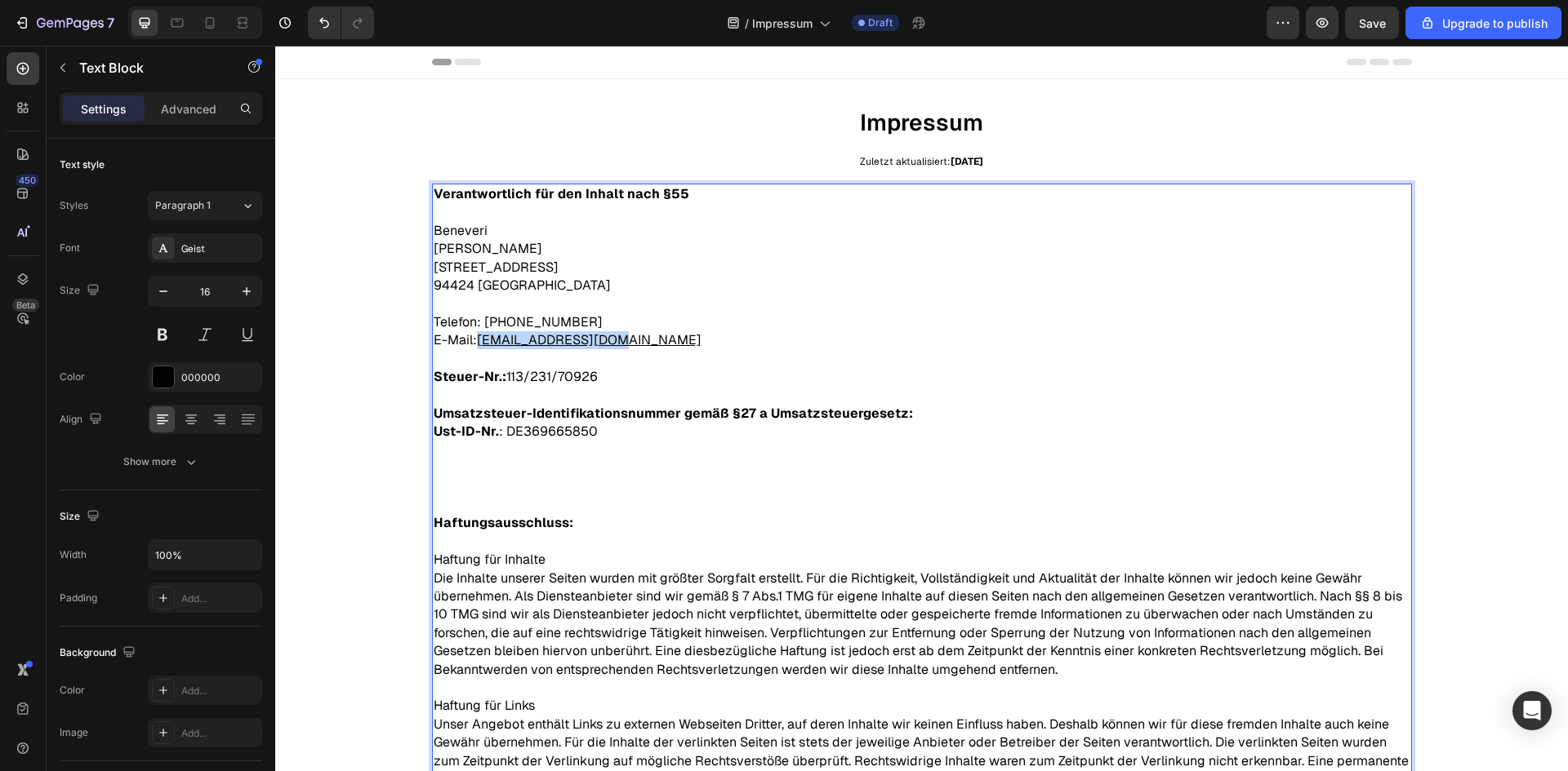
drag, startPoint x: 552, startPoint y: 340, endPoint x: 474, endPoint y: 343, distance: 78.1
click at [477, 343] on u "kontakt@beneveri.de" at bounding box center [589, 340] width 225 height 17
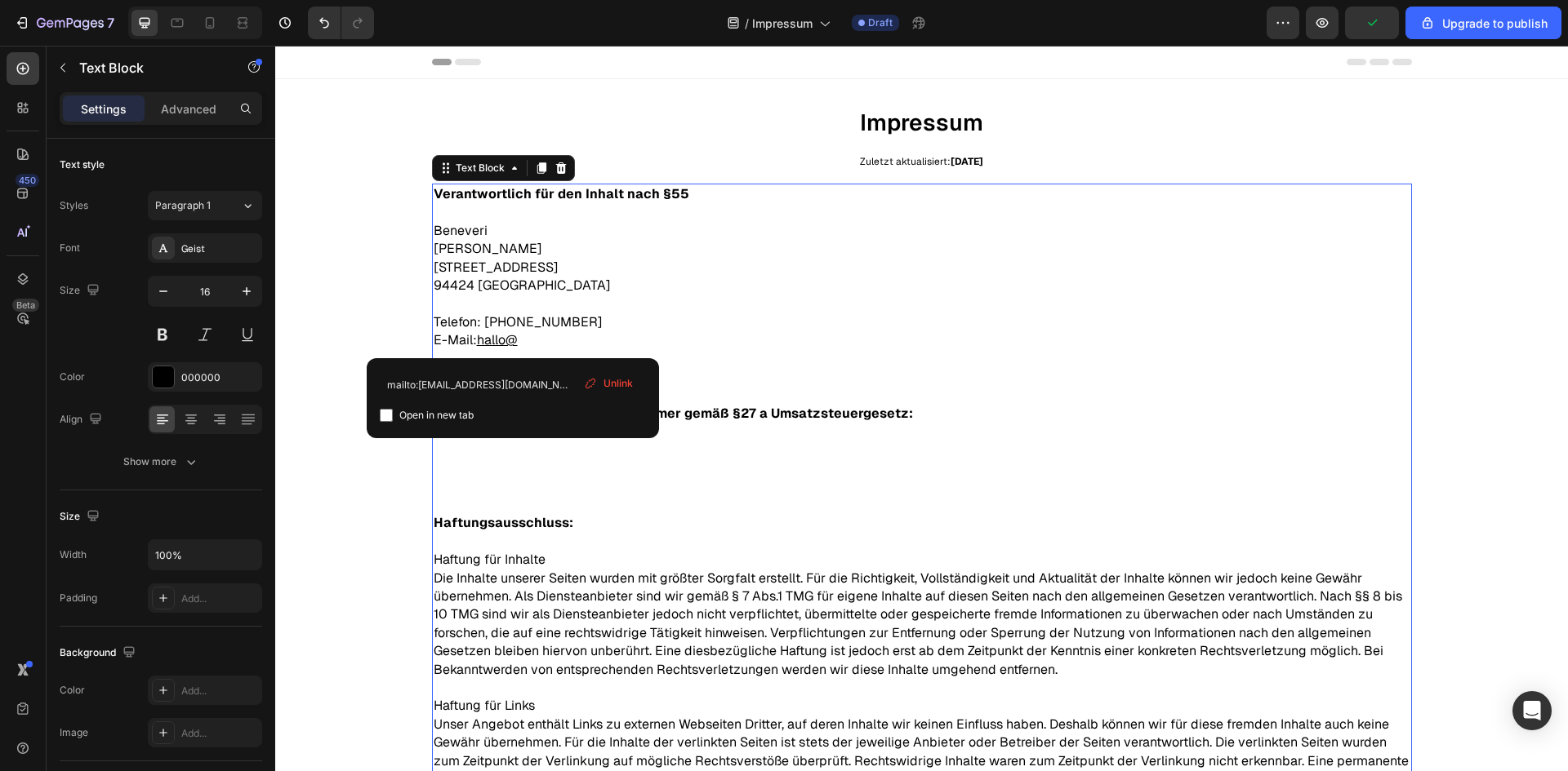
click at [615, 386] on span "Unlink" at bounding box center [618, 383] width 29 height 15
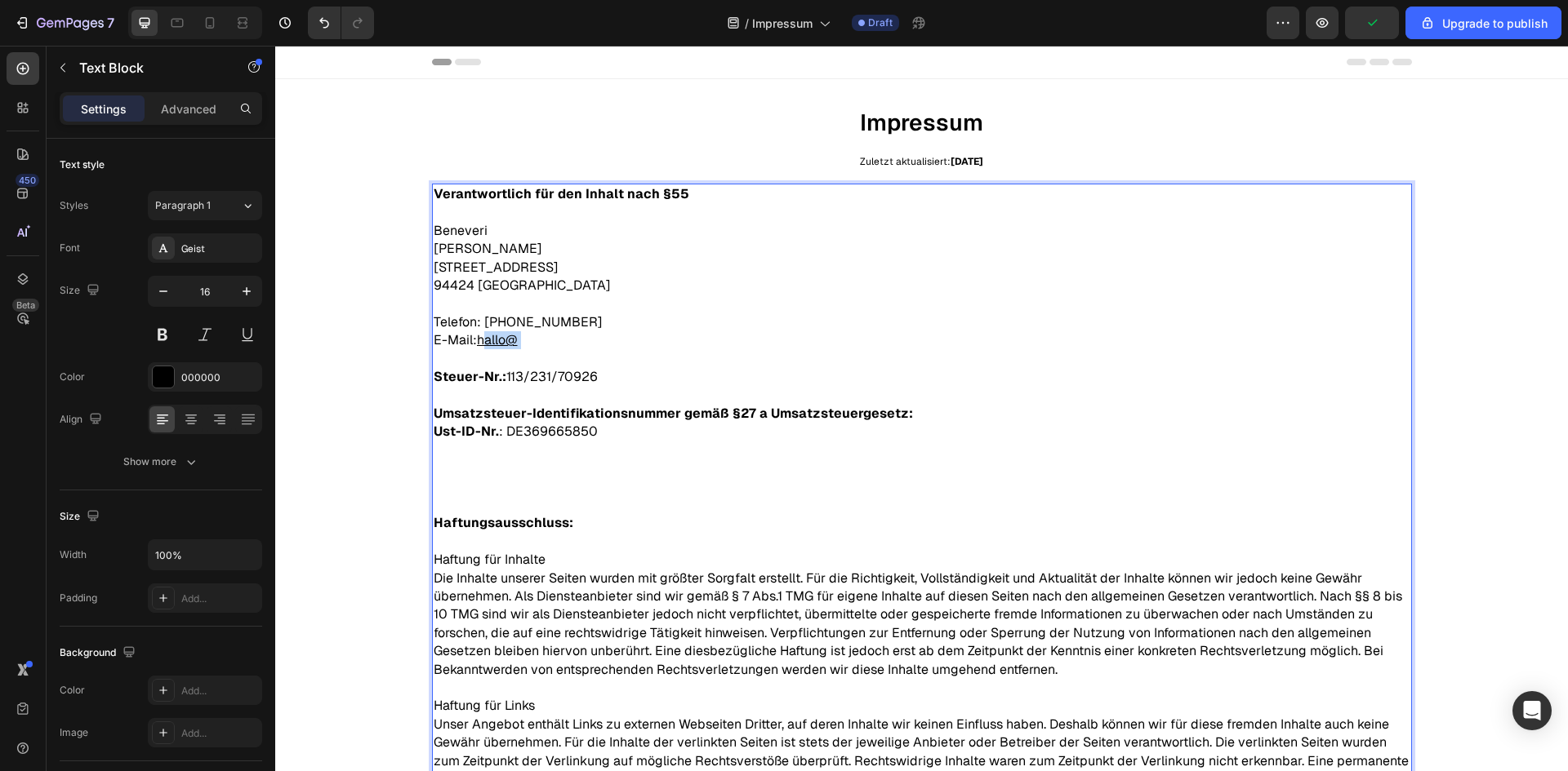
drag, startPoint x: 522, startPoint y: 351, endPoint x: 488, endPoint y: 344, distance: 34.7
click at [477, 347] on div "Verantwortlich für den Inhalt nach §55 ​ Beneveri Julian Hüttner Unterer Markt …" at bounding box center [922, 597] width 980 height 826
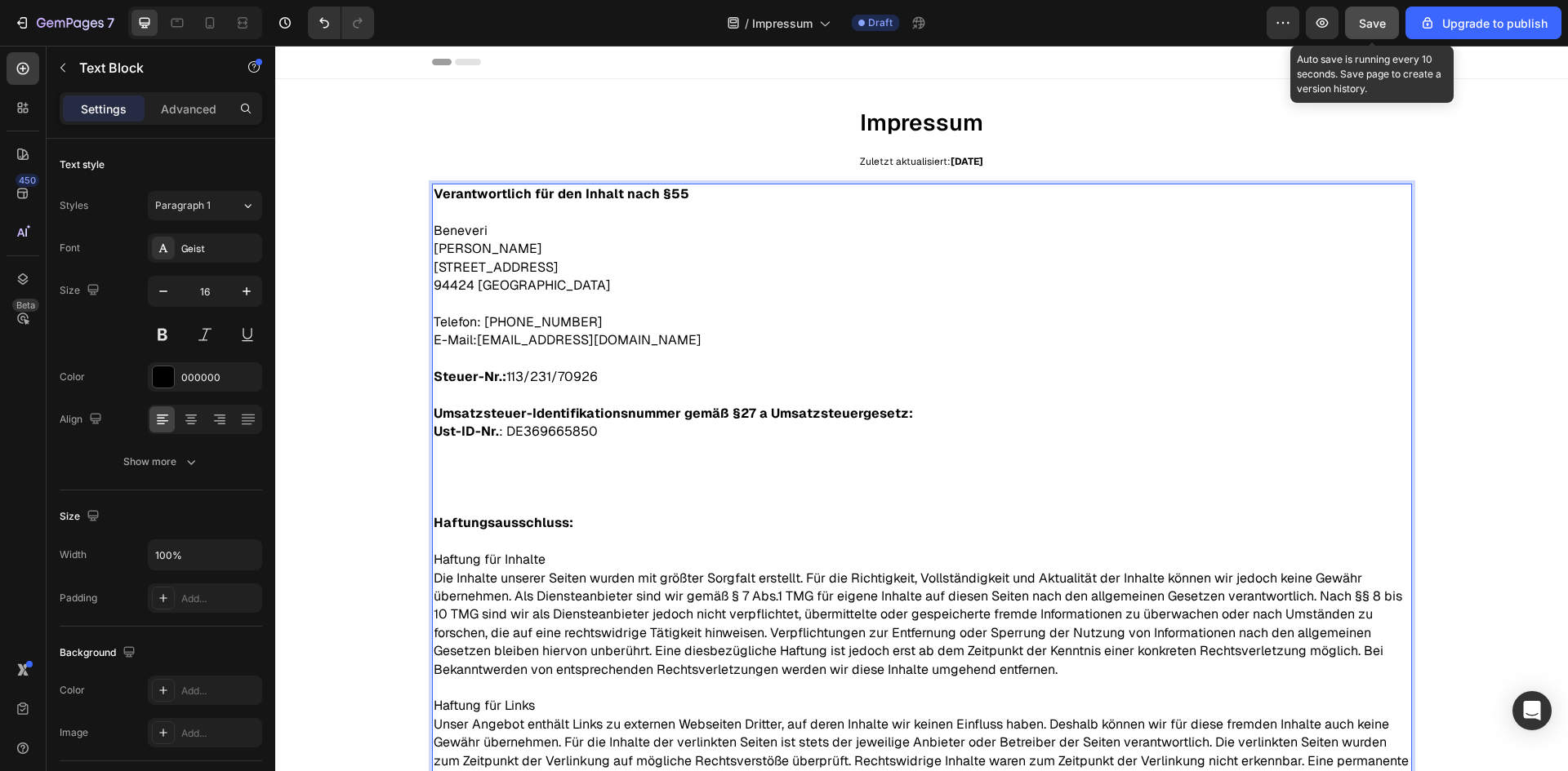
click at [1378, 28] on span "Save" at bounding box center [1372, 23] width 27 height 14
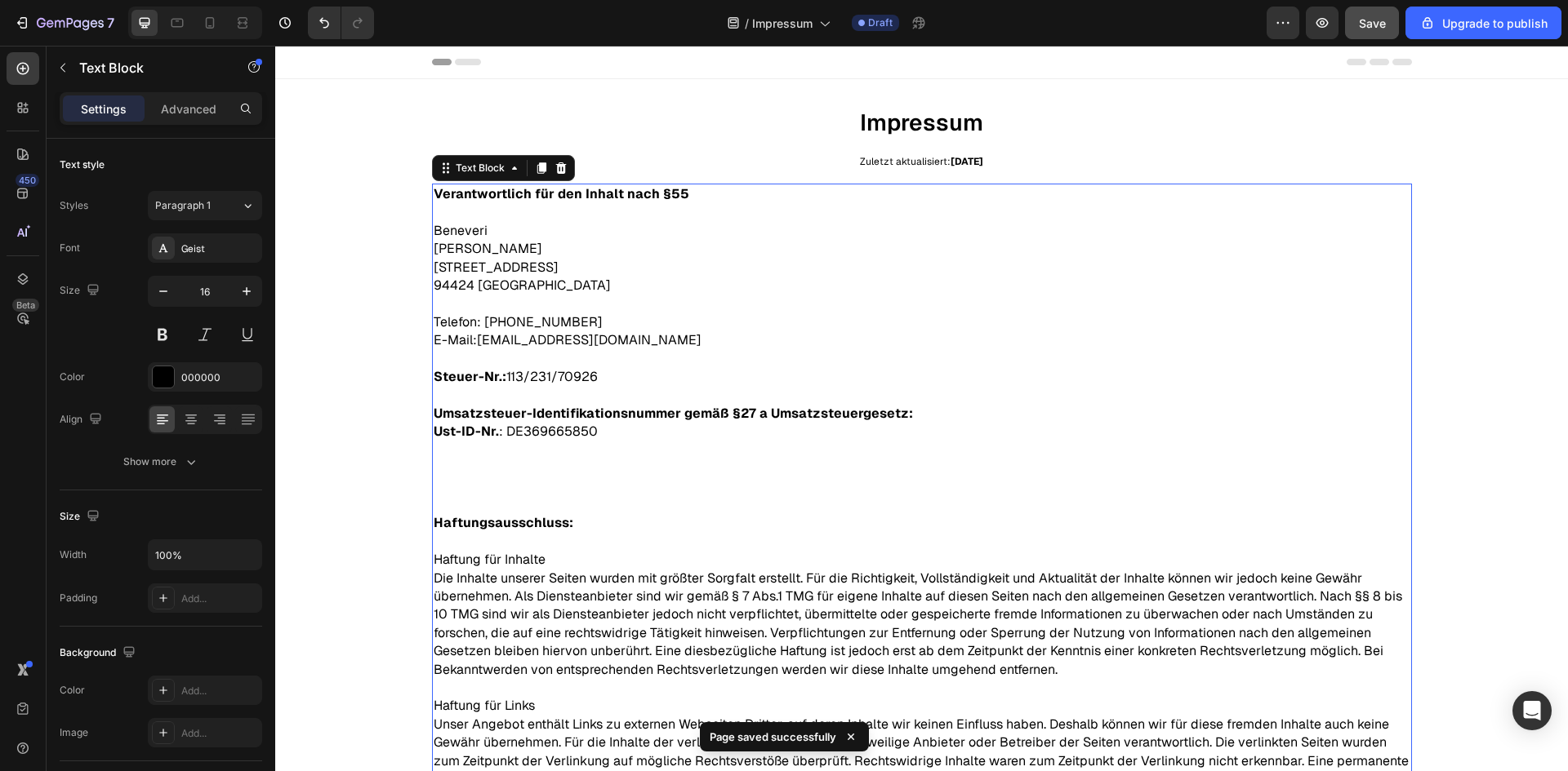
click at [1072, 288] on p "Julian Hüttner Unterer Markt 15 94424 Arnstorf" at bounding box center [922, 267] width 977 height 54
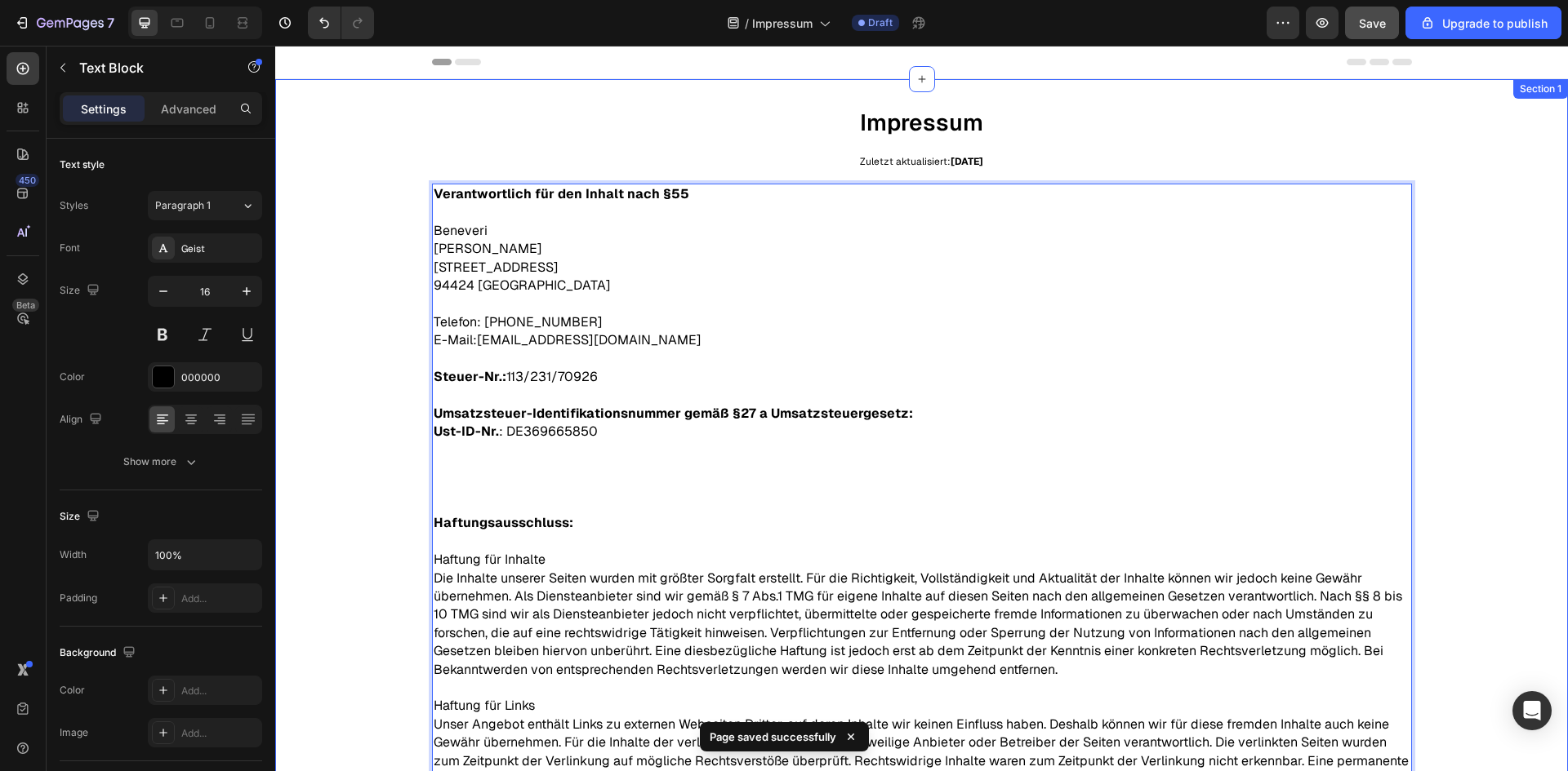
click at [565, 96] on div "Impressum Text Block Zuletzt aktualisiert: 28.09.2025 Text Block Verantwortlich…" at bounding box center [922, 564] width 1293 height 970
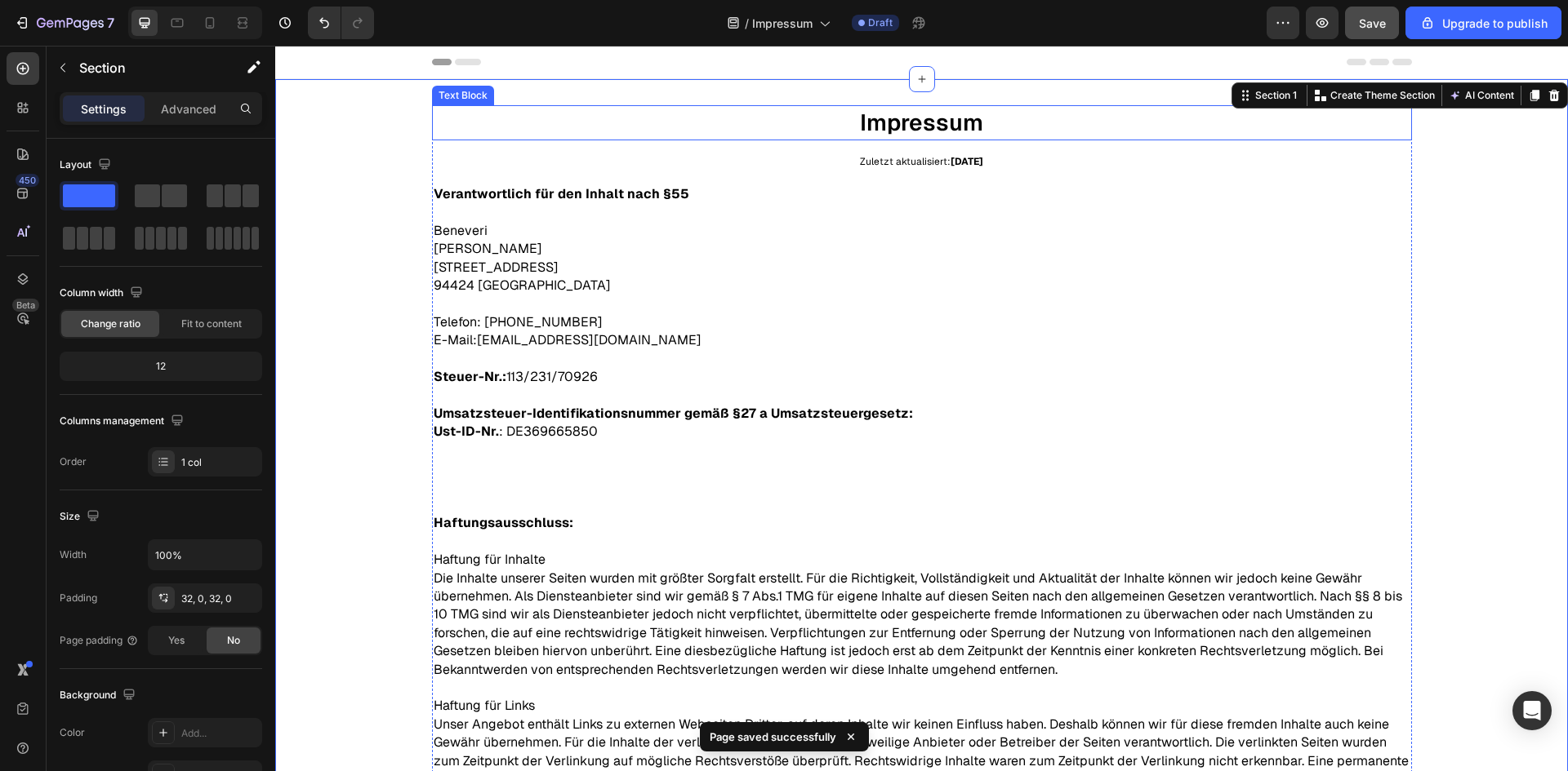
click at [583, 131] on p "Impressum" at bounding box center [922, 122] width 977 height 32
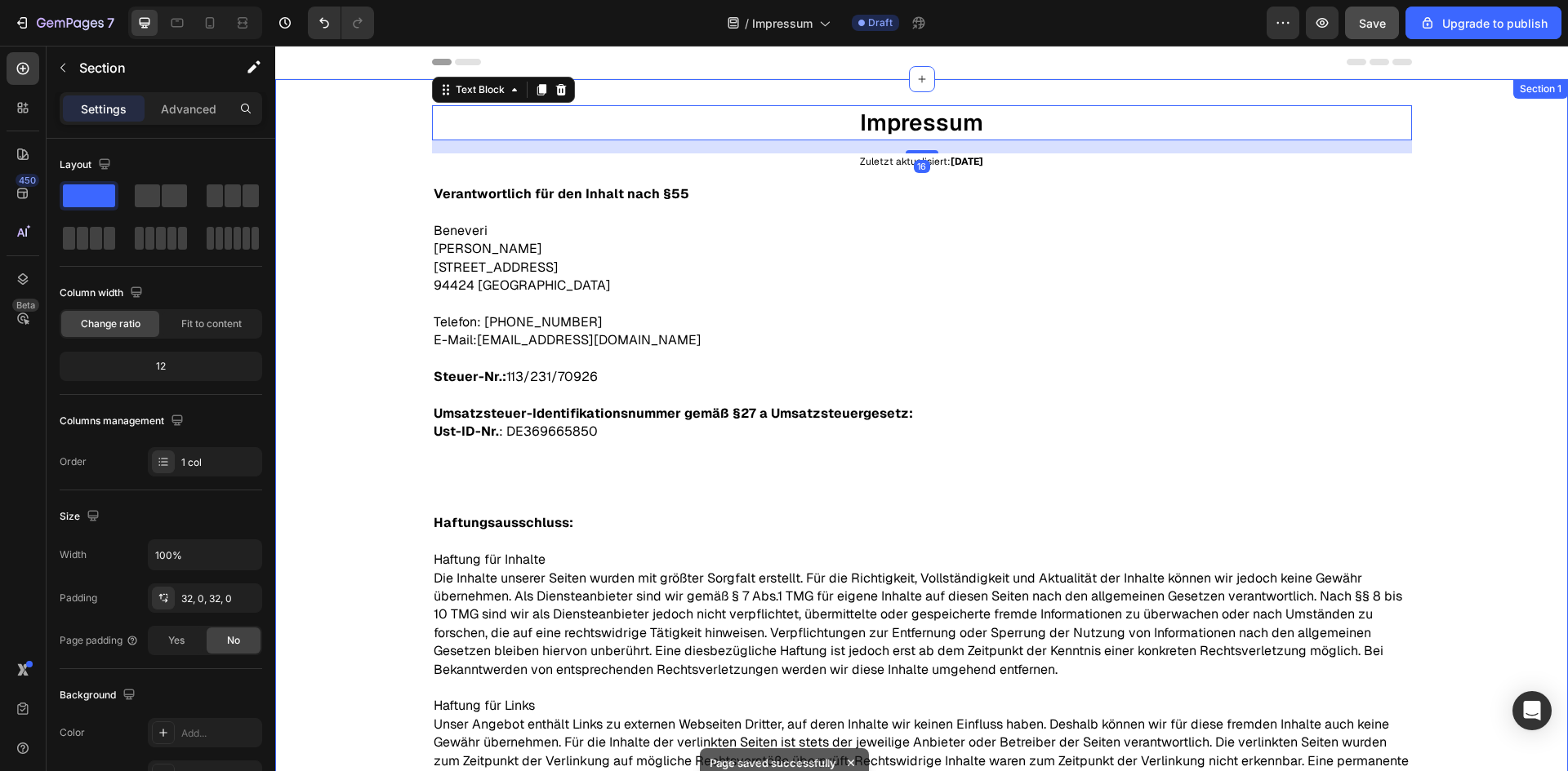
click at [361, 238] on div "Impressum Text Block 16 Zuletzt aktualisiert: 28.09.2025 Text Block Verantwortl…" at bounding box center [922, 564] width 1293 height 917
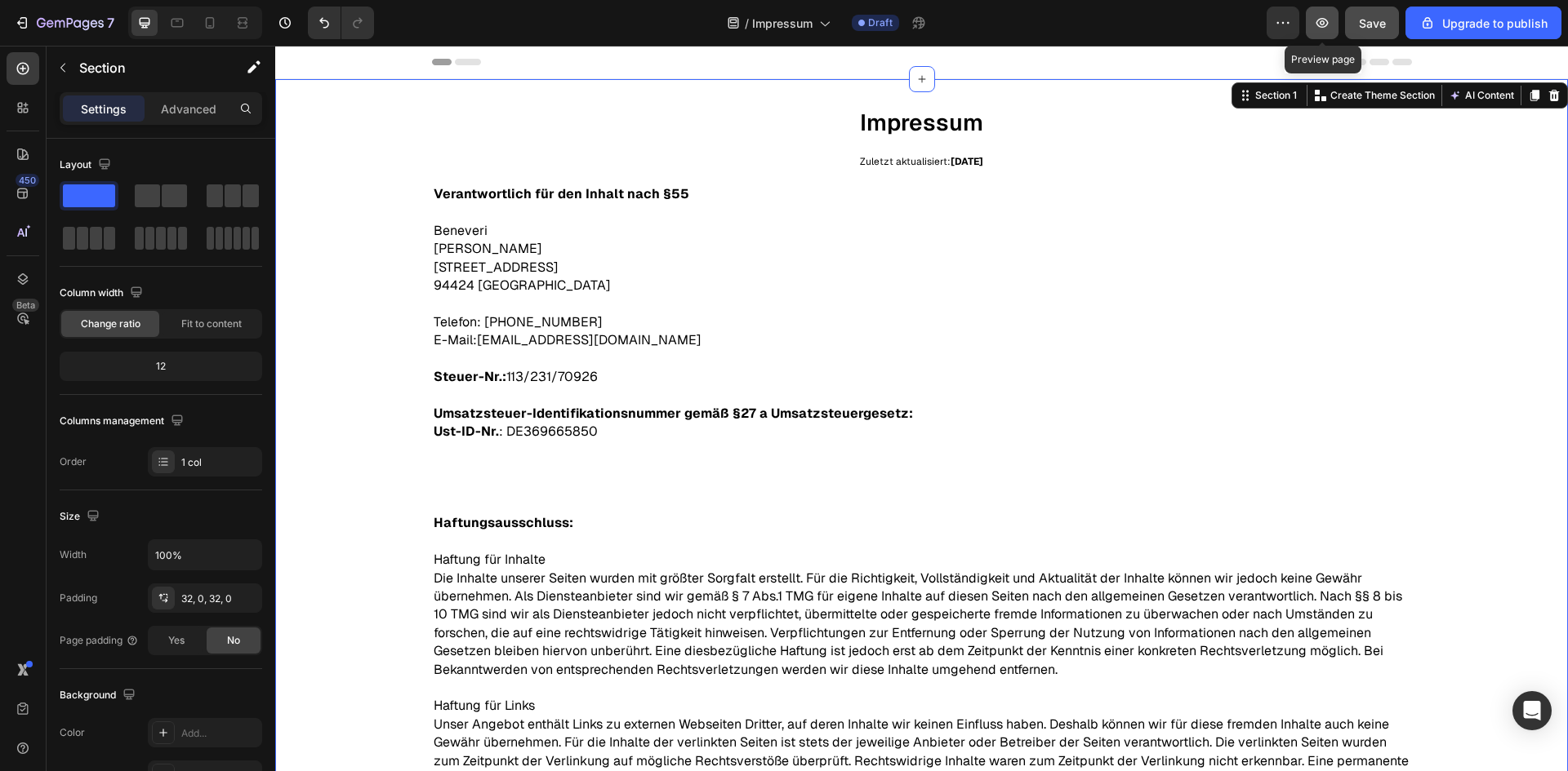
click at [1333, 25] on button "button" at bounding box center [1322, 23] width 33 height 33
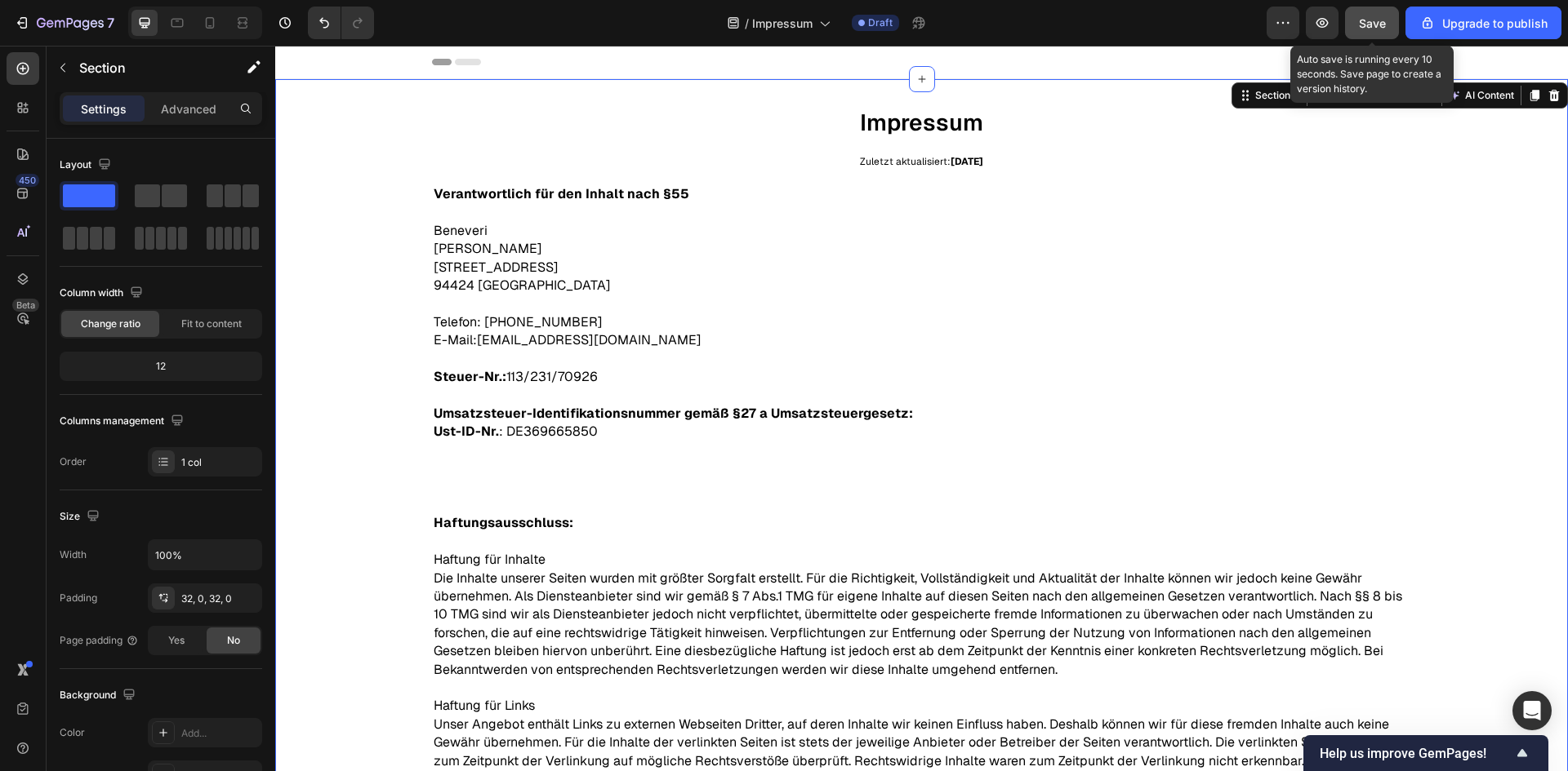
click at [1382, 28] on span "Save" at bounding box center [1372, 23] width 27 height 14
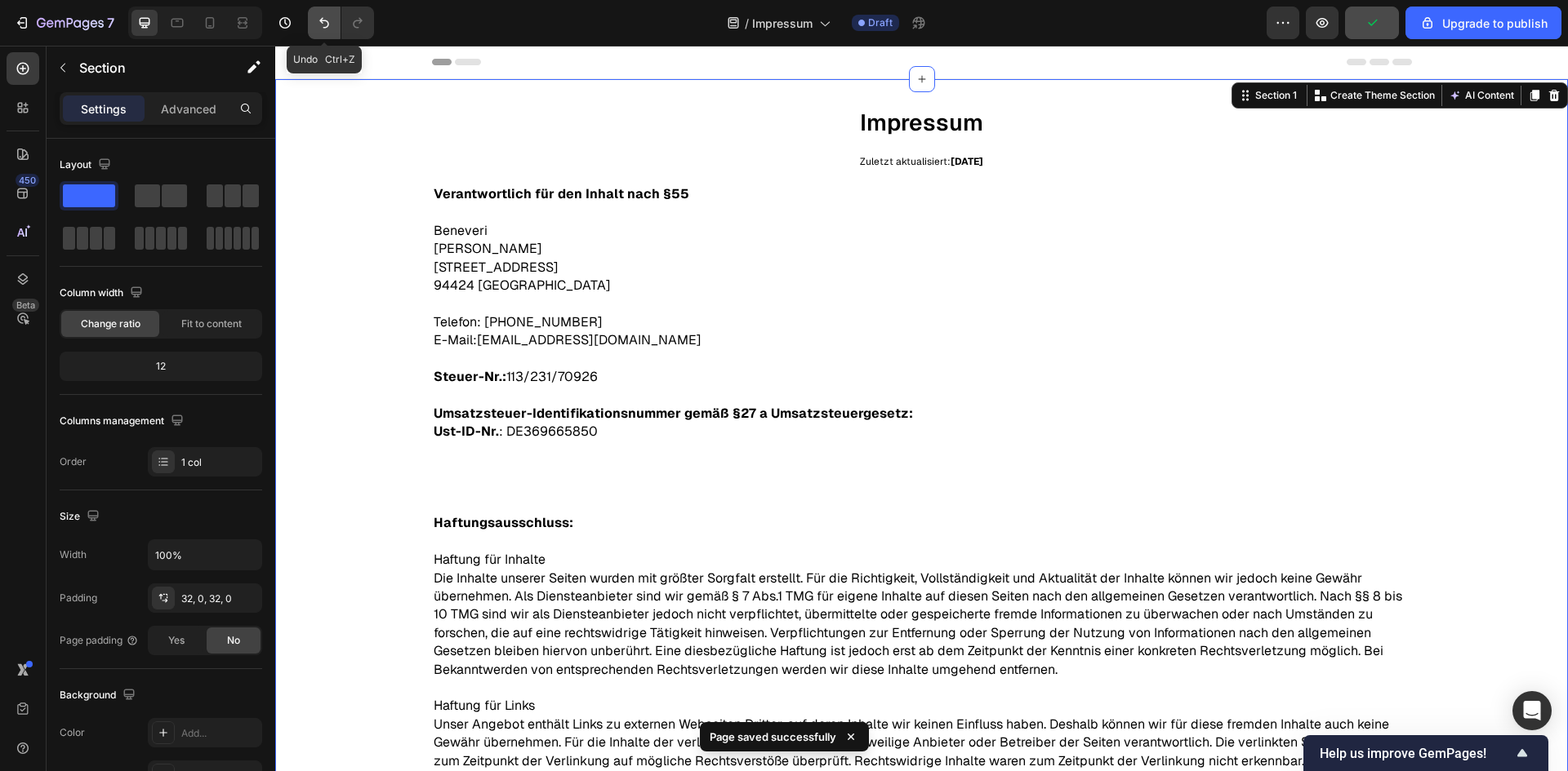
click at [325, 18] on icon "Undo/Redo" at bounding box center [324, 22] width 16 height 16
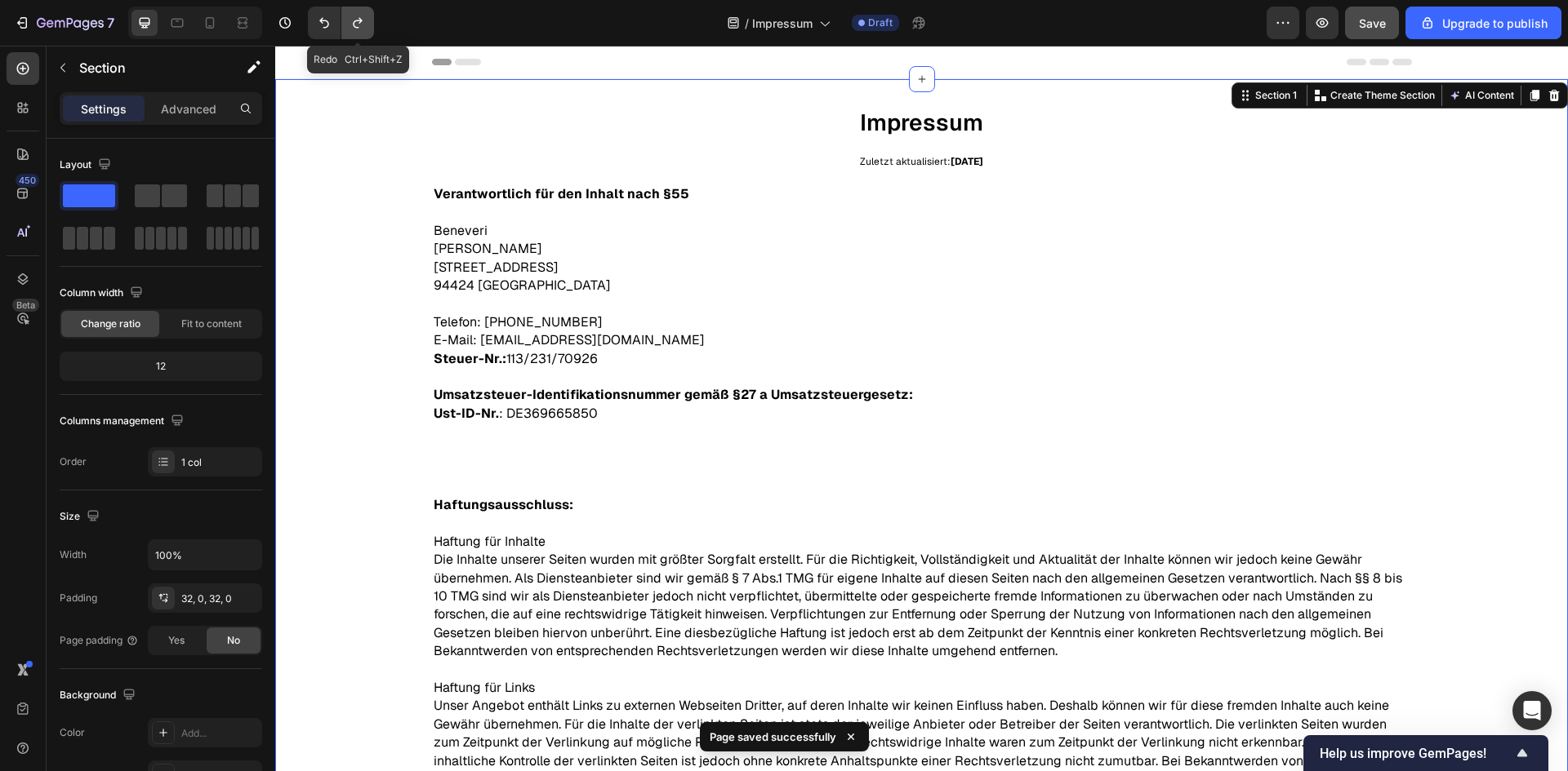
drag, startPoint x: 355, startPoint y: 28, endPoint x: 225, endPoint y: 6, distance: 131.8
click at [355, 28] on icon "Undo/Redo" at bounding box center [358, 22] width 16 height 16
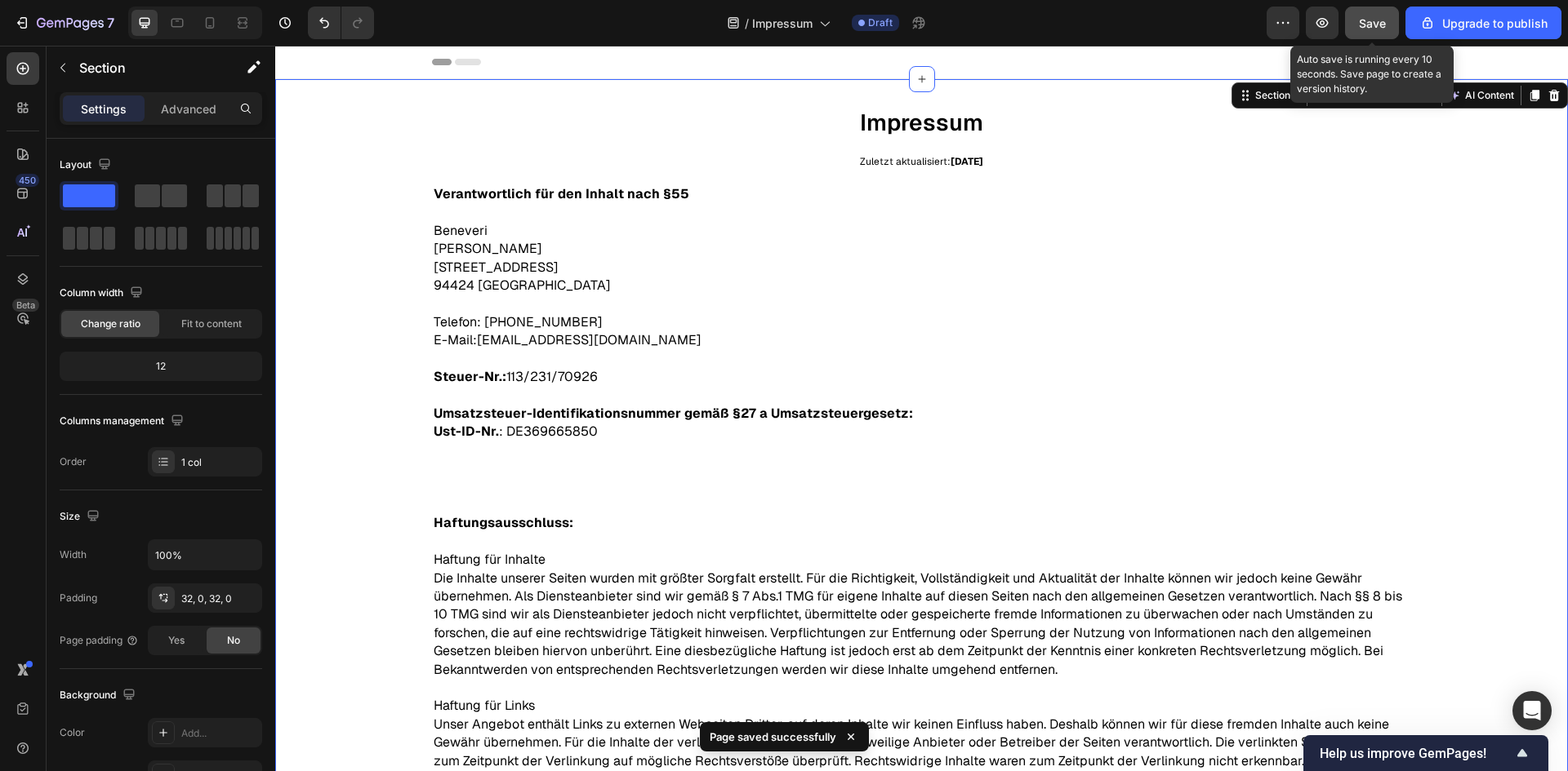
click at [1366, 17] on span "Save" at bounding box center [1372, 23] width 27 height 14
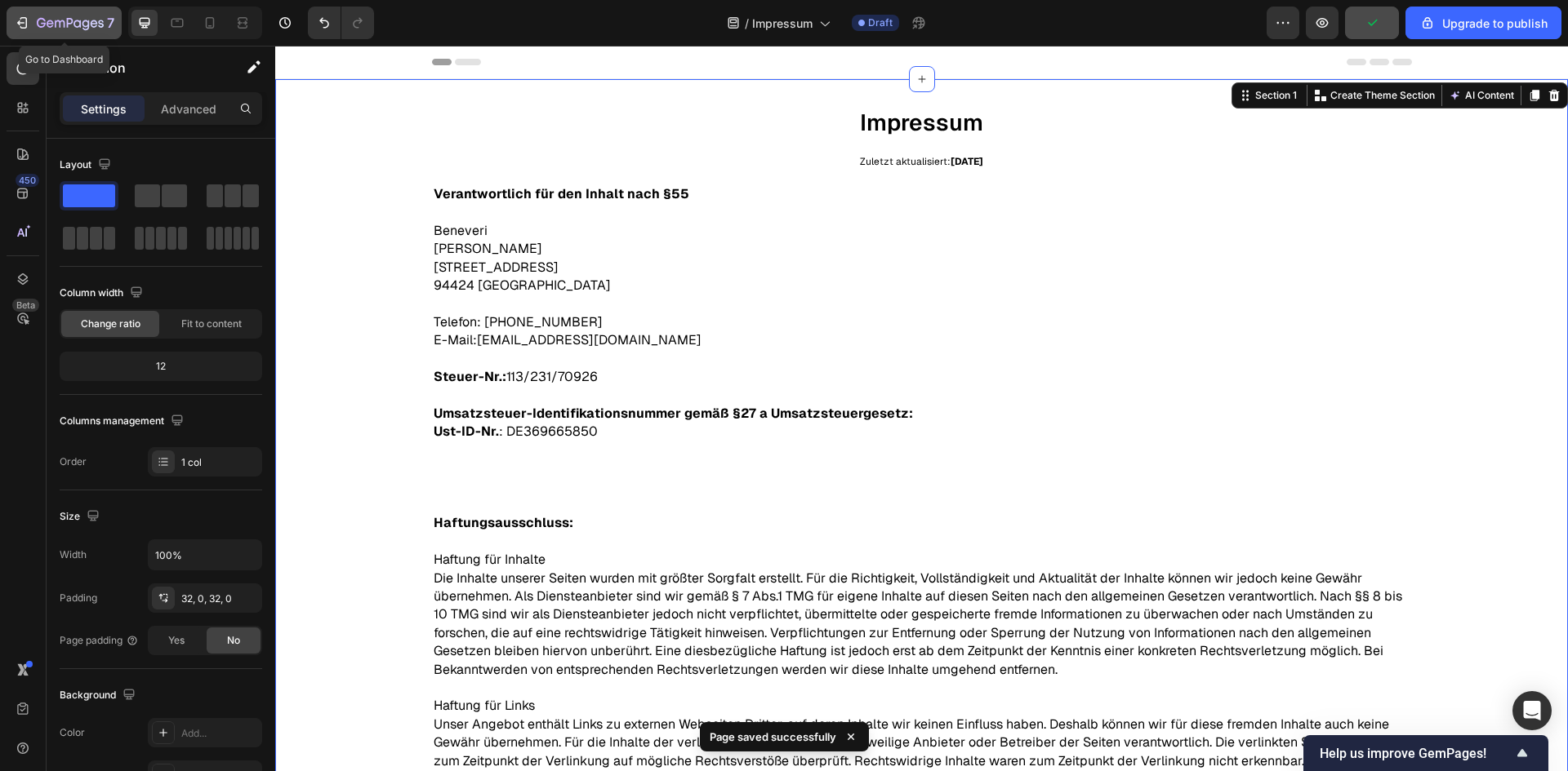
click at [78, 18] on icon "button" at bounding box center [70, 24] width 67 height 14
